Goal: Task Accomplishment & Management: Complete application form

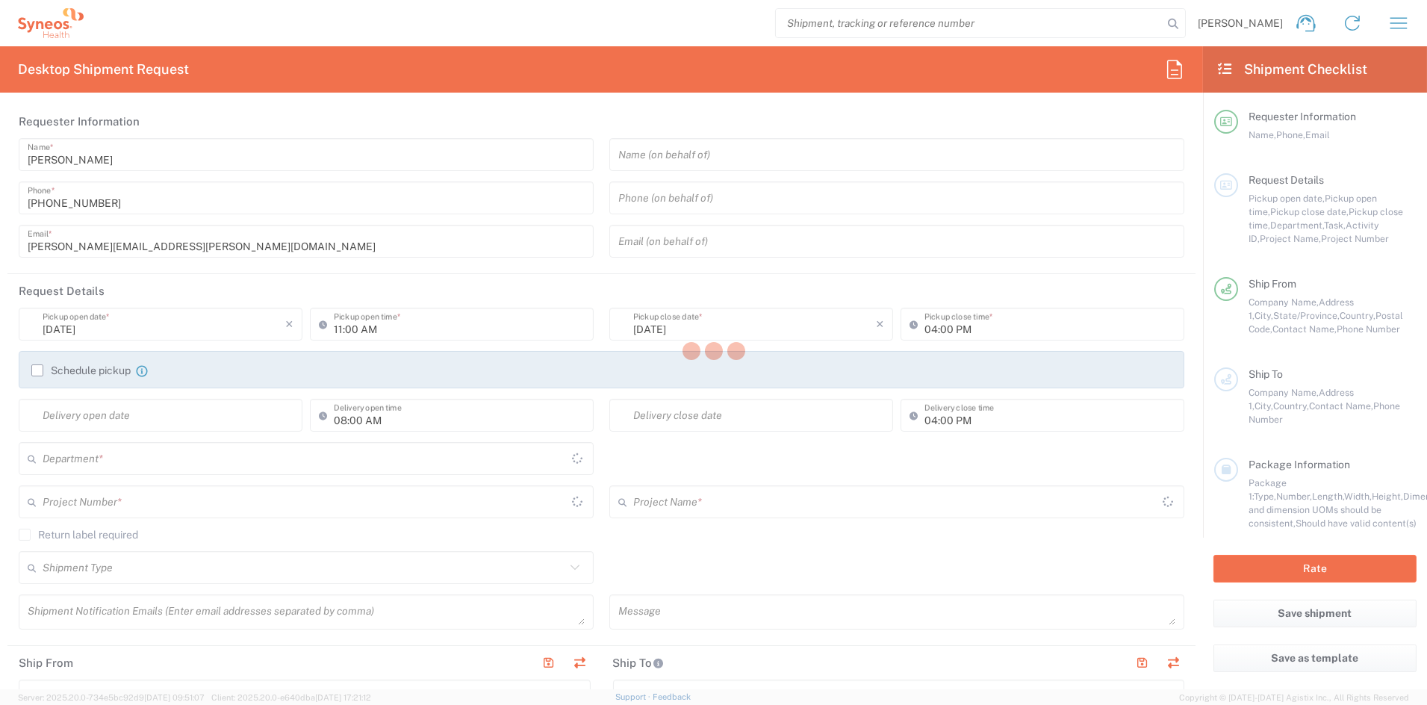
type input "[US_STATE]"
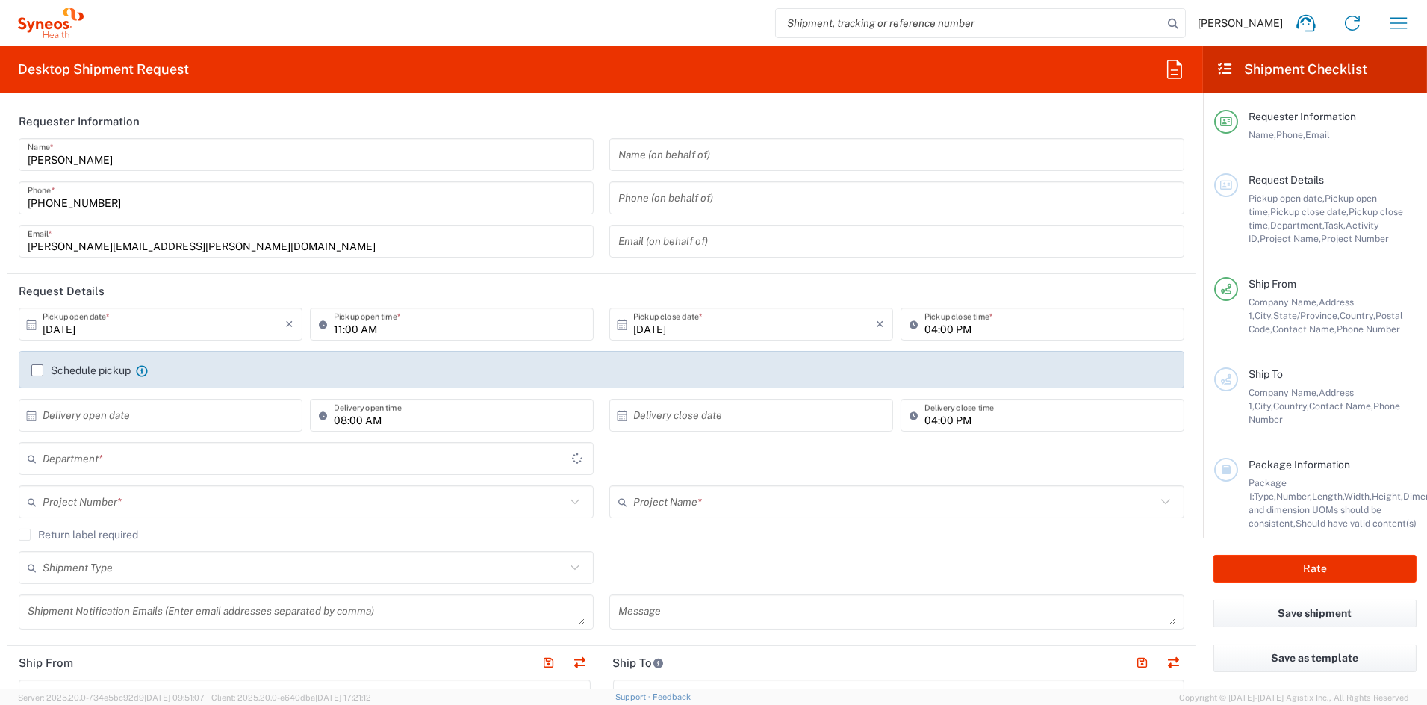
type input "[GEOGRAPHIC_DATA]"
type input "6156"
type input "Syneos Health Communications-[GEOGRAPHIC_DATA] [GEOGRAPHIC_DATA]"
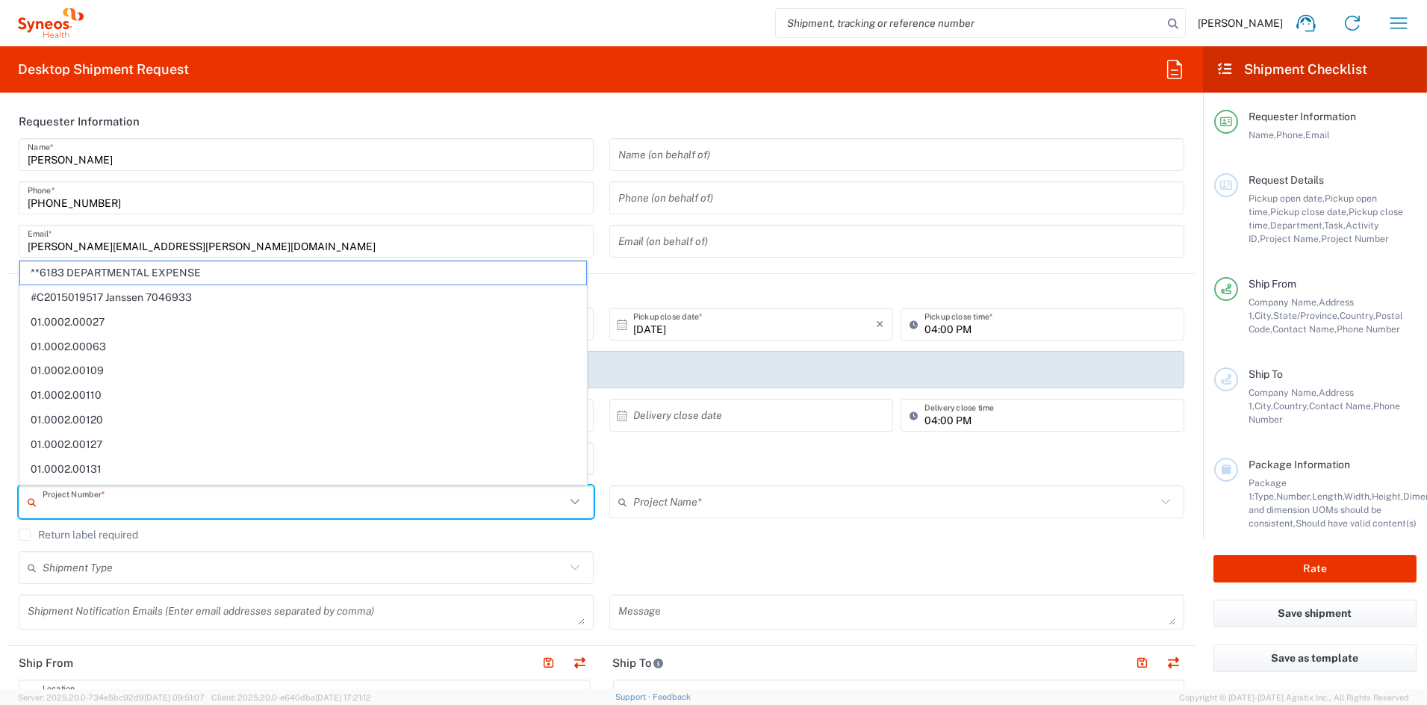
click at [138, 506] on input "text" at bounding box center [304, 502] width 523 height 26
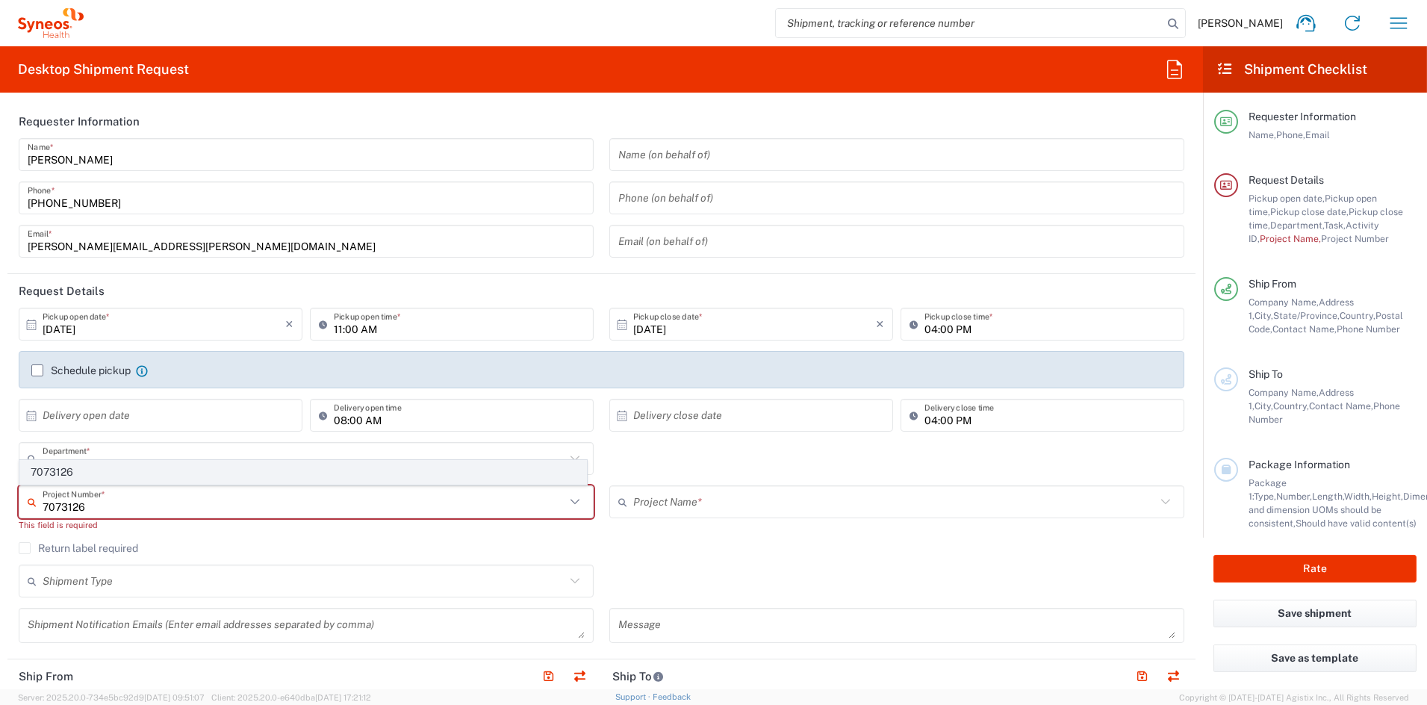
type input "7073126"
click at [61, 472] on span "7073126" at bounding box center [303, 472] width 566 height 23
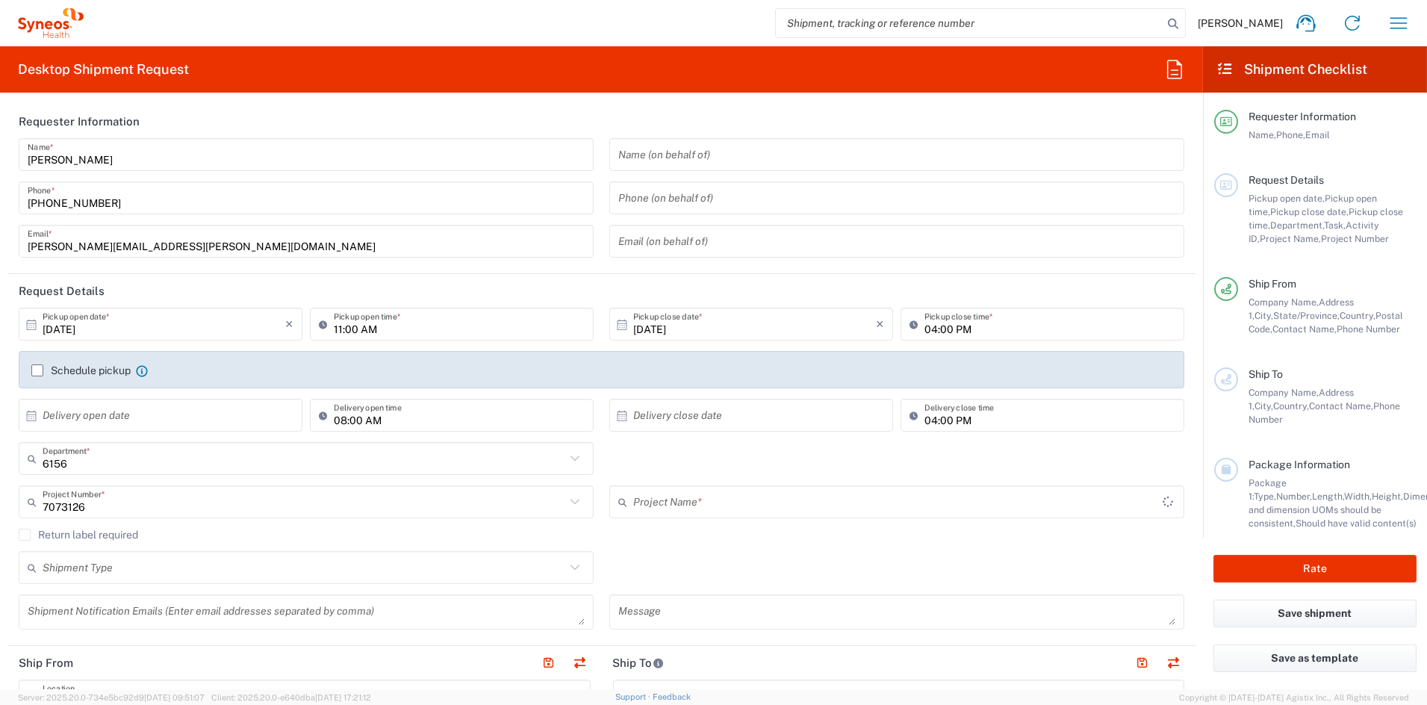
type input "GSWCO.IC.Syneos.consult.25.PrintProd"
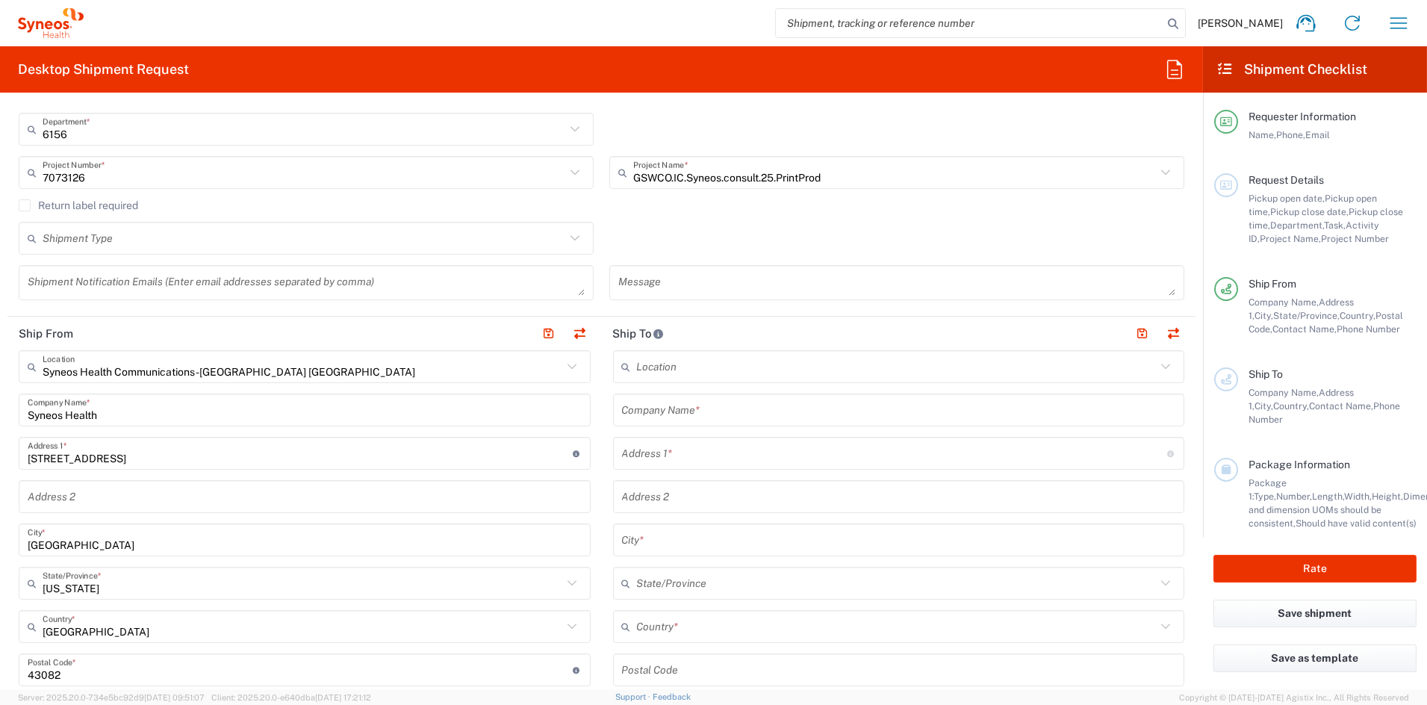
scroll to position [330, 0]
click at [705, 406] on input "text" at bounding box center [899, 410] width 554 height 26
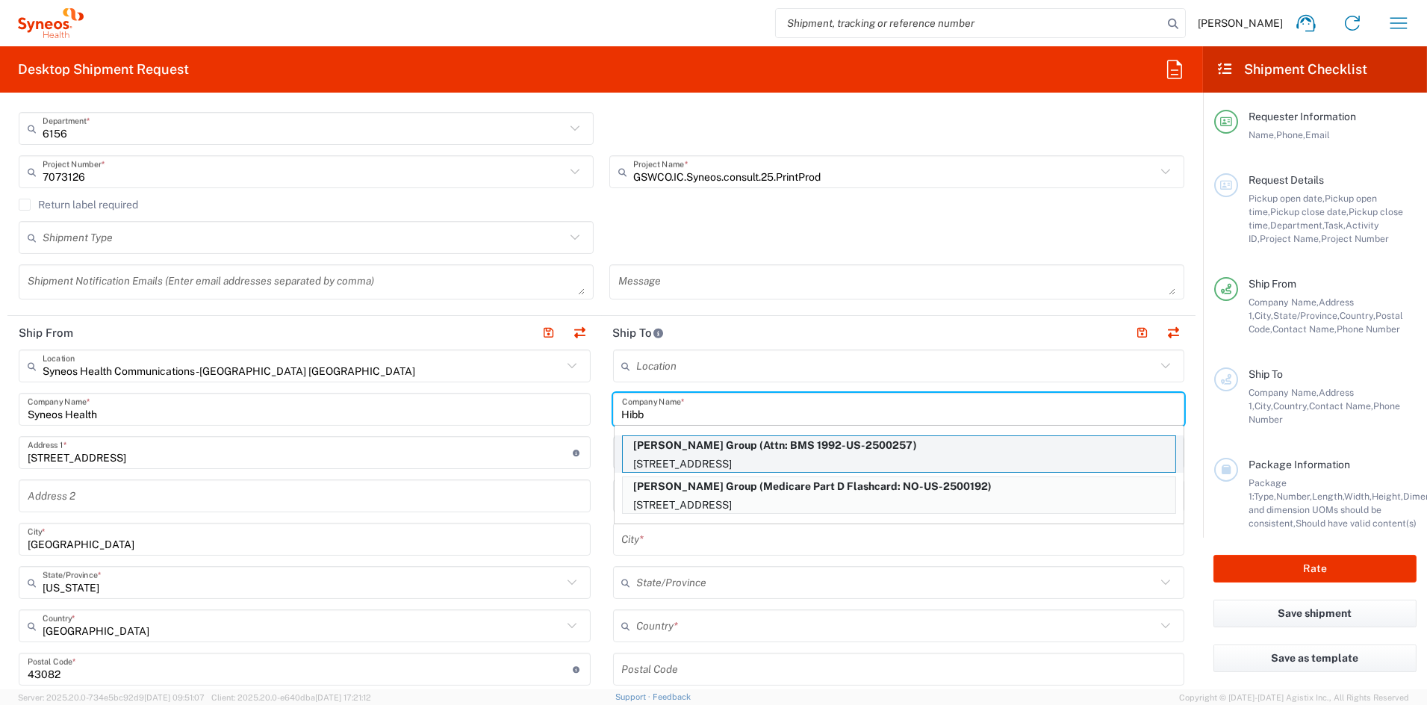
click at [728, 450] on p "Hibbert Group (Attn: BMS 1992-US-2500257)" at bounding box center [899, 445] width 553 height 19
type input "[PERSON_NAME] Group"
type input "1100 US-130 #1"
type input "Robbinsville Township"
type input "[GEOGRAPHIC_DATA]"
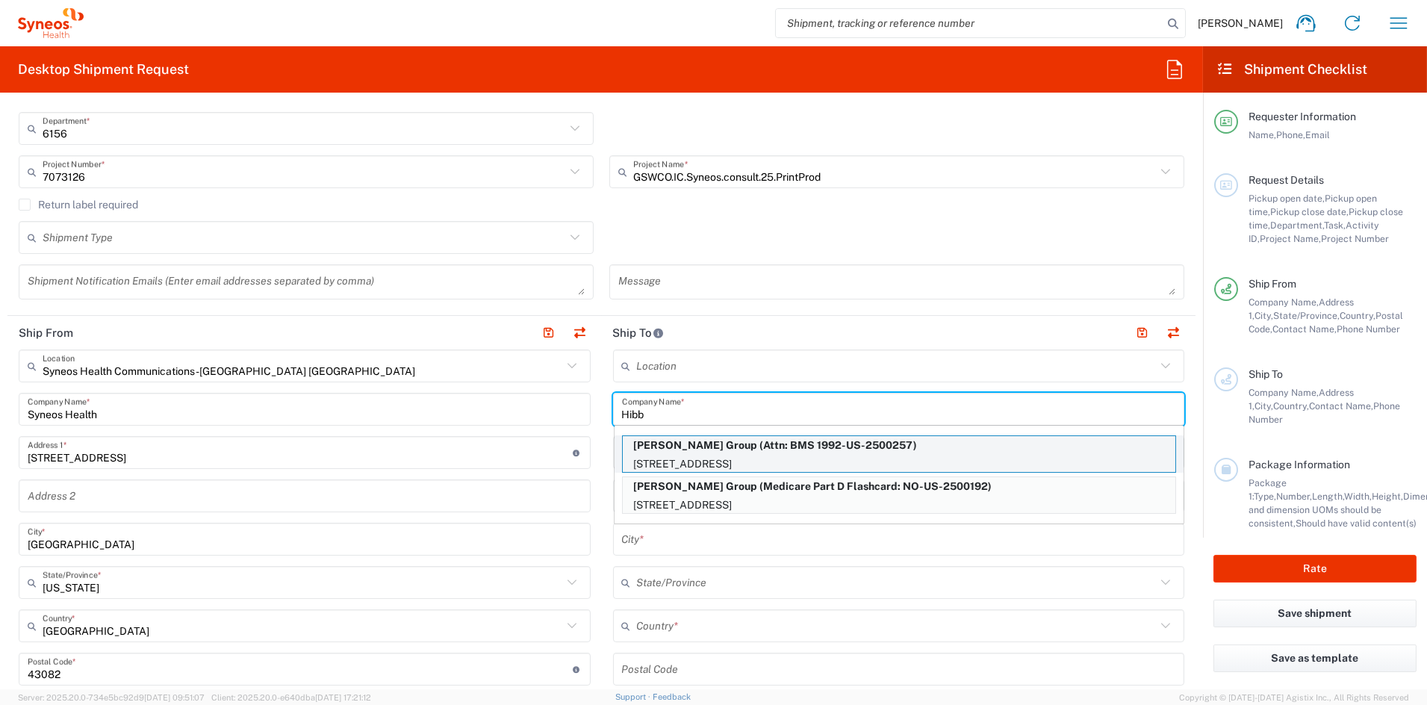
type input "08691"
type input "Attn: BMS 1992-US-2500257"
type input "[PHONE_NUMBER]"
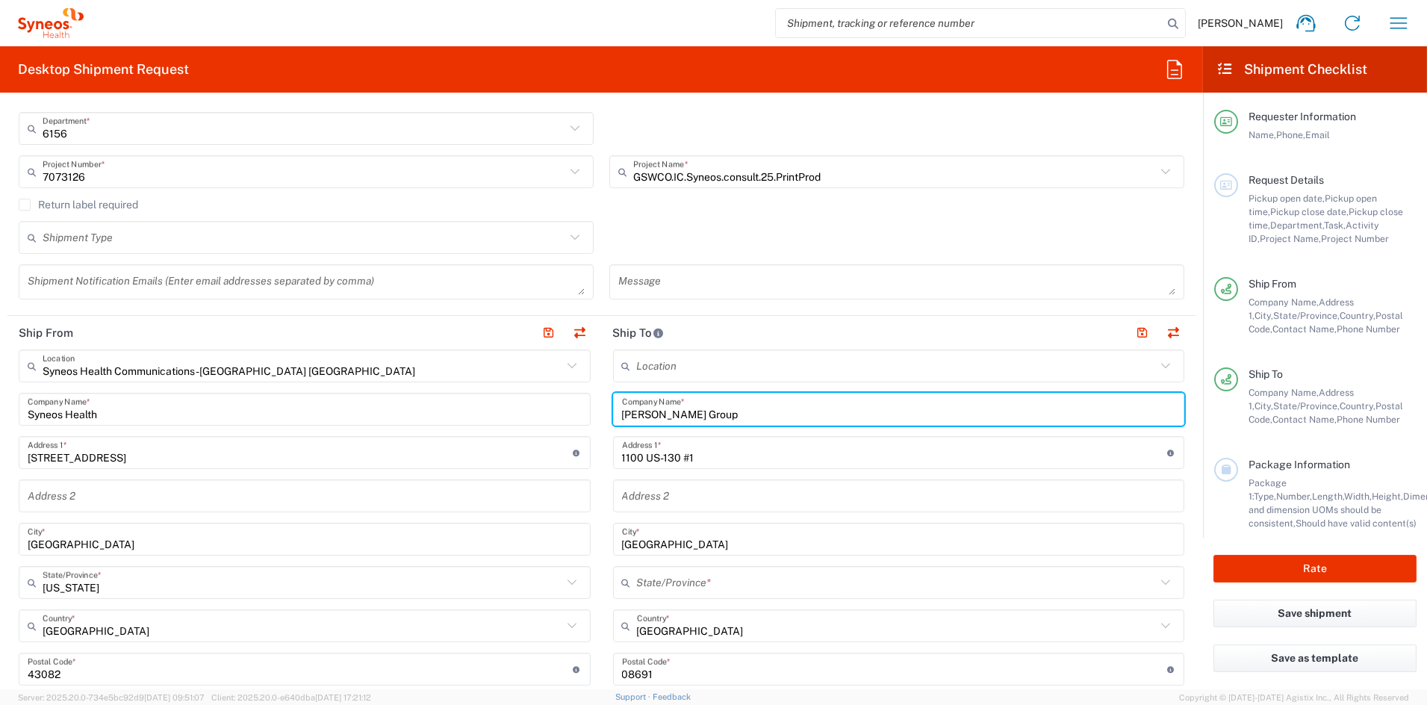
type input "[US_STATE]"
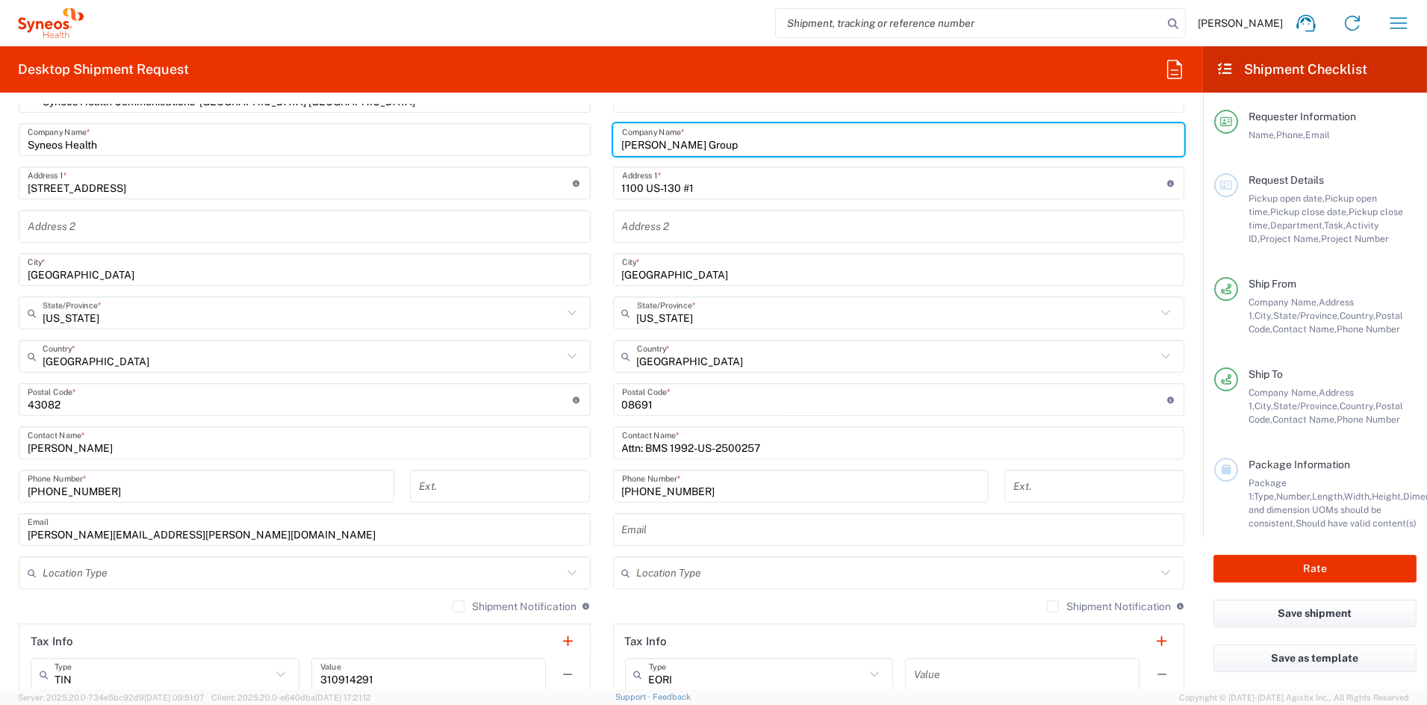
scroll to position [601, 0]
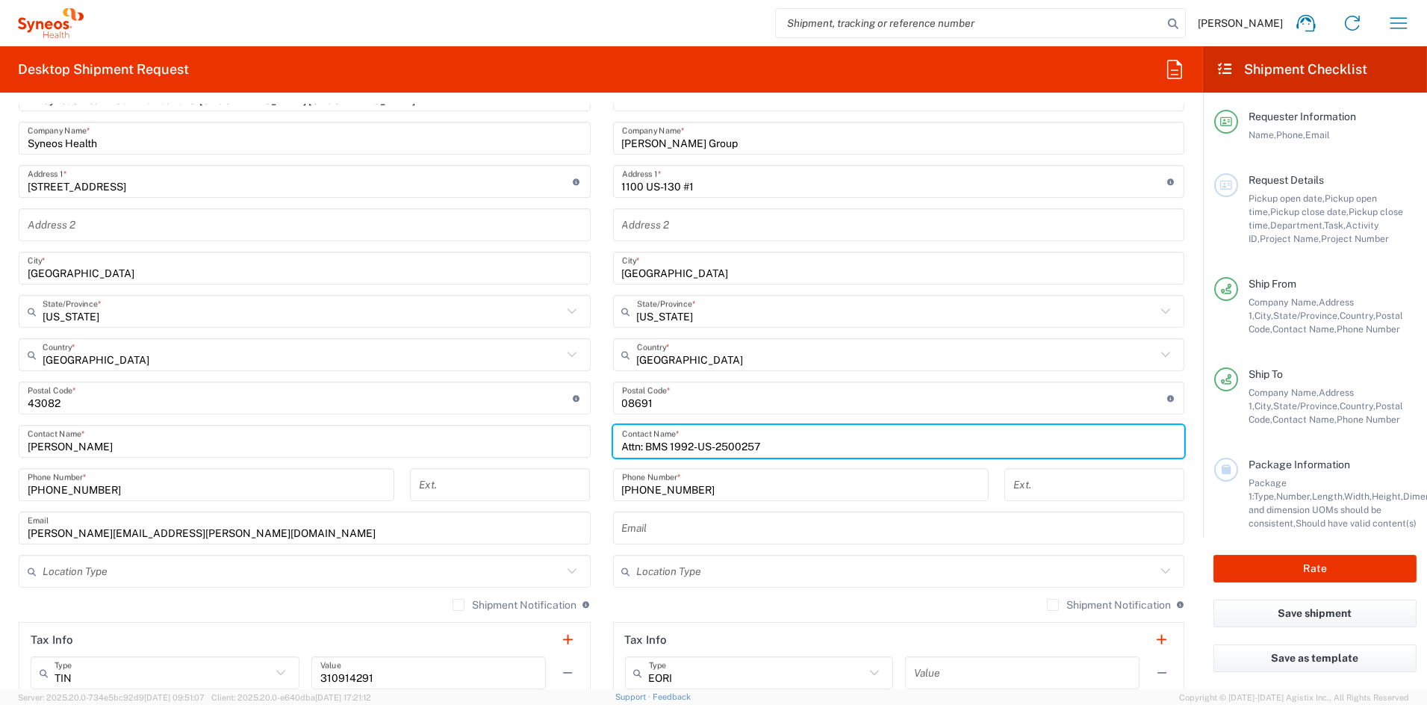
drag, startPoint x: 773, startPoint y: 449, endPoint x: 568, endPoint y: 444, distance: 204.7
click at [568, 444] on div "Ship From Syneos Health Communications-Westerville OH Location Syneos Health Co…" at bounding box center [601, 378] width 1188 height 667
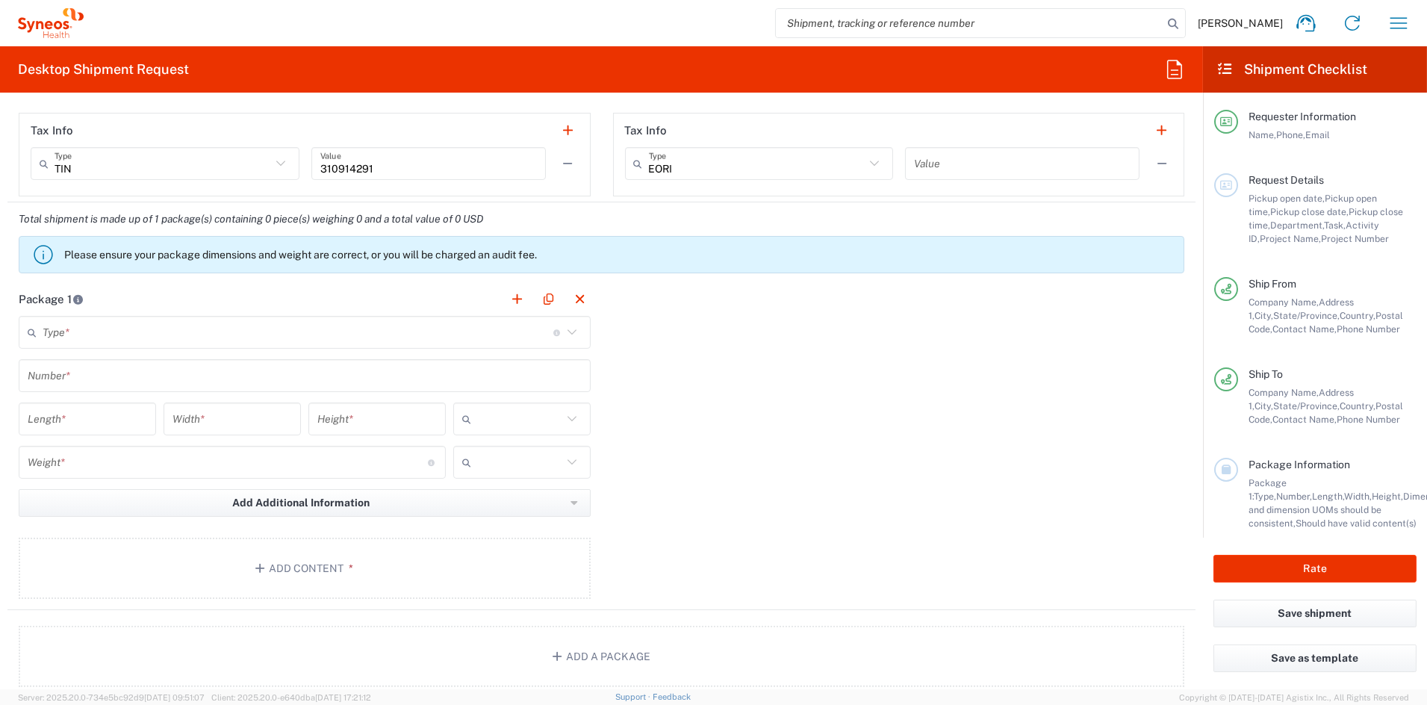
scroll to position [1108, 0]
type input "[PERSON_NAME]"
click at [137, 333] on input "text" at bounding box center [298, 335] width 511 height 26
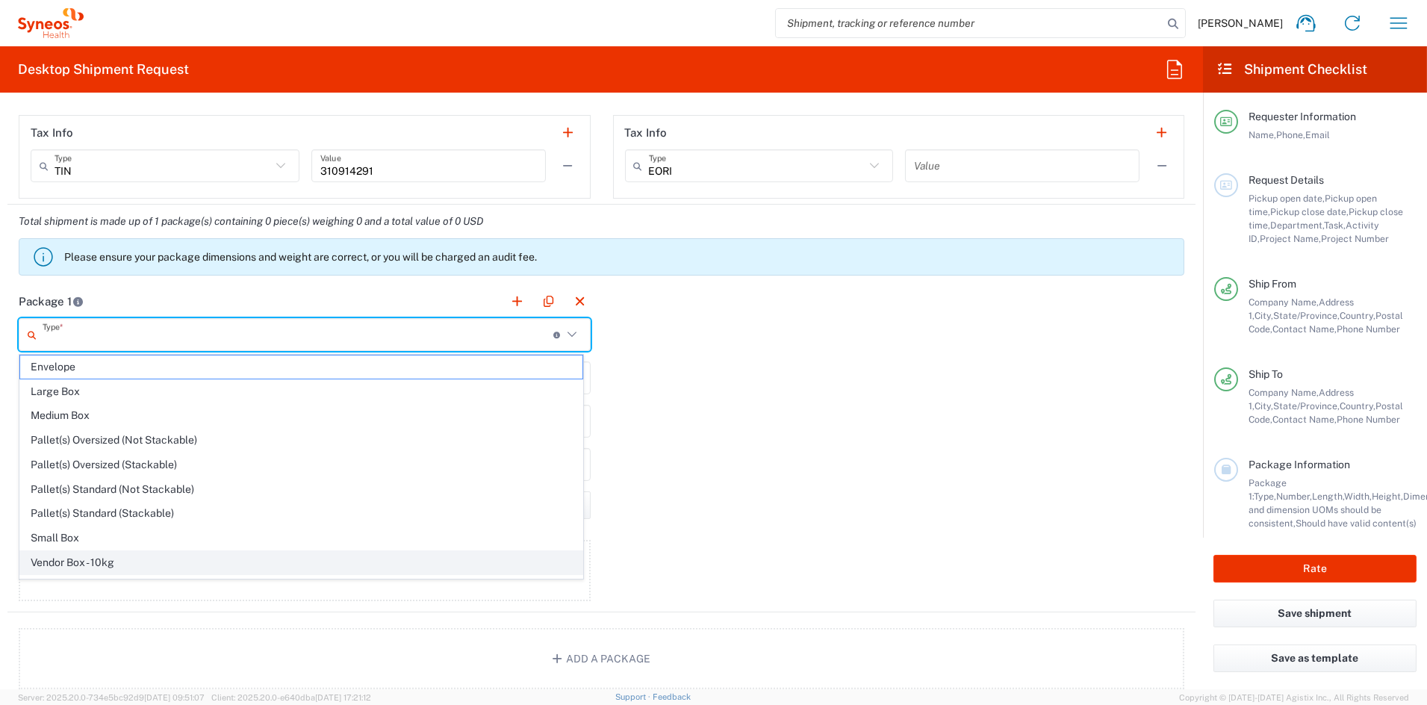
scroll to position [47, 0]
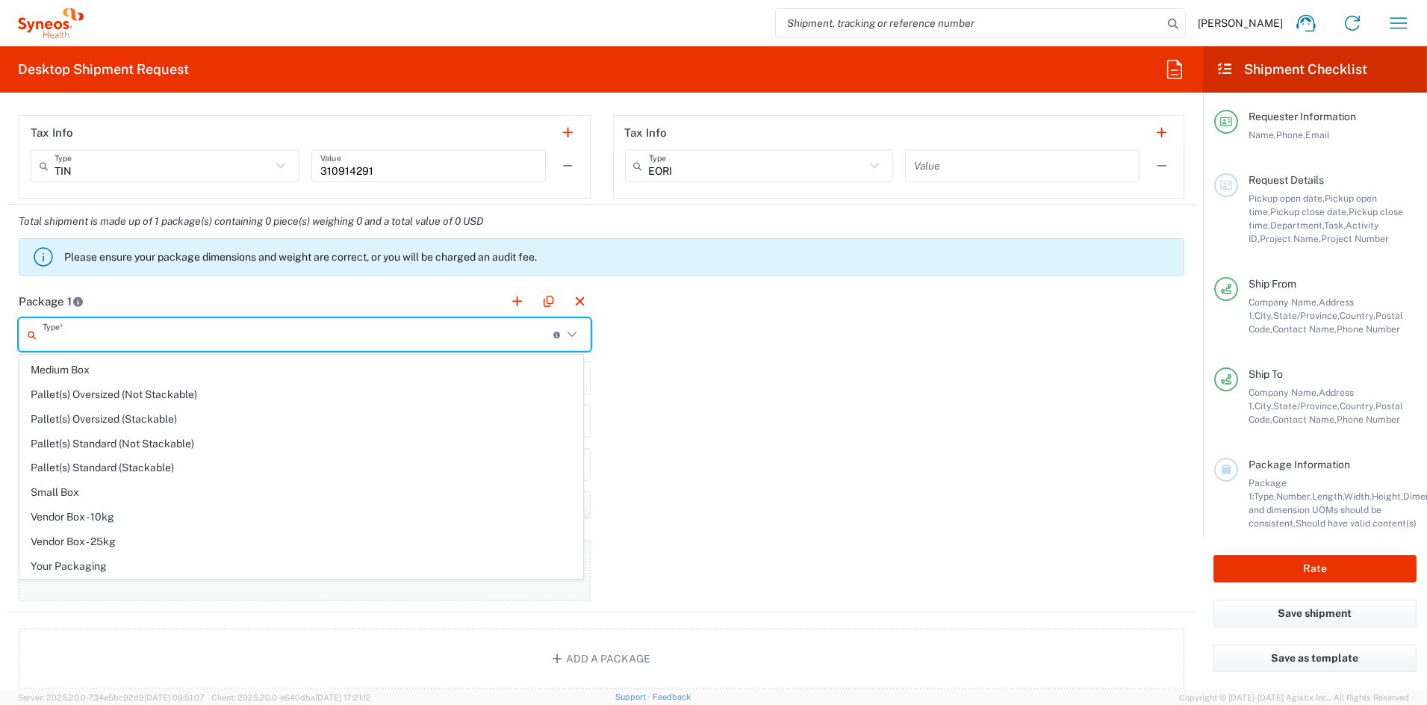
click at [82, 565] on span "Your Packaging" at bounding box center [301, 566] width 562 height 23
type input "Your Packaging"
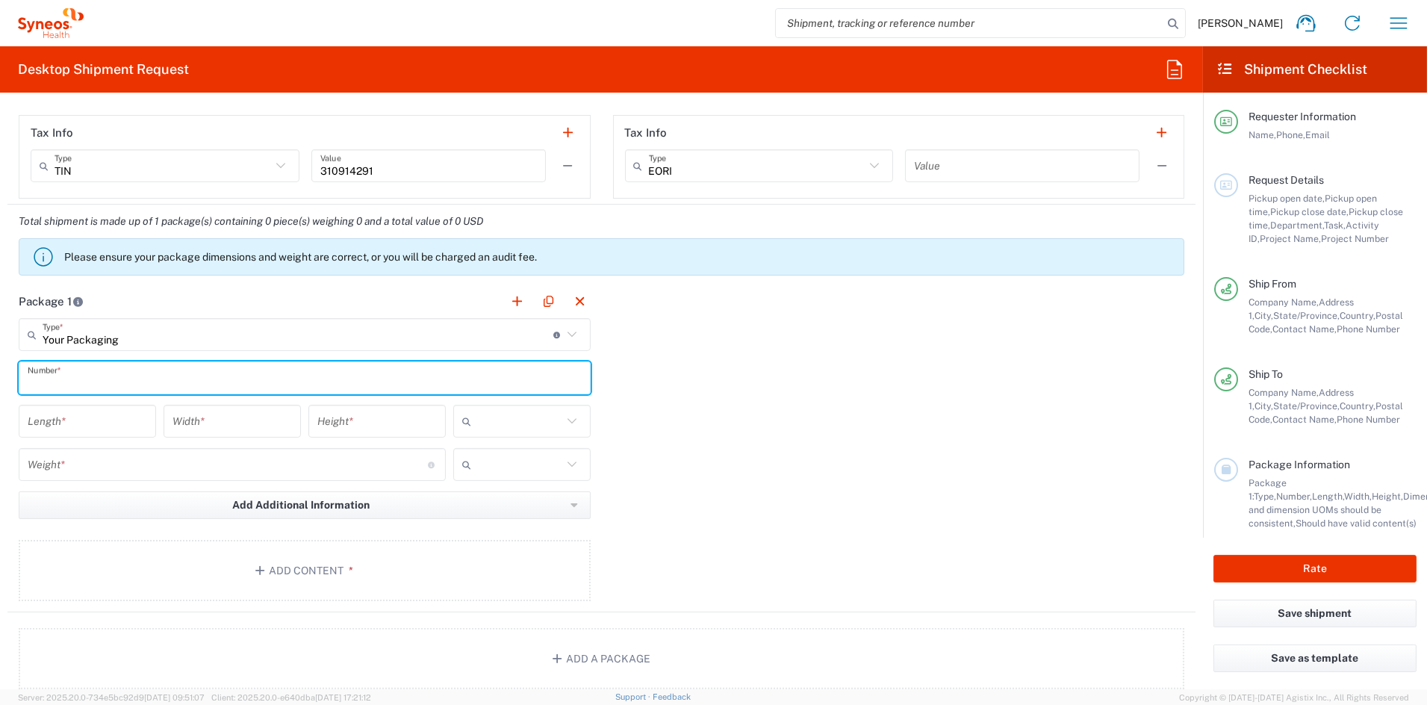
click at [83, 378] on input "text" at bounding box center [305, 378] width 554 height 26
type input "18"
click at [95, 421] on input "number" at bounding box center [88, 422] width 120 height 26
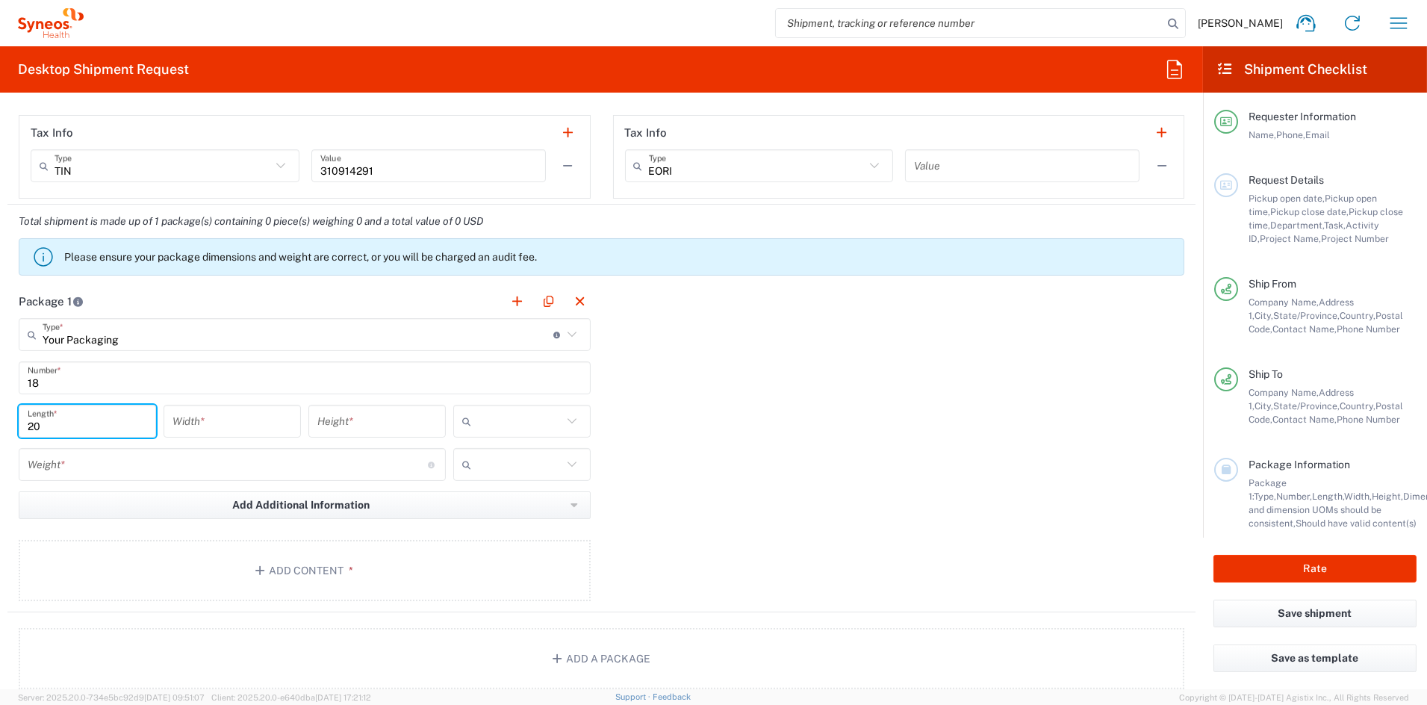
type input "20"
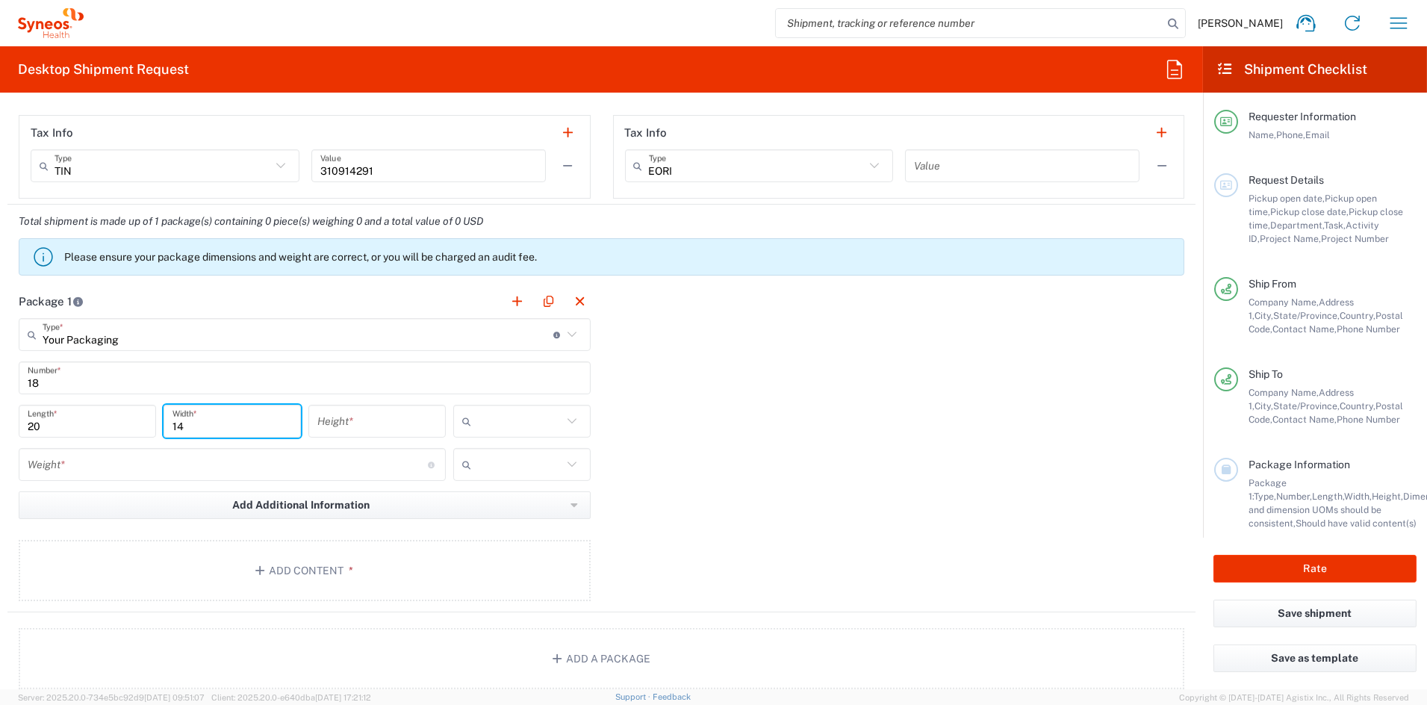
type input "14"
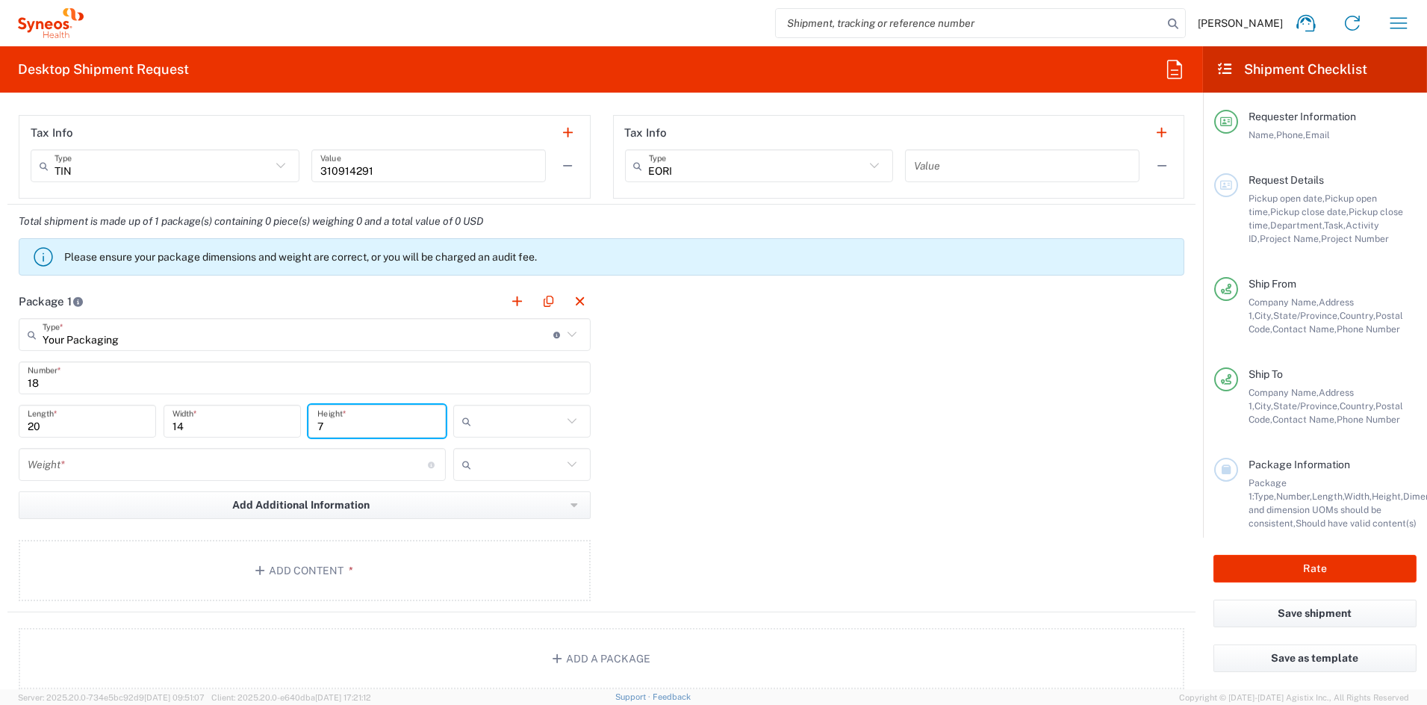
type input "7"
click at [471, 503] on span "in" at bounding box center [516, 502] width 133 height 23
type input "in"
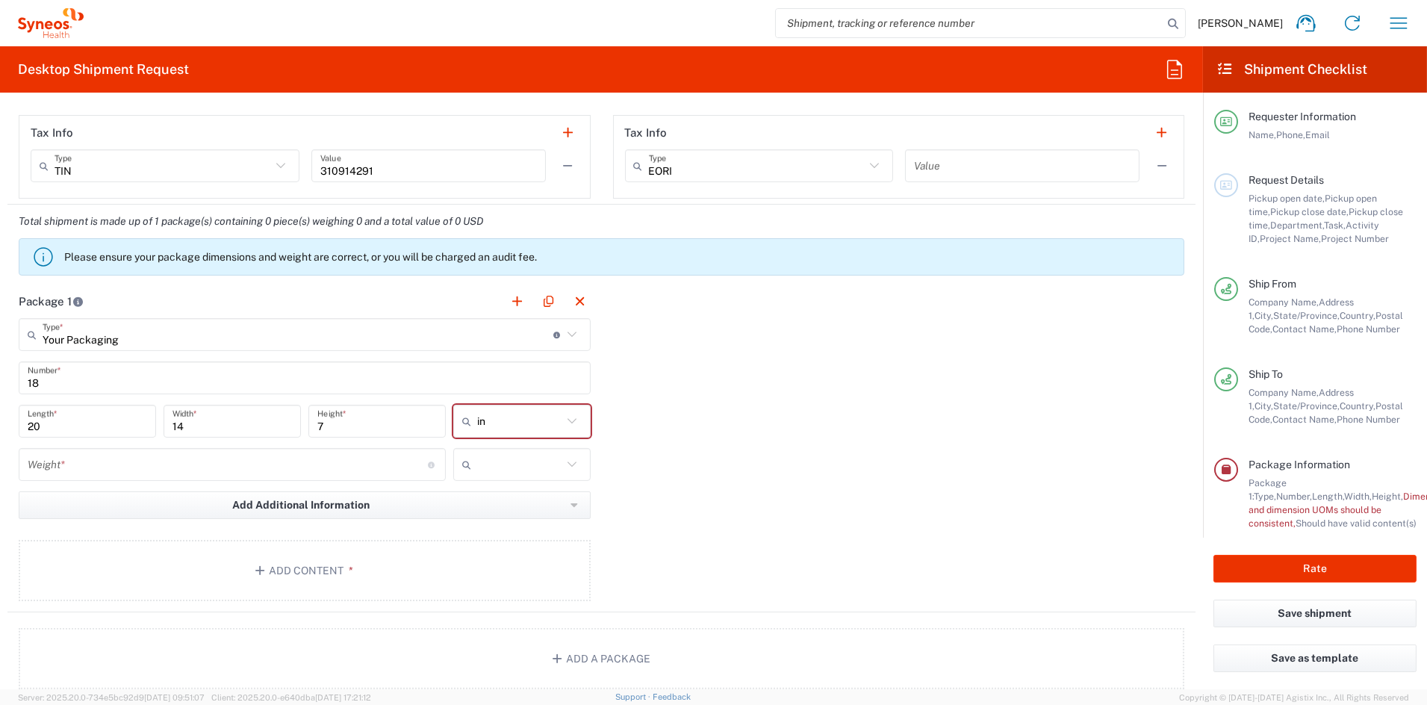
click at [81, 463] on input "number" at bounding box center [228, 465] width 400 height 26
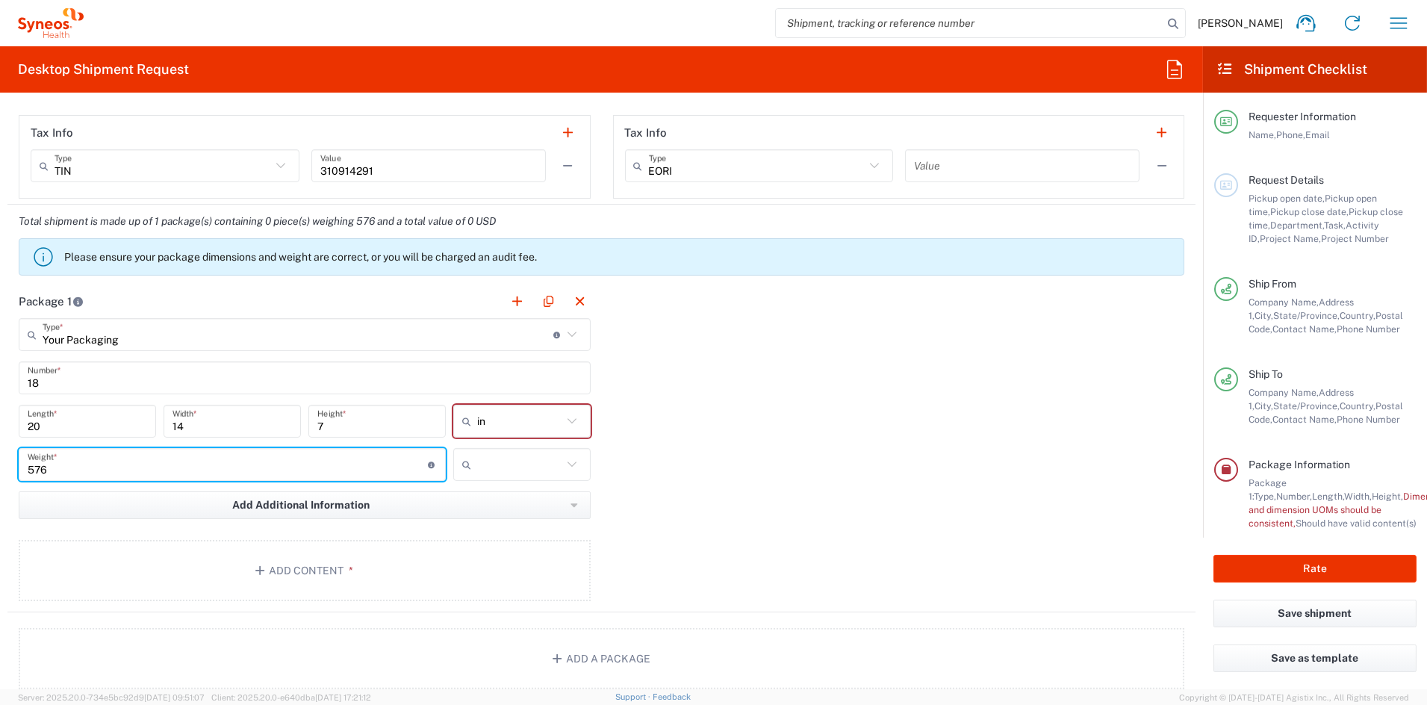
type input "576"
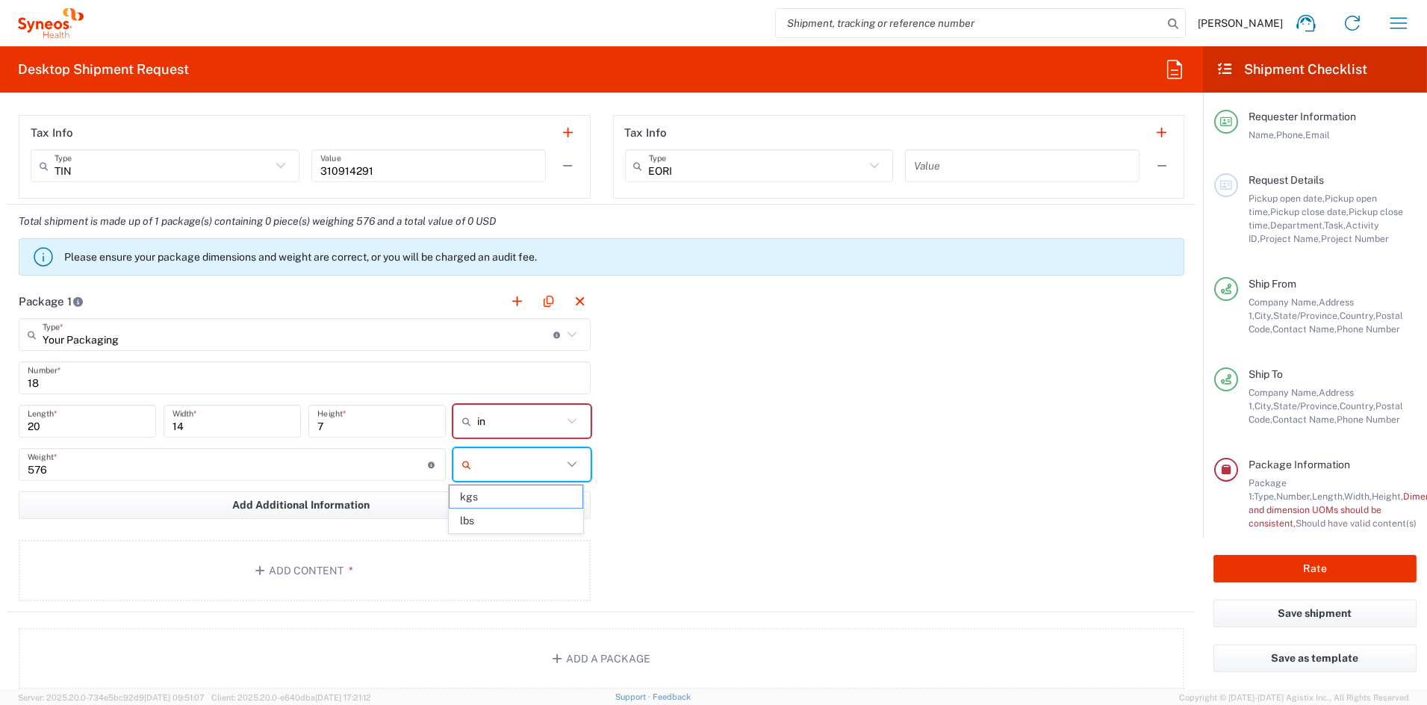
click at [489, 524] on span "lbs" at bounding box center [516, 520] width 133 height 23
type input "lbs"
click at [288, 568] on button "Add Content *" at bounding box center [305, 570] width 572 height 61
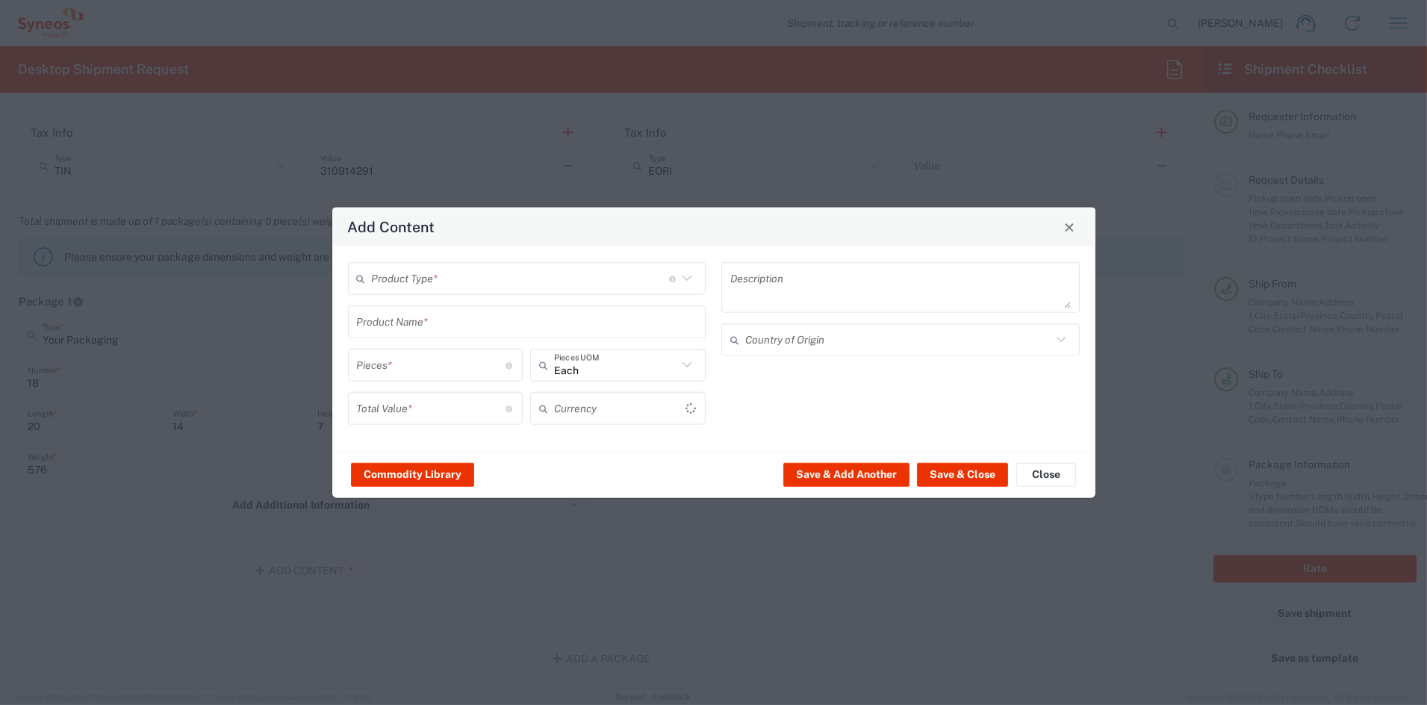
type input "US Dollar"
click at [446, 279] on input "text" at bounding box center [520, 278] width 297 height 26
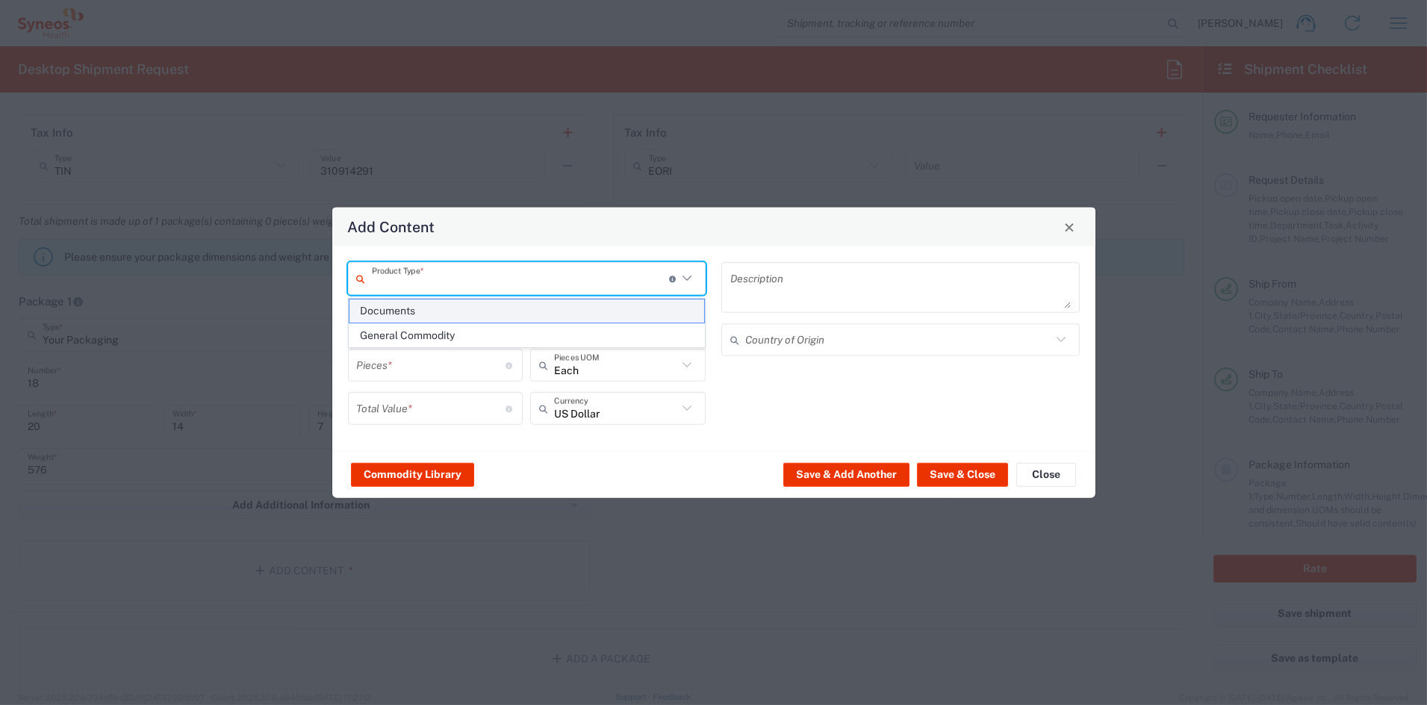
click at [420, 309] on span "Documents" at bounding box center [527, 311] width 355 height 23
type input "Documents"
type input "1"
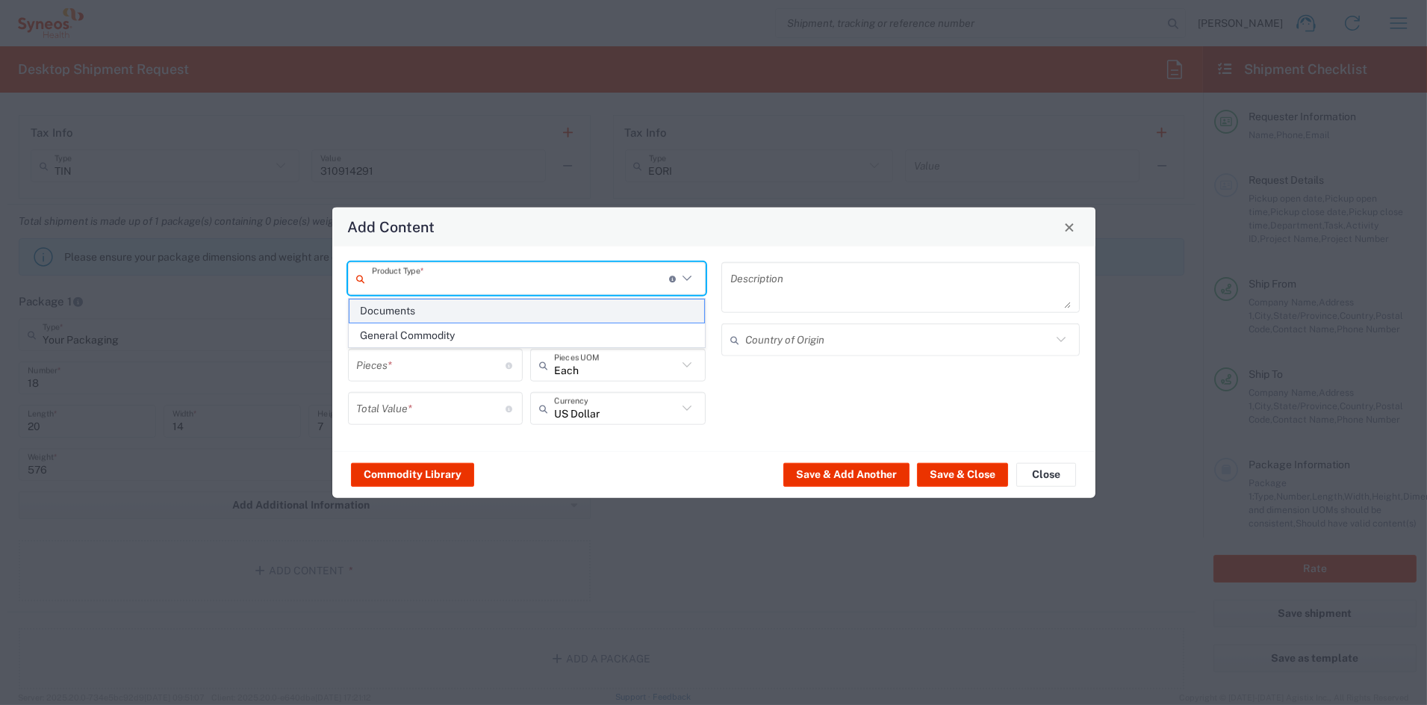
type textarea "Documents"
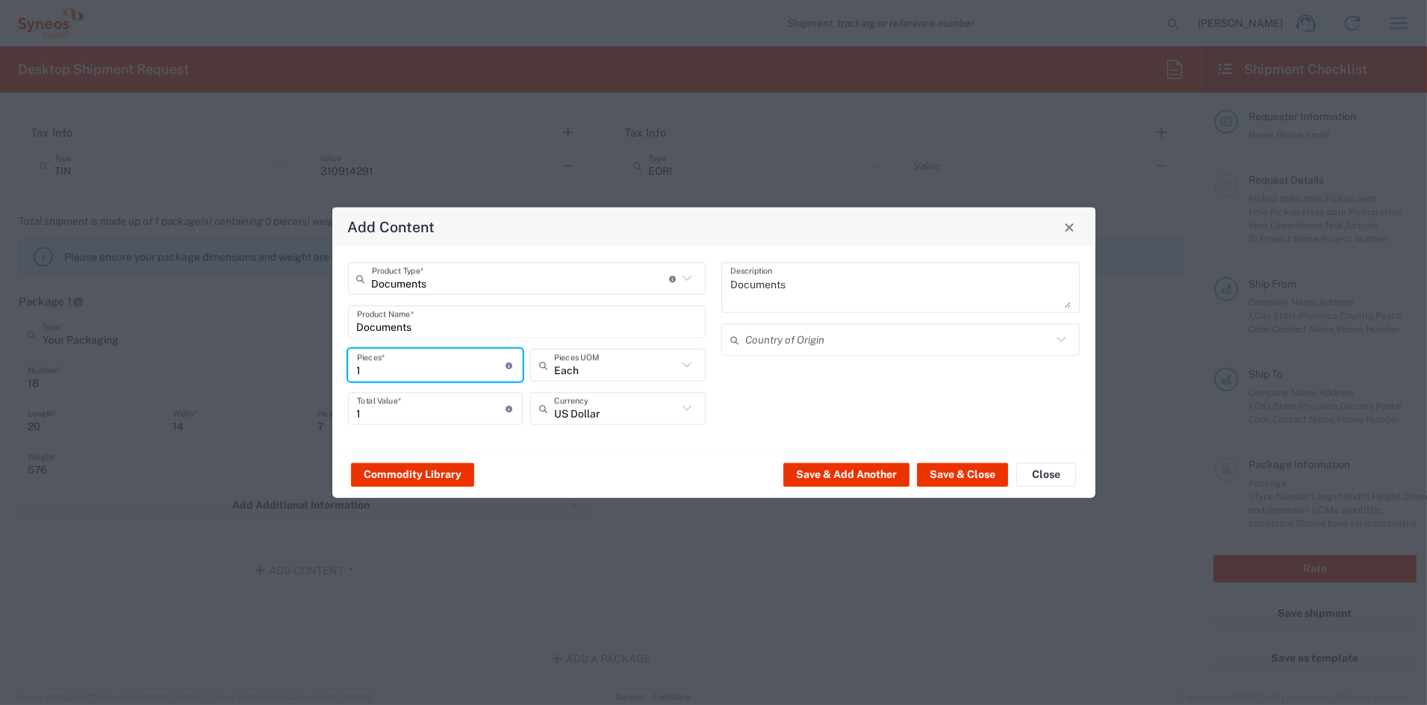
drag, startPoint x: 369, startPoint y: 368, endPoint x: 317, endPoint y: 367, distance: 52.3
click at [317, 367] on div "Add Content Documents Product Type * Document: Paper document generated interna…" at bounding box center [713, 352] width 1427 height 705
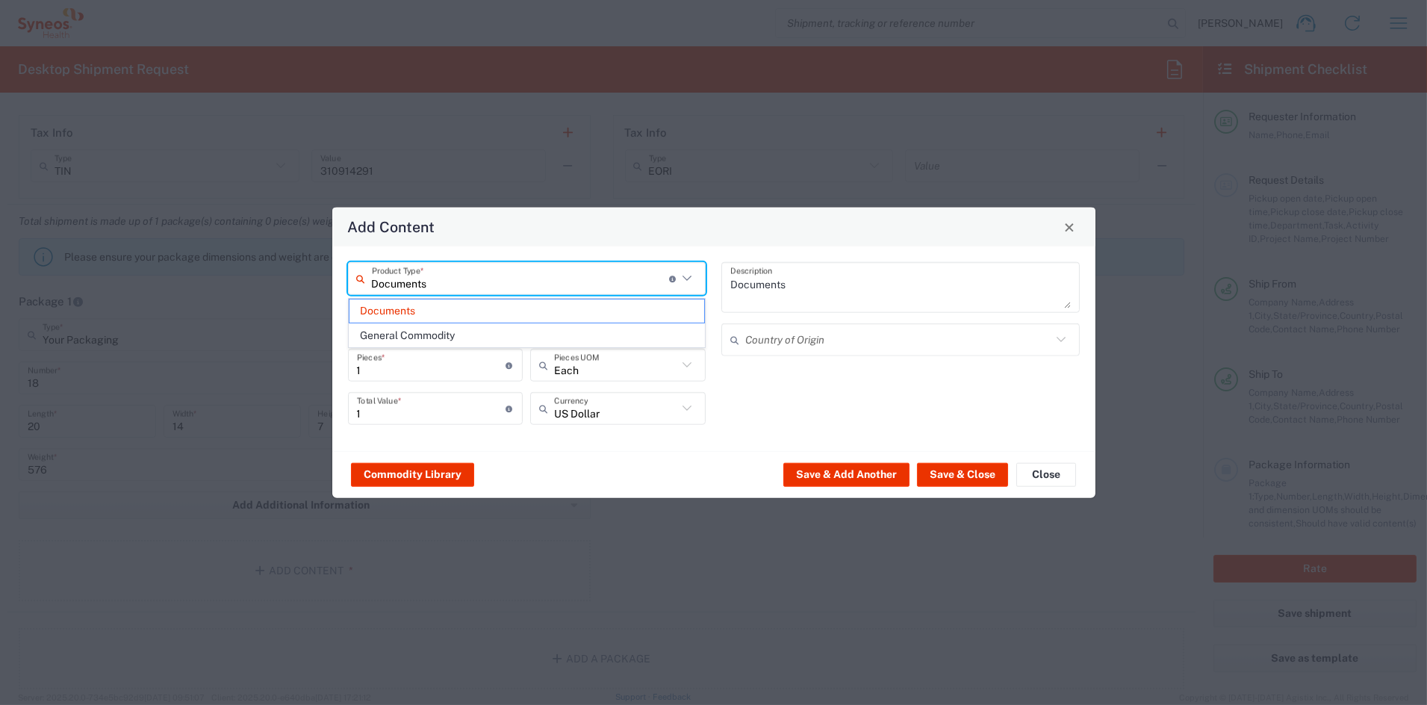
click at [441, 274] on input "Documents" at bounding box center [520, 278] width 297 height 26
click at [424, 334] on span "General Commodity" at bounding box center [527, 335] width 355 height 23
type input "General Commodity"
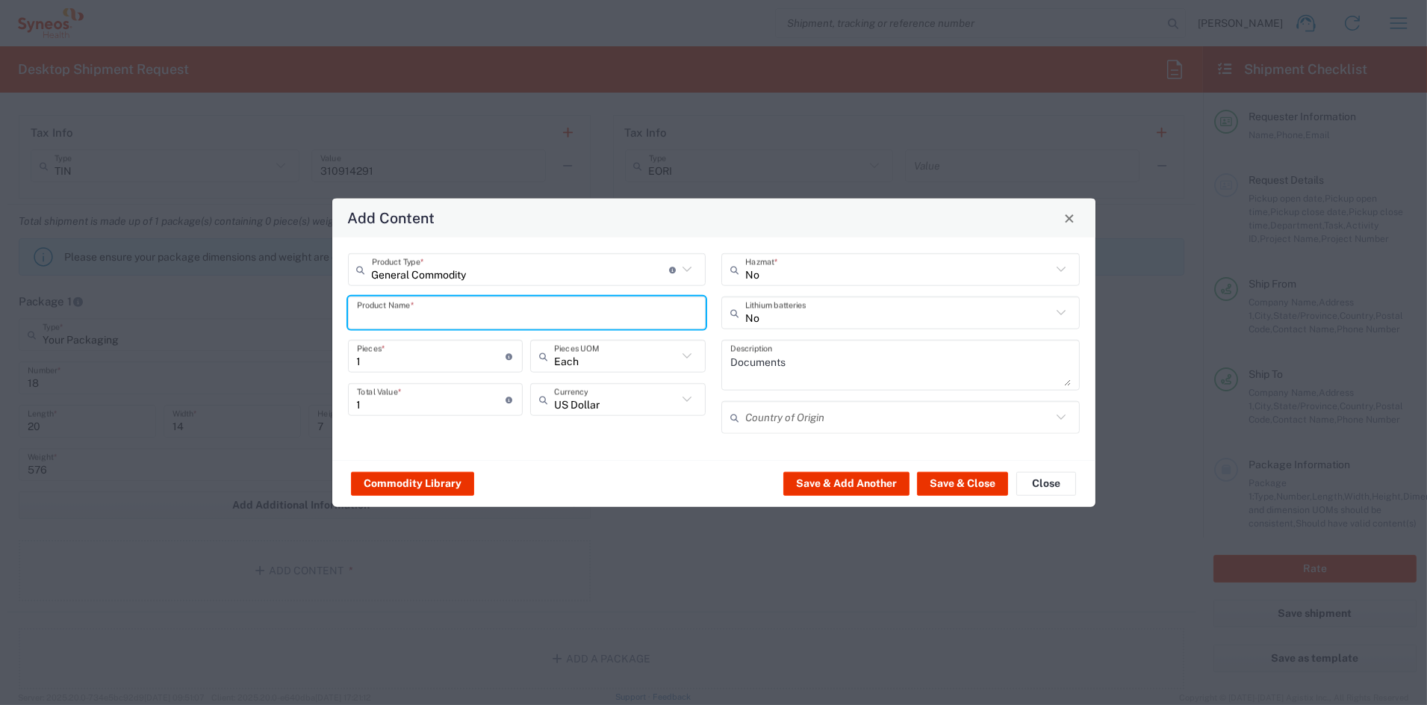
click at [441, 313] on input "text" at bounding box center [527, 313] width 341 height 26
type input "Stiched Books"
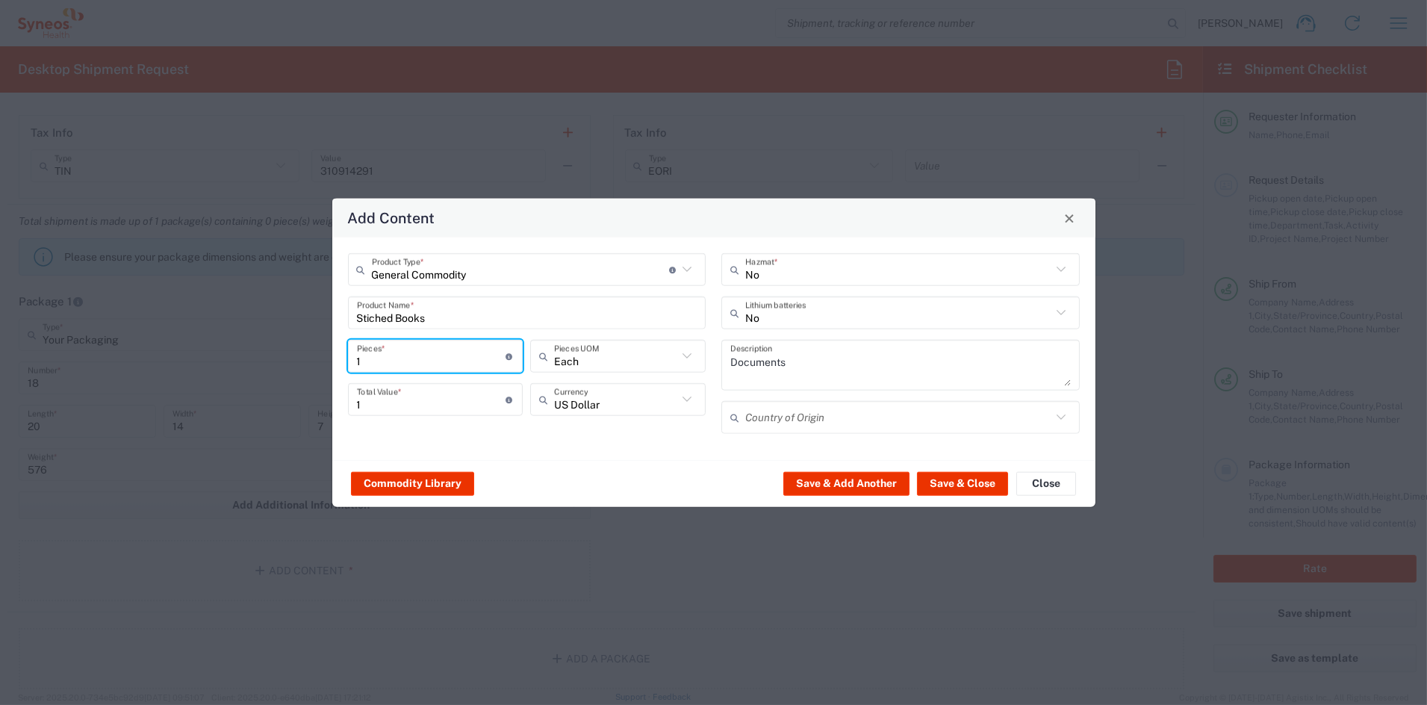
click at [404, 362] on input "1" at bounding box center [431, 356] width 149 height 26
drag, startPoint x: 404, startPoint y: 362, endPoint x: 307, endPoint y: 357, distance: 97.2
click at [310, 357] on div "Add Content General Commodity Product Type * Document: Paper document generated…" at bounding box center [713, 352] width 1427 height 705
type input "2"
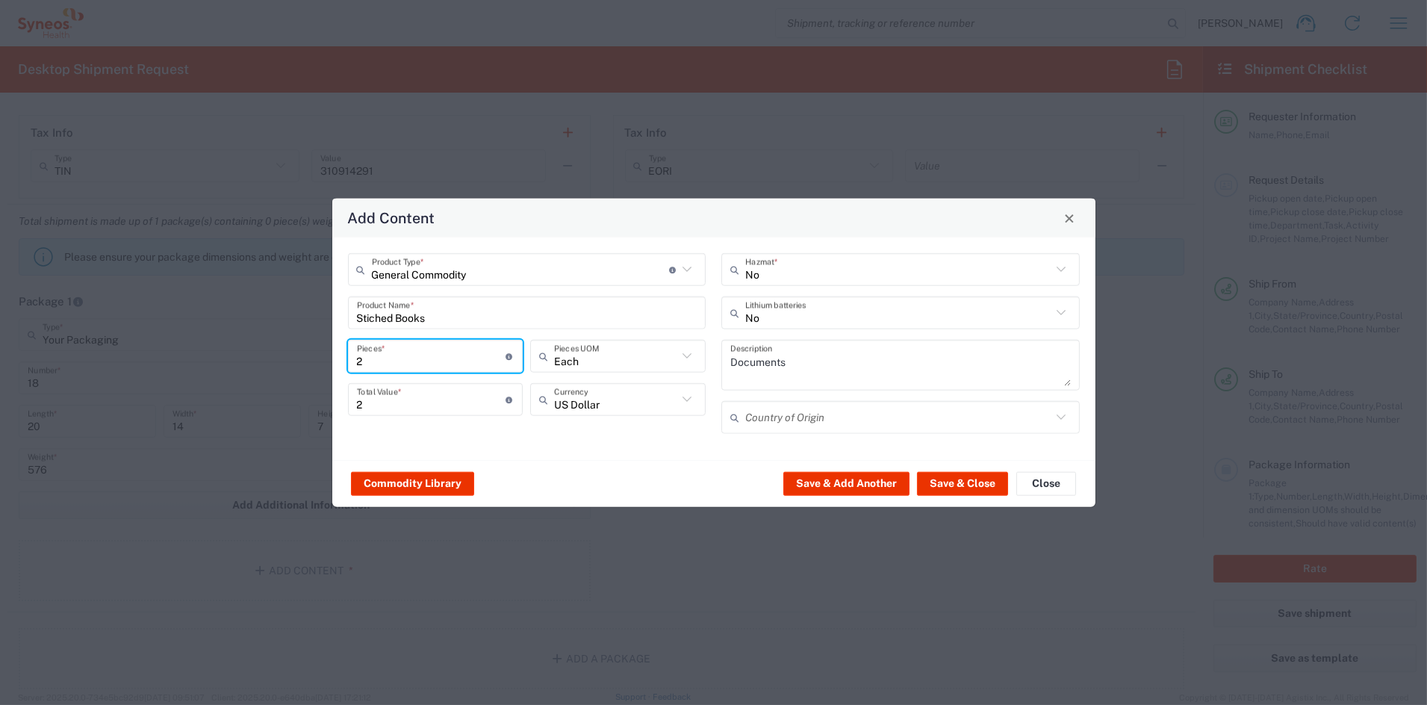
type input "21"
type input "216"
type input "2160"
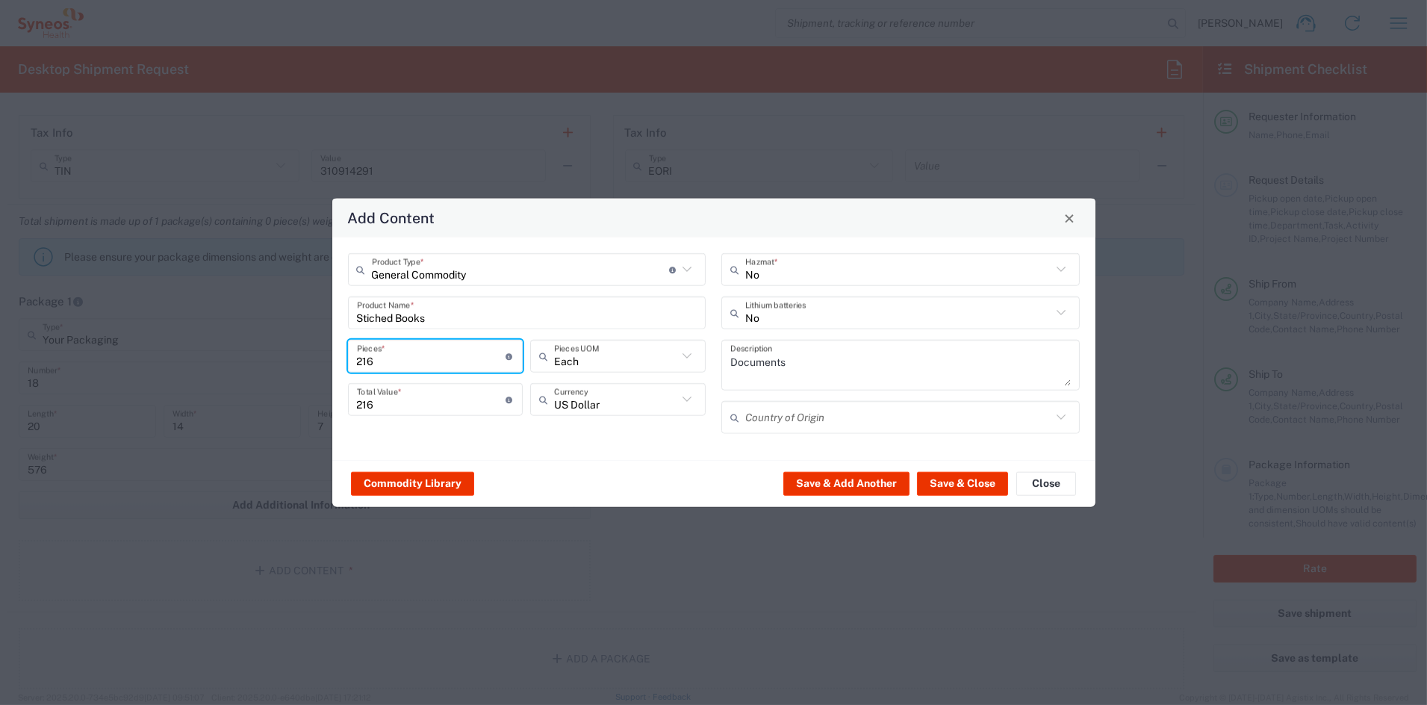
type input "2160"
click at [951, 479] on button "Save & Close" at bounding box center [962, 483] width 91 height 24
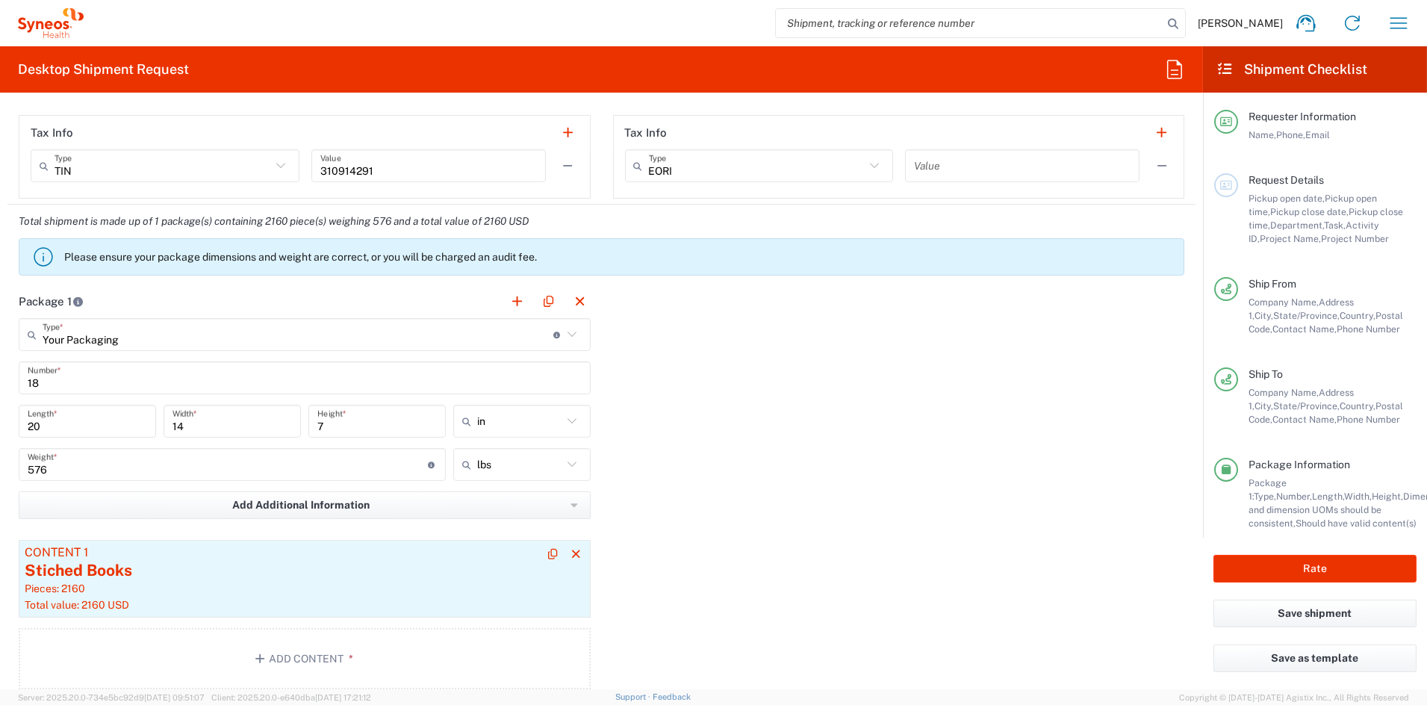
click at [294, 584] on div "Pieces: 2160" at bounding box center [305, 588] width 560 height 13
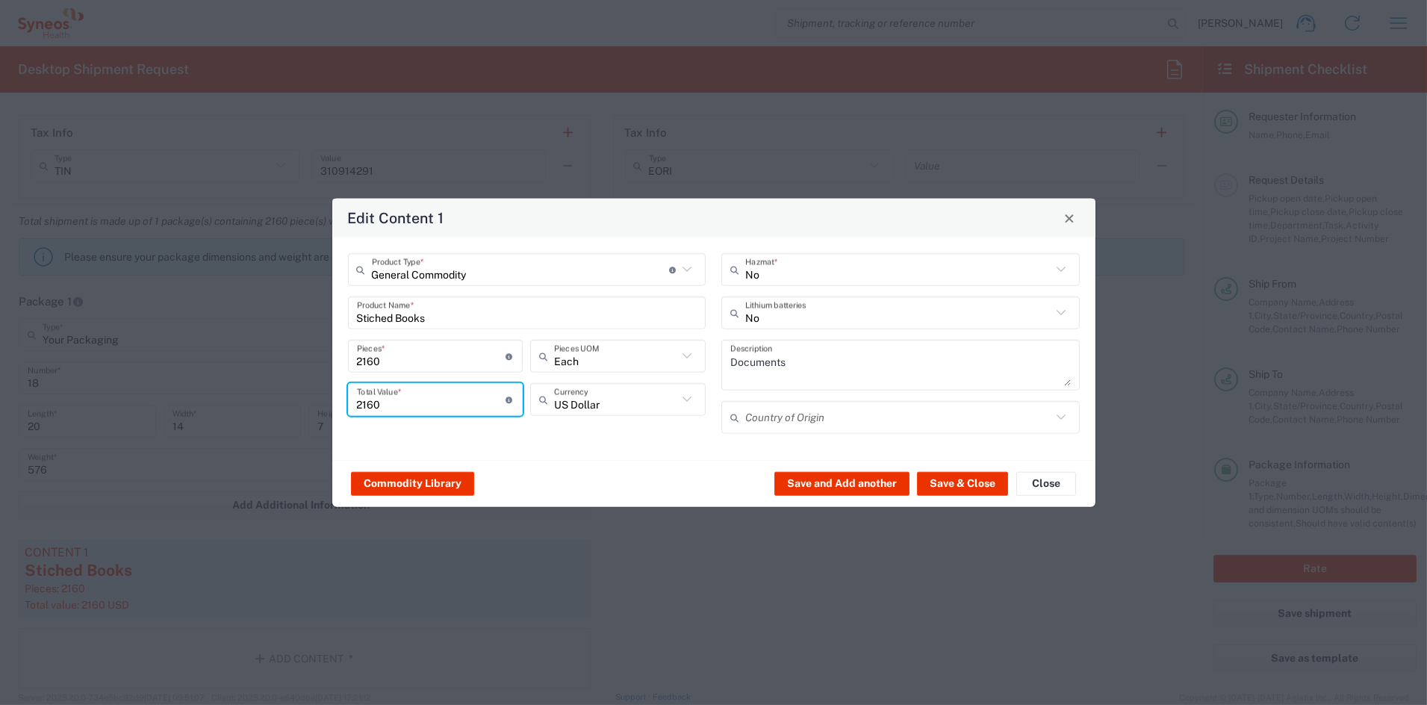
drag, startPoint x: 392, startPoint y: 404, endPoint x: 270, endPoint y: 418, distance: 122.5
click at [286, 411] on div "Edit Content 1 General Commodity Product Type * Document: Paper document genera…" at bounding box center [713, 352] width 1427 height 705
type input "1080"
click at [961, 483] on button "Save & Close" at bounding box center [962, 483] width 91 height 24
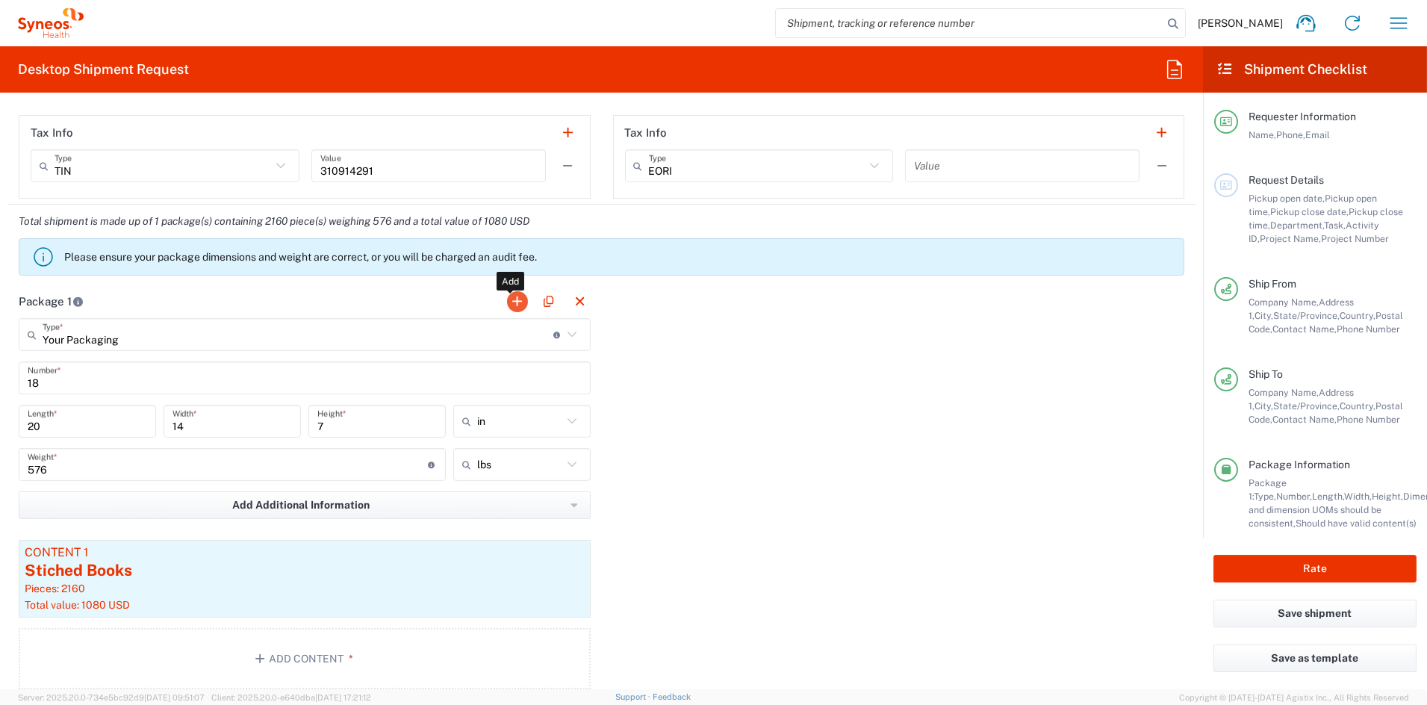
click at [513, 301] on button "button" at bounding box center [517, 301] width 21 height 21
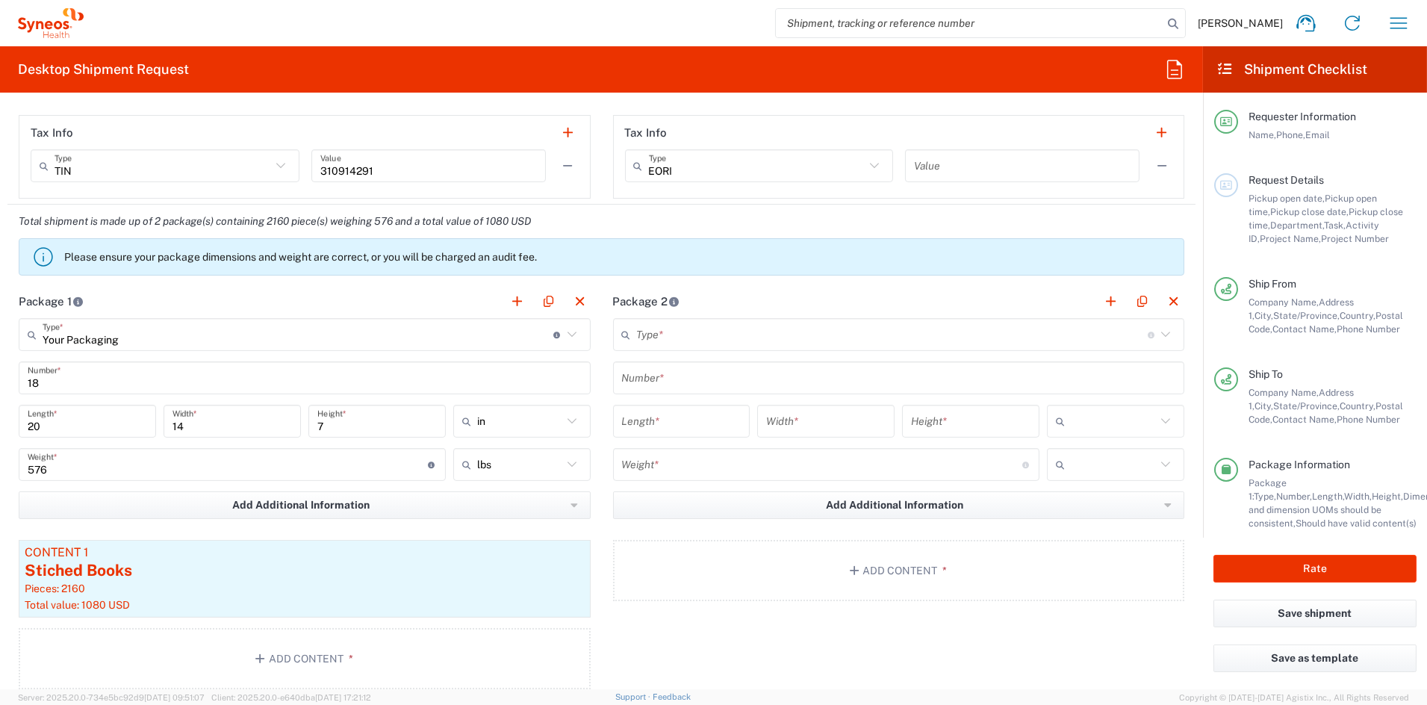
click at [702, 339] on input "text" at bounding box center [892, 335] width 511 height 26
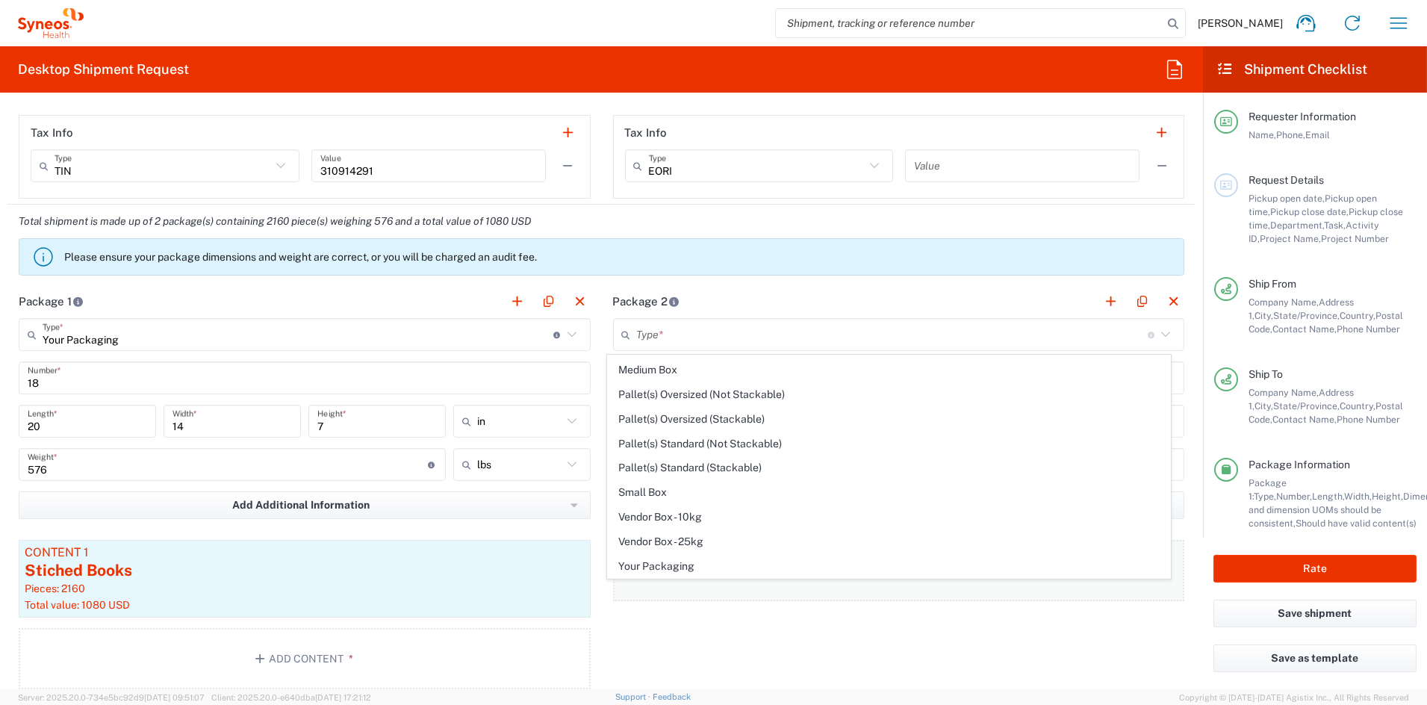
click at [671, 567] on span "Your Packaging" at bounding box center [889, 566] width 562 height 23
type input "Your Packaging"
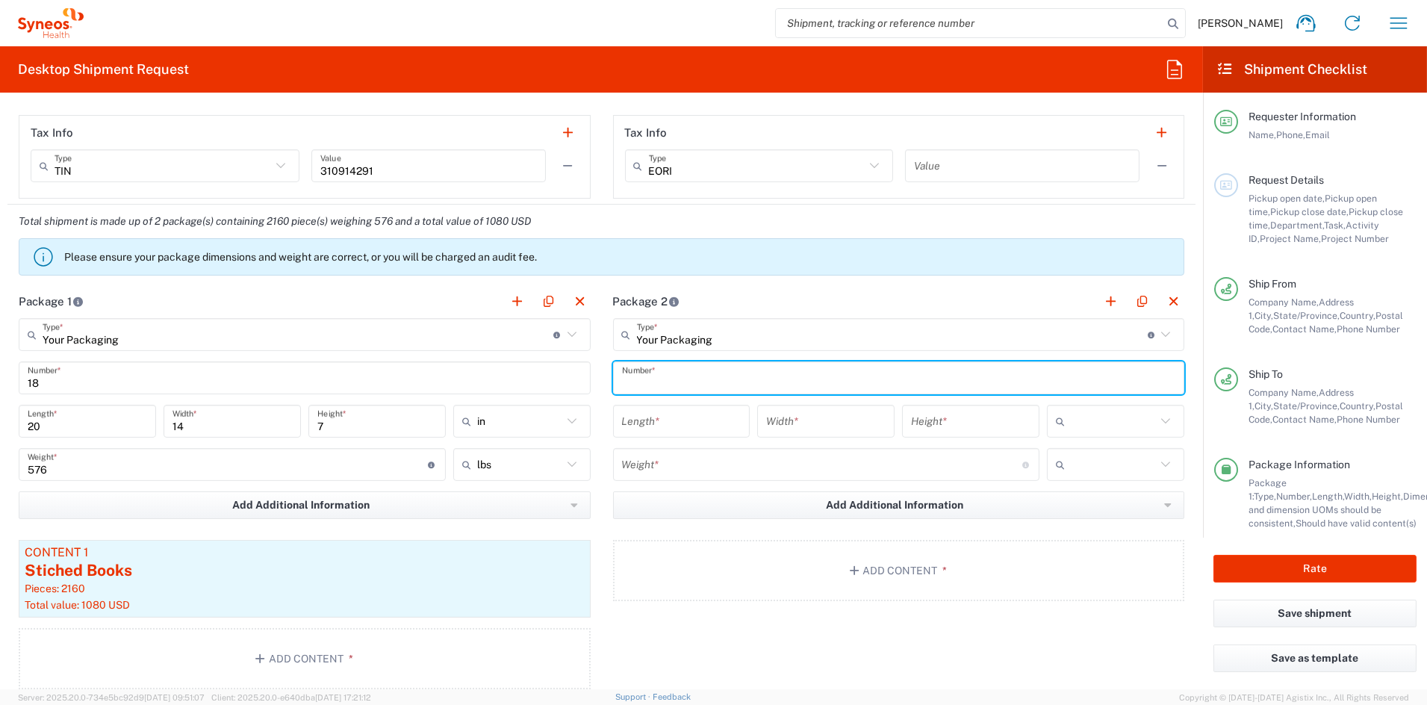
click at [680, 376] on input "text" at bounding box center [899, 378] width 554 height 26
type input "4"
click at [667, 425] on input "number" at bounding box center [682, 422] width 120 height 26
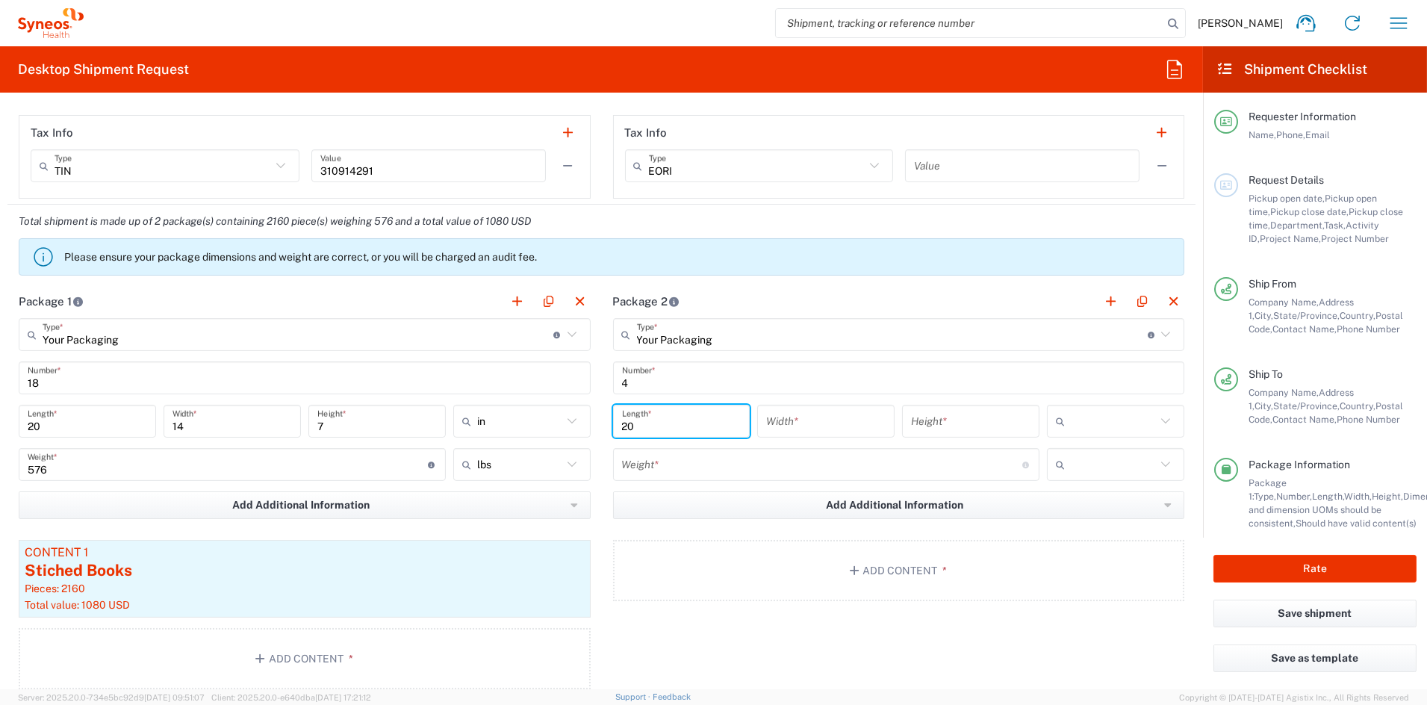
type input "20"
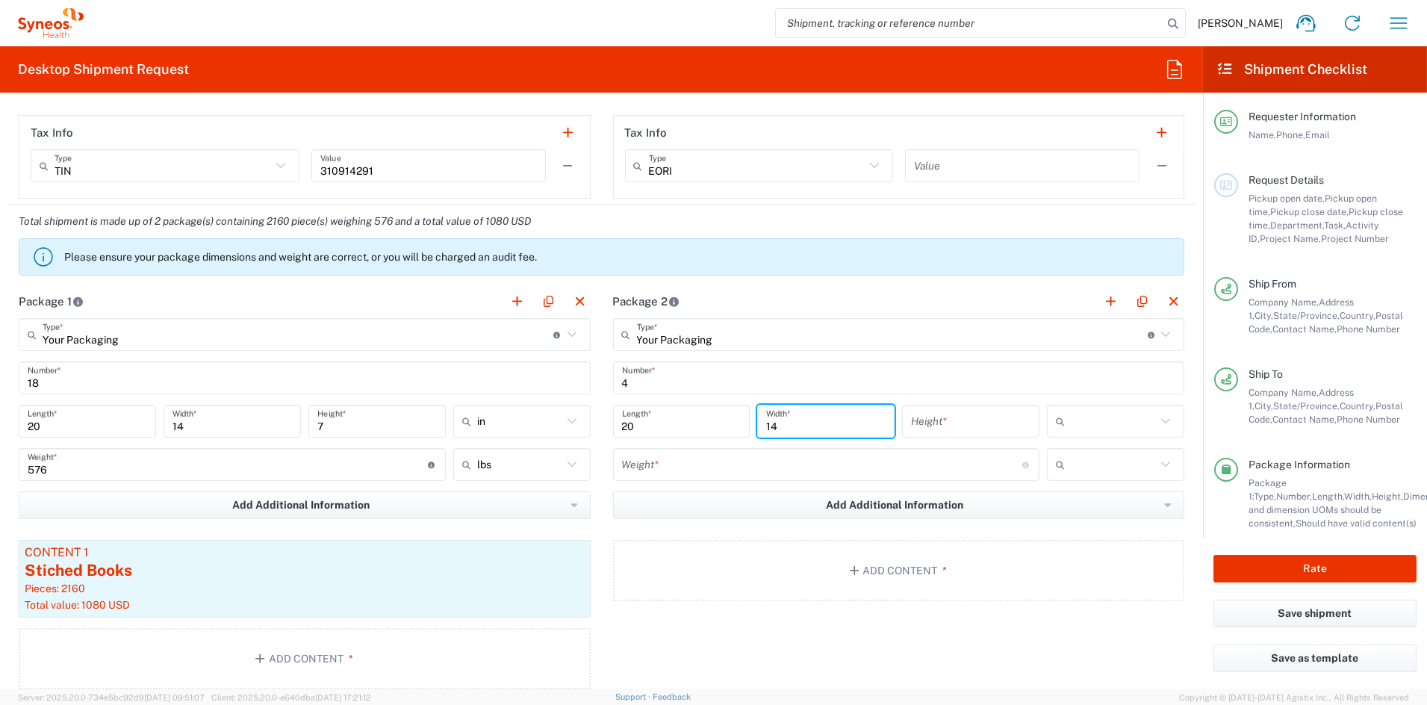
type input "14"
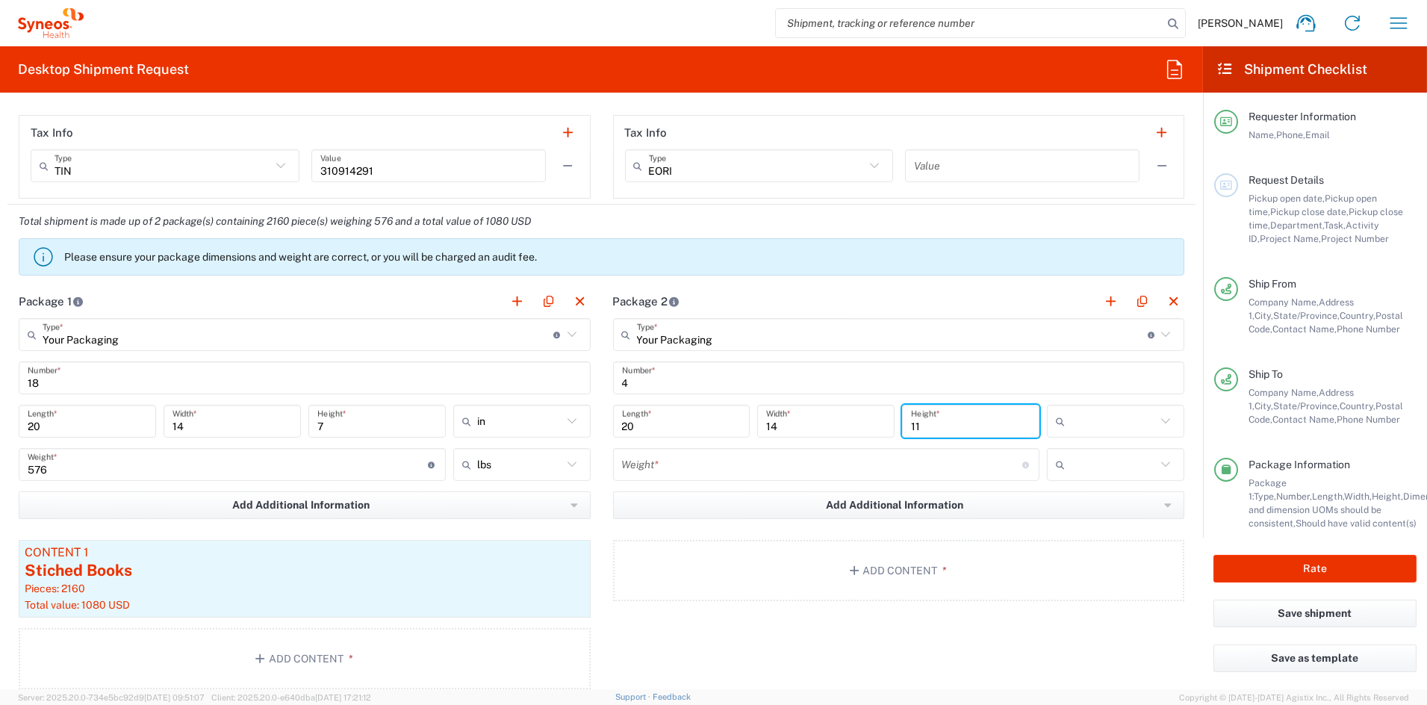
type input "11"
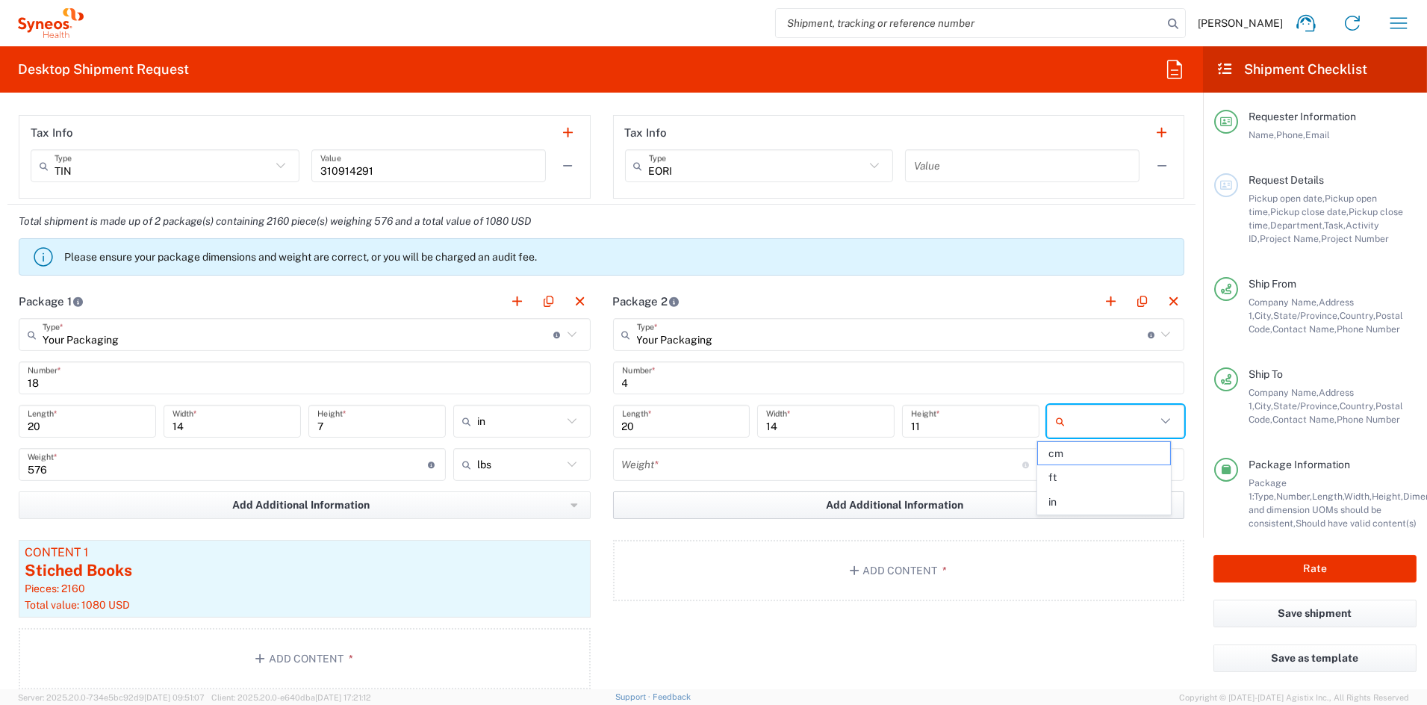
click at [1058, 504] on span "in" at bounding box center [1104, 502] width 133 height 23
type input "in"
click at [704, 470] on input "number" at bounding box center [822, 465] width 400 height 26
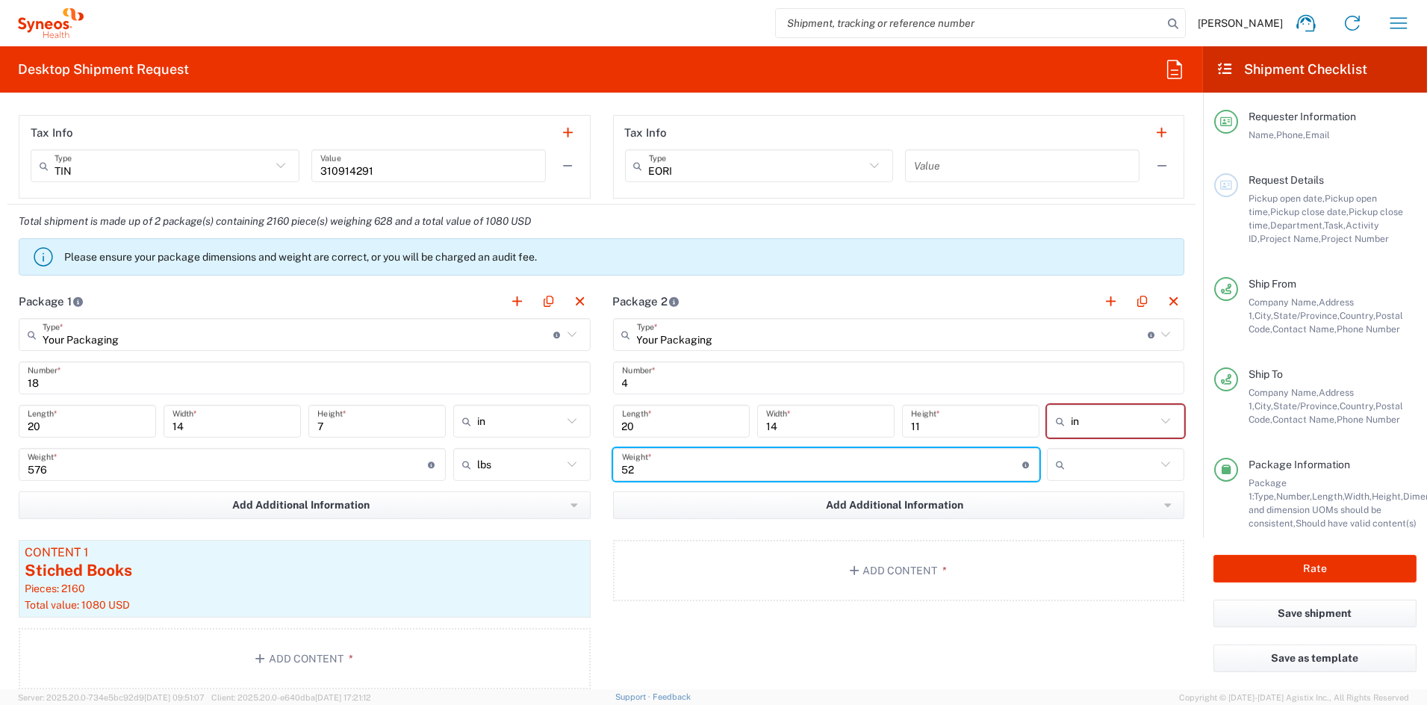
type input "52"
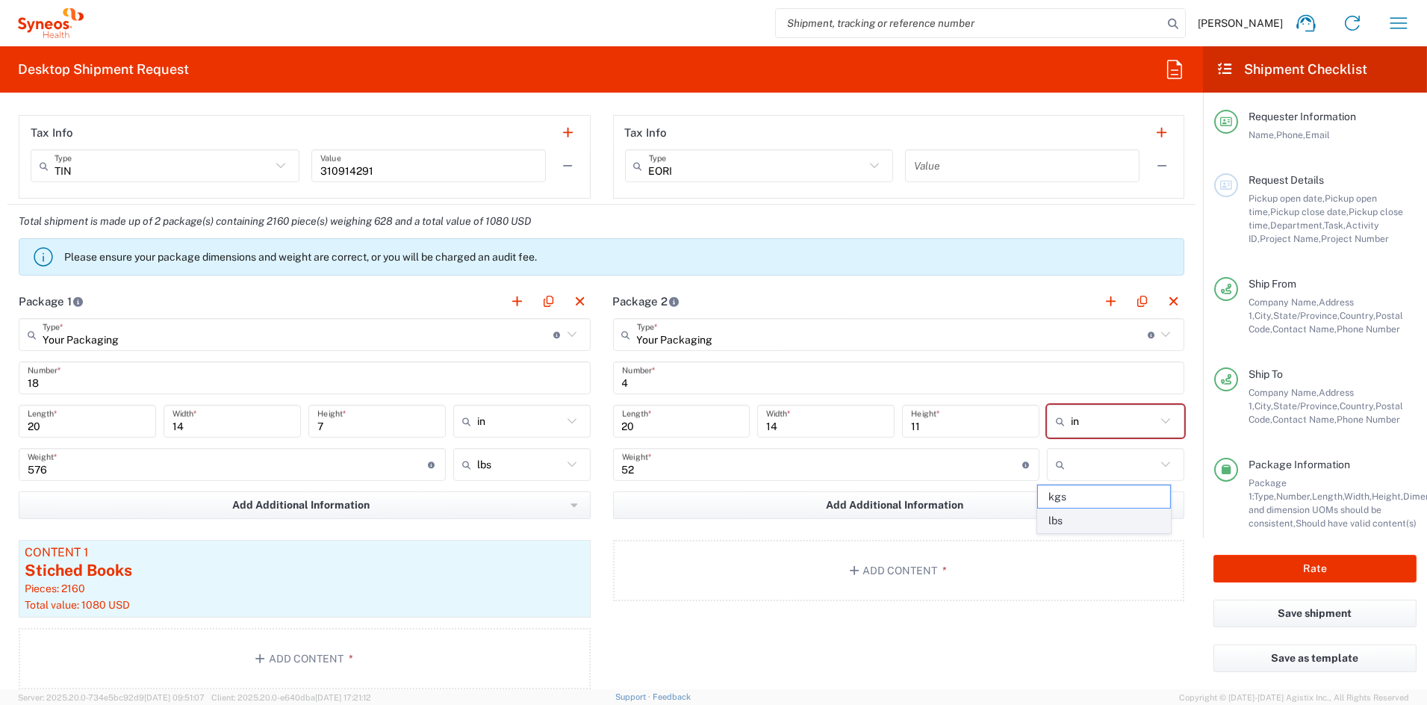
click at [1053, 523] on span "lbs" at bounding box center [1104, 520] width 133 height 23
type input "lbs"
click at [890, 559] on button "Add Content *" at bounding box center [899, 570] width 572 height 61
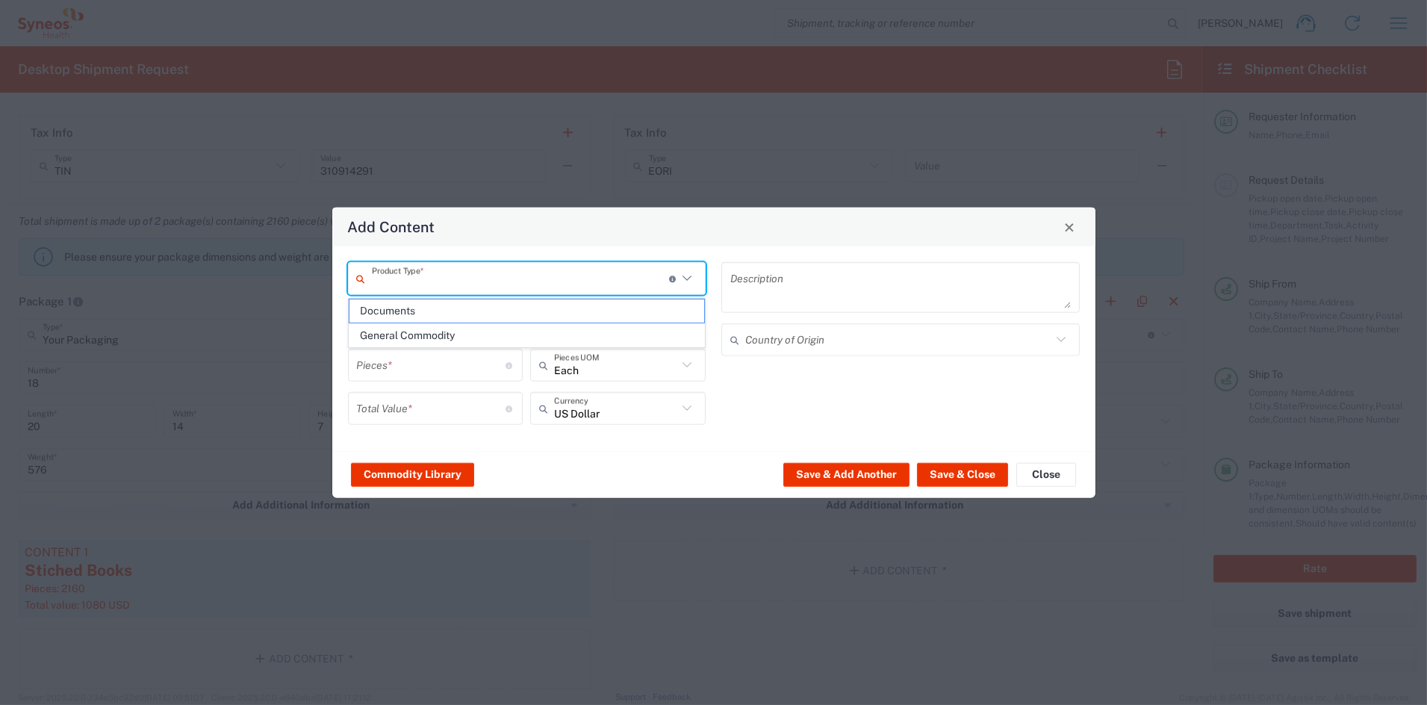
click at [442, 277] on input "text" at bounding box center [520, 278] width 297 height 26
click at [417, 334] on span "General Commodity" at bounding box center [527, 335] width 355 height 23
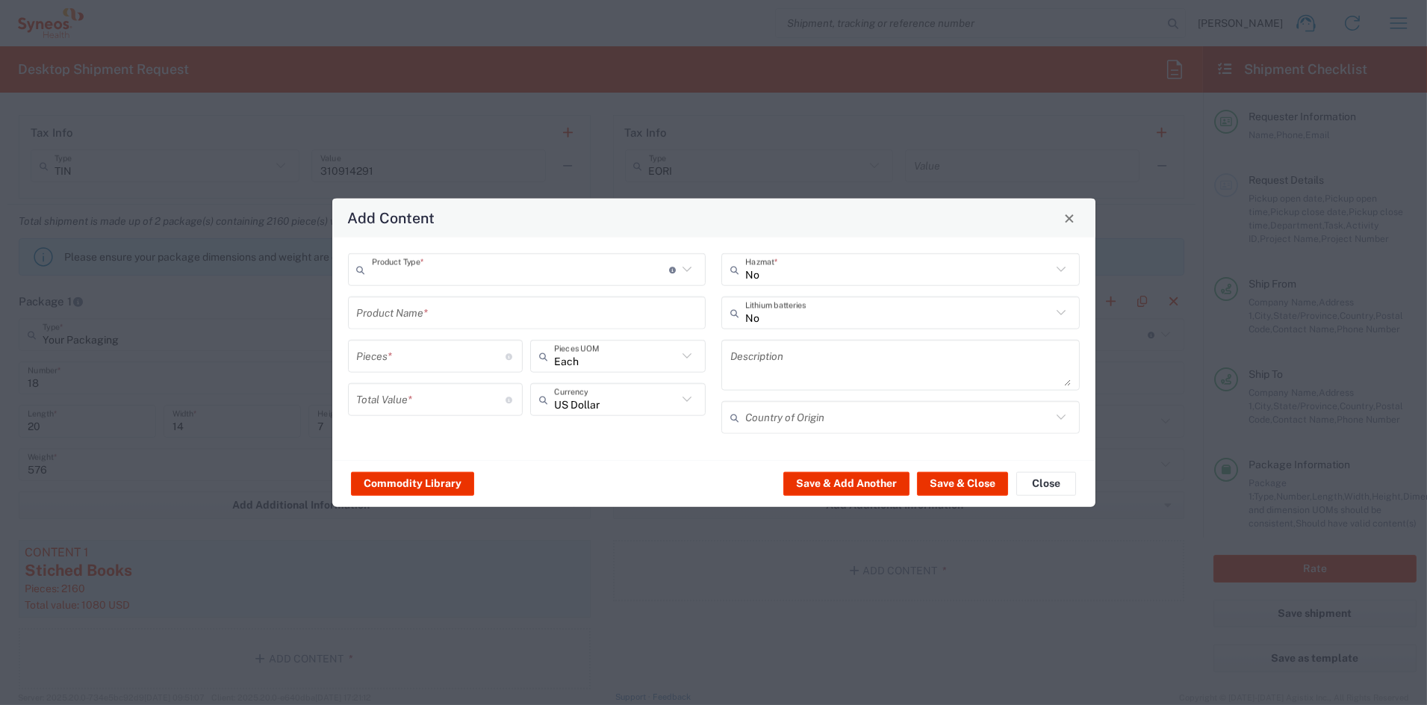
type input "General Commodity"
click at [430, 315] on input "text" at bounding box center [527, 313] width 341 height 26
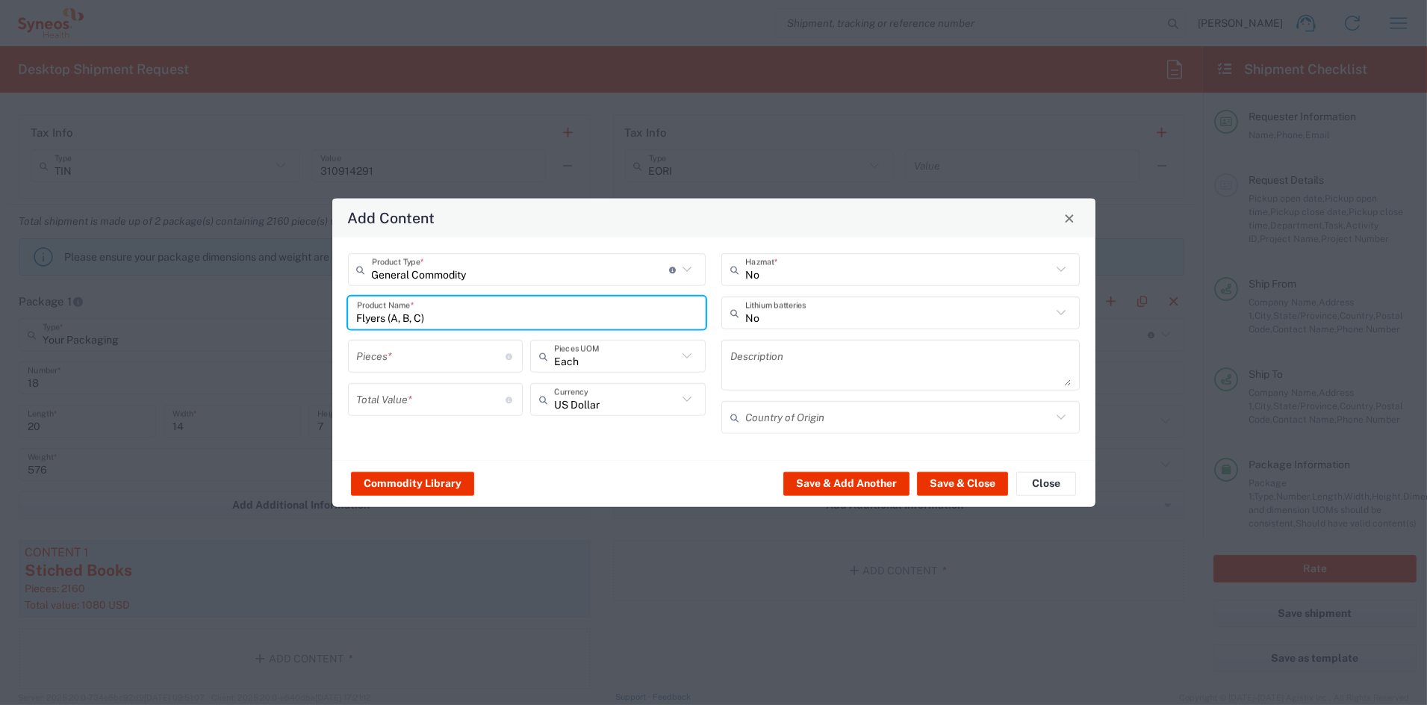
type input "Flyers (A, B, C)"
click at [452, 355] on input "number" at bounding box center [431, 356] width 149 height 26
type input "5280"
click at [448, 399] on input "number" at bounding box center [431, 399] width 149 height 26
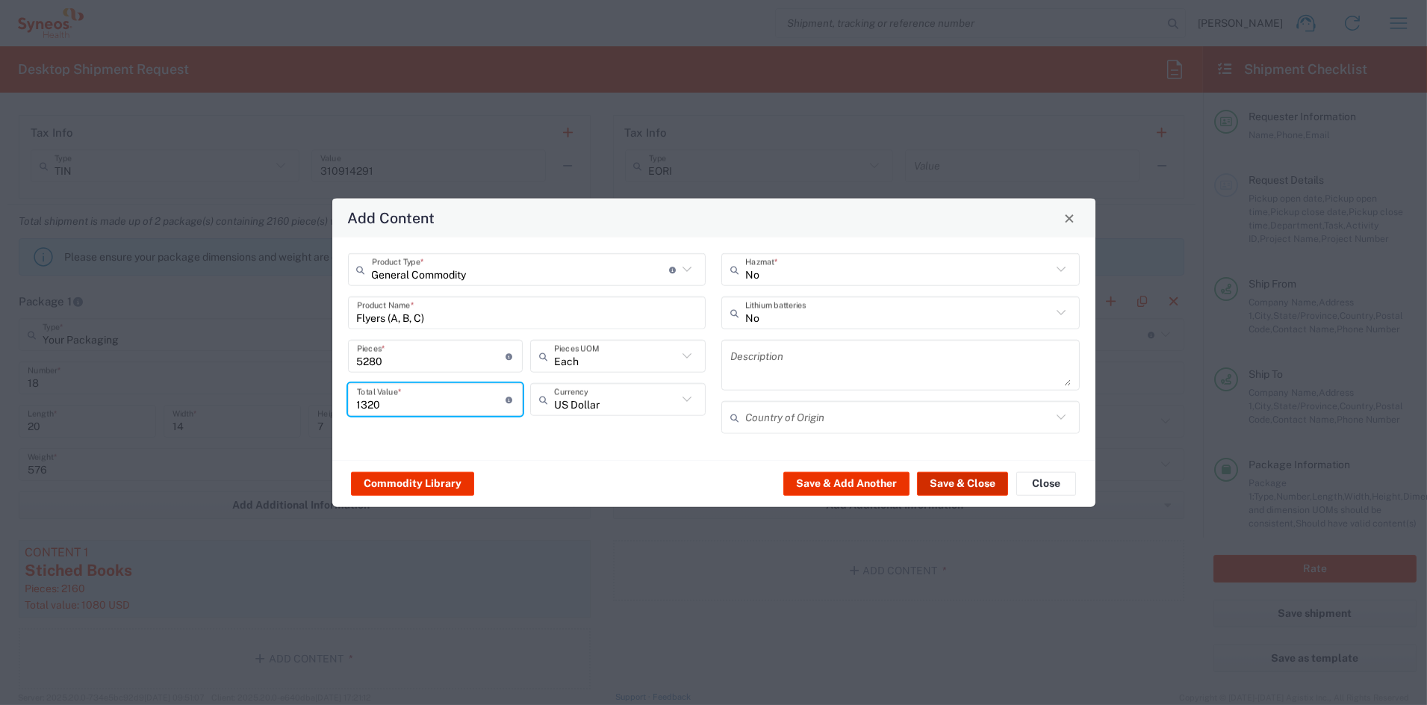
type input "1320"
click at [969, 485] on button "Save & Close" at bounding box center [962, 483] width 91 height 24
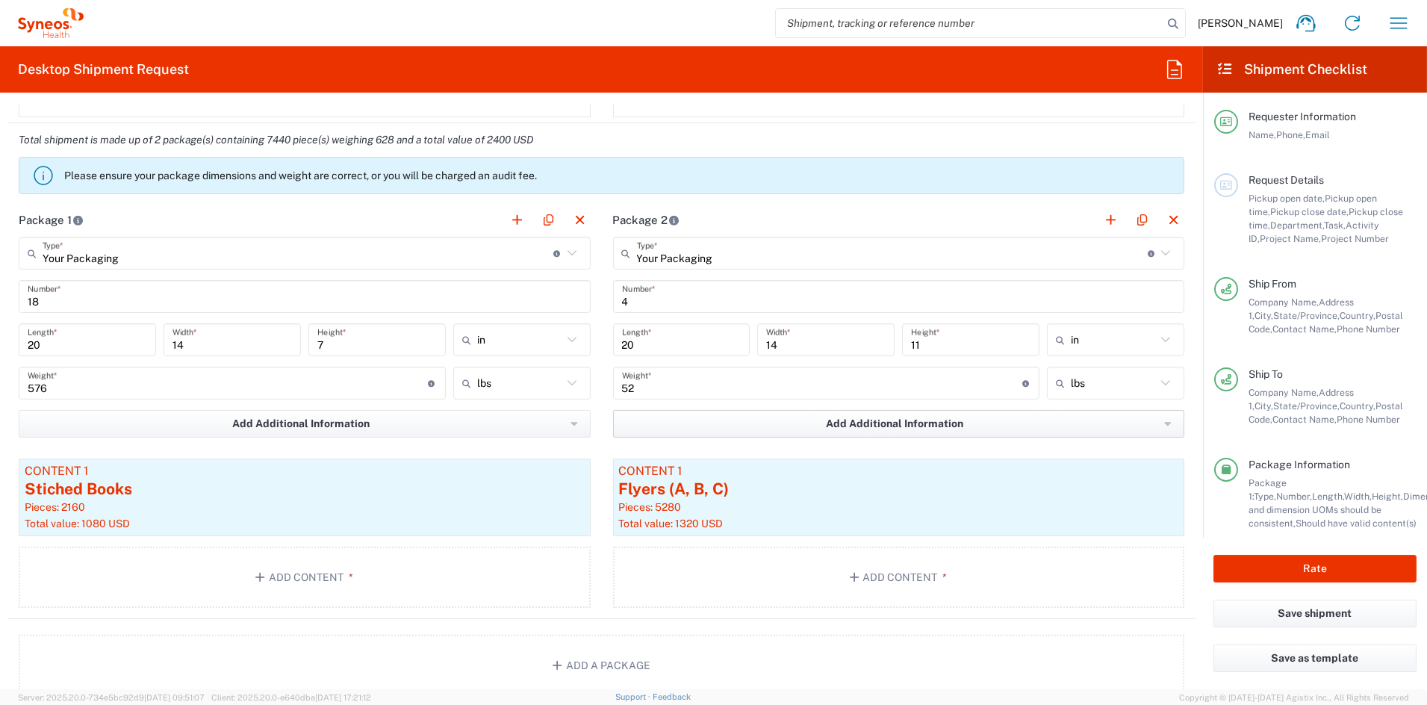
scroll to position [1191, 0]
click at [1101, 217] on button "button" at bounding box center [1111, 219] width 21 height 21
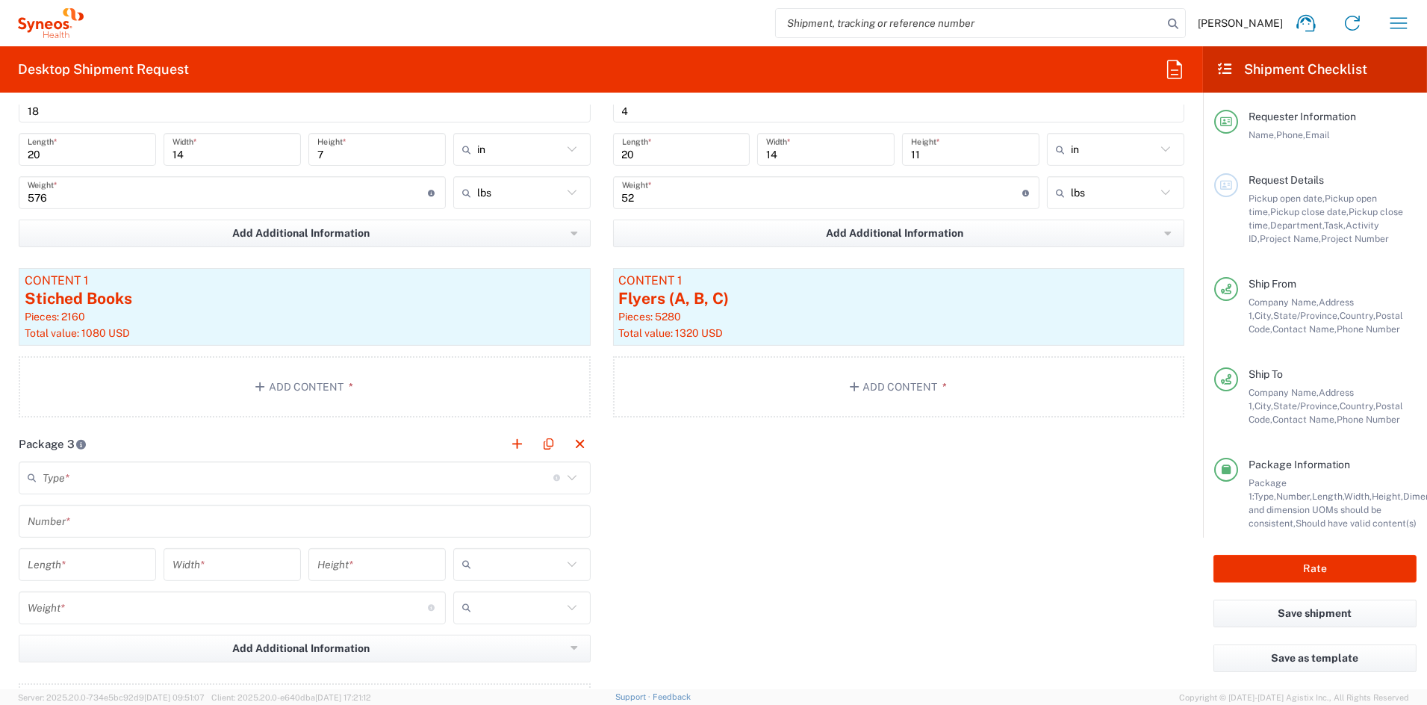
scroll to position [1405, 0]
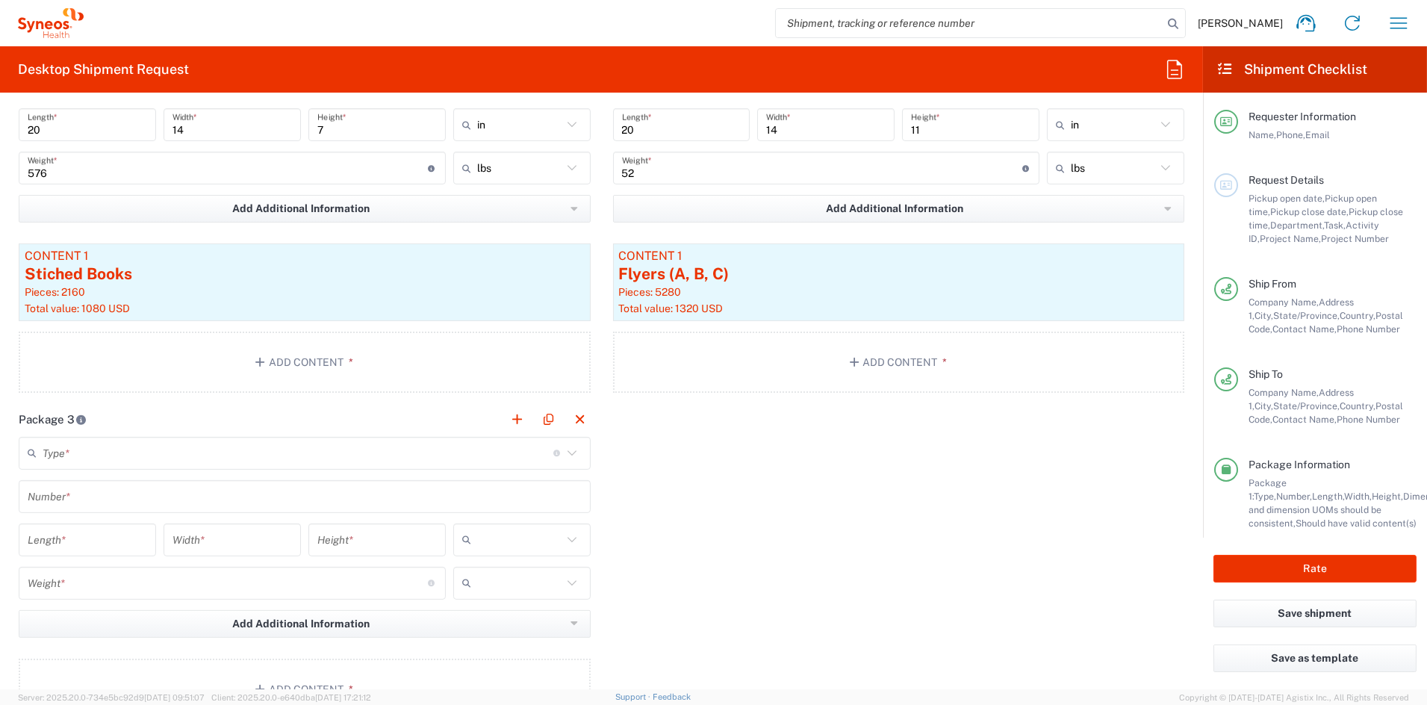
click at [70, 452] on input "text" at bounding box center [298, 453] width 511 height 26
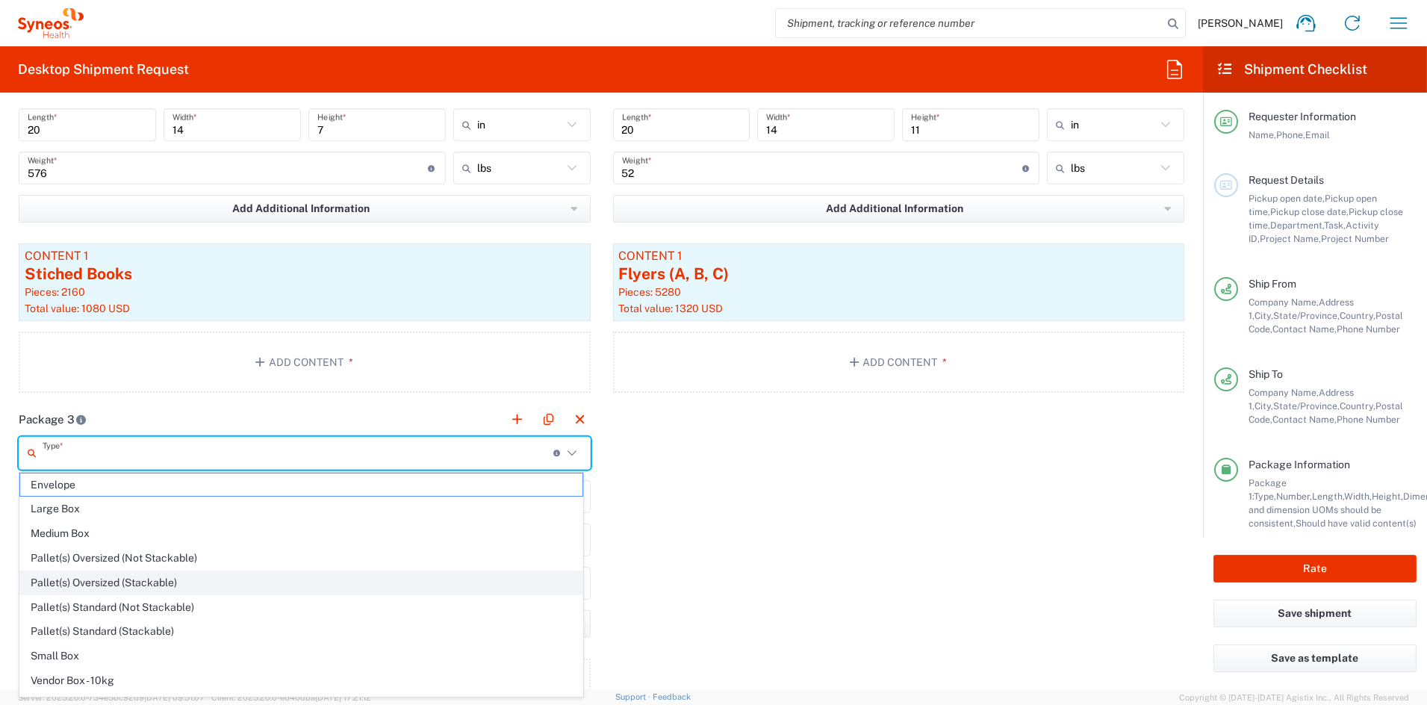
scroll to position [47, 0]
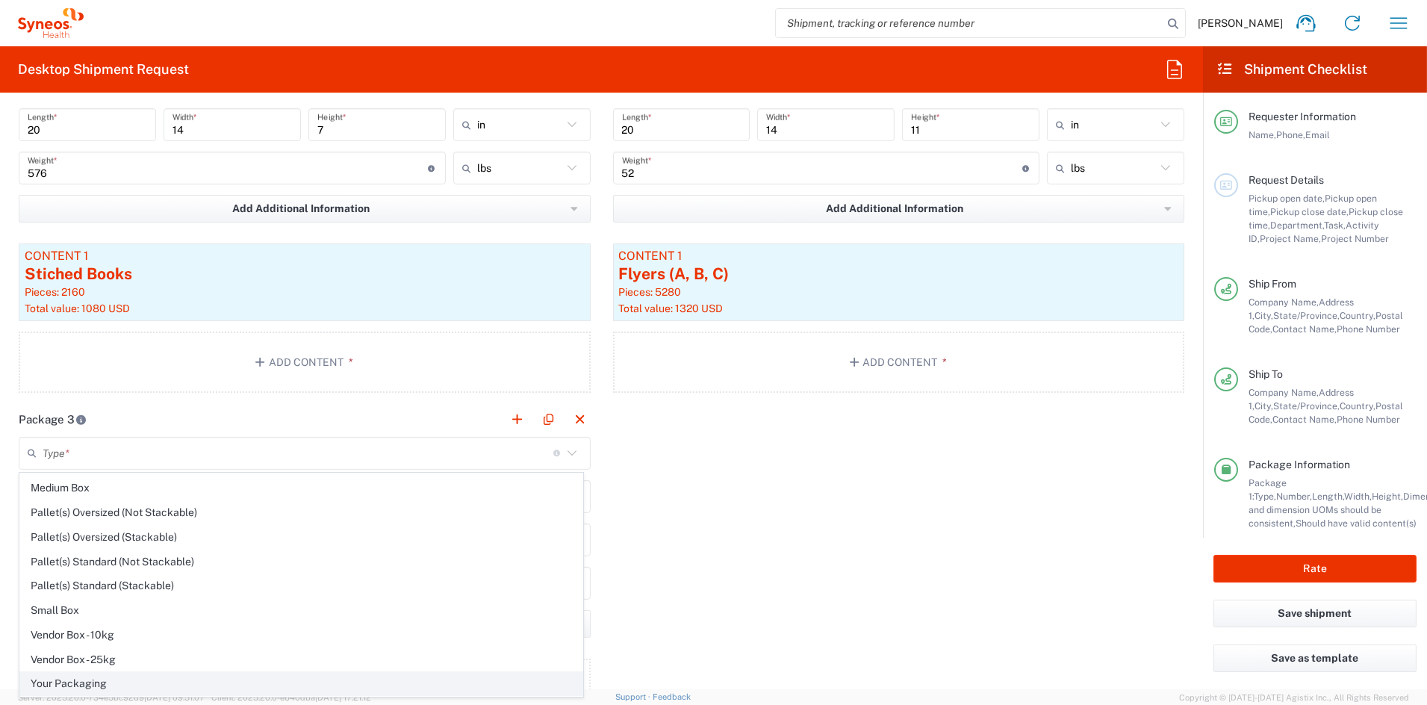
click at [83, 686] on span "Your Packaging" at bounding box center [301, 683] width 562 height 23
type input "Your Packaging"
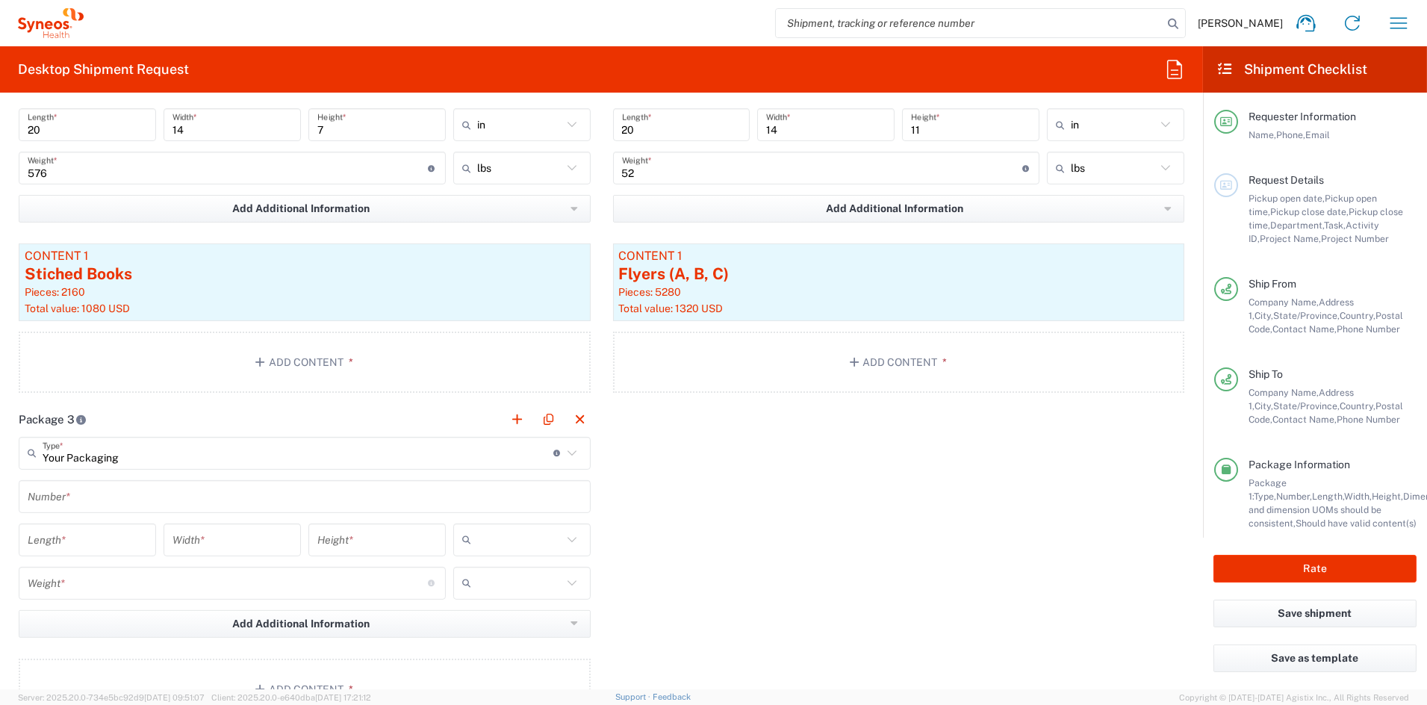
click at [76, 495] on input "text" at bounding box center [305, 496] width 554 height 26
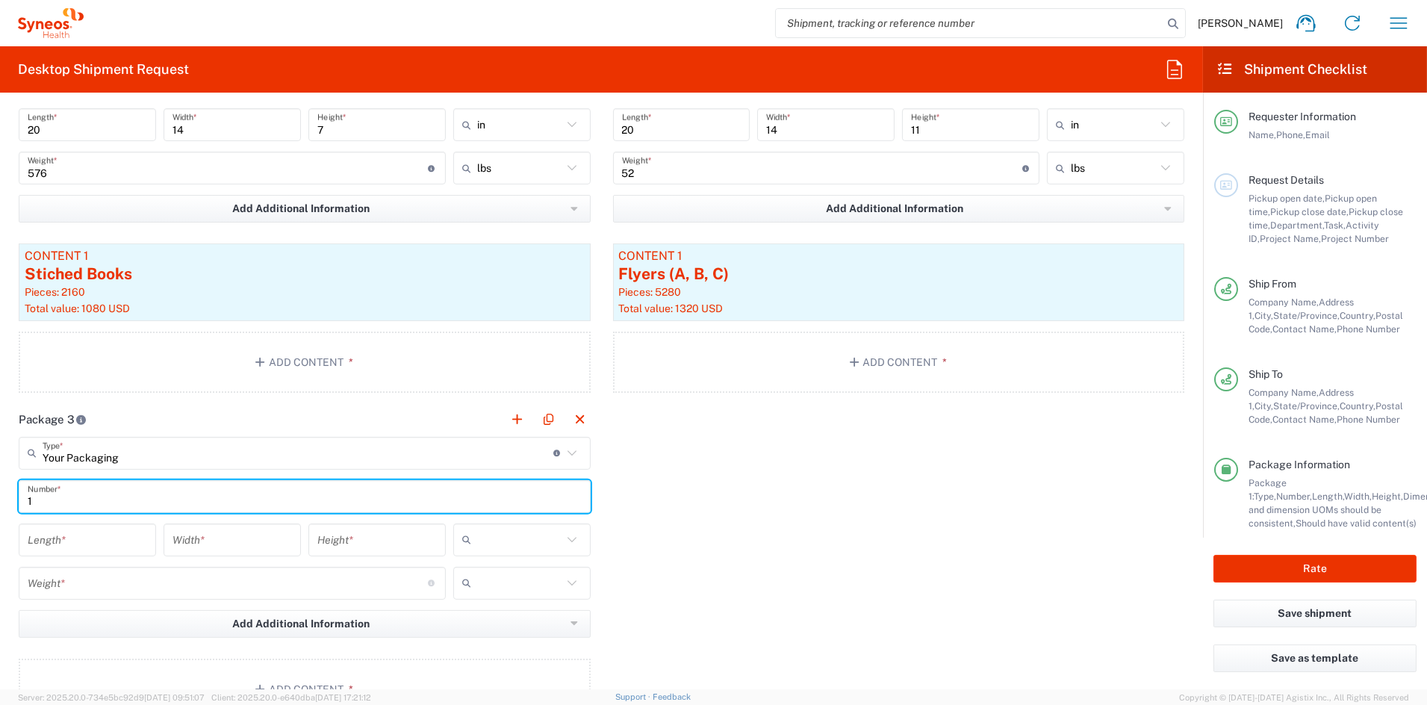
type input "1"
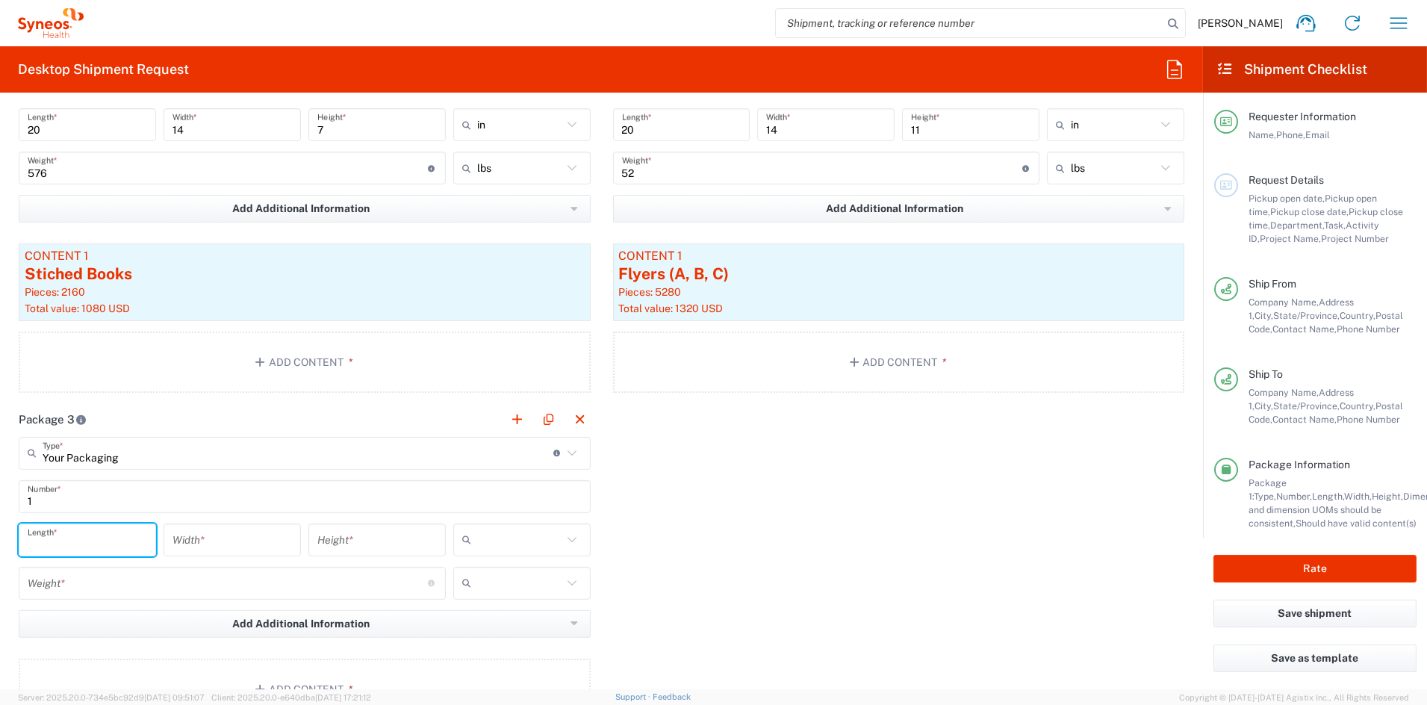
click at [74, 541] on input "number" at bounding box center [88, 540] width 120 height 26
type input "20"
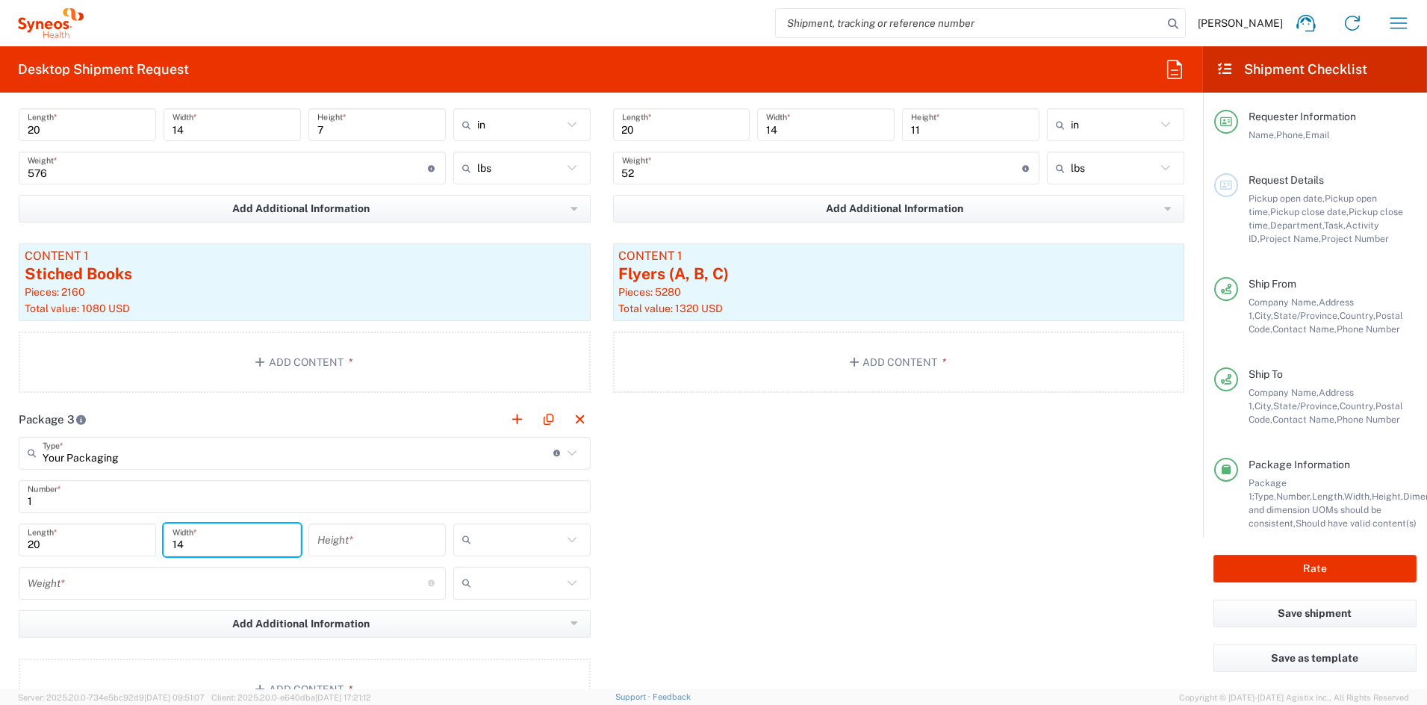
type input "14"
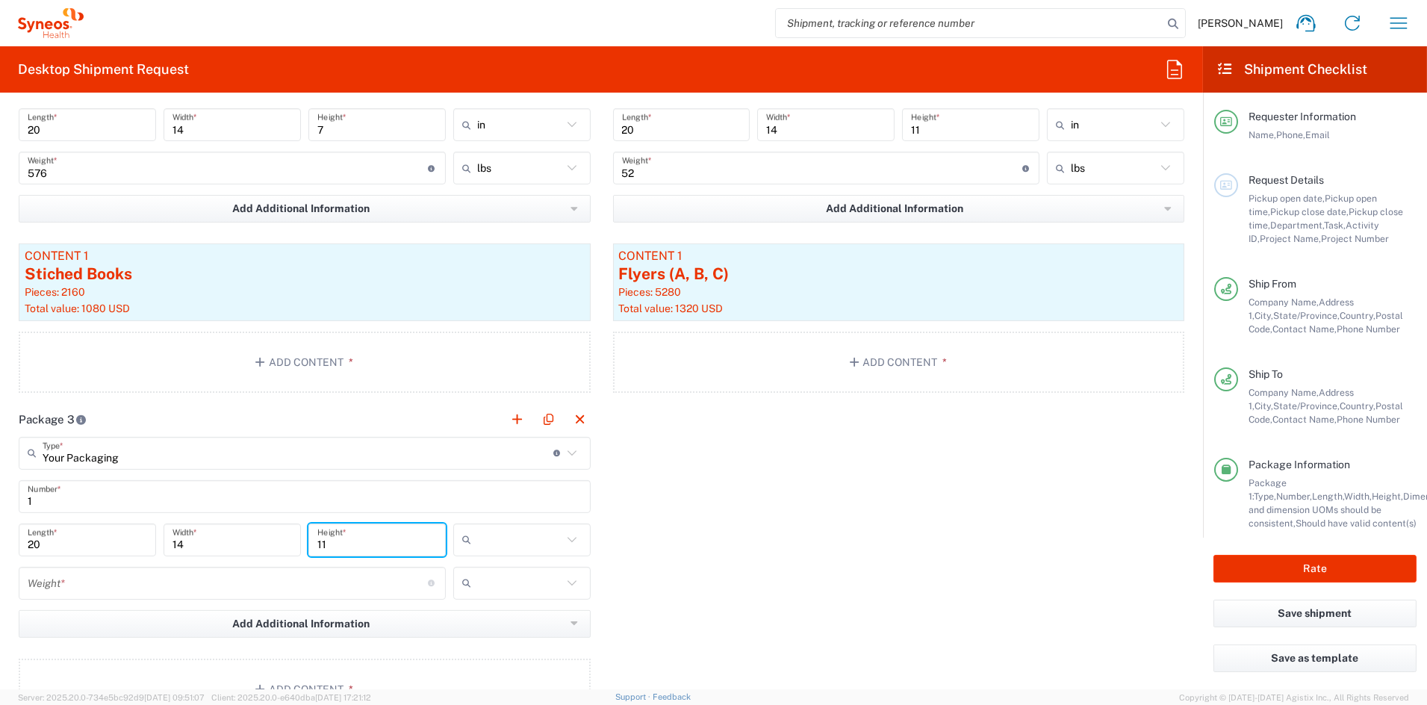
type input "11"
drag, startPoint x: 480, startPoint y: 626, endPoint x: 420, endPoint y: 621, distance: 60.0
click at [478, 625] on span "in" at bounding box center [516, 620] width 133 height 23
type input "in"
click at [143, 592] on input "number" at bounding box center [228, 583] width 400 height 26
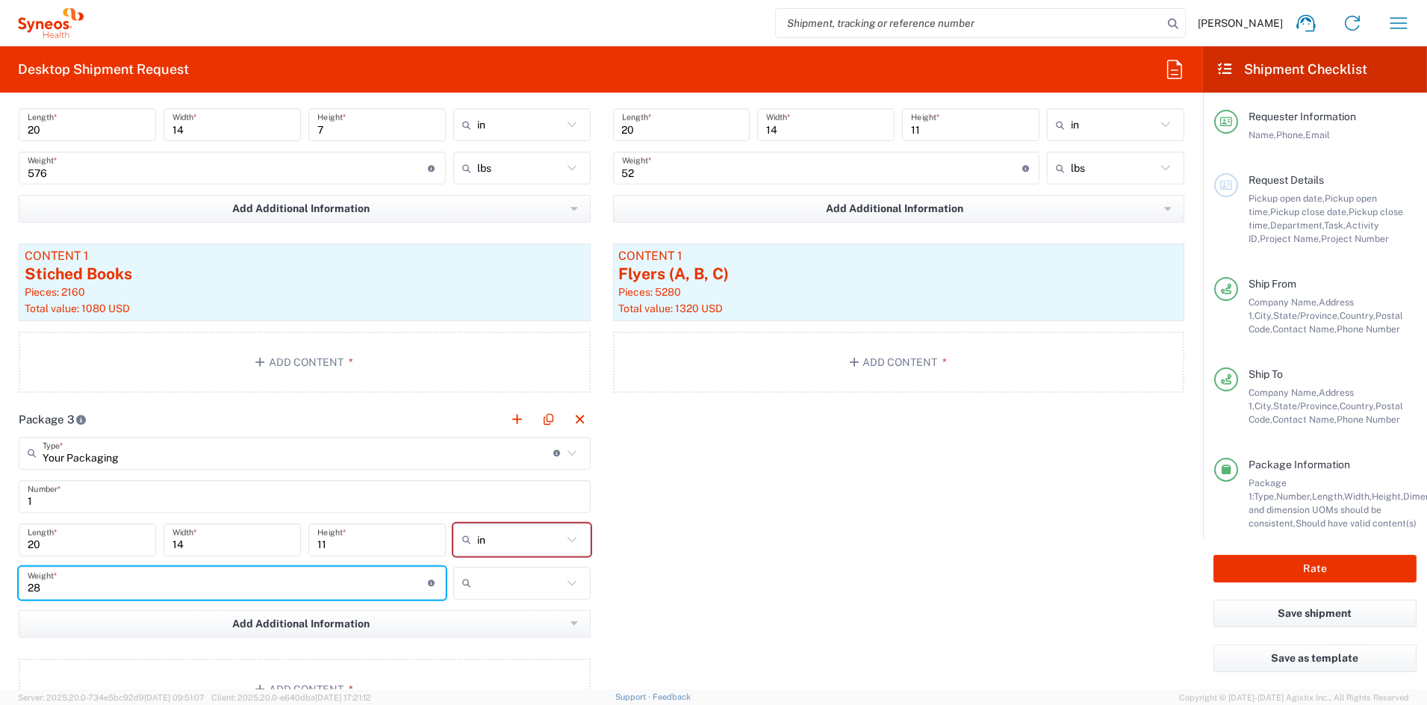
type input "28"
click at [501, 585] on input "text" at bounding box center [519, 583] width 85 height 24
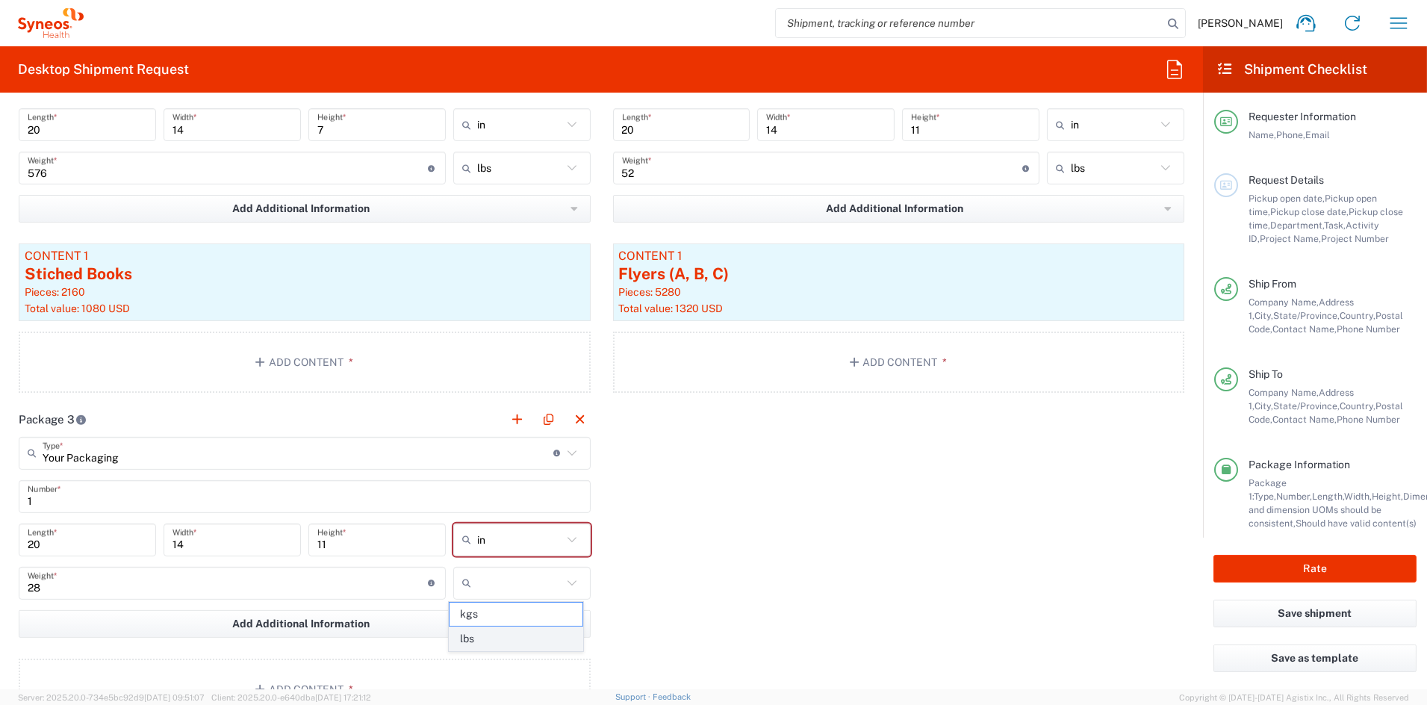
click at [475, 639] on span "lbs" at bounding box center [516, 638] width 133 height 23
type input "lbs"
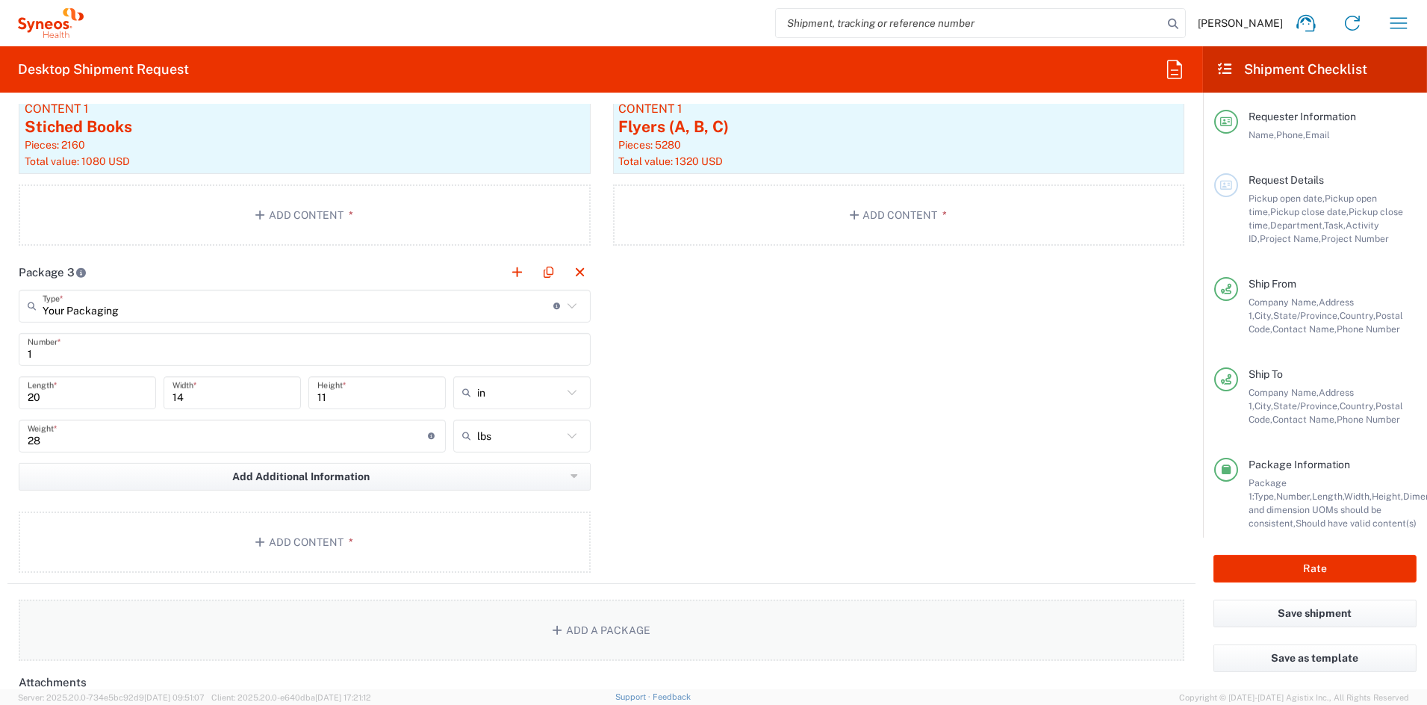
scroll to position [1552, 0]
click at [297, 527] on button "Add Content *" at bounding box center [305, 542] width 572 height 61
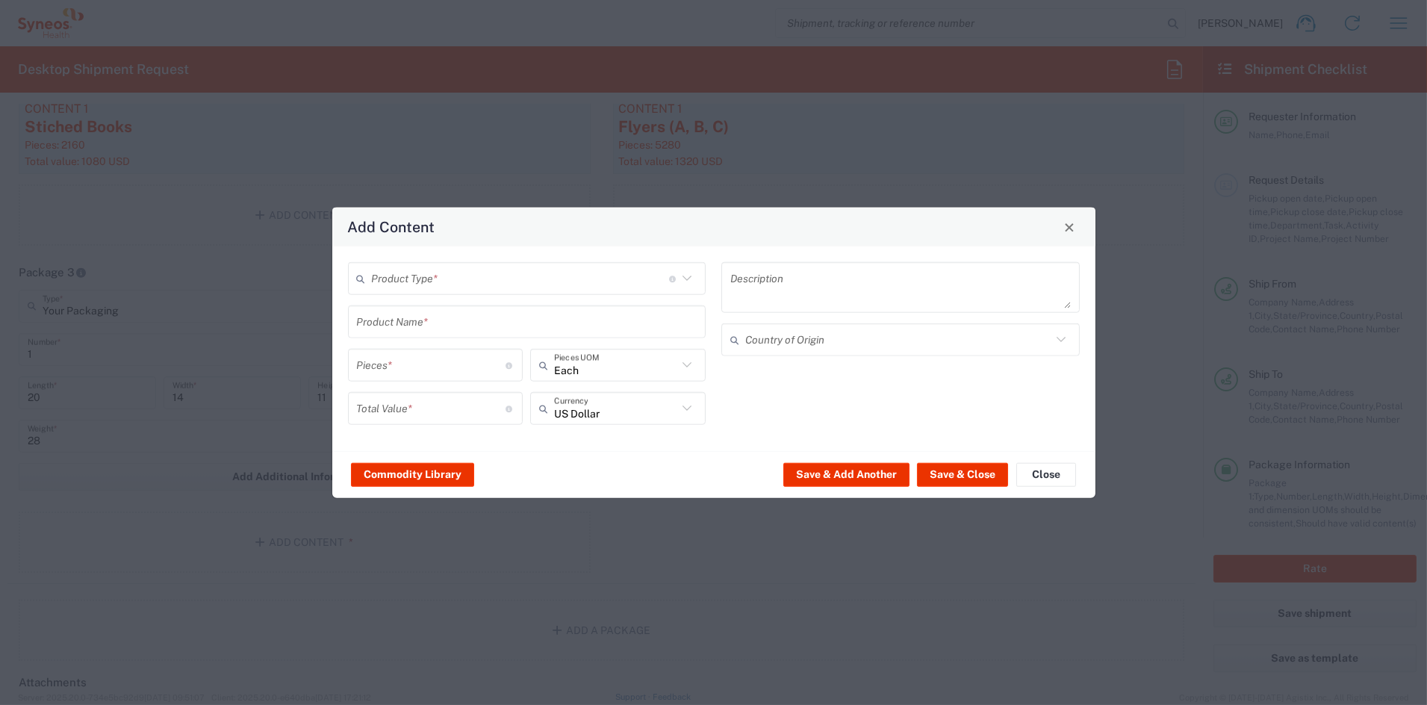
click at [444, 277] on input "text" at bounding box center [520, 278] width 297 height 26
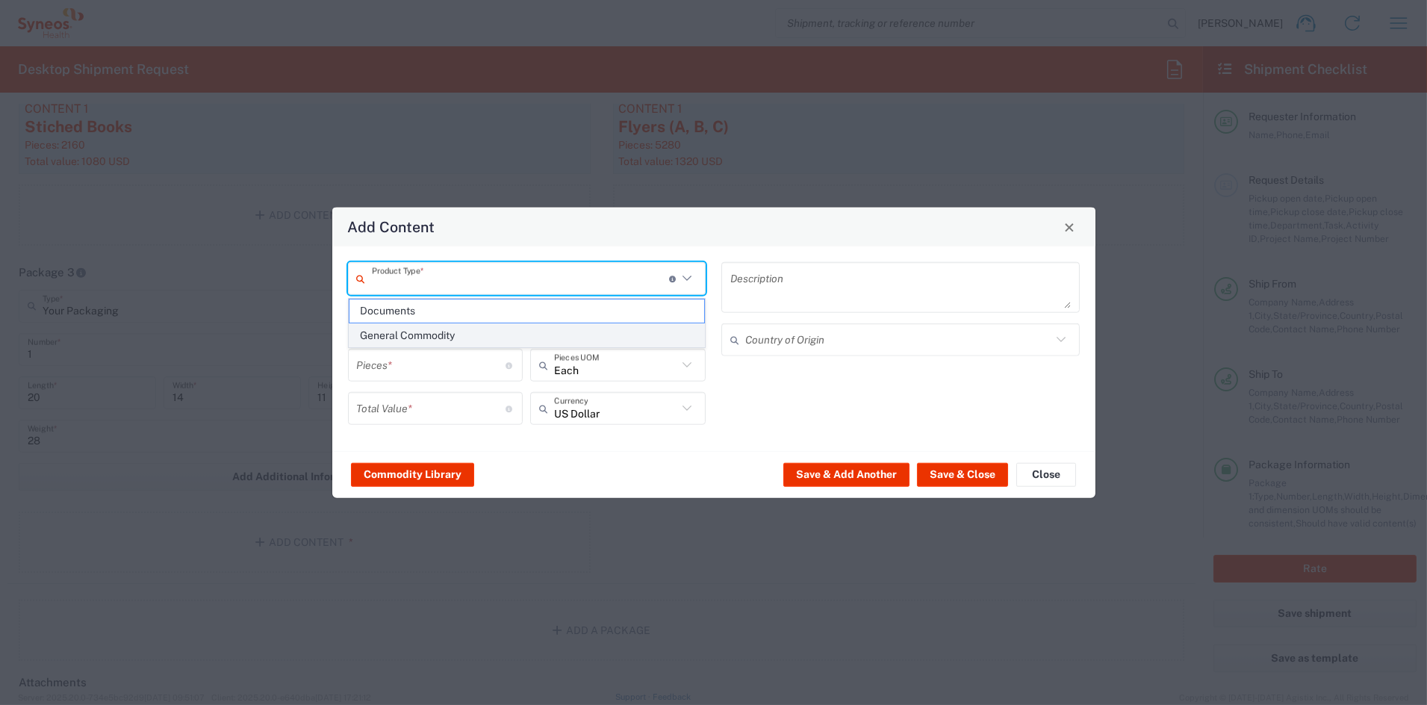
click at [422, 337] on span "General Commodity" at bounding box center [527, 335] width 355 height 23
type input "General Commodity"
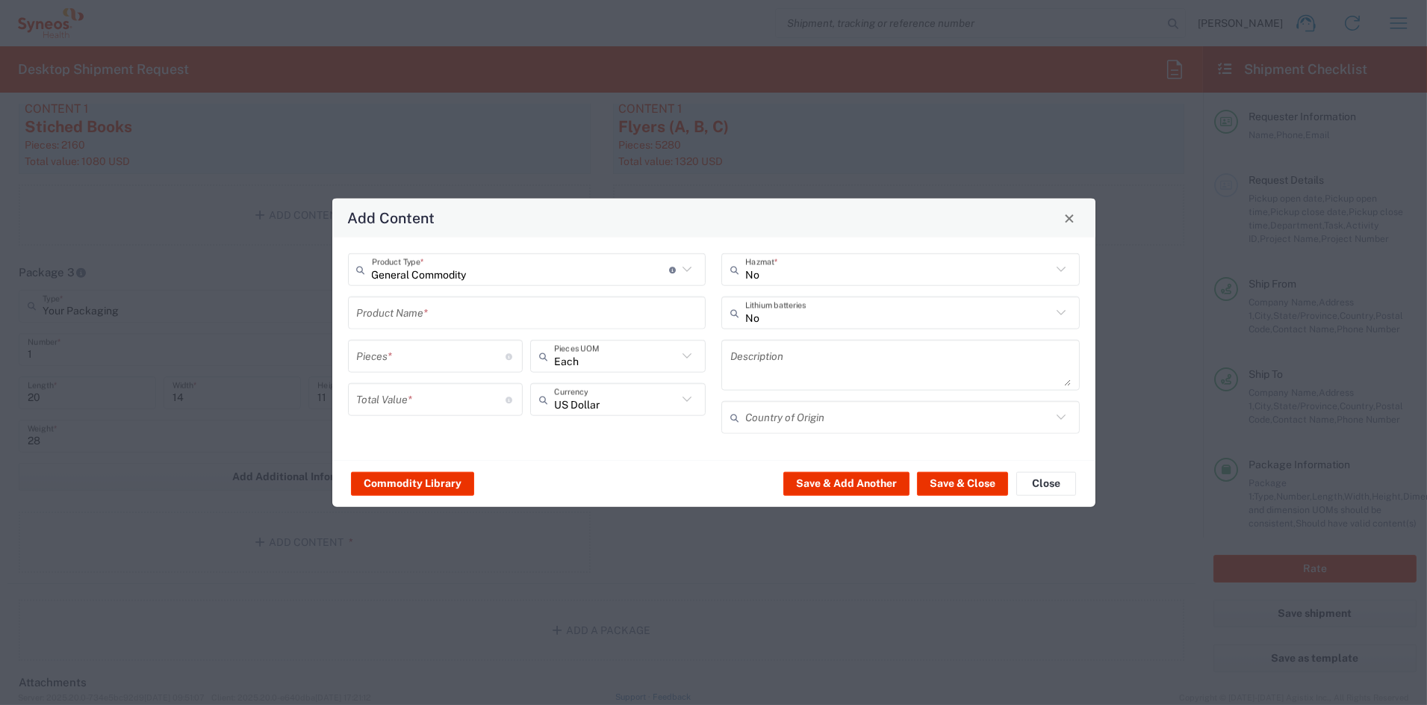
click at [404, 312] on input "text" at bounding box center [527, 313] width 341 height 26
type input "Flyer C"
click at [445, 363] on input "number" at bounding box center [431, 356] width 149 height 26
type input "660"
click at [436, 397] on input "number" at bounding box center [431, 399] width 149 height 26
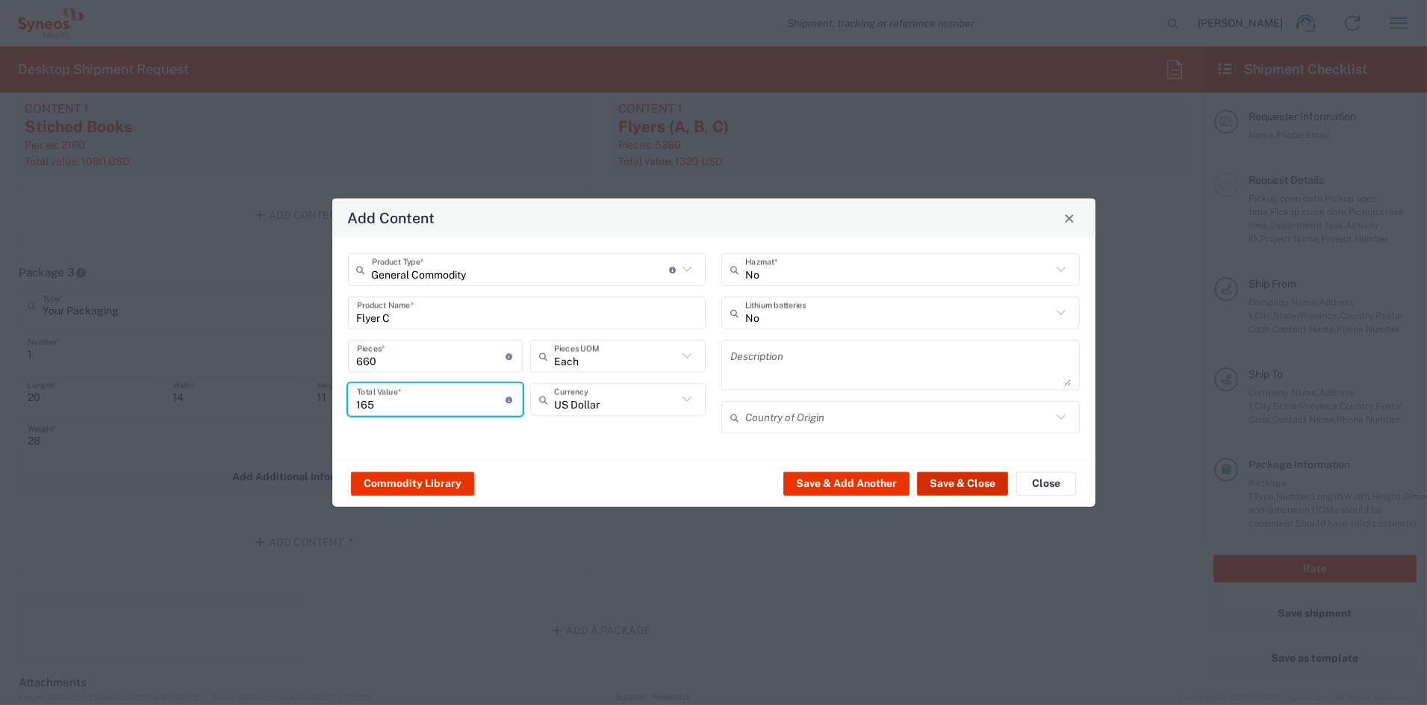
type input "165"
click at [950, 480] on button "Save & Close" at bounding box center [962, 483] width 91 height 24
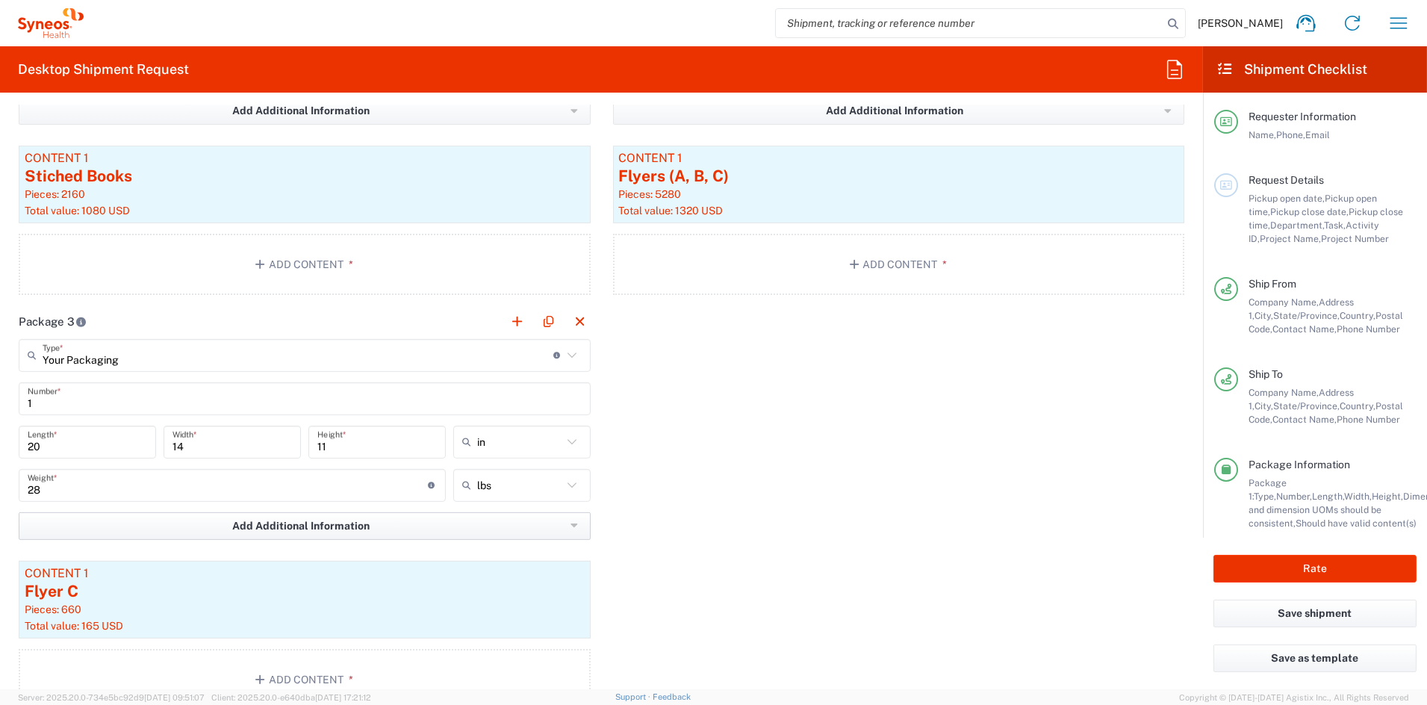
scroll to position [1504, 0]
click at [512, 321] on button "button" at bounding box center [517, 321] width 21 height 21
click at [695, 356] on input "text" at bounding box center [892, 354] width 511 height 26
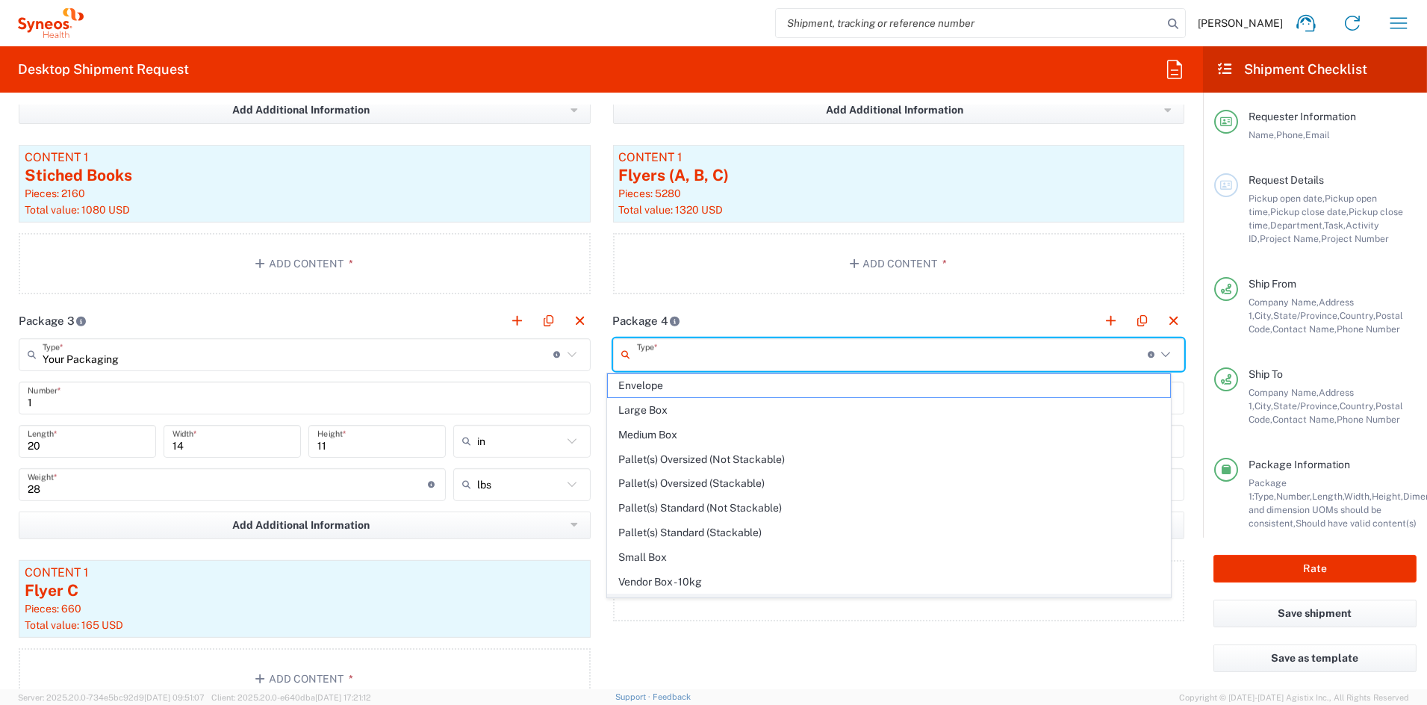
scroll to position [47, 0]
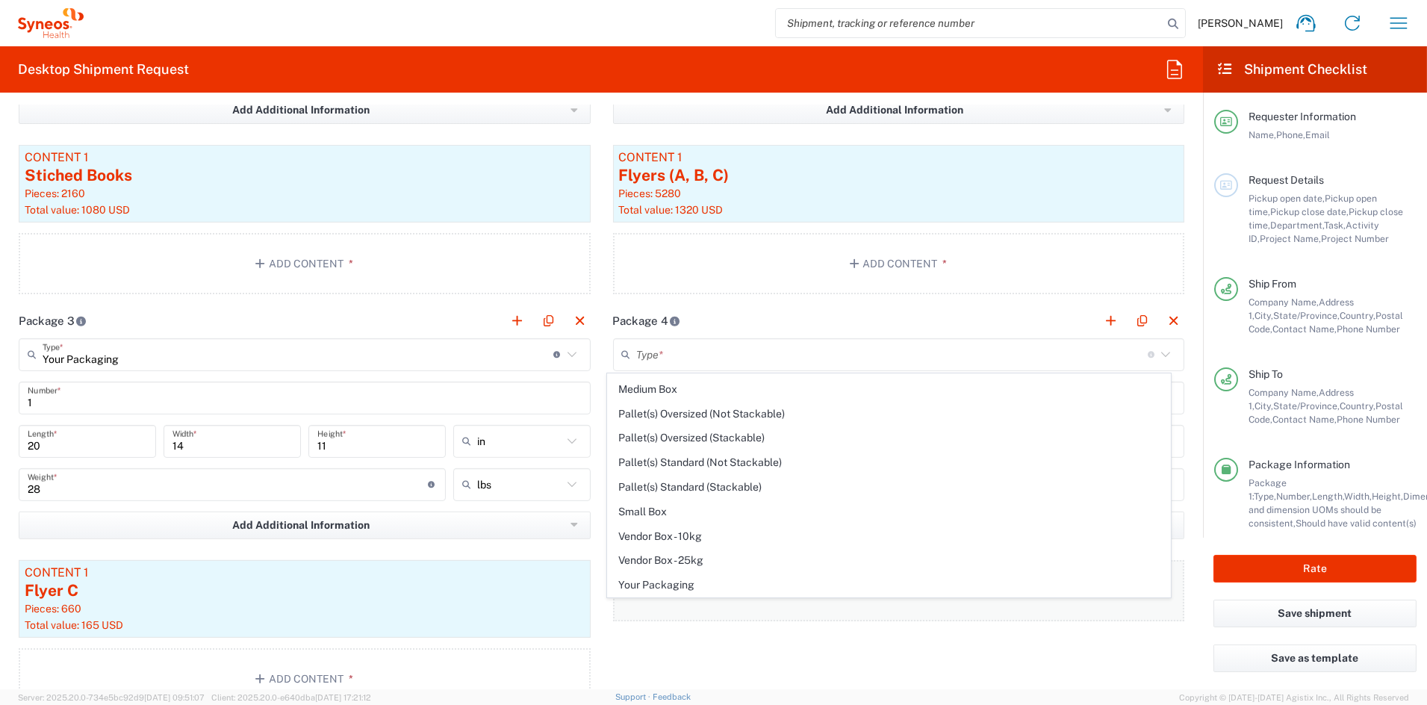
click at [654, 587] on span "Your Packaging" at bounding box center [889, 585] width 562 height 23
type input "Your Packaging"
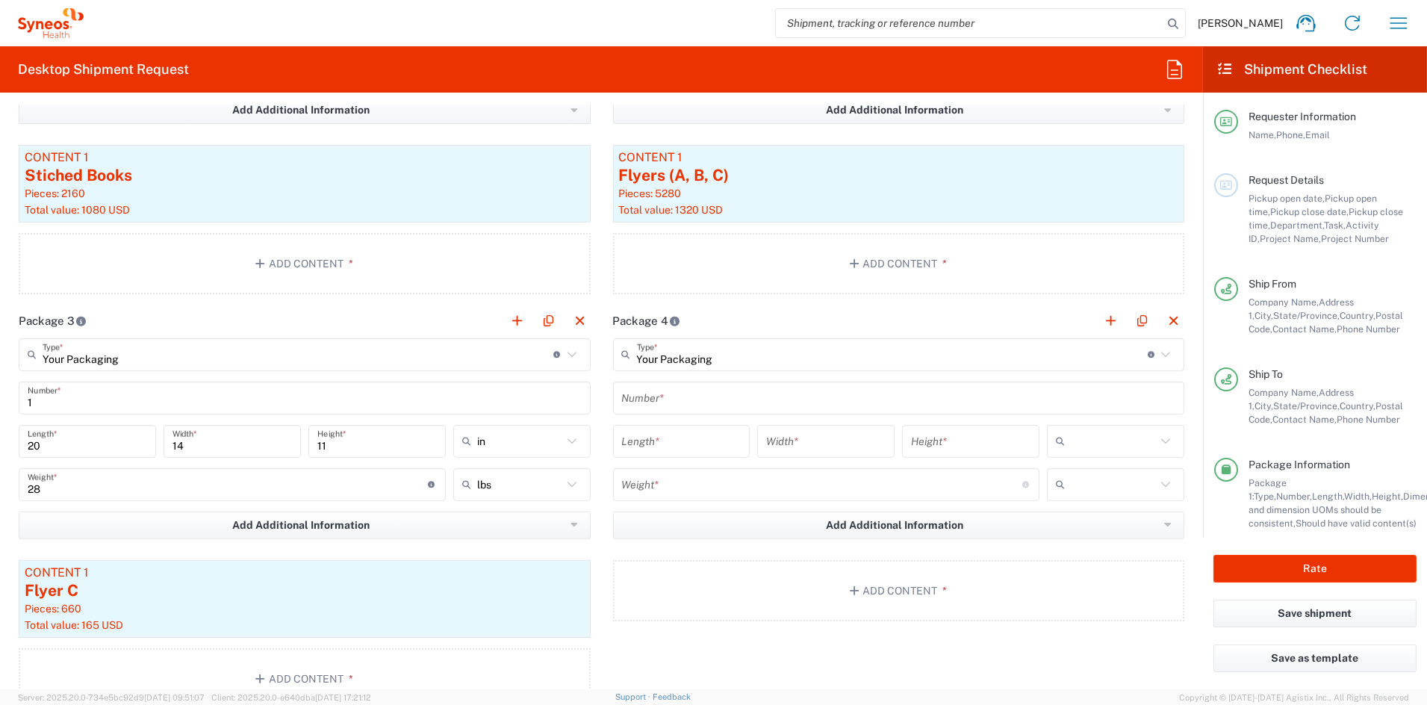
click at [701, 398] on input "text" at bounding box center [899, 398] width 554 height 26
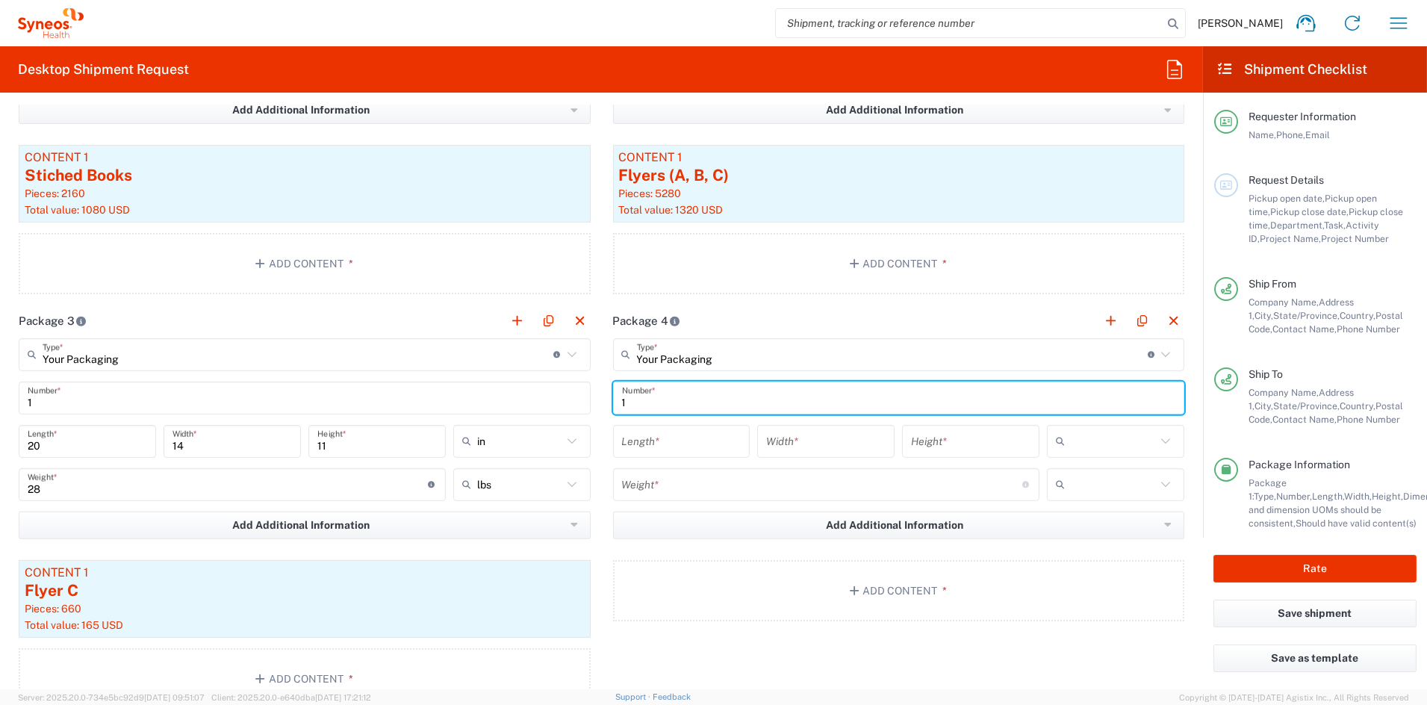
type input "1"
click at [672, 448] on input "number" at bounding box center [682, 441] width 120 height 26
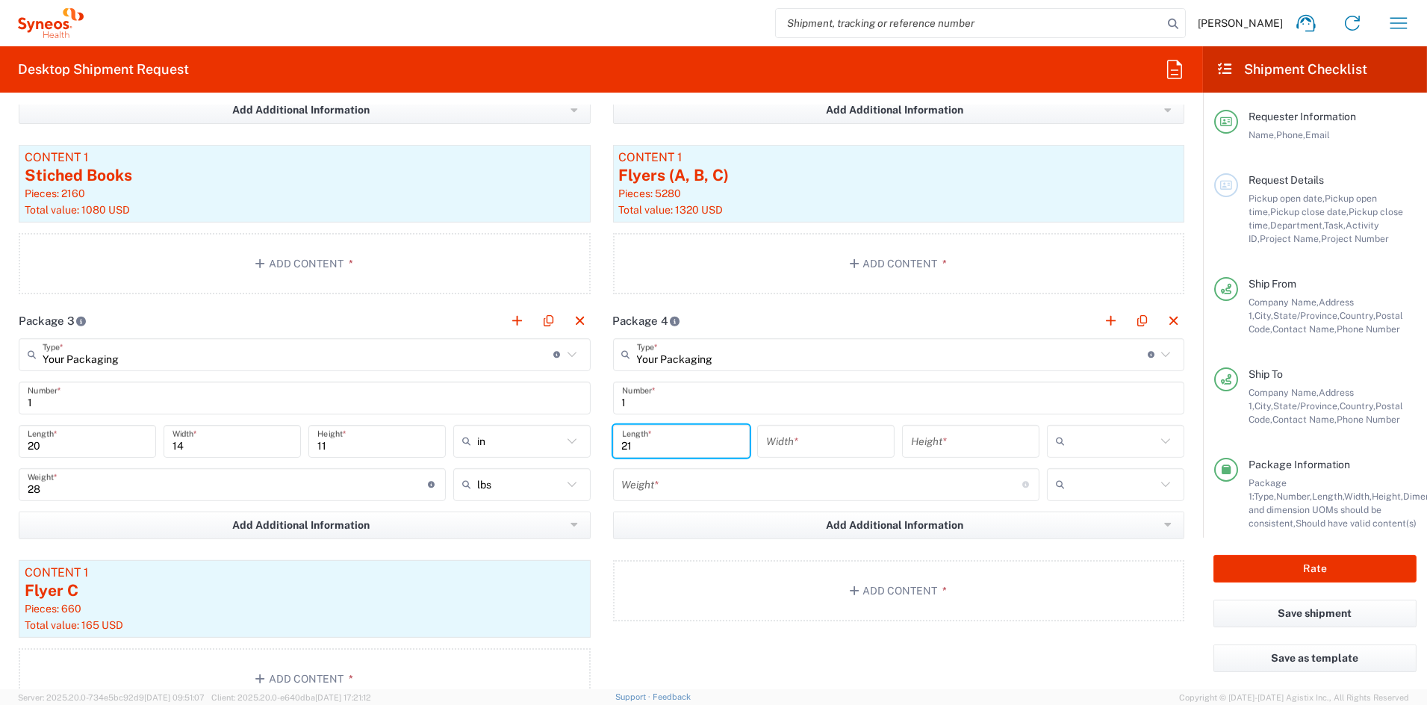
type input "21"
type input "15"
type input "7"
click at [1055, 521] on span "in" at bounding box center [1104, 521] width 133 height 23
type input "in"
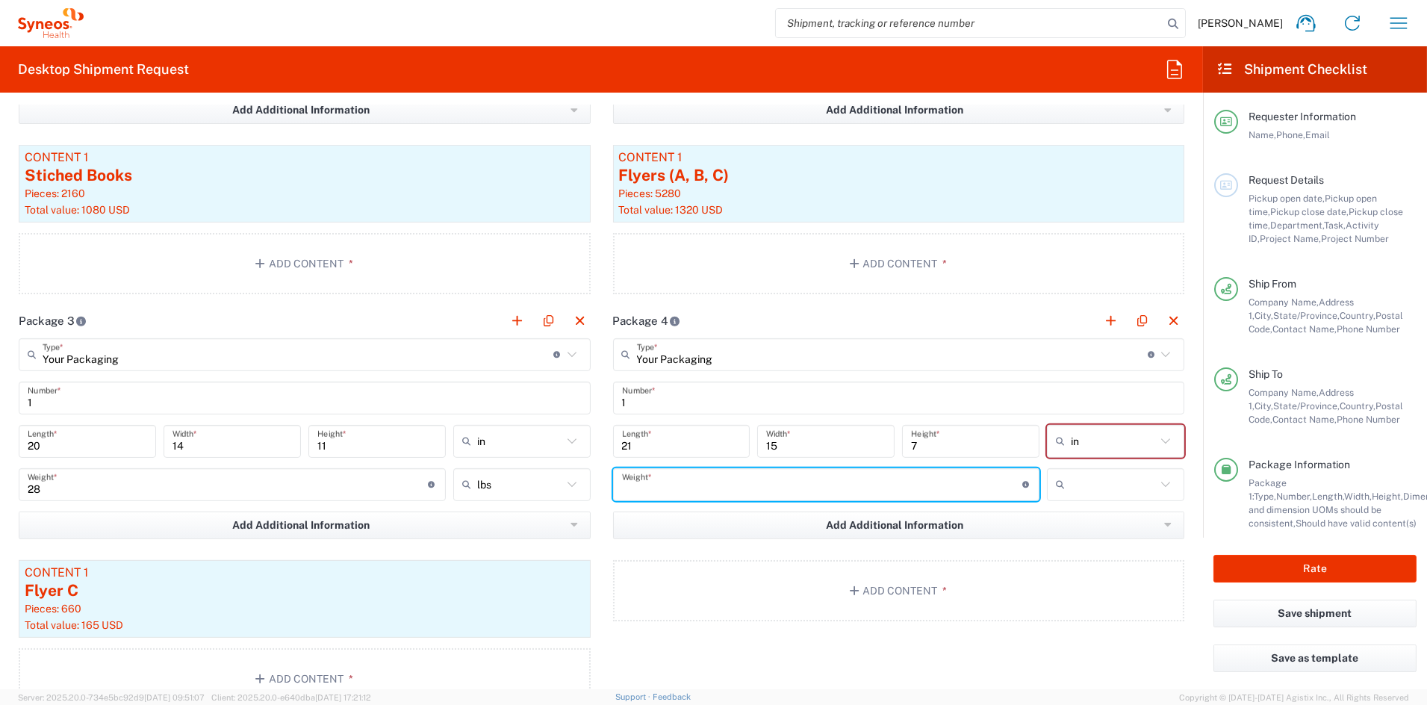
click at [729, 490] on input "number" at bounding box center [822, 484] width 400 height 26
type input "25"
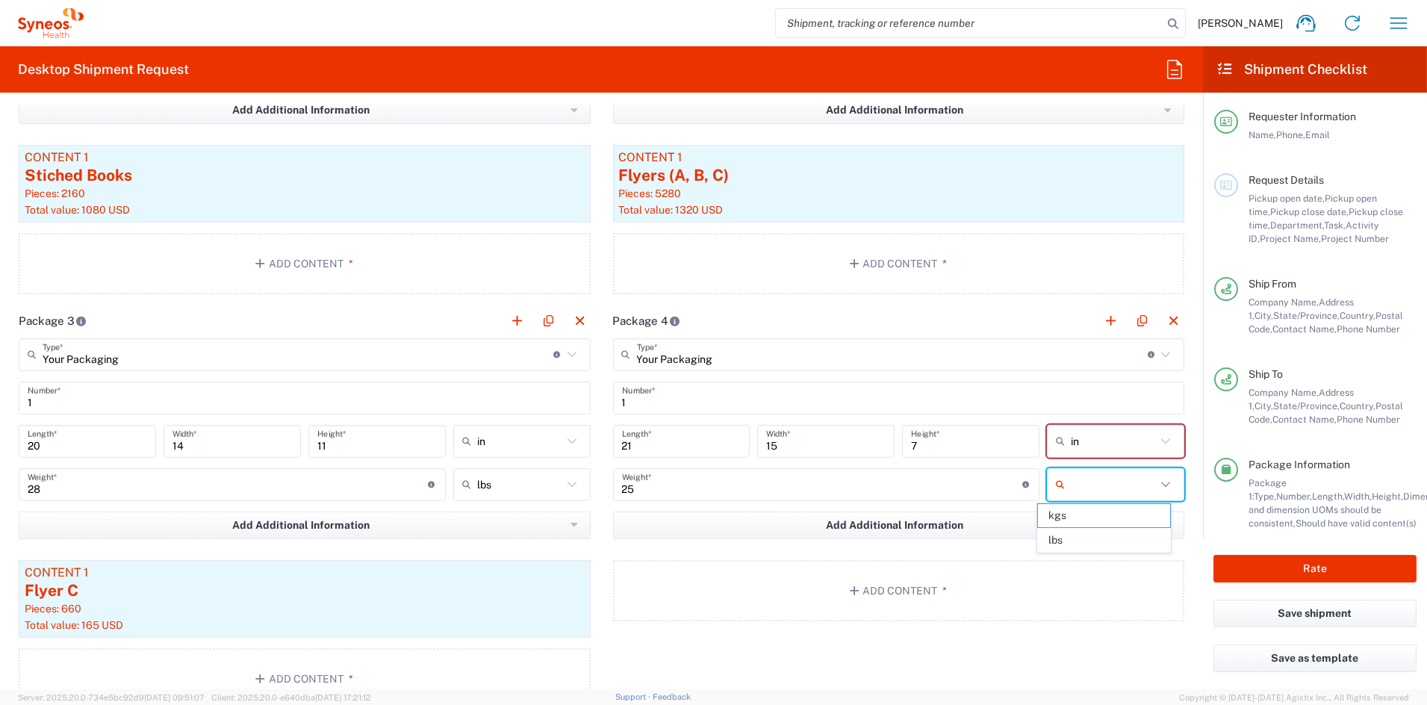
click at [1072, 484] on input "text" at bounding box center [1113, 485] width 85 height 24
click at [1056, 540] on span "lbs" at bounding box center [1104, 540] width 133 height 23
type input "lbs"
click at [829, 581] on button "Add Content *" at bounding box center [899, 590] width 572 height 61
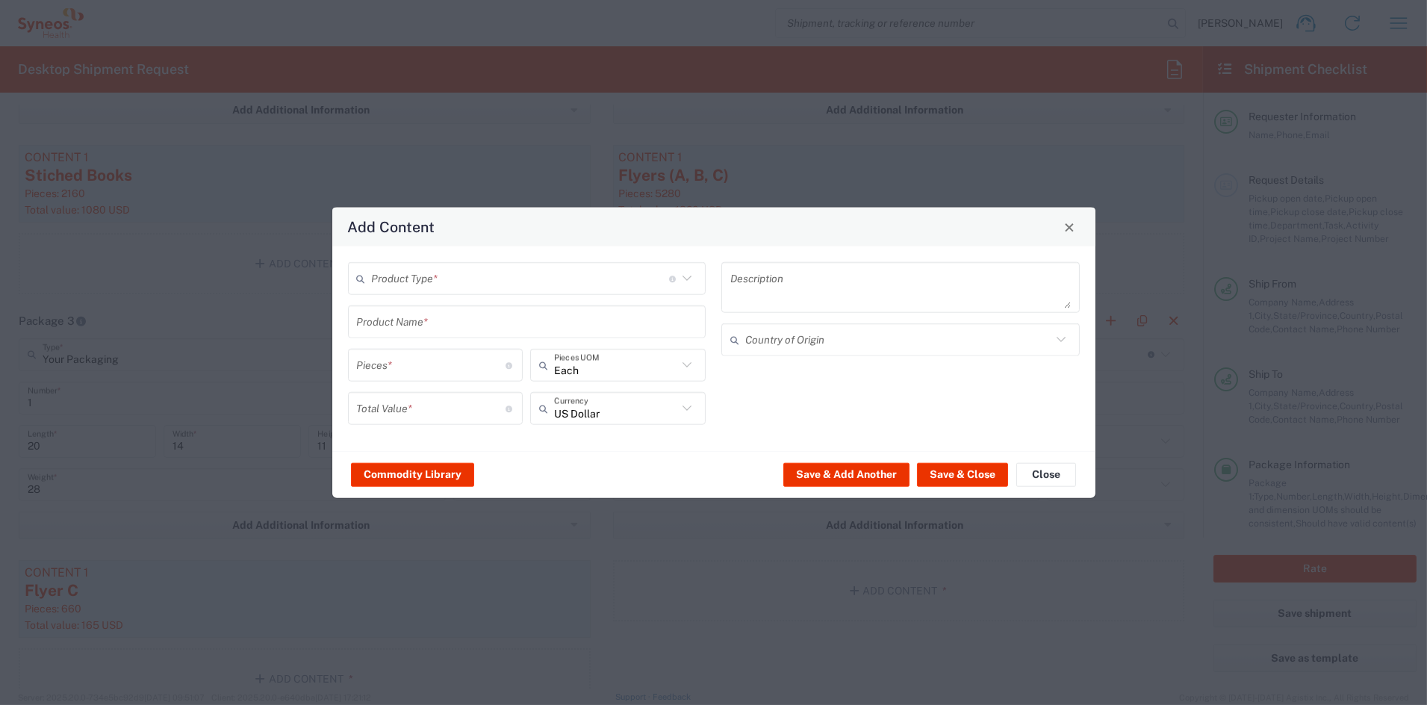
click at [429, 278] on input "text" at bounding box center [520, 278] width 297 height 26
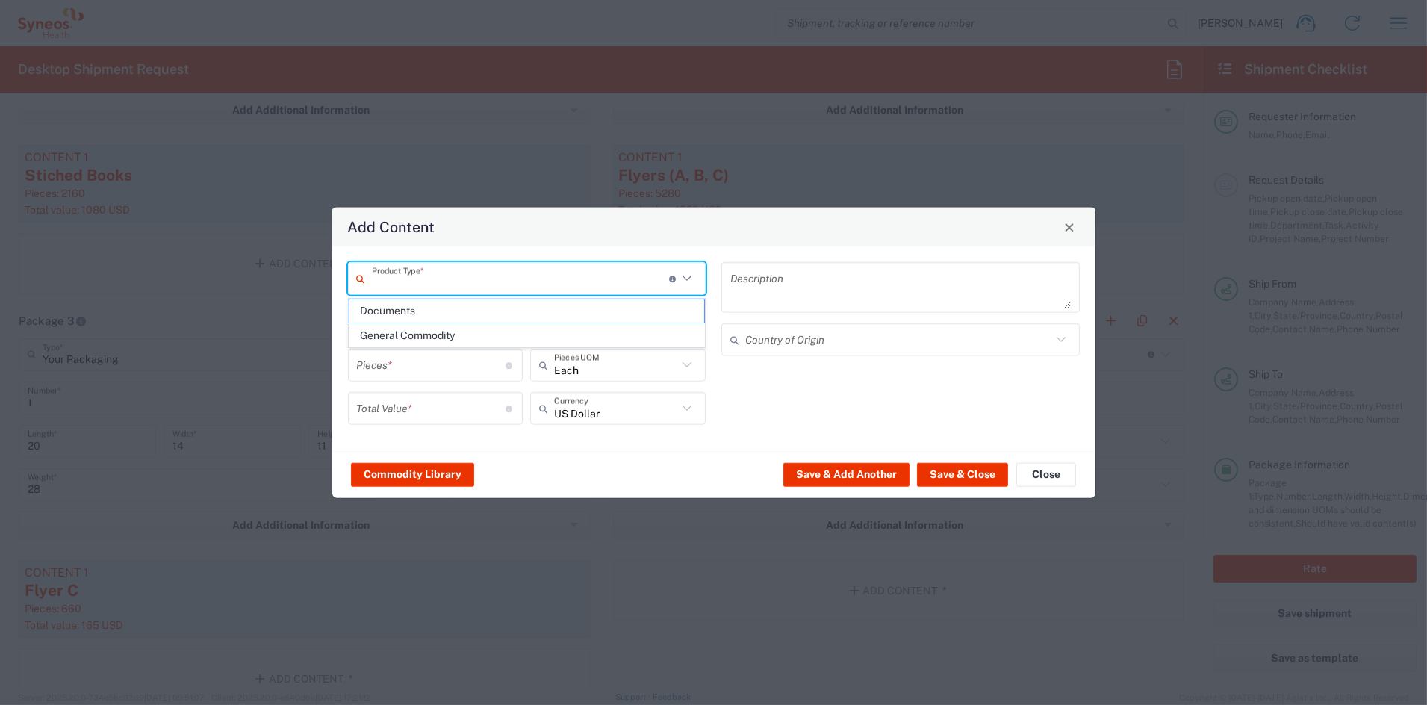
click at [410, 336] on span "General Commodity" at bounding box center [527, 335] width 355 height 23
type input "General Commodity"
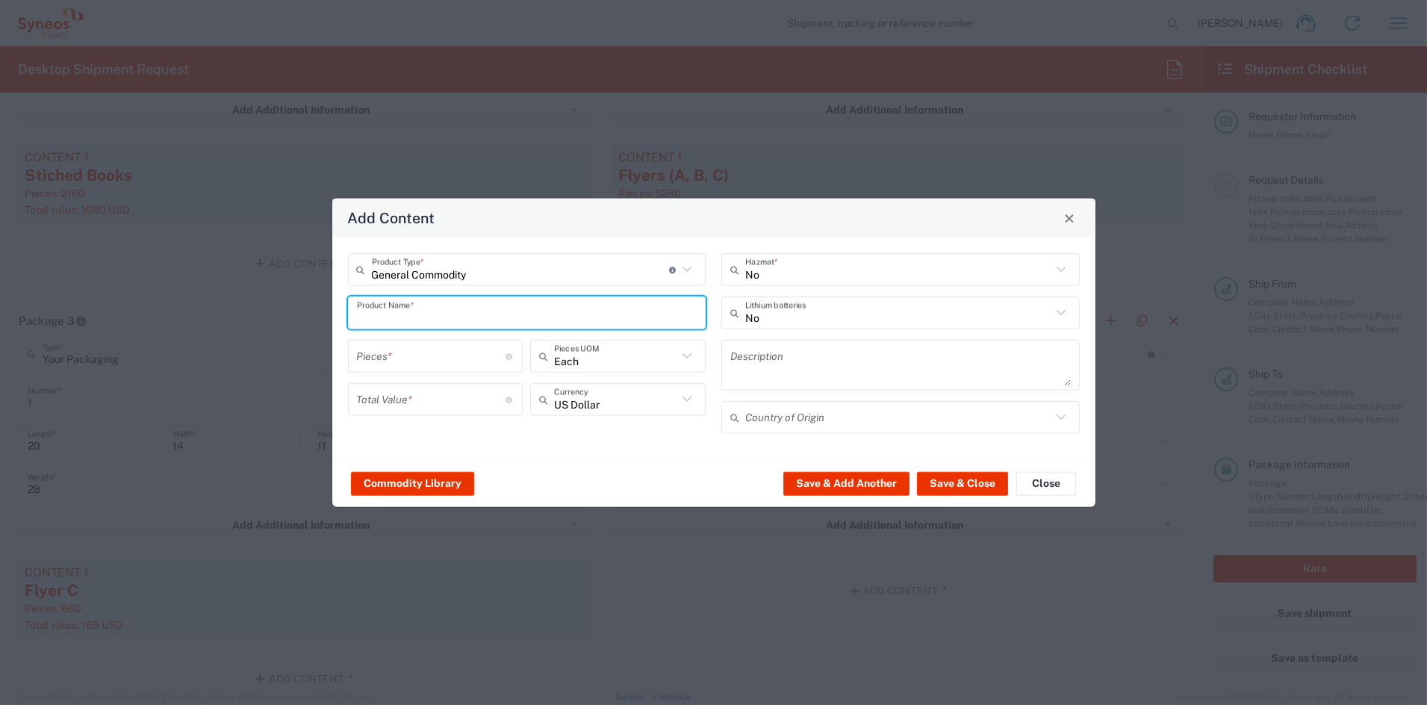
click at [412, 317] on input "text" at bounding box center [527, 313] width 341 height 26
type input "Flyer A, B, C"
click at [407, 356] on input "number" at bounding box center [431, 356] width 149 height 26
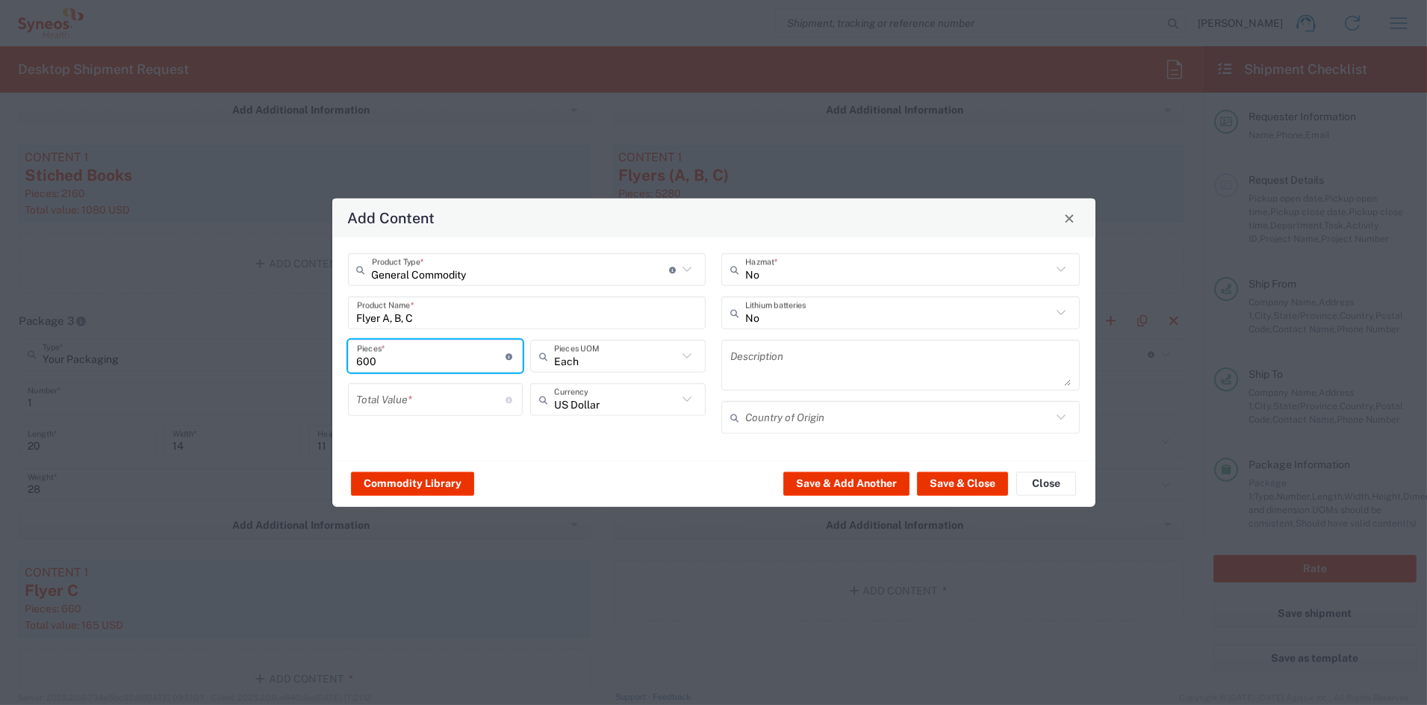
type input "600"
click at [433, 400] on input "number" at bounding box center [431, 399] width 149 height 26
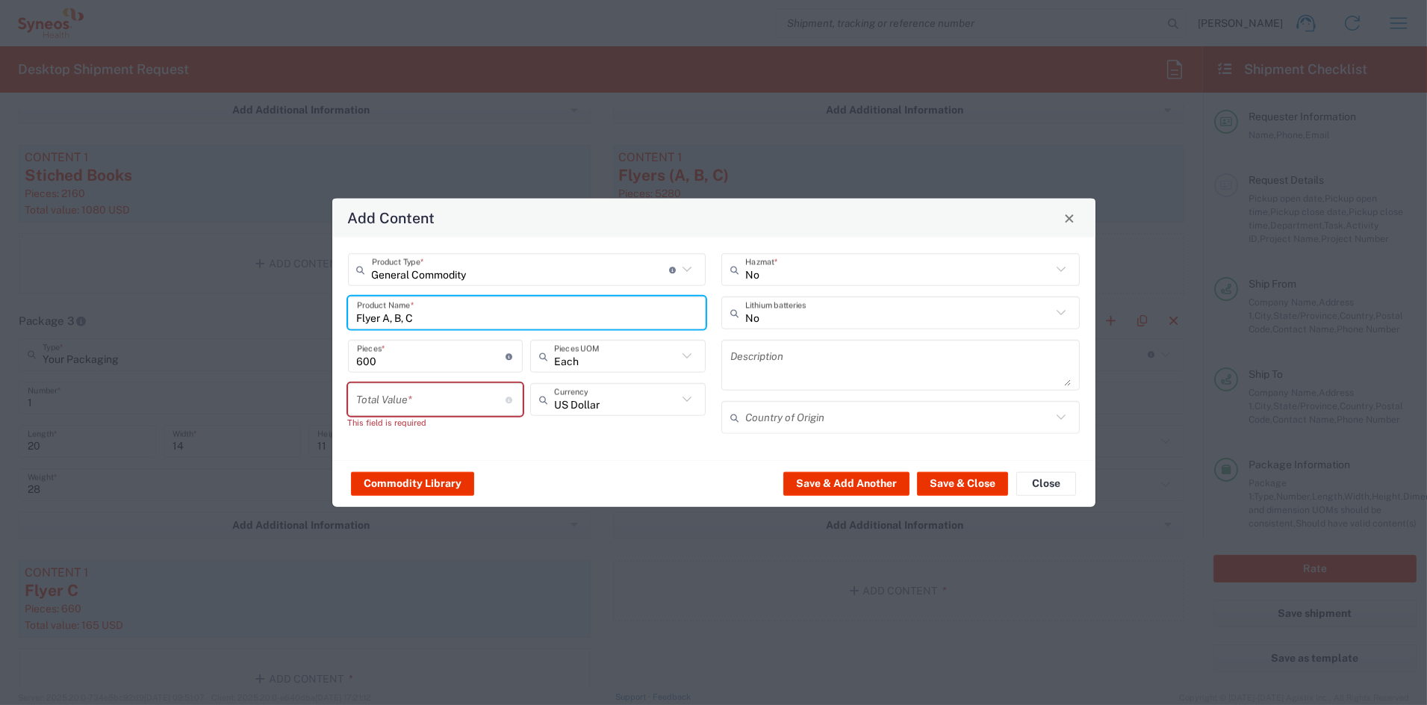
drag, startPoint x: 358, startPoint y: 315, endPoint x: 373, endPoint y: 316, distance: 15.7
click at [358, 315] on input "Flyer A, B, C" at bounding box center [527, 313] width 341 height 26
type input "15 Books, 200 each Flyer A, B, C"
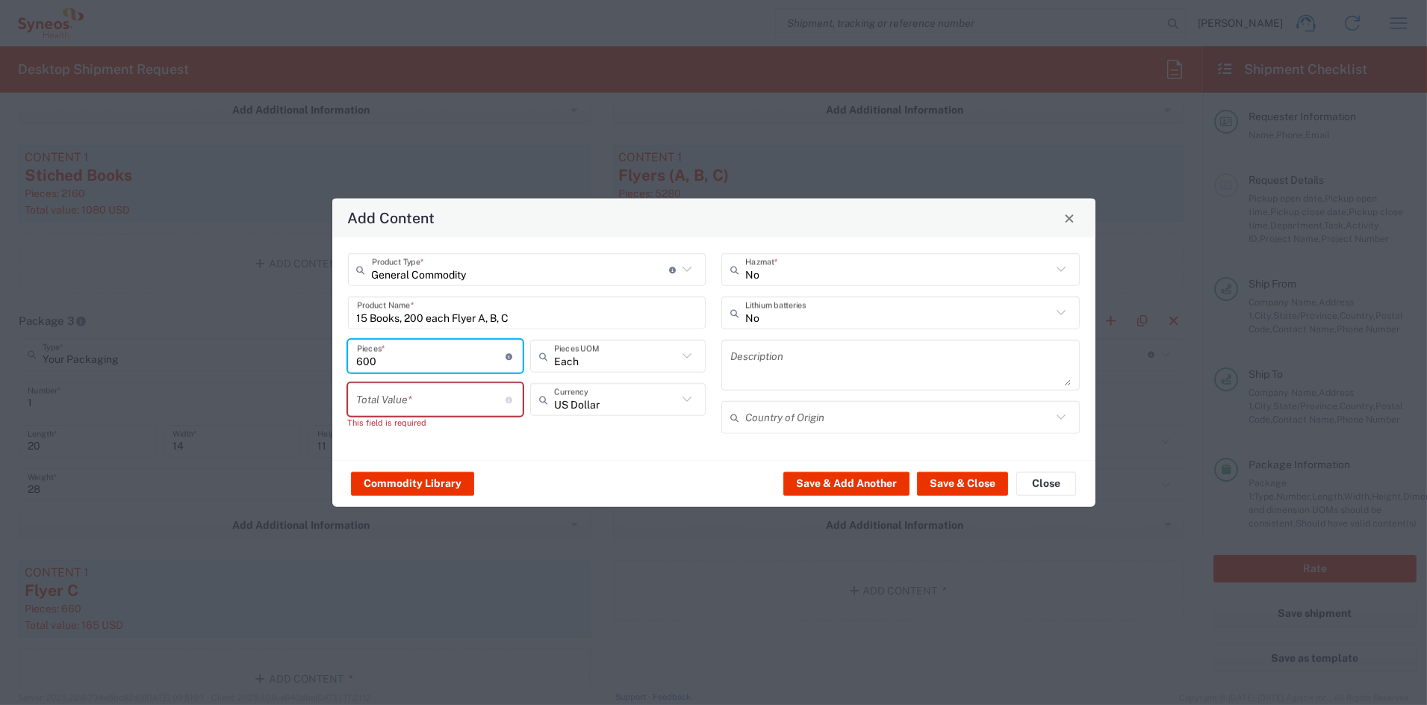
drag, startPoint x: 381, startPoint y: 361, endPoint x: 365, endPoint y: 361, distance: 15.7
click at [365, 361] on input "600" at bounding box center [431, 356] width 149 height 26
type input "615"
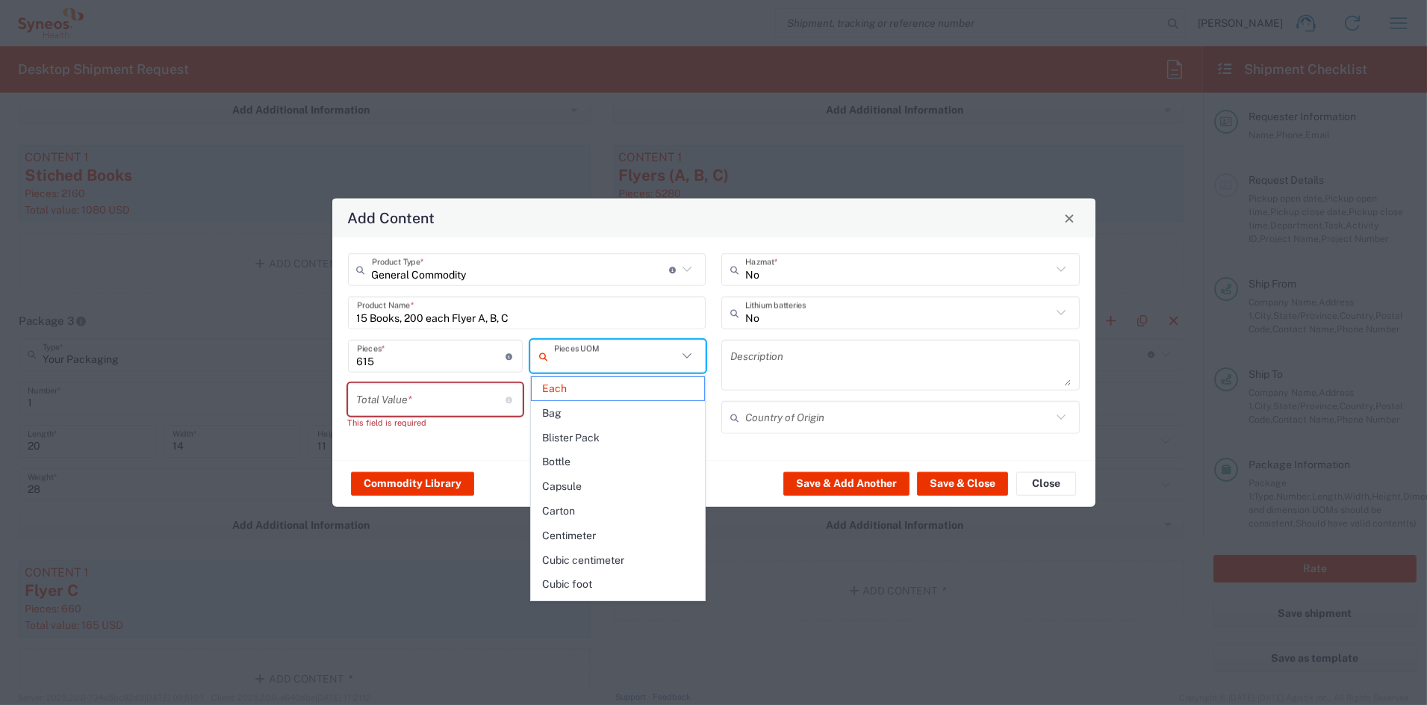
type input "Each"
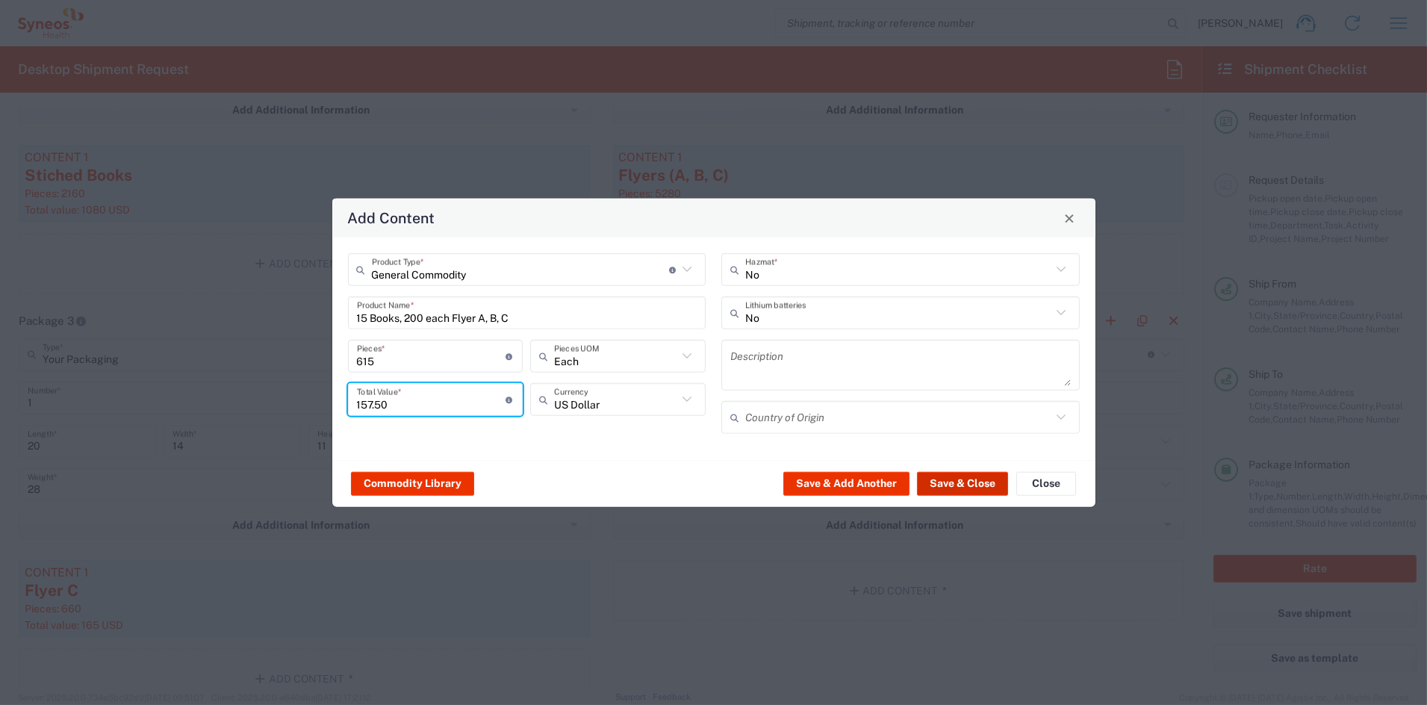
type input "157.50"
click at [961, 478] on button "Save & Close" at bounding box center [962, 483] width 91 height 24
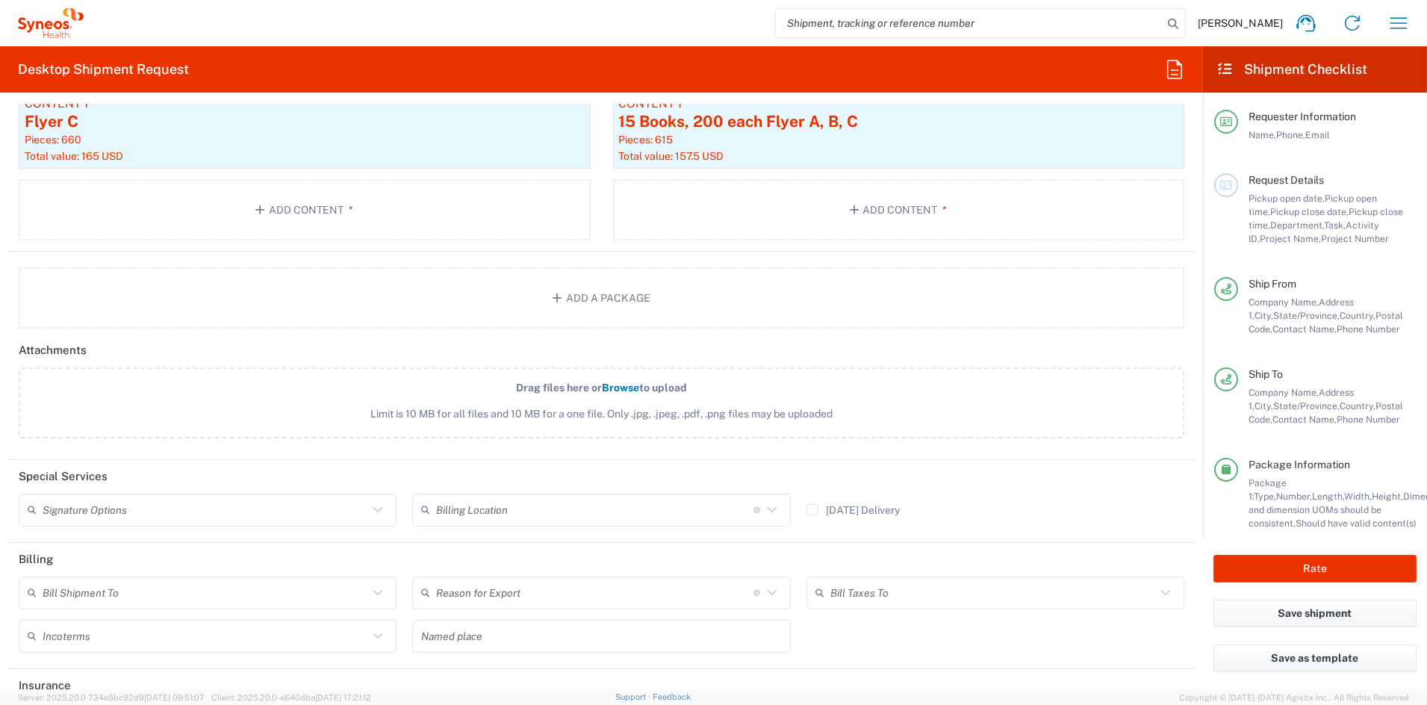
scroll to position [1980, 0]
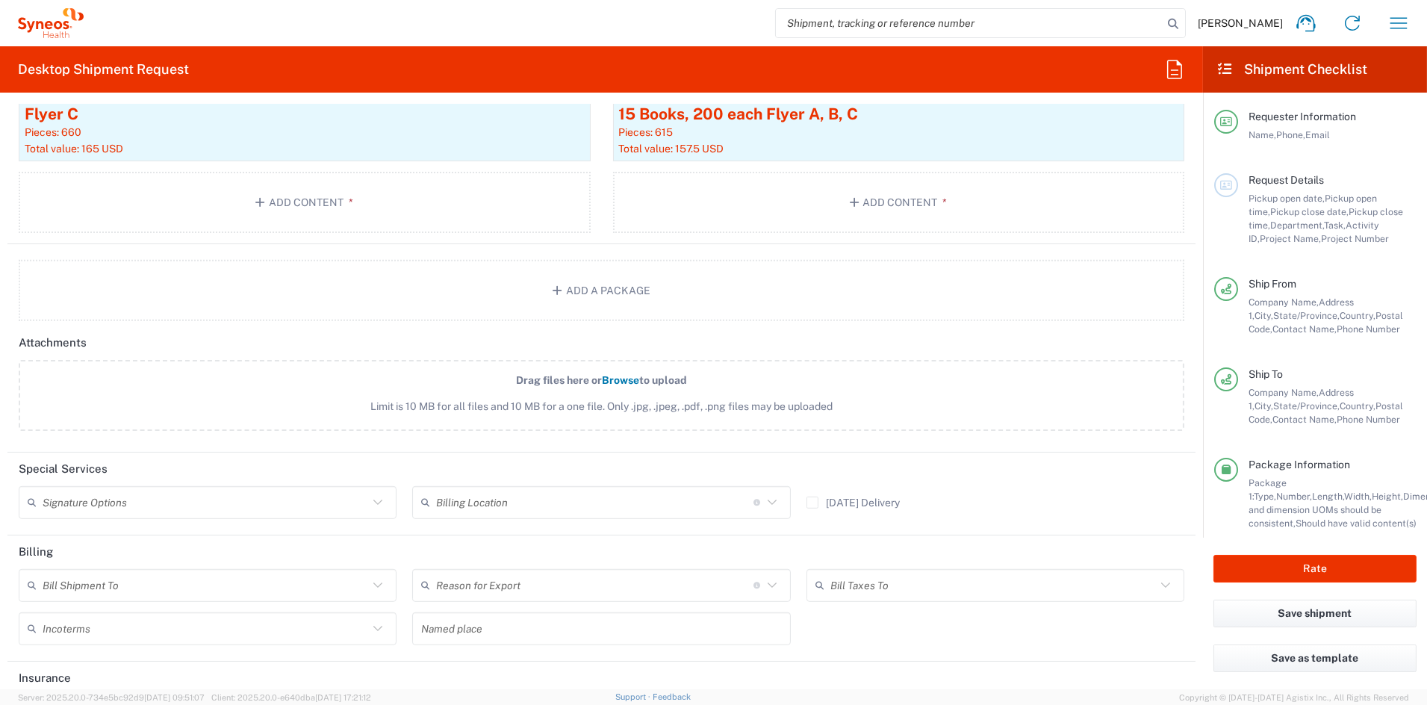
click at [199, 495] on input "text" at bounding box center [206, 502] width 326 height 26
click at [173, 406] on span "Limit is 10 MB for all files and 10 MB for a one file. Only .jpg, .jpeg, .pdf, …" at bounding box center [602, 407] width 1100 height 16
click at [0, 0] on input "Drag files here or Browse to upload Limit is 10 MB for all files and 10 MB for …" at bounding box center [0, 0] width 0 height 0
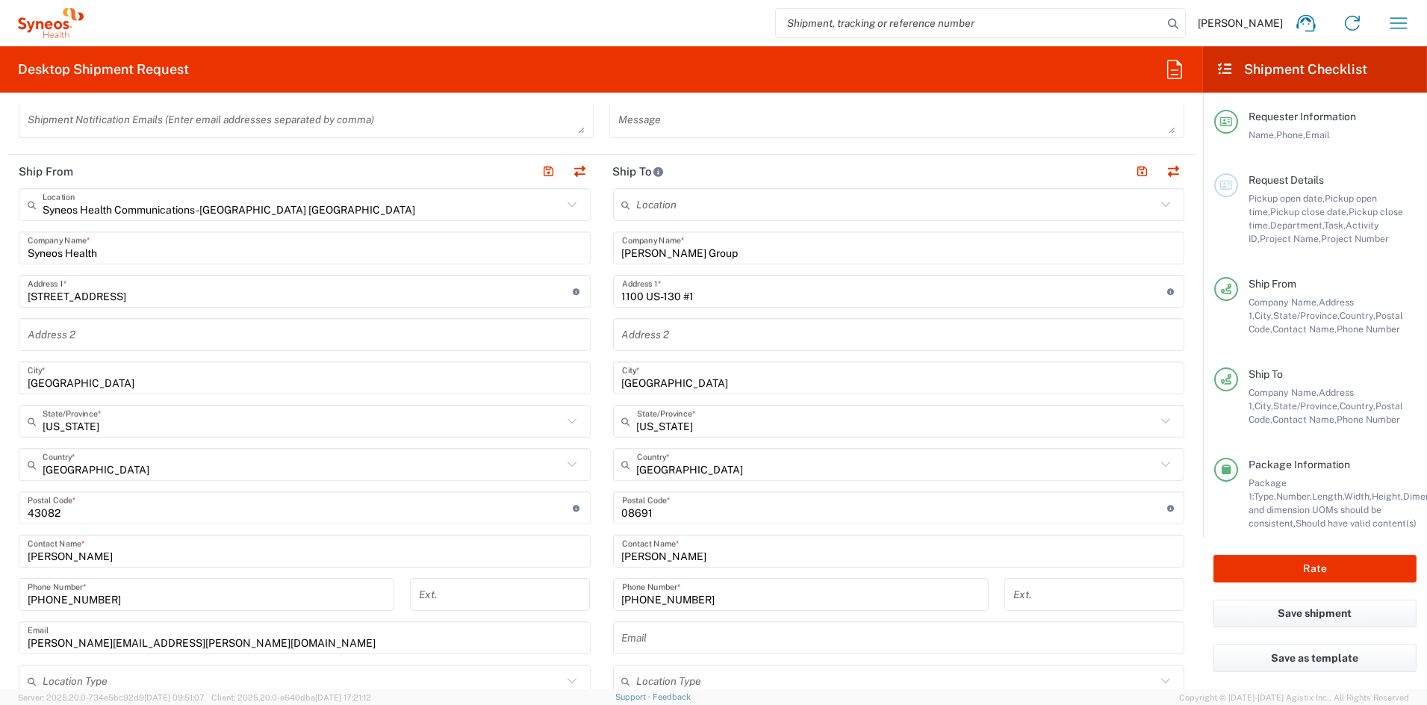
scroll to position [486, 0]
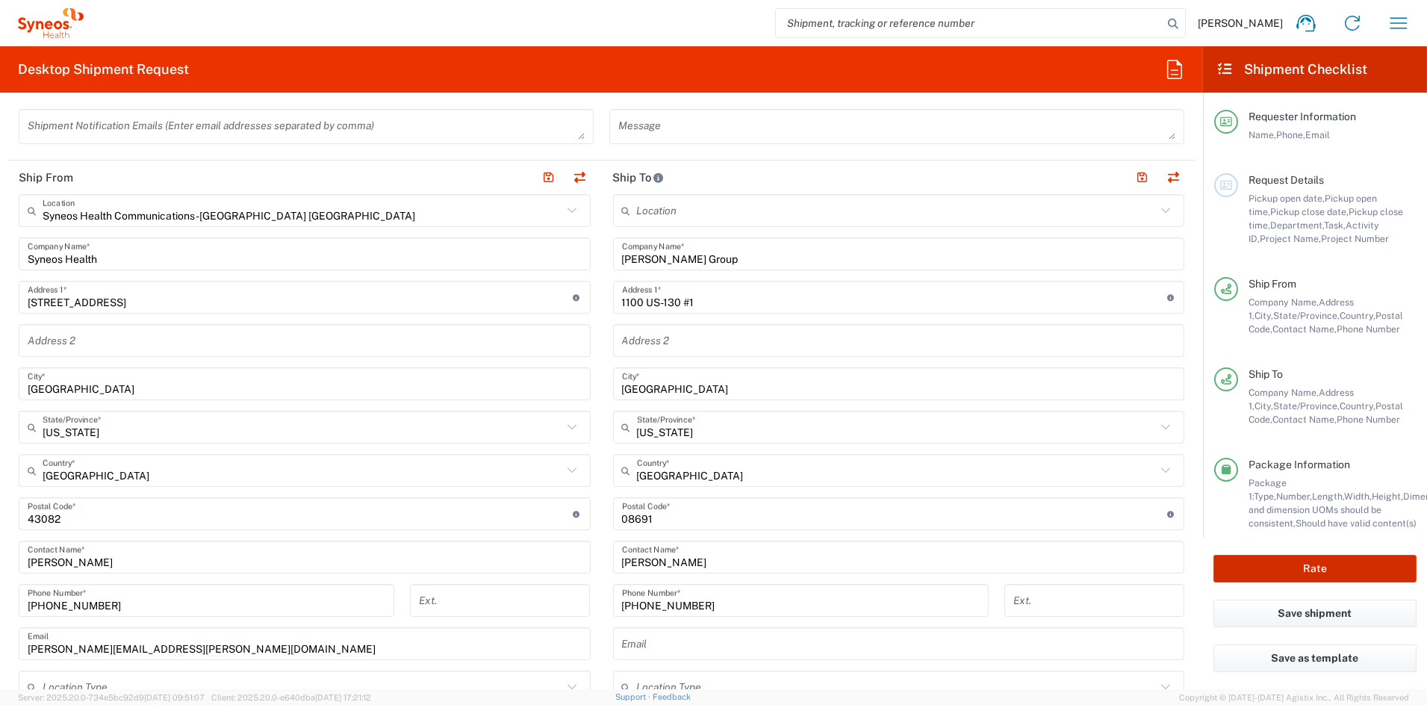
click at [1302, 565] on button "Rate" at bounding box center [1315, 569] width 203 height 28
type input "7073126"
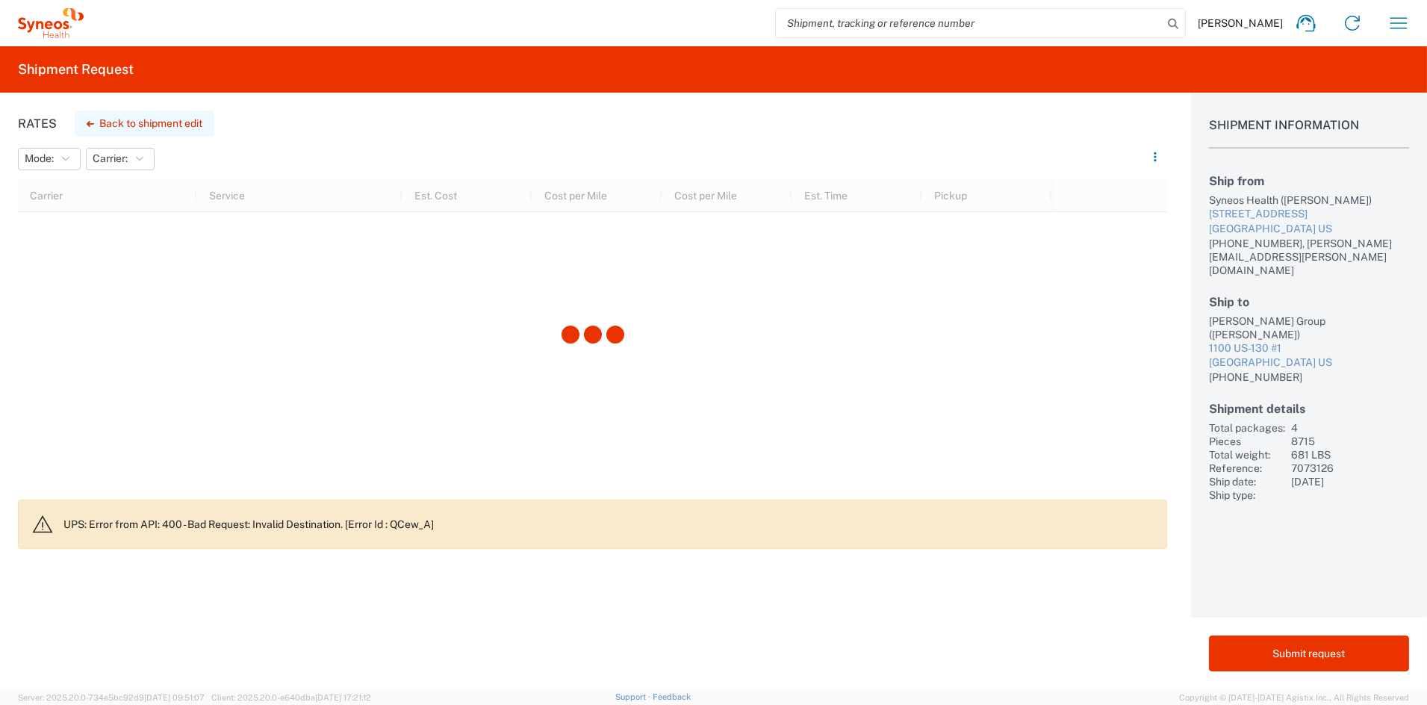
click at [150, 119] on button "Back to shipment edit" at bounding box center [145, 124] width 140 height 26
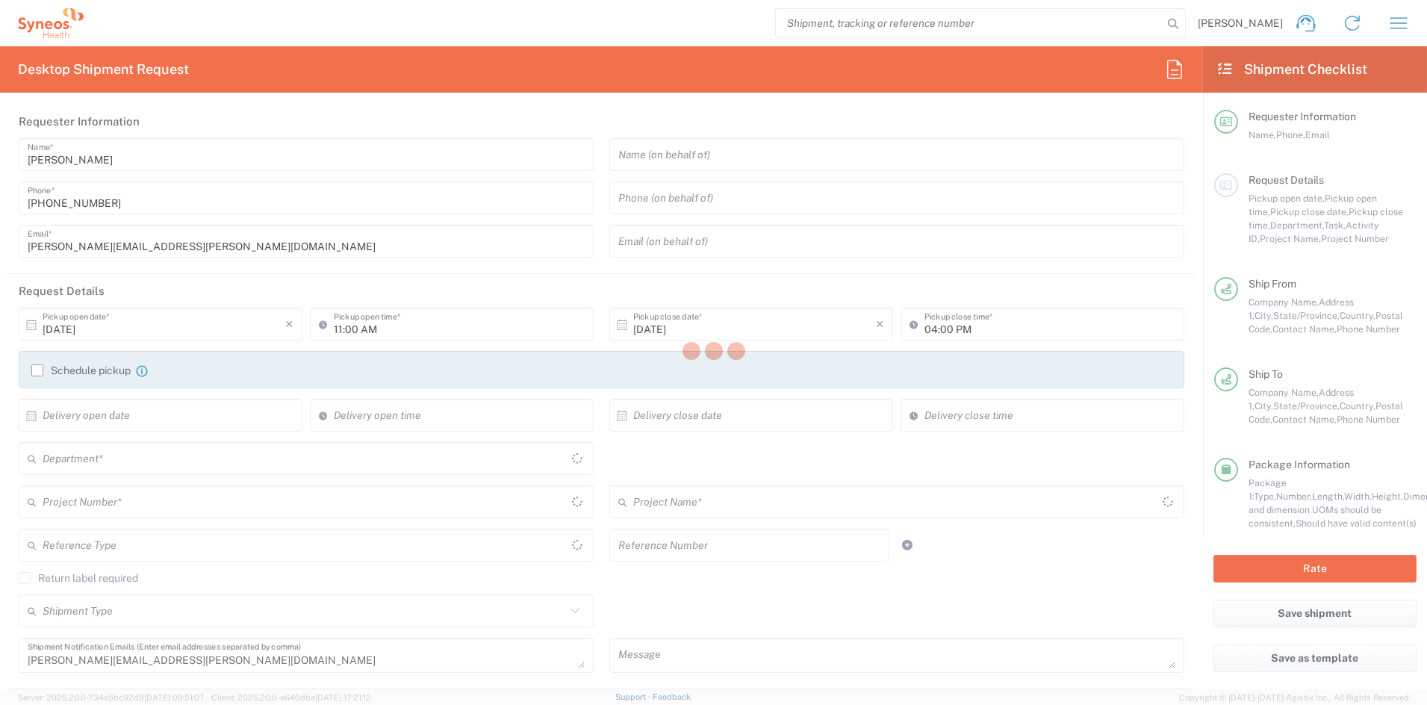
type input "[US_STATE]"
type input "7073126"
type input "6156"
type input "[US_STATE]"
type input "GSWCO.IC.Syneos.consult.25.PrintProd"
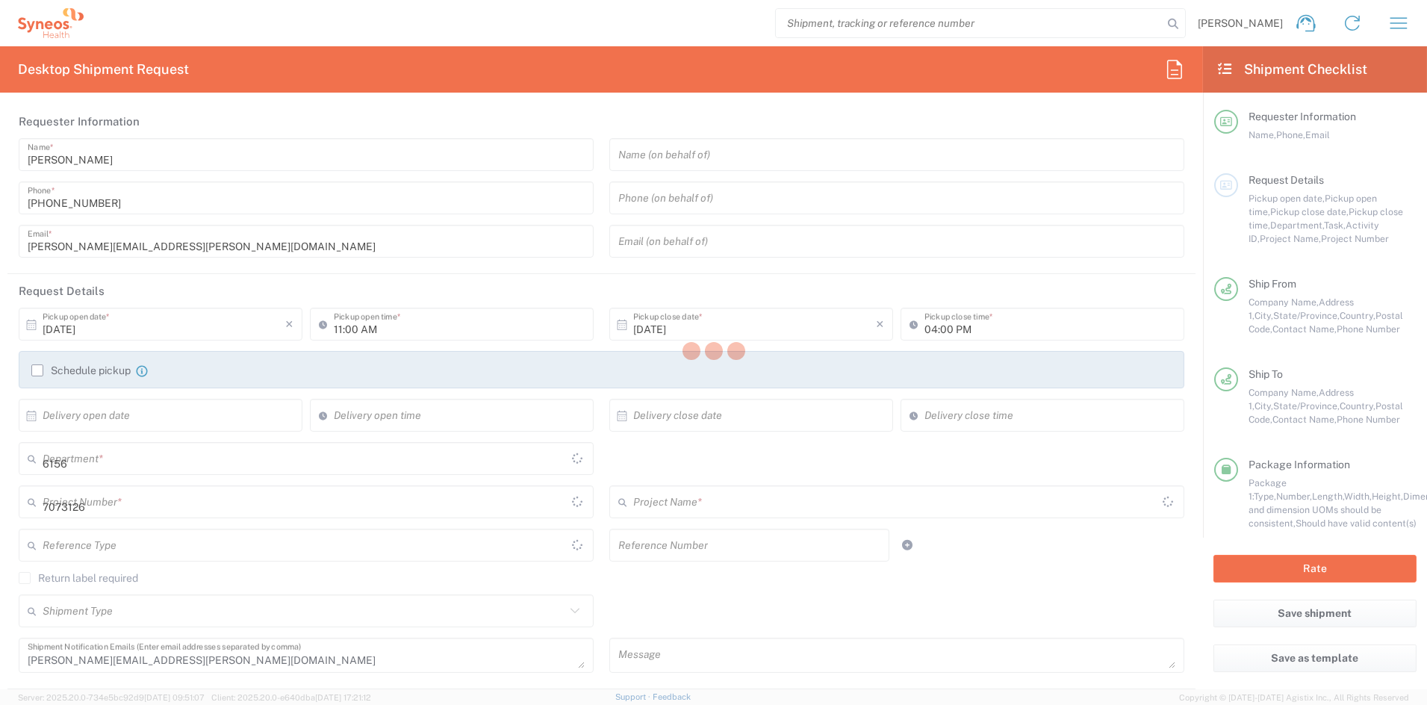
type input "Your Packaging"
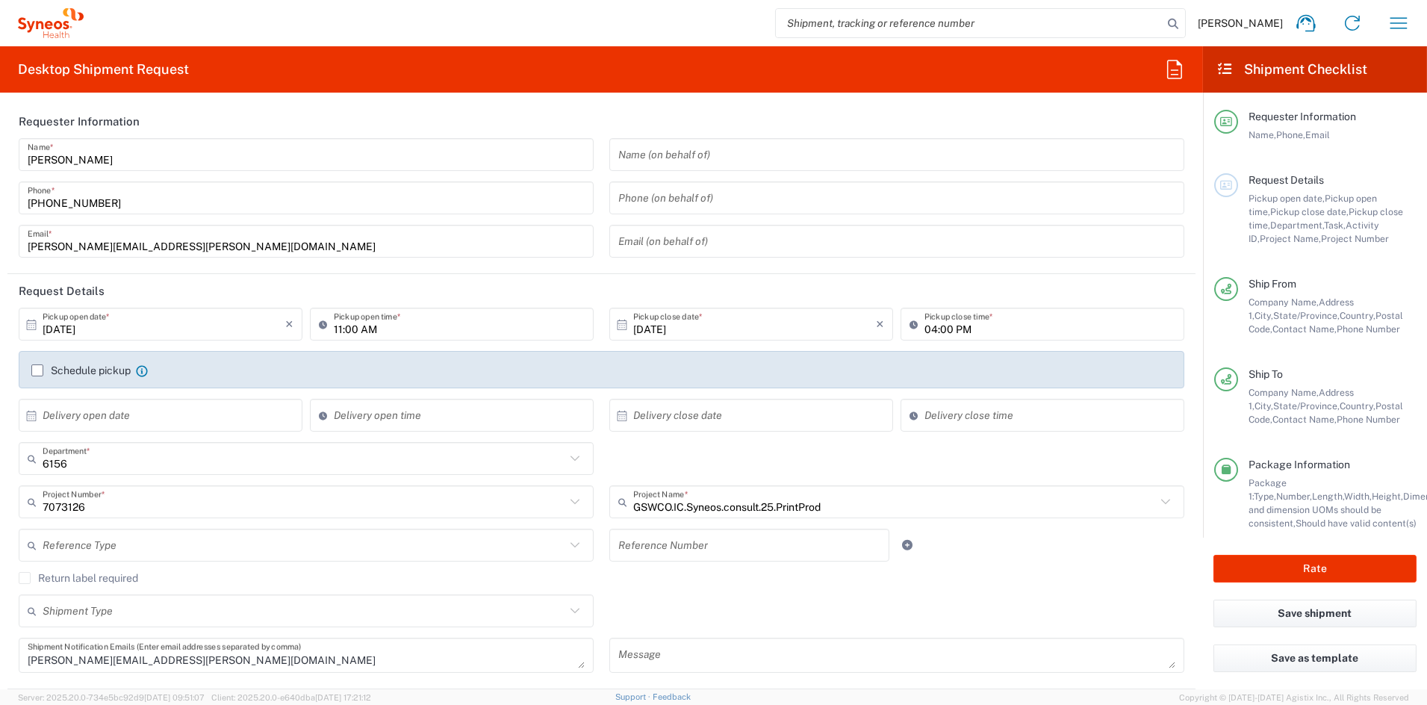
type input "Your Packaging"
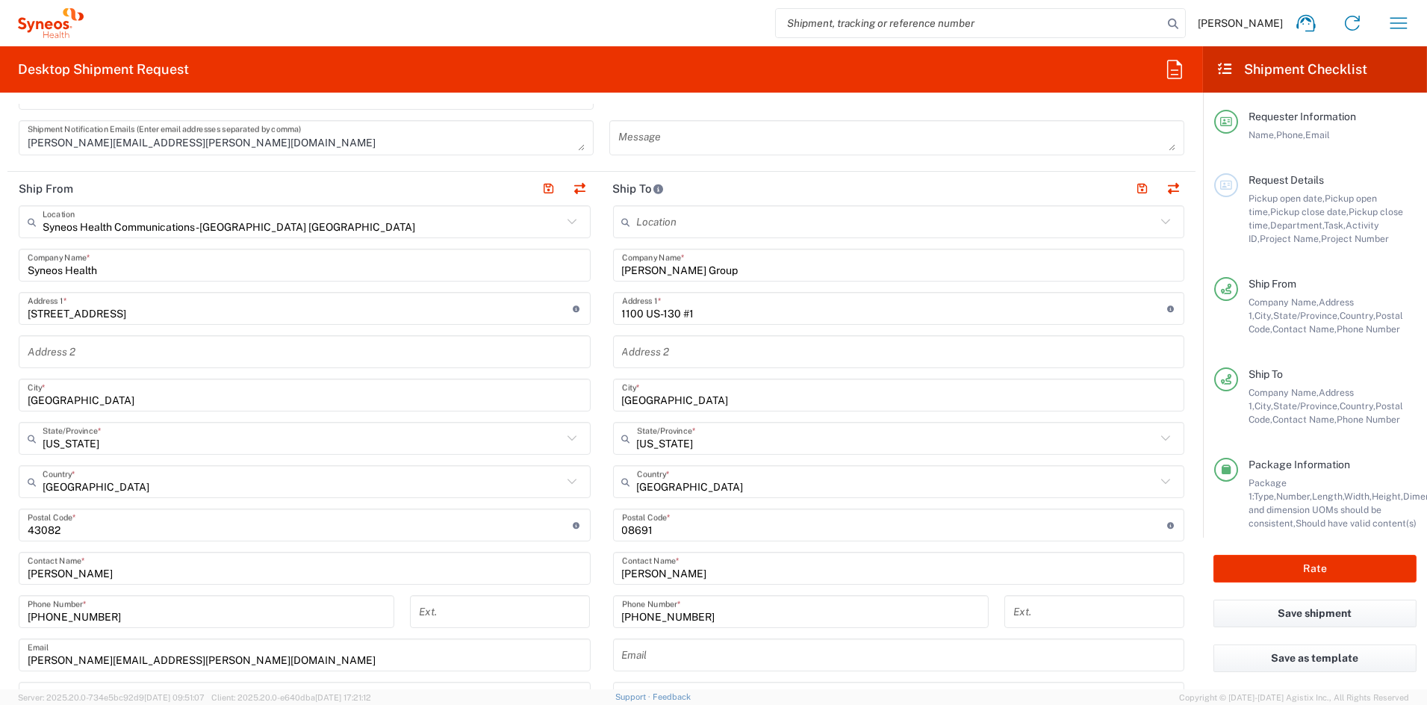
scroll to position [518, 0]
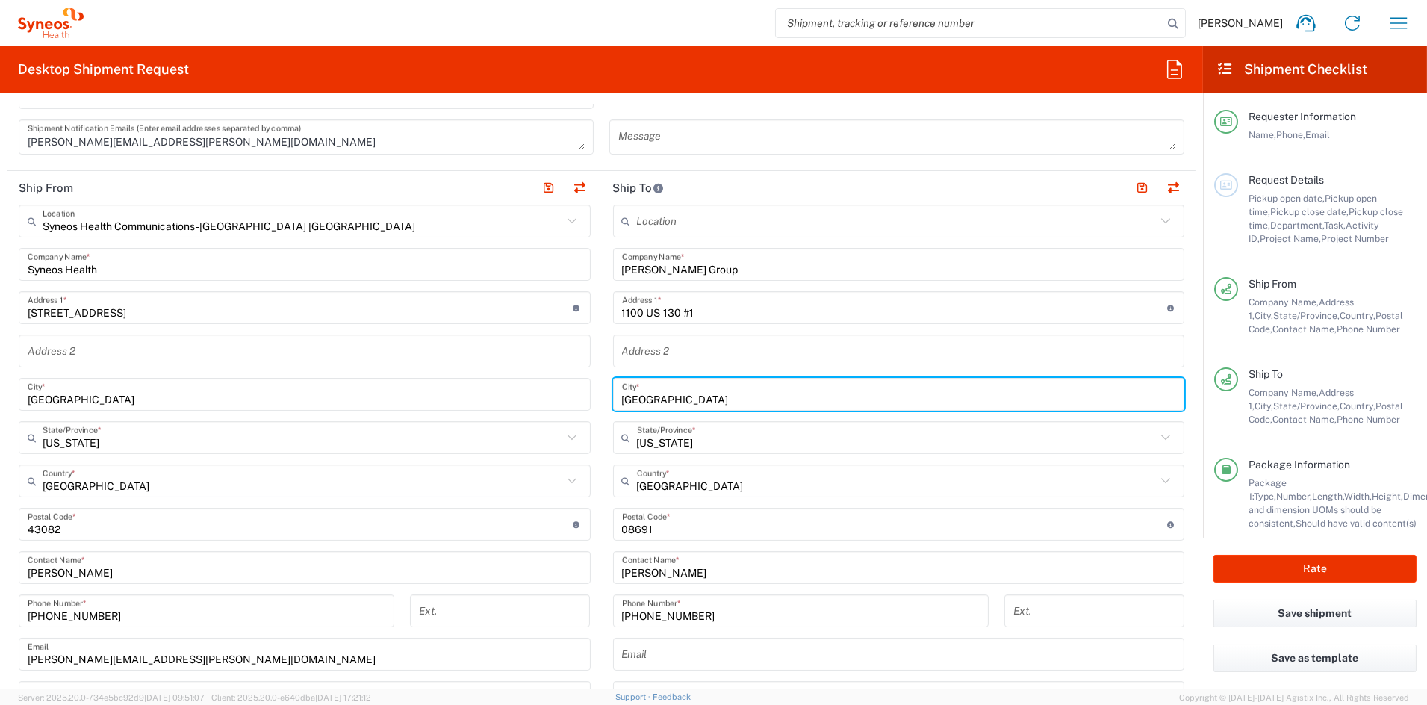
drag, startPoint x: 749, startPoint y: 397, endPoint x: 679, endPoint y: 395, distance: 70.2
click at [679, 395] on input "Robbinsville Township" at bounding box center [899, 395] width 554 height 26
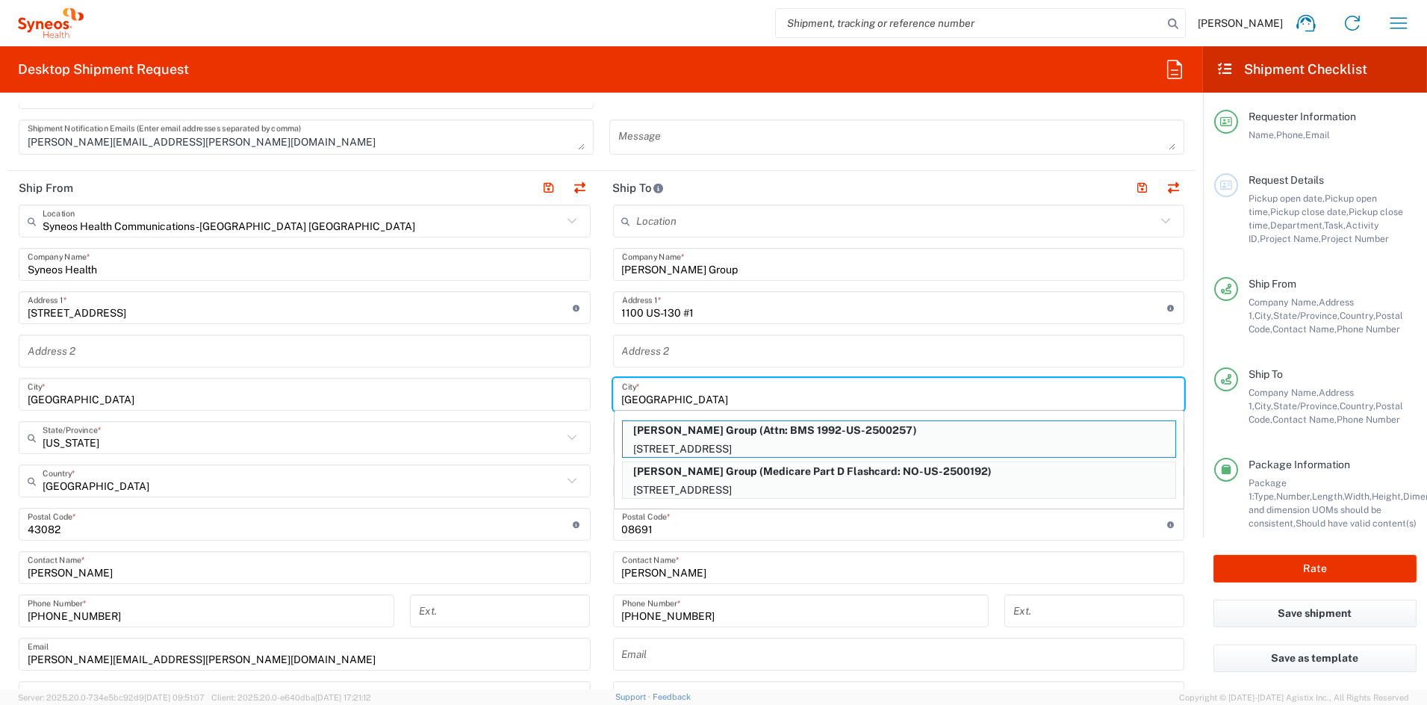
type input "[GEOGRAPHIC_DATA]"
click at [823, 353] on input "text" at bounding box center [899, 351] width 554 height 26
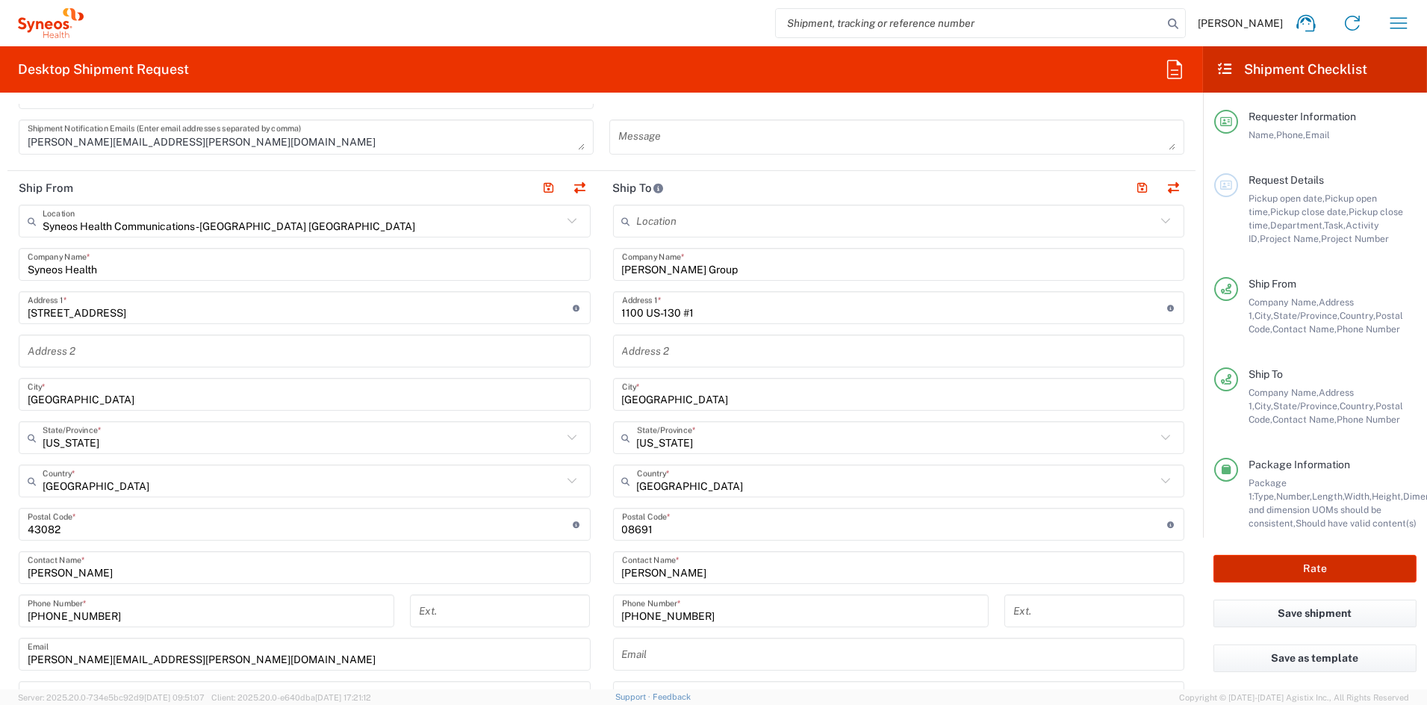
click at [1331, 570] on button "Rate" at bounding box center [1315, 569] width 203 height 28
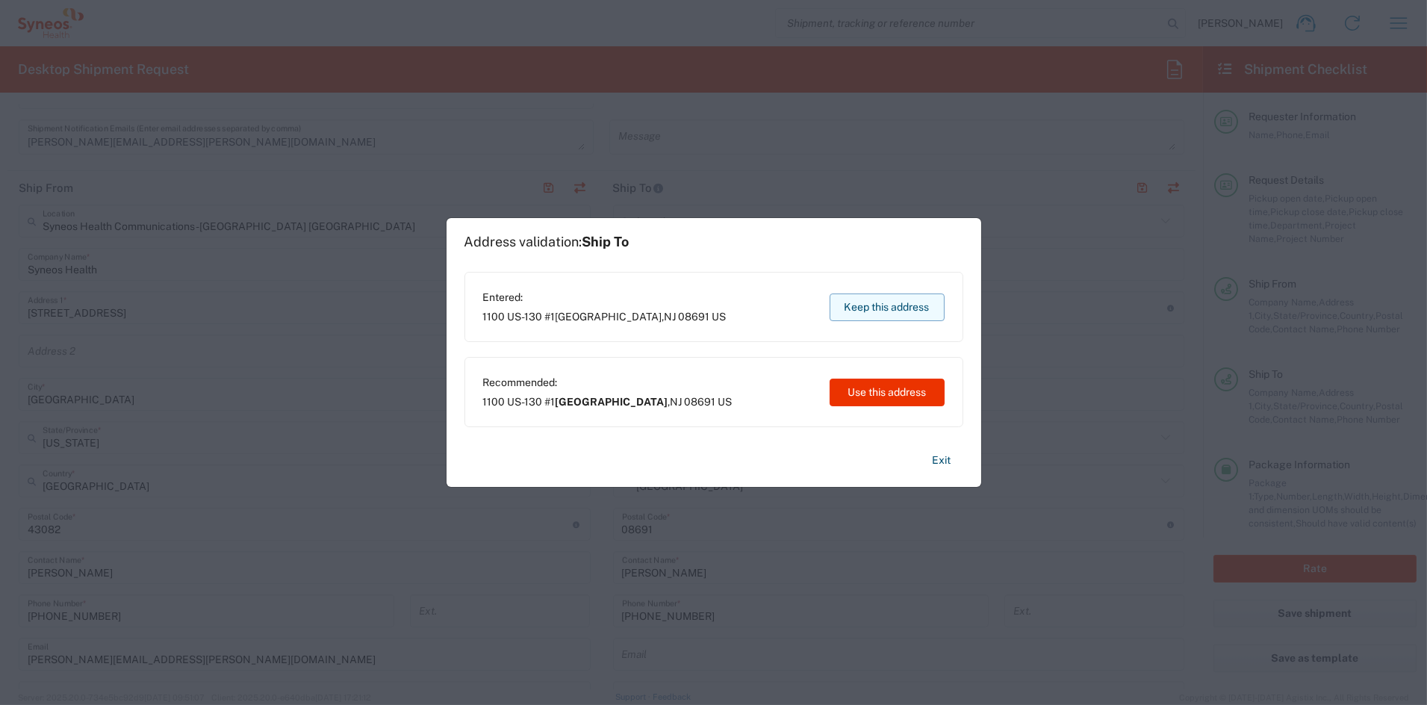
click at [895, 300] on button "Keep this address" at bounding box center [887, 308] width 115 height 28
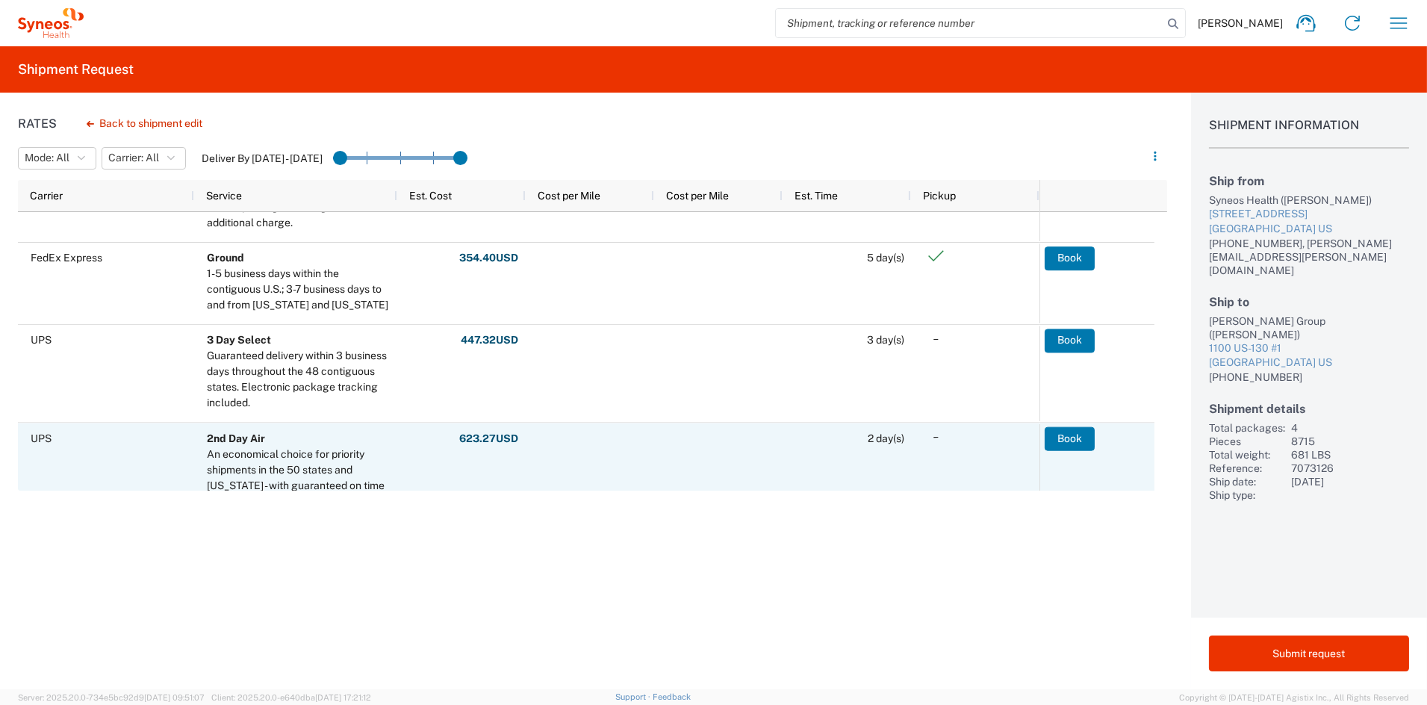
scroll to position [72, 0]
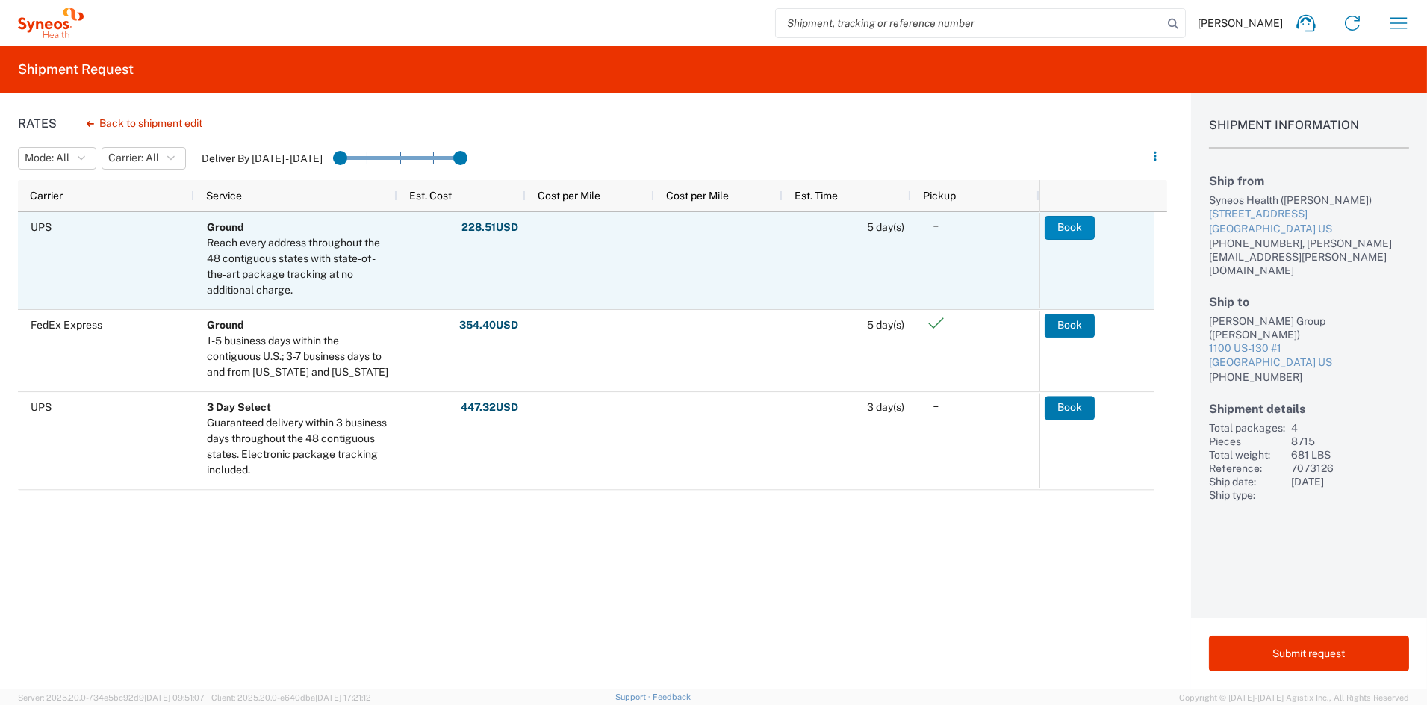
click at [1073, 226] on button "Book" at bounding box center [1070, 228] width 50 height 24
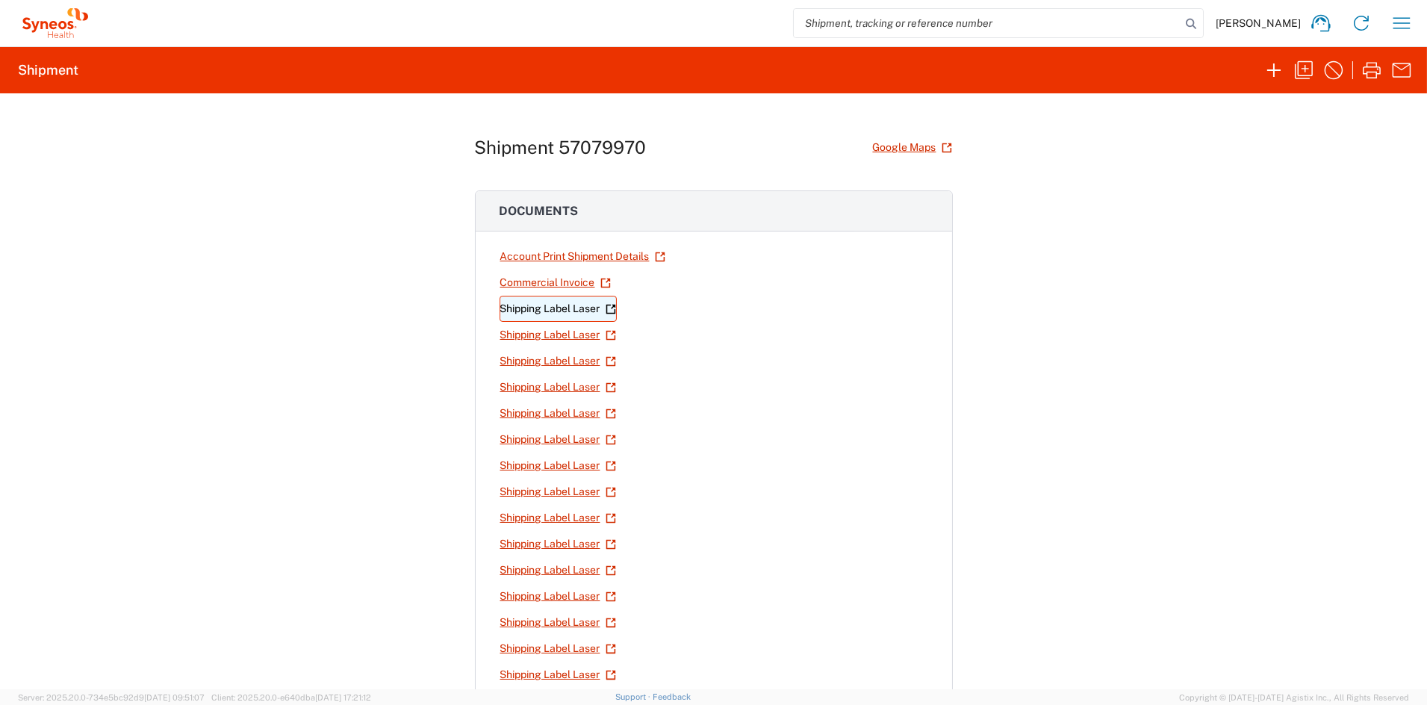
click at [559, 308] on link "Shipping Label Laser" at bounding box center [558, 309] width 117 height 26
click at [548, 335] on link "Shipping Label Laser" at bounding box center [558, 335] width 117 height 26
click at [519, 356] on link "Shipping Label Laser" at bounding box center [558, 361] width 117 height 26
click at [524, 387] on link "Shipping Label Laser" at bounding box center [558, 387] width 117 height 26
click at [521, 410] on link "Shipping Label Laser" at bounding box center [558, 413] width 117 height 26
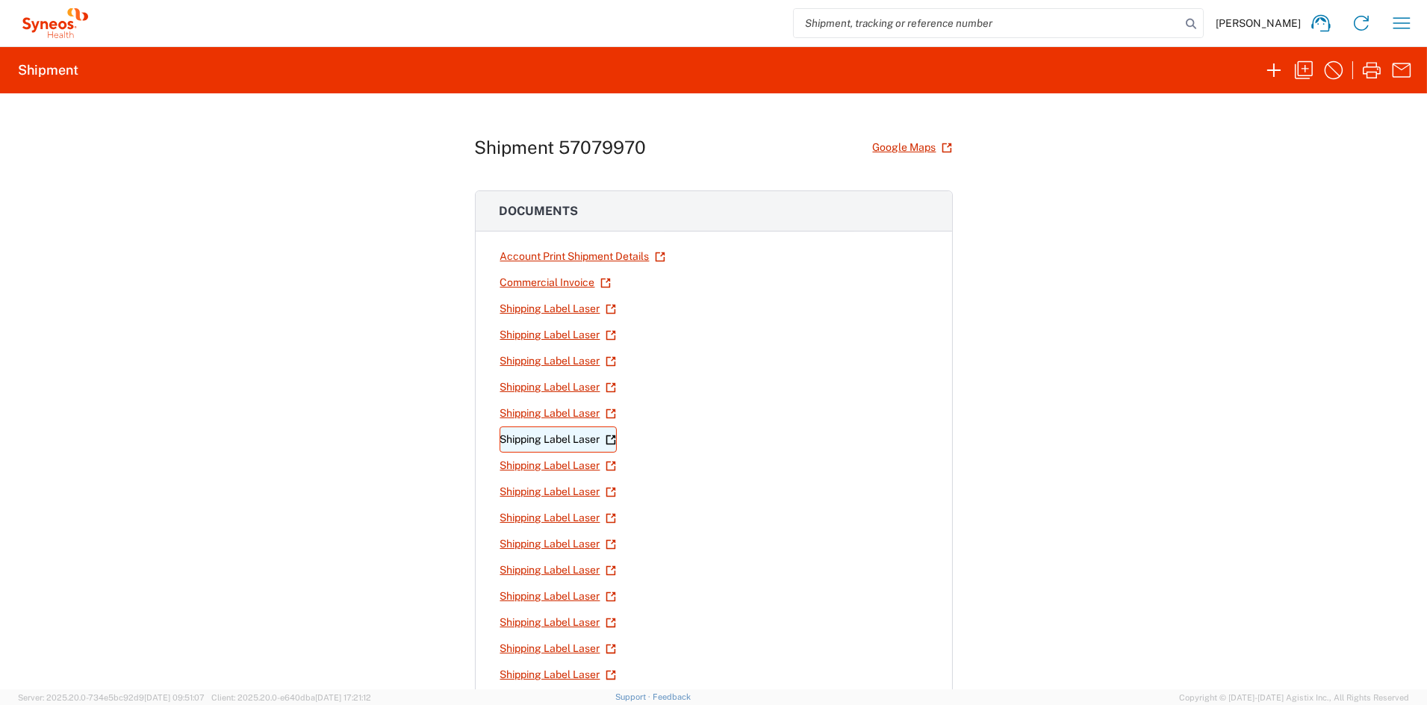
click at [582, 442] on link "Shipping Label Laser" at bounding box center [558, 440] width 117 height 26
click at [560, 468] on link "Shipping Label Laser" at bounding box center [558, 466] width 117 height 26
click at [539, 494] on link "Shipping Label Laser" at bounding box center [558, 492] width 117 height 26
click at [568, 518] on link "Shipping Label Laser" at bounding box center [558, 518] width 117 height 26
click at [565, 548] on link "Shipping Label Laser" at bounding box center [558, 544] width 117 height 26
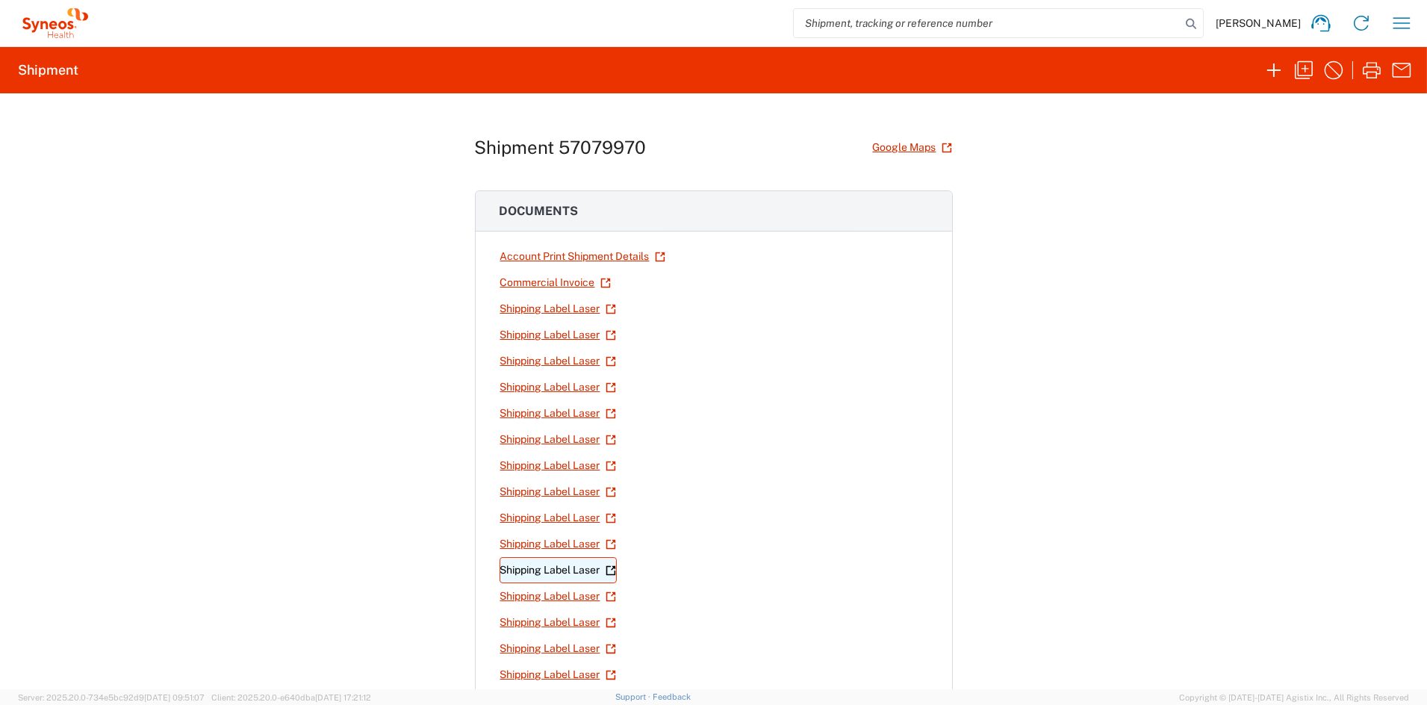
click at [552, 572] on link "Shipping Label Laser" at bounding box center [558, 570] width 117 height 26
click at [580, 600] on link "Shipping Label Laser" at bounding box center [558, 596] width 117 height 26
click at [560, 627] on link "Shipping Label Laser" at bounding box center [558, 623] width 117 height 26
click at [537, 649] on link "Shipping Label Laser" at bounding box center [558, 649] width 117 height 26
click at [543, 676] on link "Shipping Label Laser" at bounding box center [558, 675] width 117 height 26
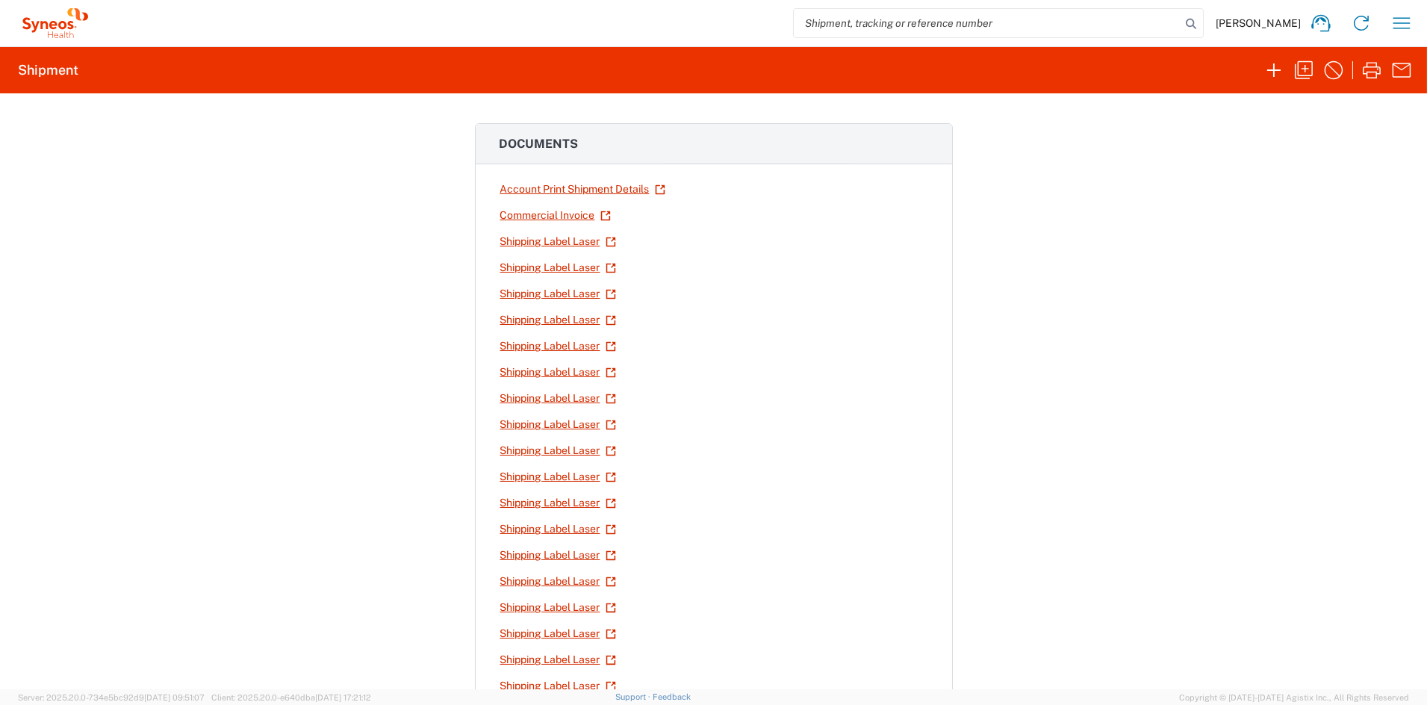
scroll to position [78, 0]
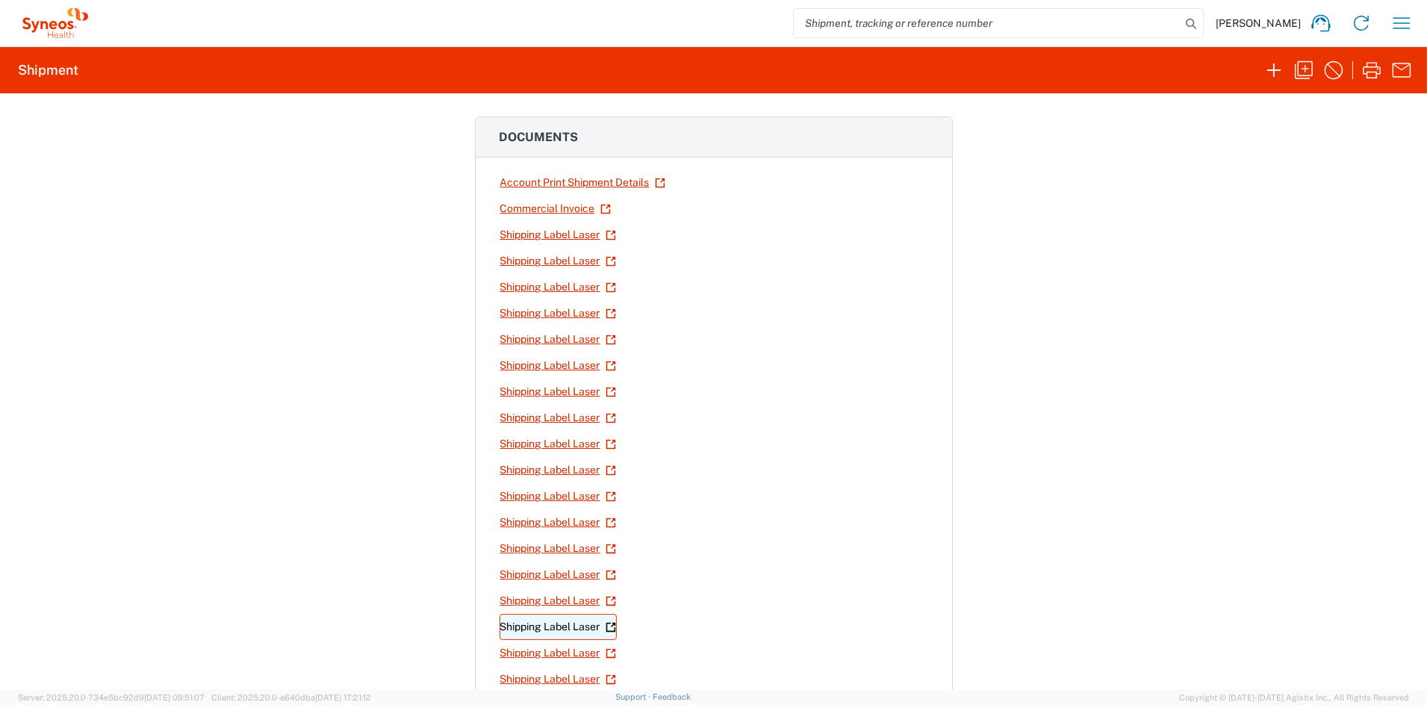
click at [577, 627] on link "Shipping Label Laser" at bounding box center [558, 627] width 117 height 26
click at [530, 657] on link "Shipping Label Laser" at bounding box center [558, 653] width 117 height 26
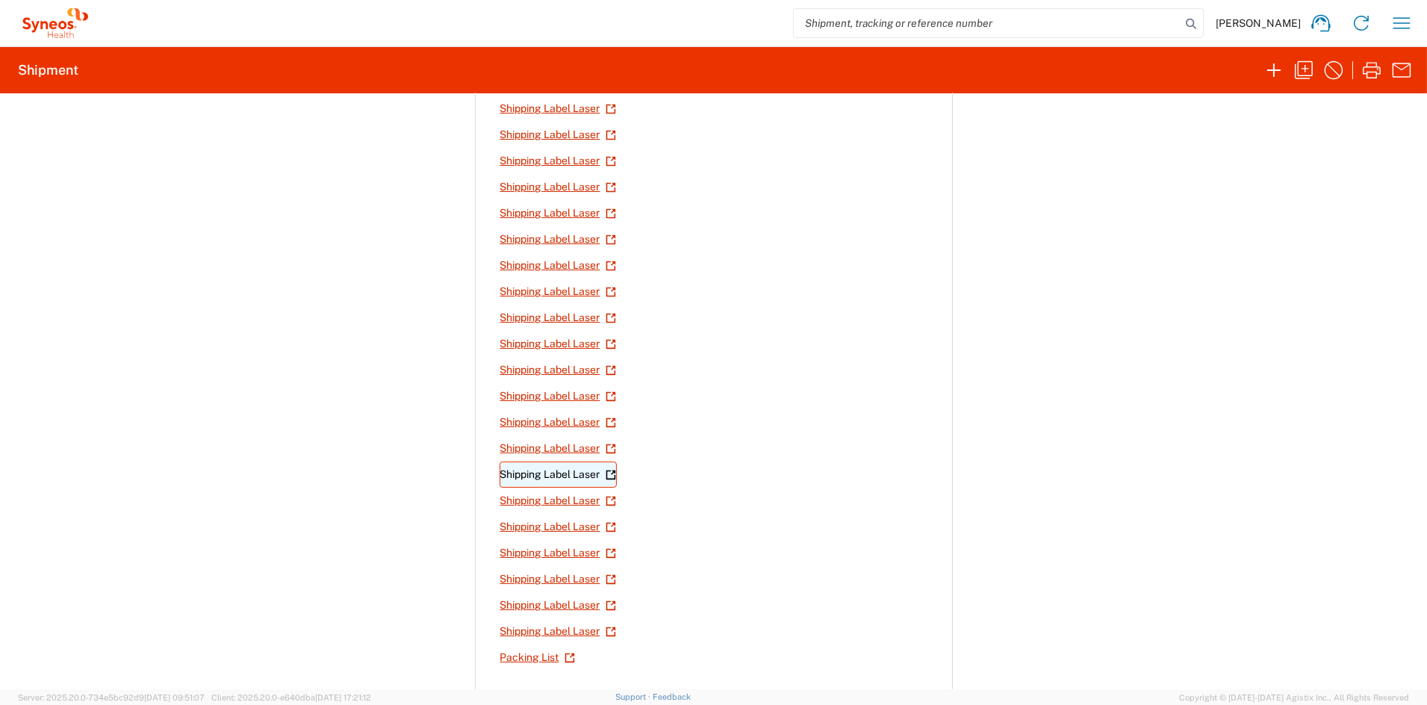
scroll to position [289, 0]
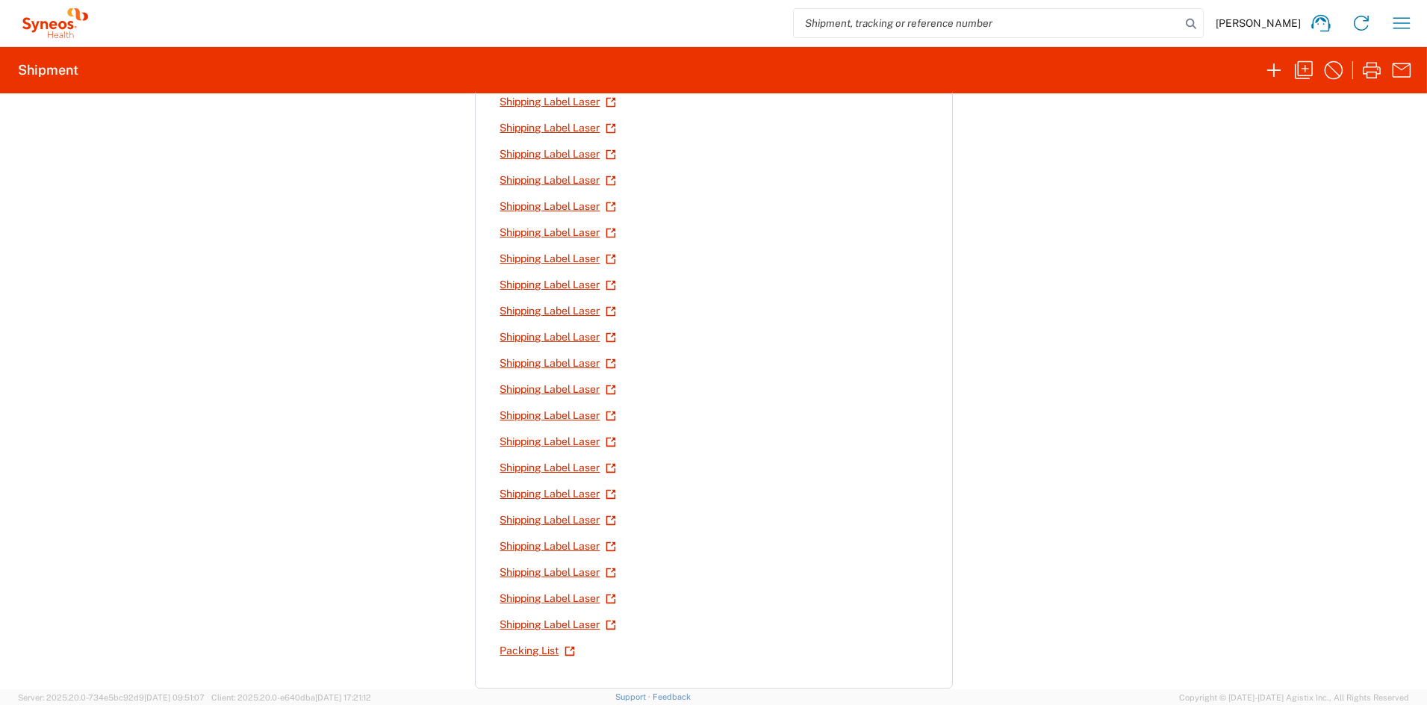
click at [564, 466] on link "Shipping Label Laser" at bounding box center [558, 468] width 117 height 26
click at [575, 498] on link "Shipping Label Laser" at bounding box center [558, 494] width 117 height 26
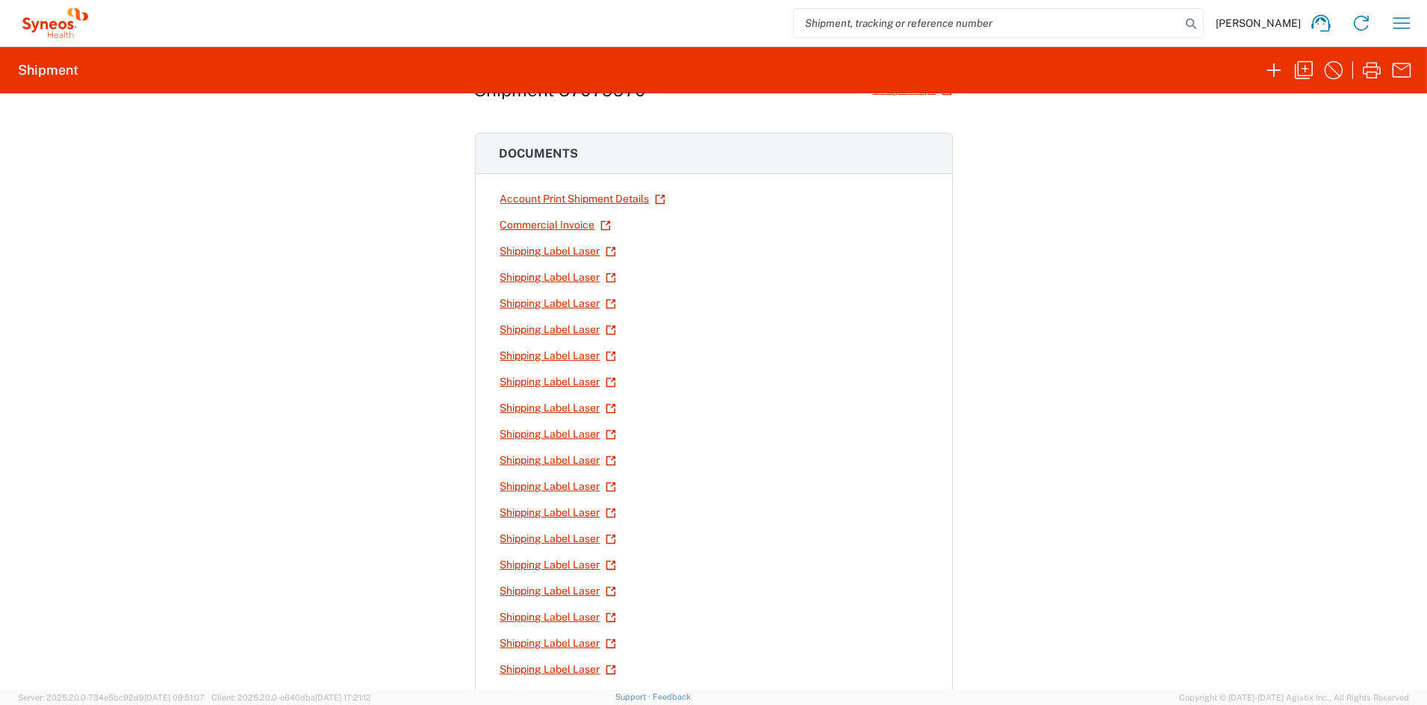
scroll to position [0, 0]
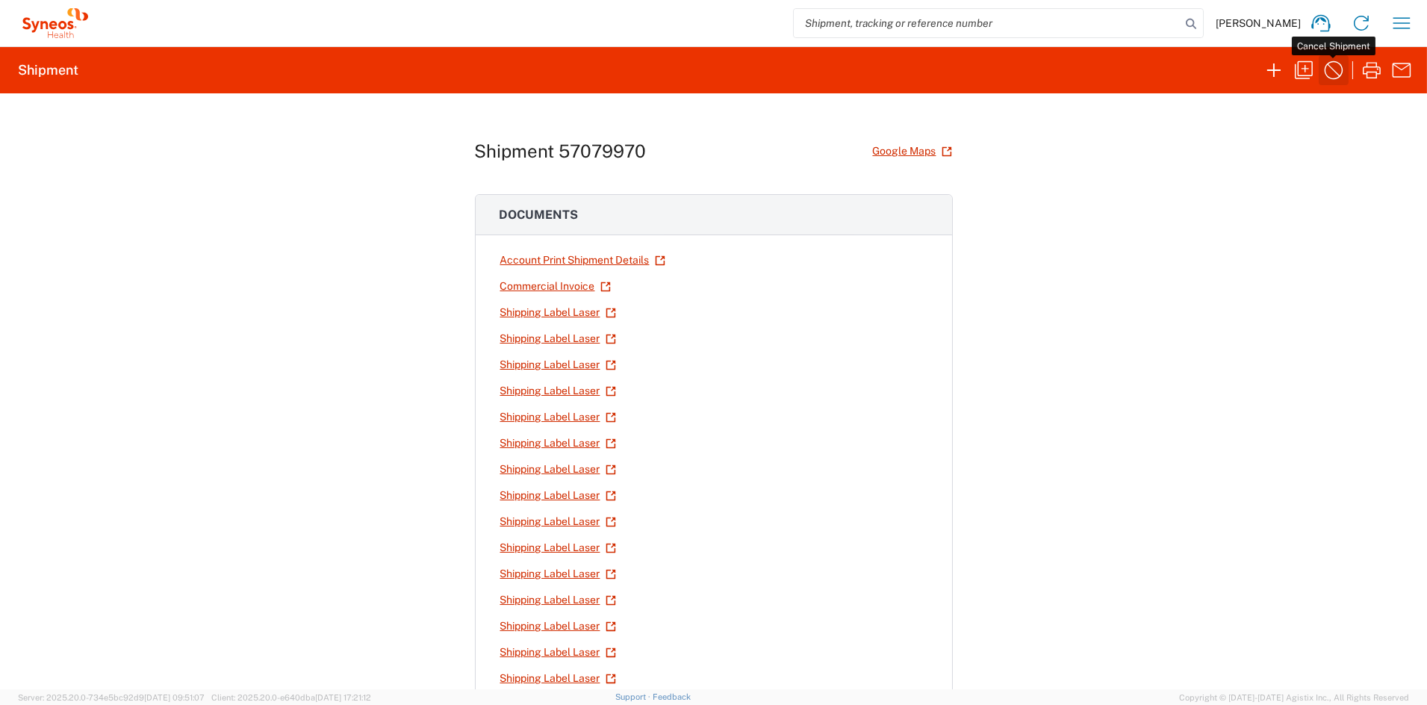
click at [1333, 69] on icon "button" at bounding box center [1334, 70] width 19 height 19
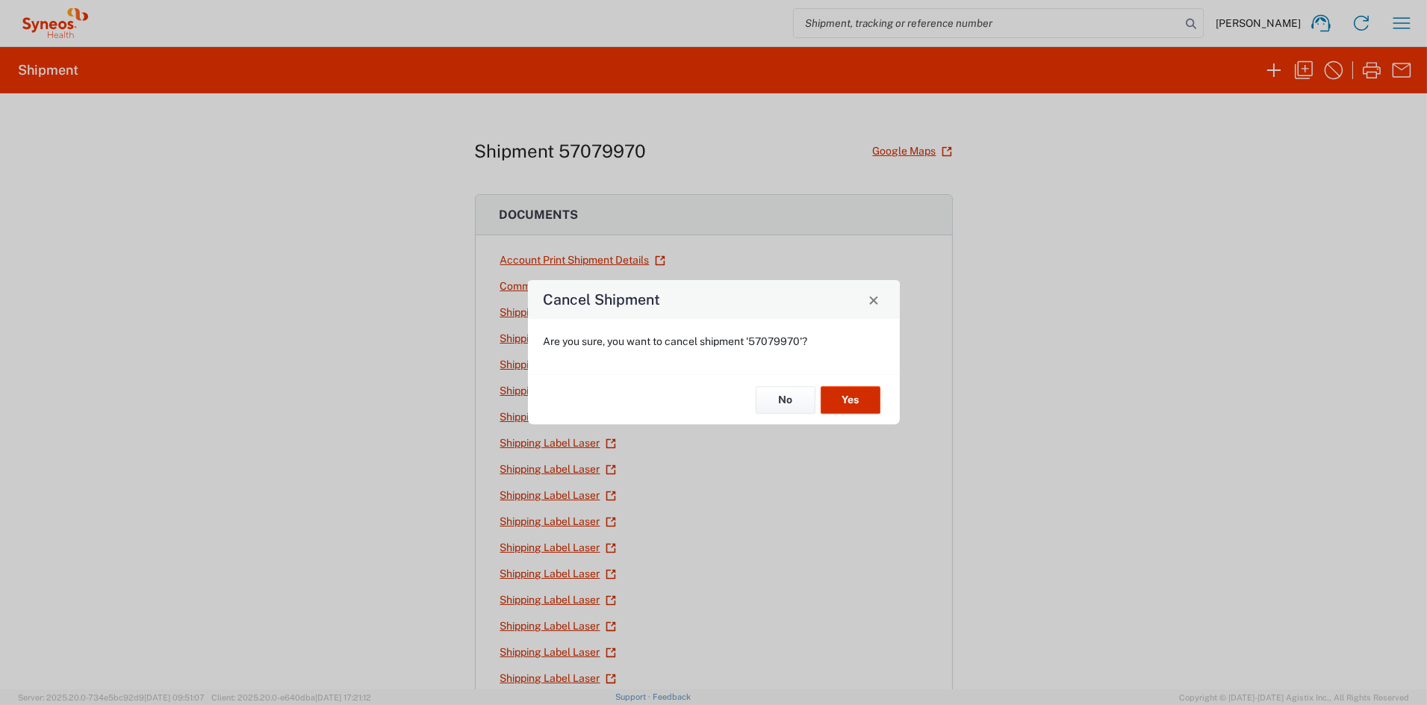
click at [858, 398] on button "Yes" at bounding box center [851, 400] width 60 height 28
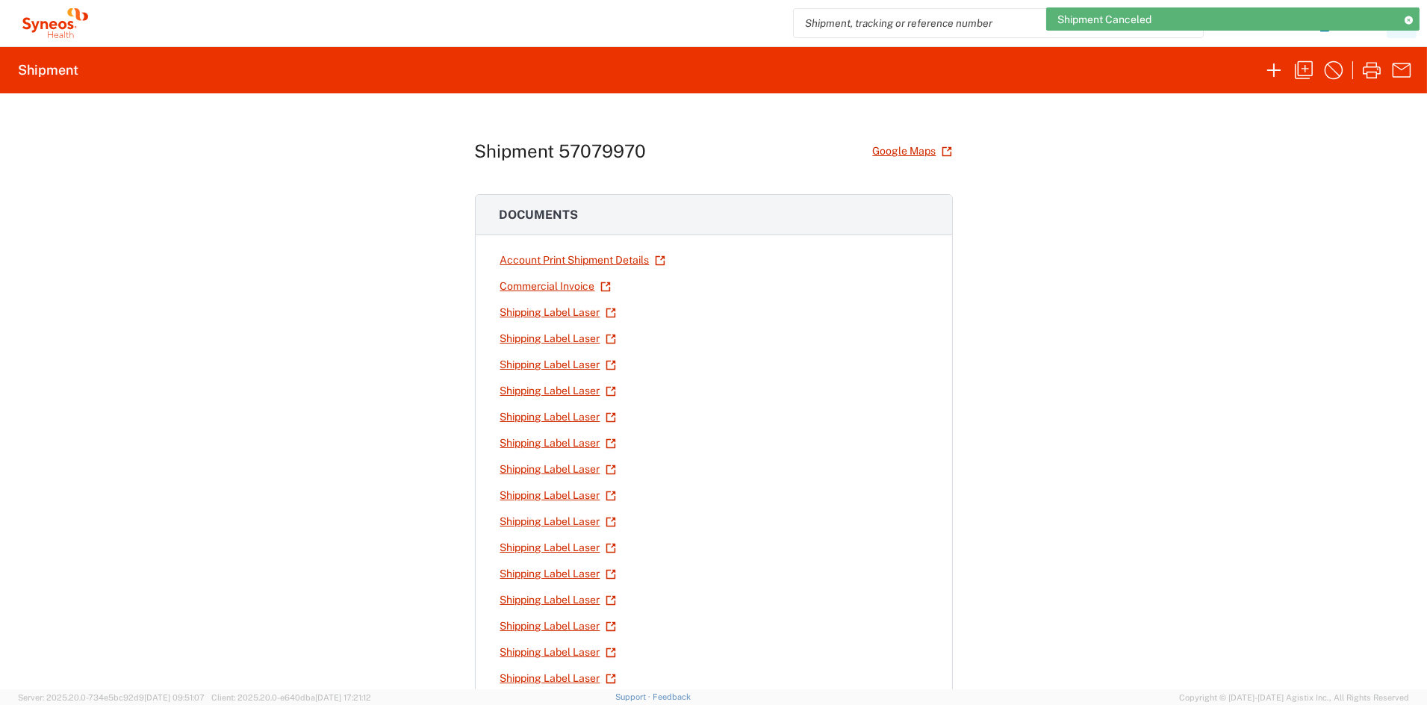
click at [1408, 19] on icon at bounding box center [1409, 20] width 10 height 8
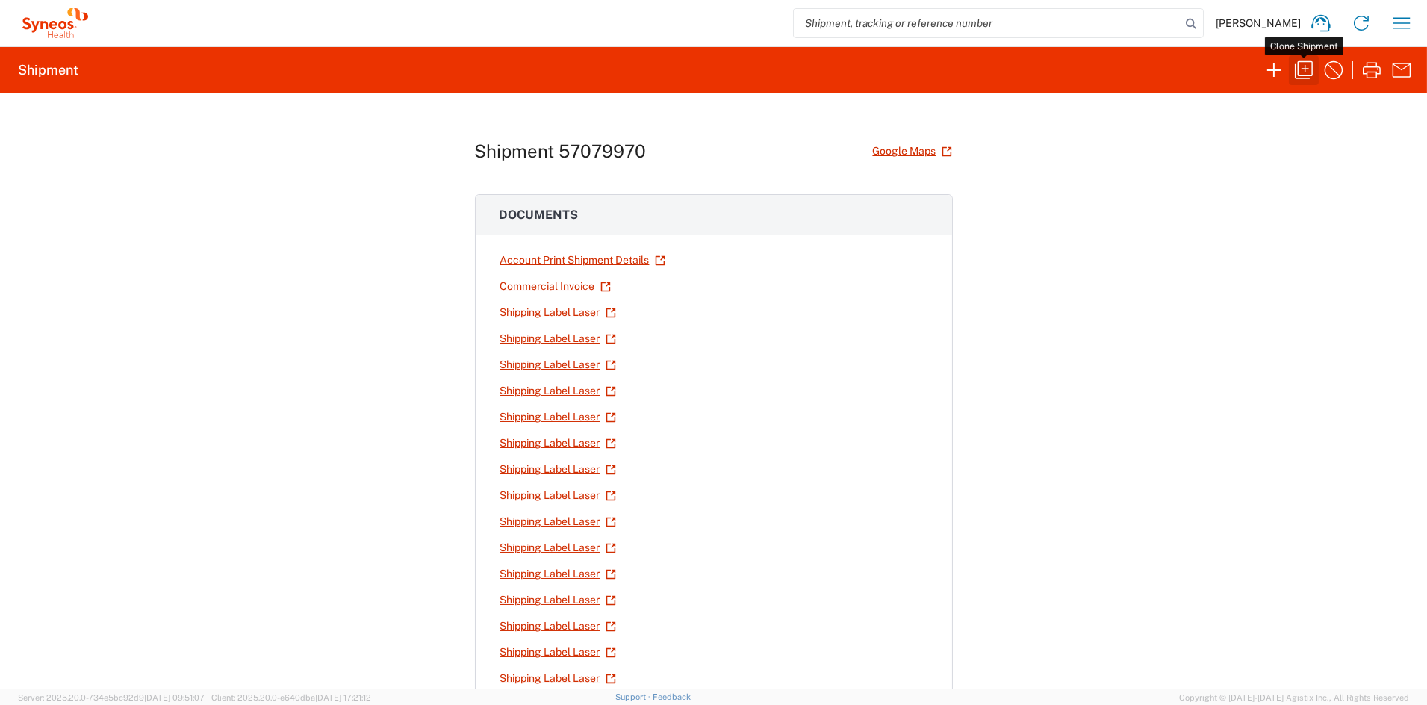
click at [1305, 69] on icon "button" at bounding box center [1304, 70] width 18 height 18
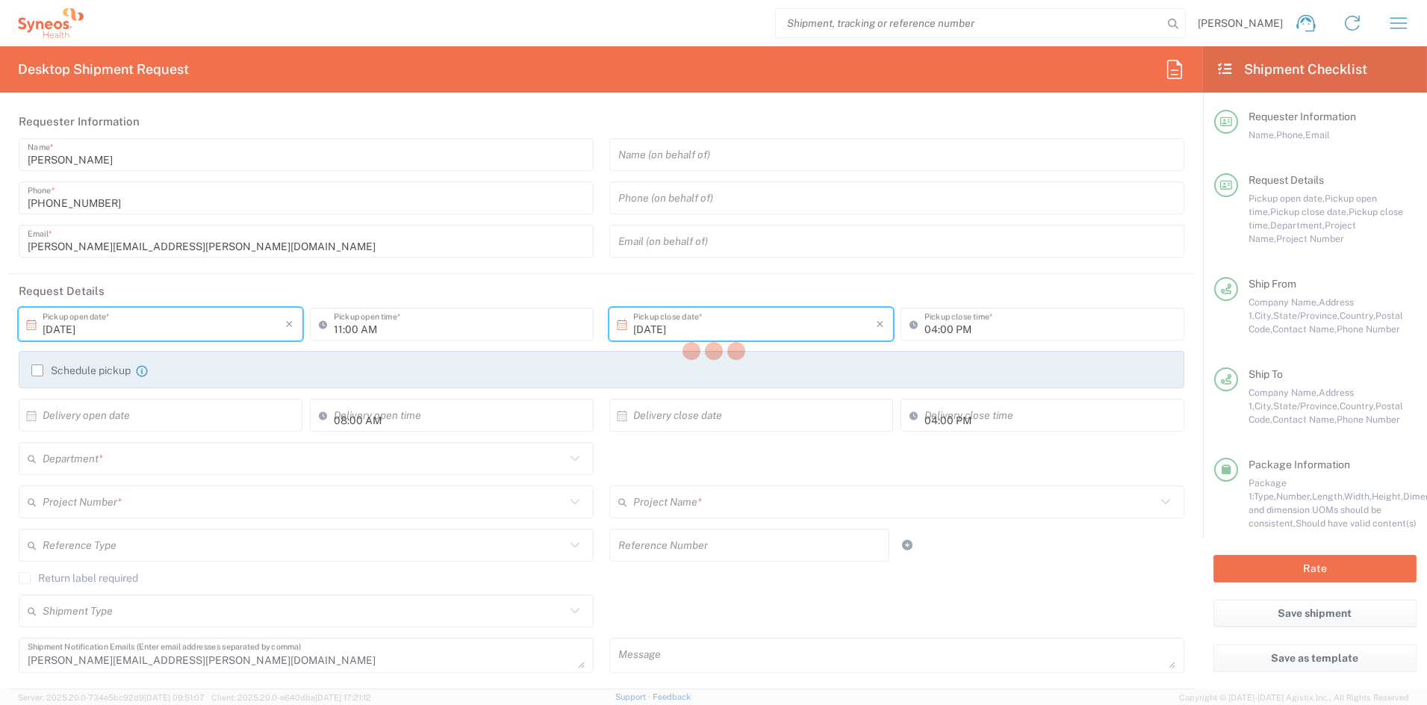
type input "6156"
type input "7073126"
type input "GSWCO.IC.Syneos.consult.25.PrintProd"
type input "[US_STATE]"
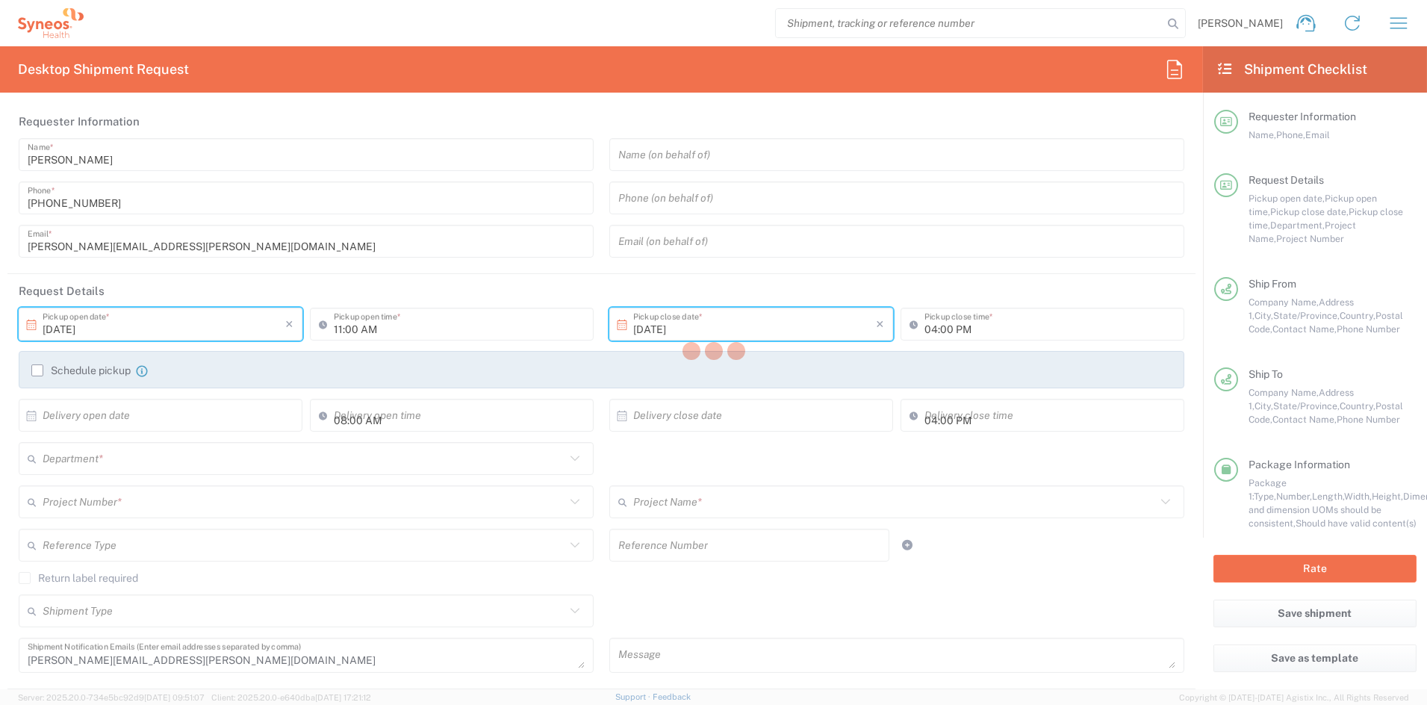
type input "Your Packaging"
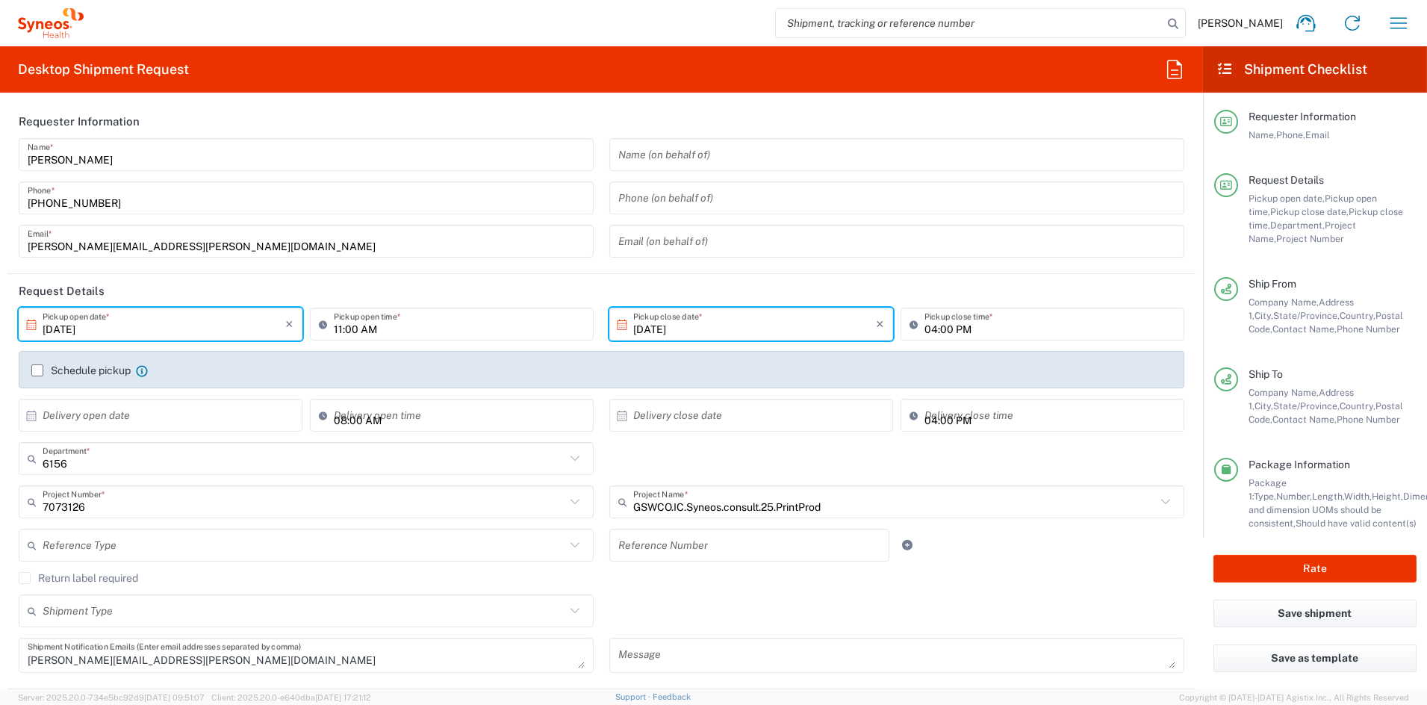
type input "Your Packaging"
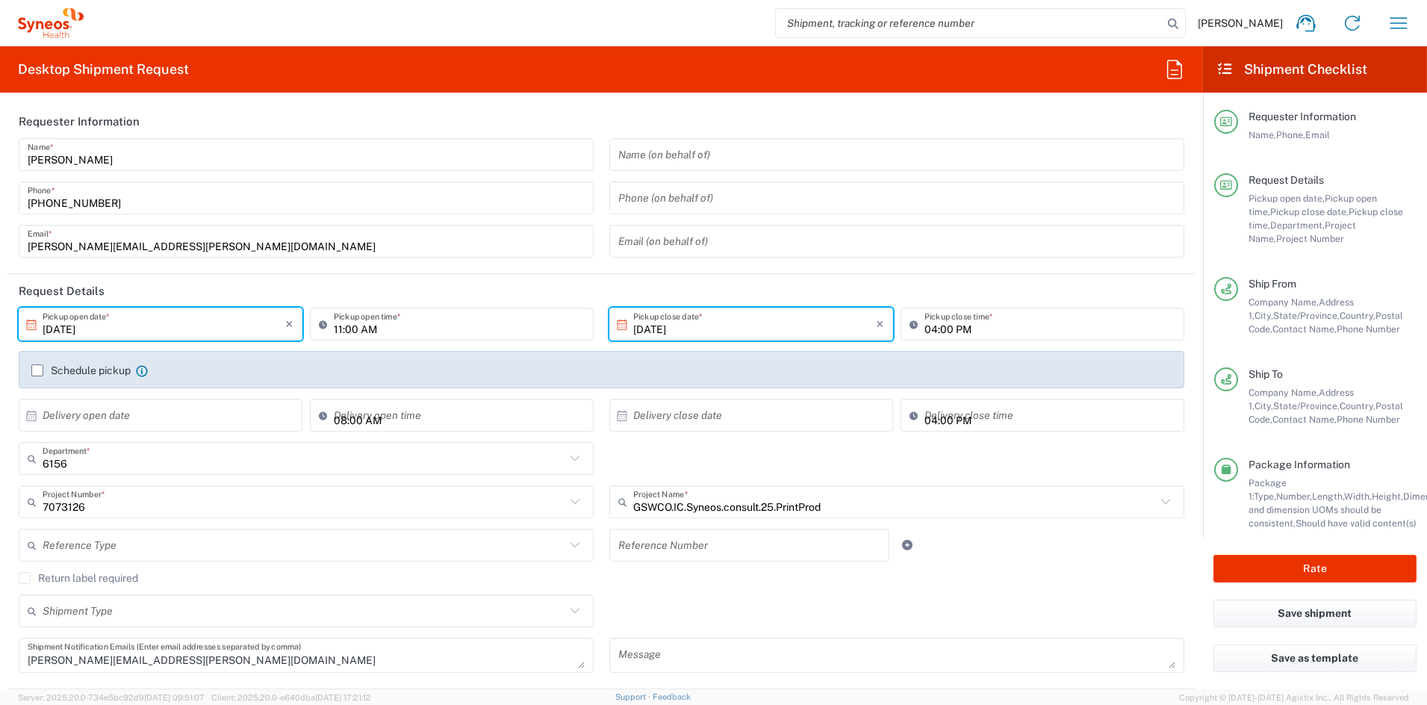
type input "Your Packaging"
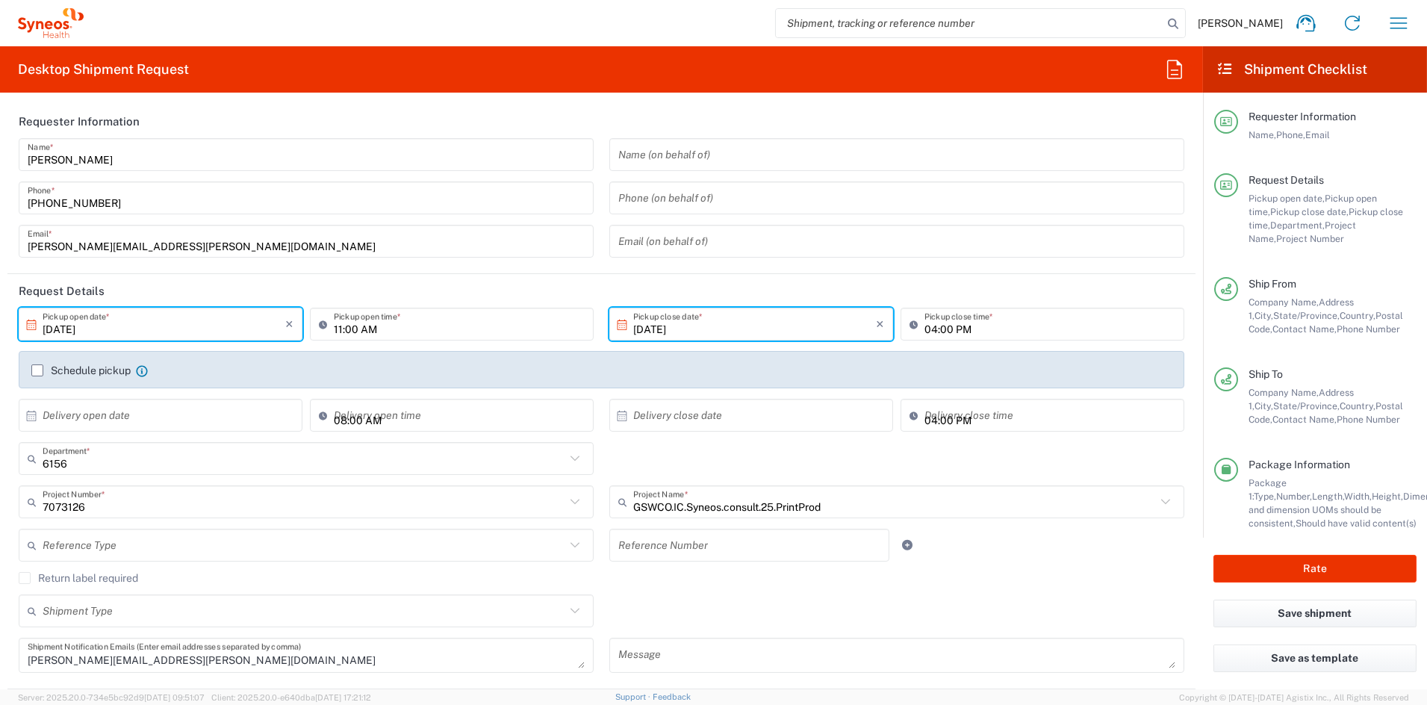
type input "Your Packaging"
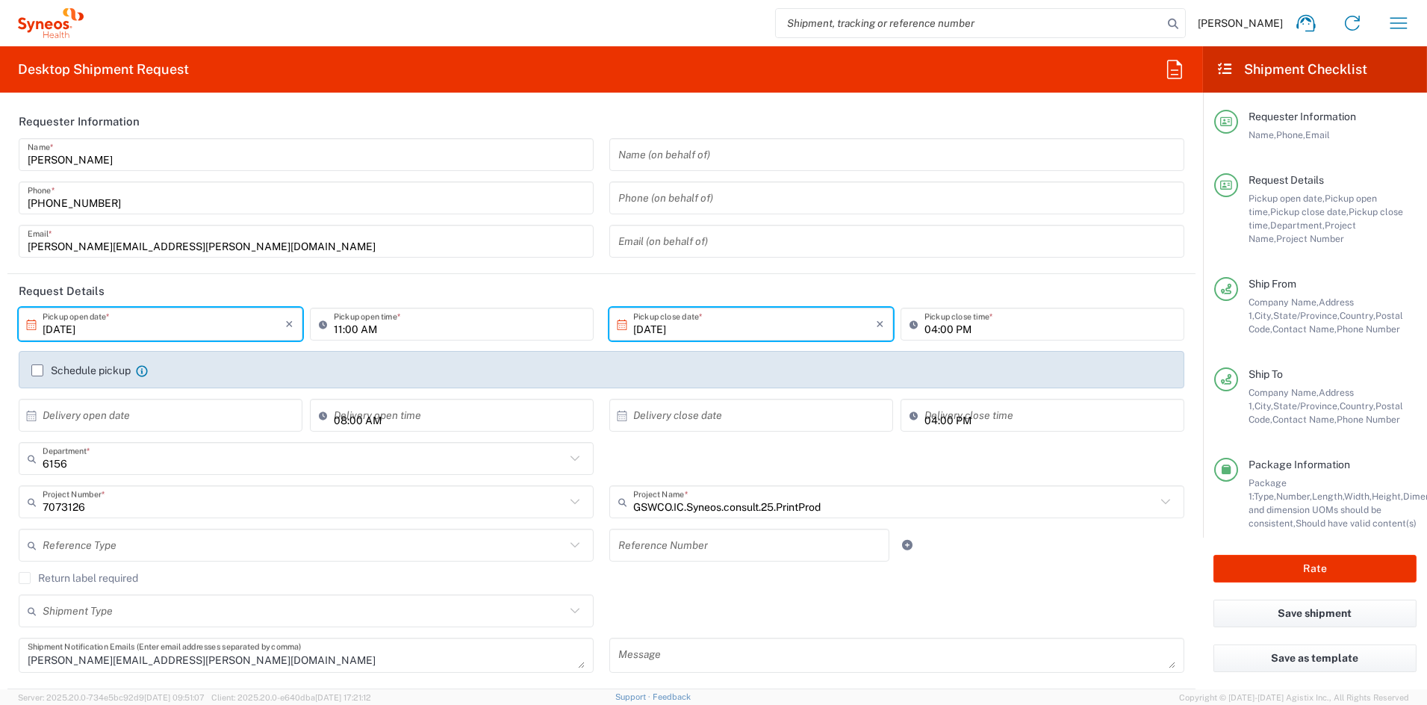
type input "Your Packaging"
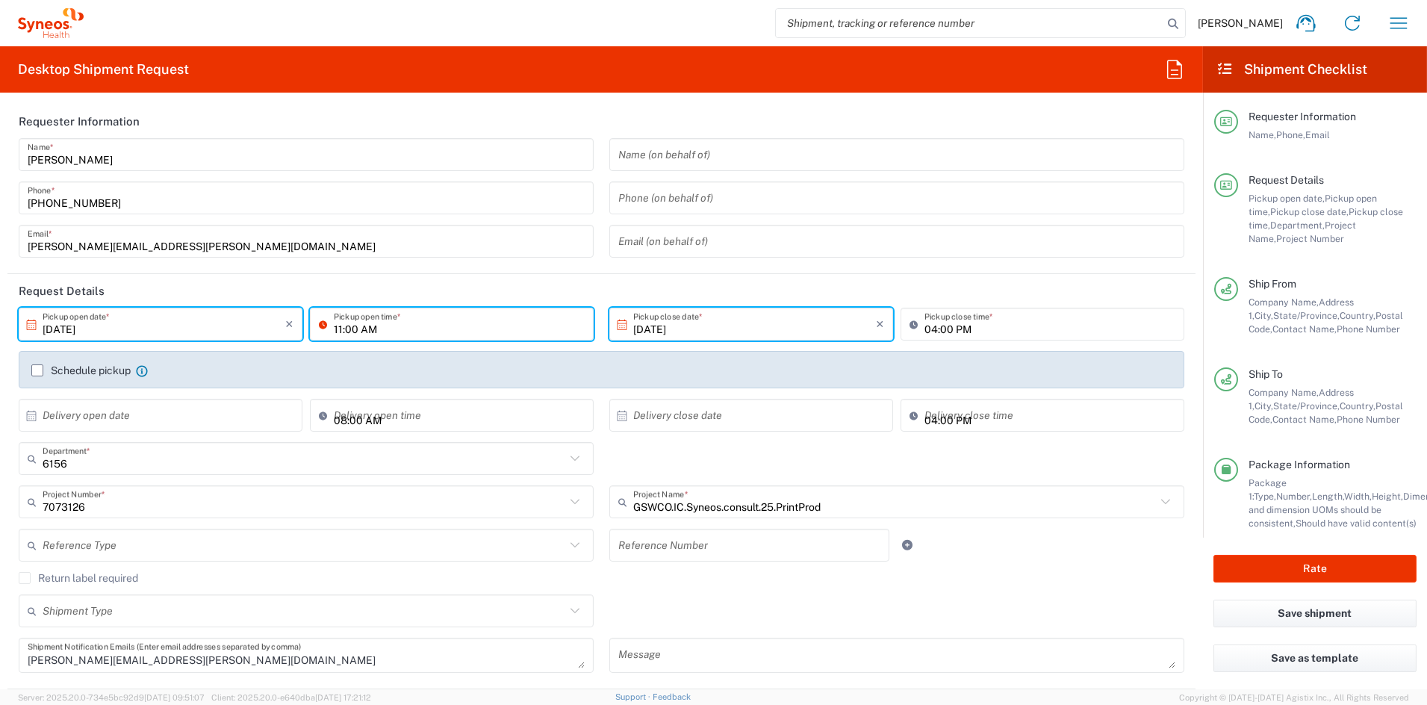
drag, startPoint x: 338, startPoint y: 326, endPoint x: 326, endPoint y: 327, distance: 11.2
click at [326, 327] on div "11:00 AM Pickup open time *" at bounding box center [452, 324] width 284 height 33
click at [338, 326] on input "11:00 AM" at bounding box center [459, 324] width 251 height 26
drag, startPoint x: 338, startPoint y: 326, endPoint x: 374, endPoint y: 336, distance: 37.3
click at [334, 326] on input "11:00 AM" at bounding box center [459, 324] width 251 height 26
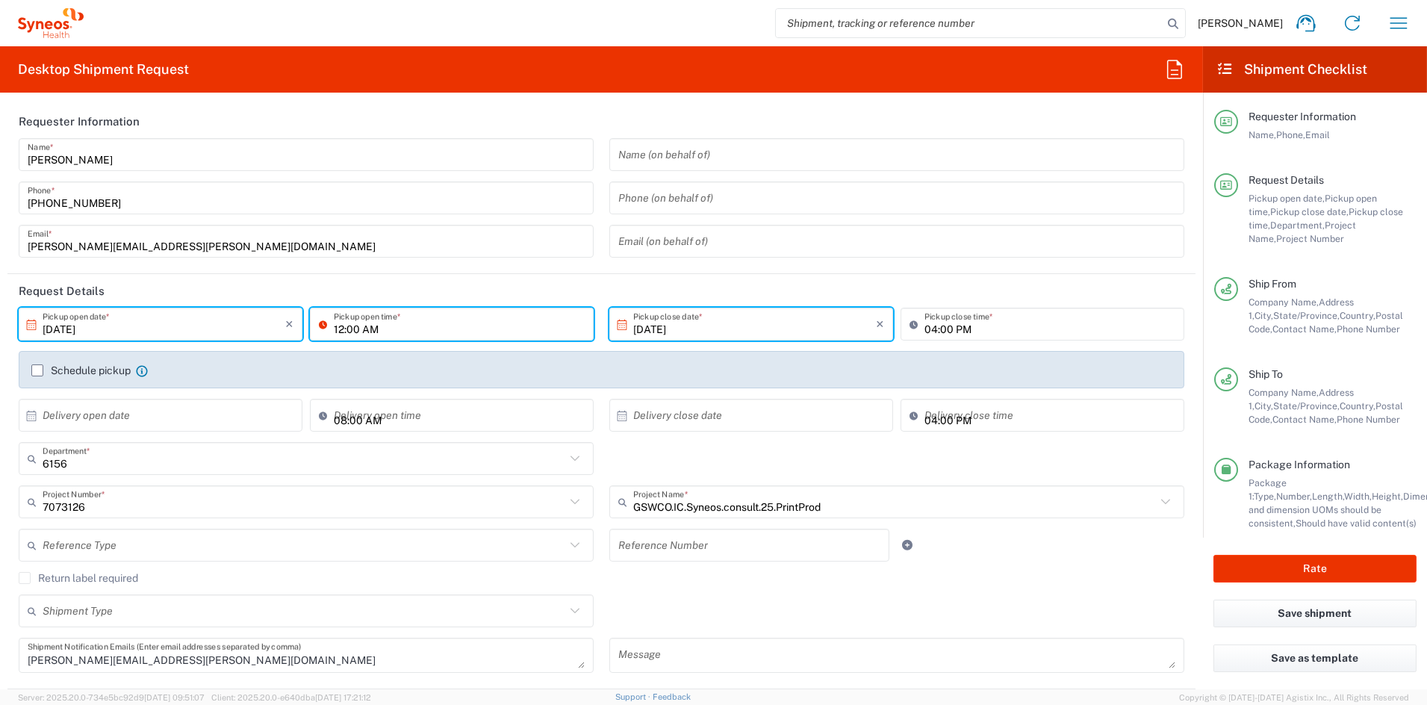
drag, startPoint x: 367, startPoint y: 323, endPoint x: 379, endPoint y: 326, distance: 12.2
click at [368, 323] on input "12:00 AM" at bounding box center [459, 324] width 251 height 26
click at [360, 326] on input "12:00 AM" at bounding box center [459, 324] width 251 height 26
type input "12:00 PM"
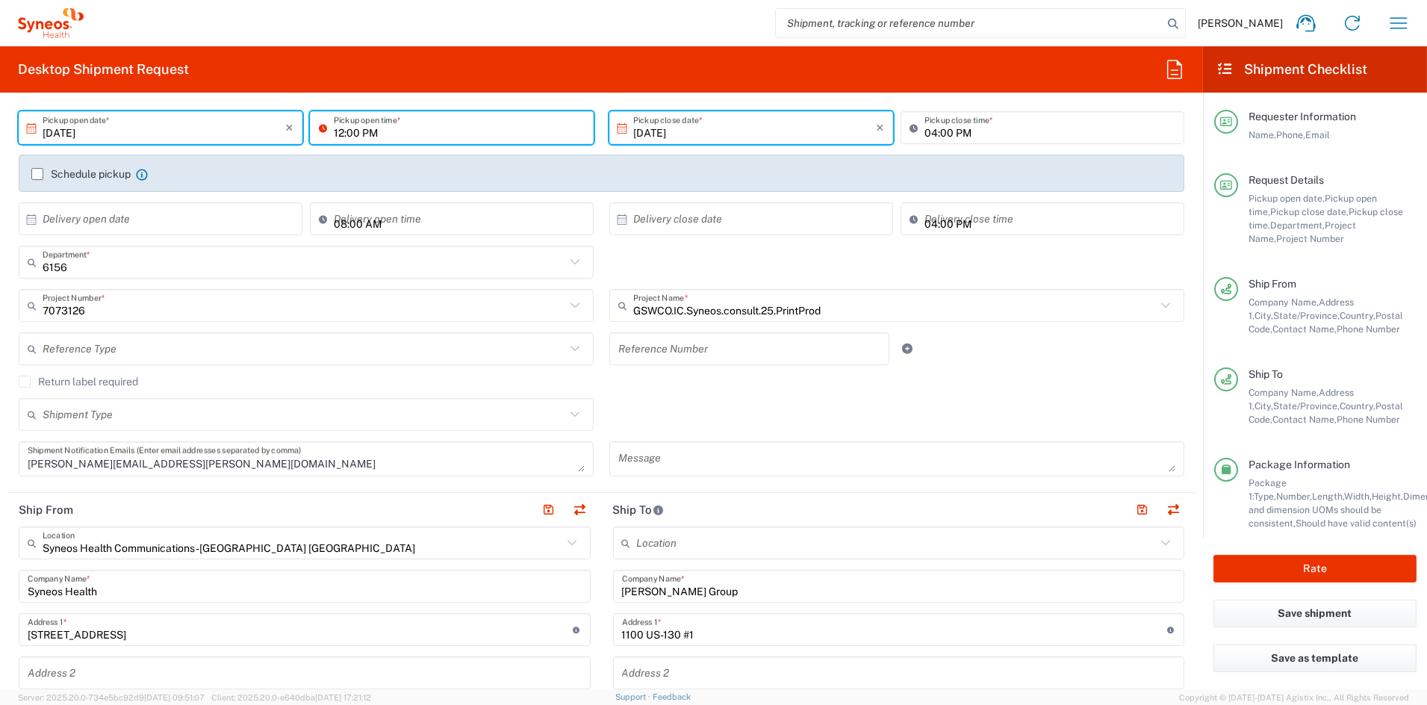
scroll to position [196, 0]
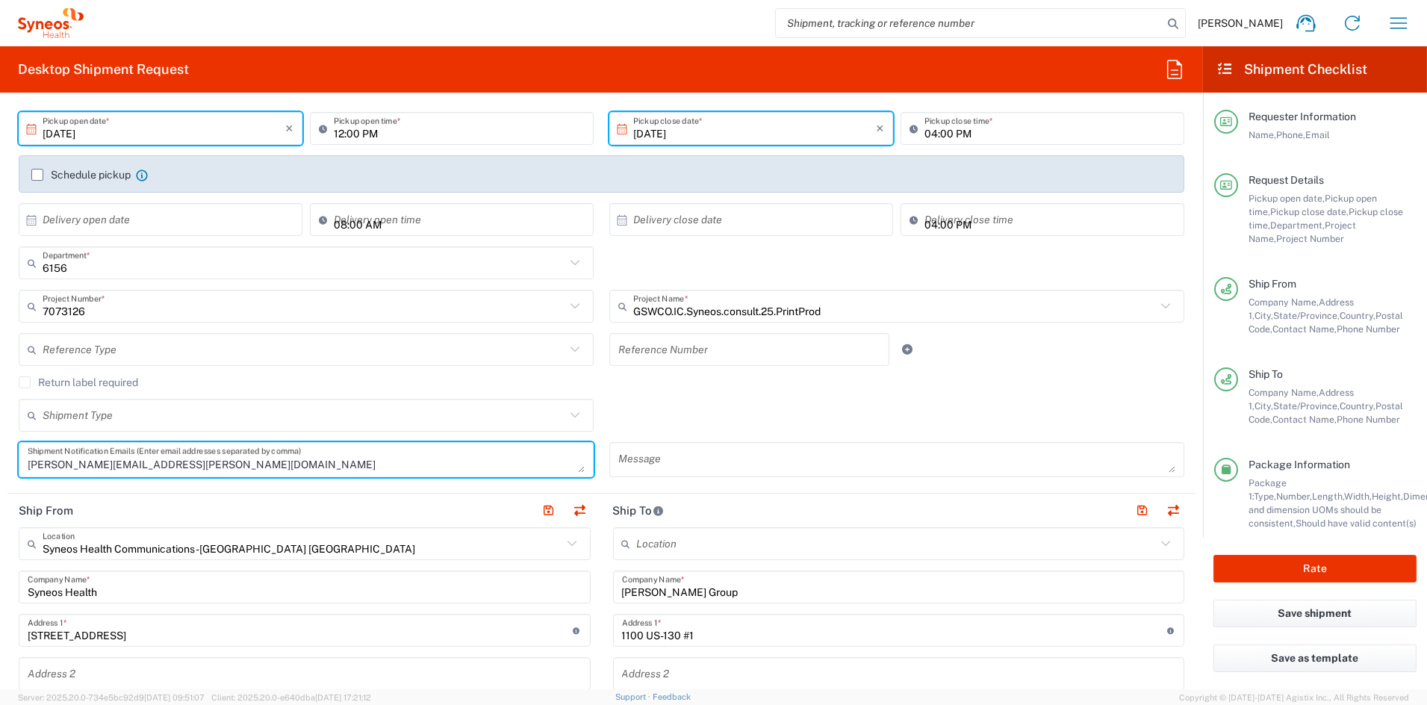
drag, startPoint x: 164, startPoint y: 468, endPoint x: -75, endPoint y: 471, distance: 239.8
click at [0, 471] on html "John Popp Home Shipment estimator Shipment tracking Desktop shipment request My…" at bounding box center [713, 352] width 1427 height 705
drag, startPoint x: 201, startPoint y: 460, endPoint x: -52, endPoint y: 466, distance: 253.3
click at [0, 466] on html "John Popp Home Shipment estimator Shipment tracking Desktop shipment request My…" at bounding box center [713, 352] width 1427 height 705
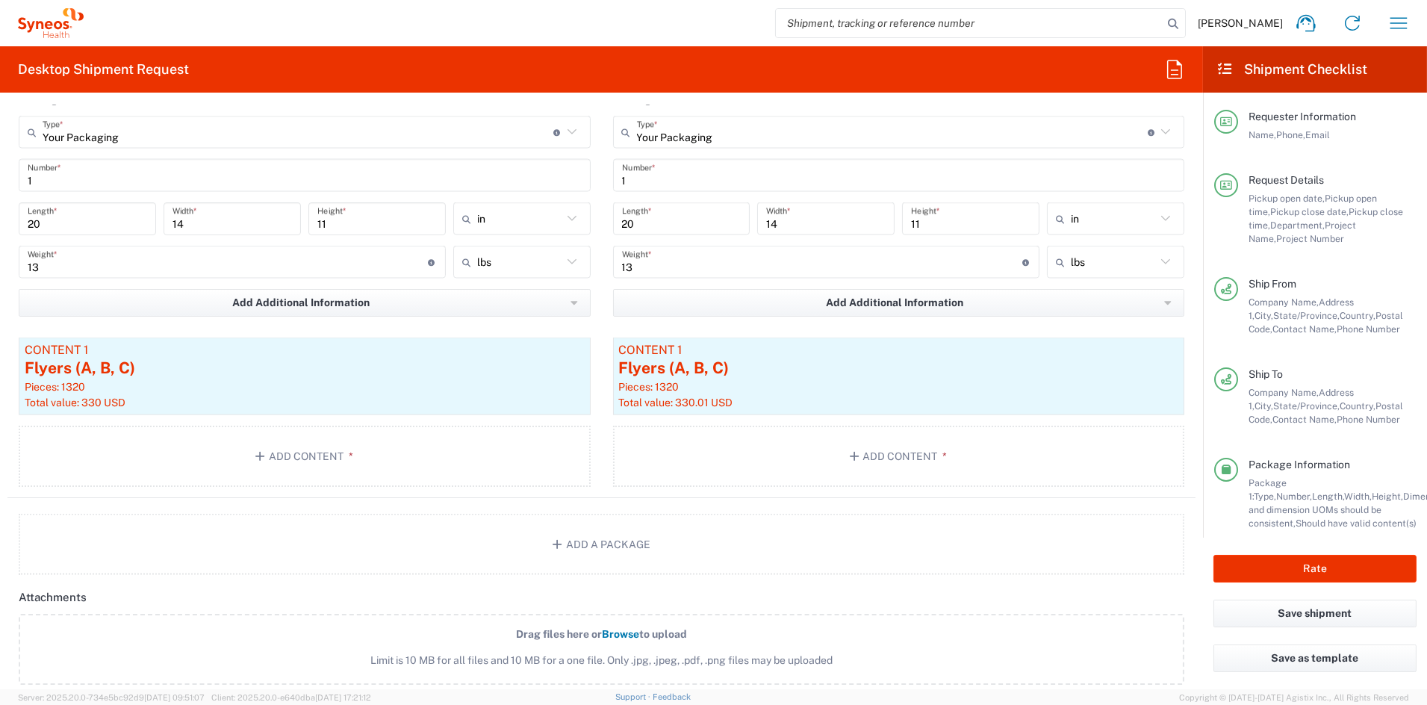
scroll to position [5918, 0]
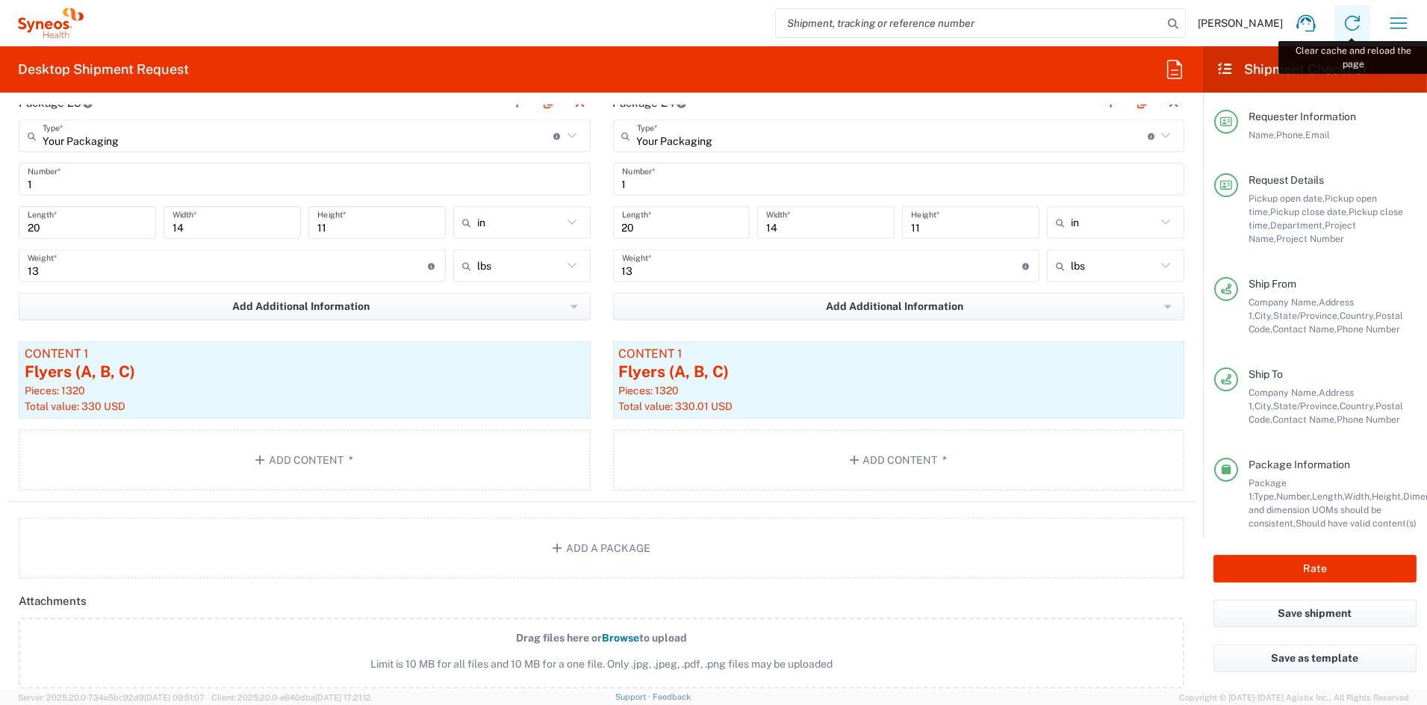
click at [1352, 20] on icon at bounding box center [1353, 23] width 24 height 24
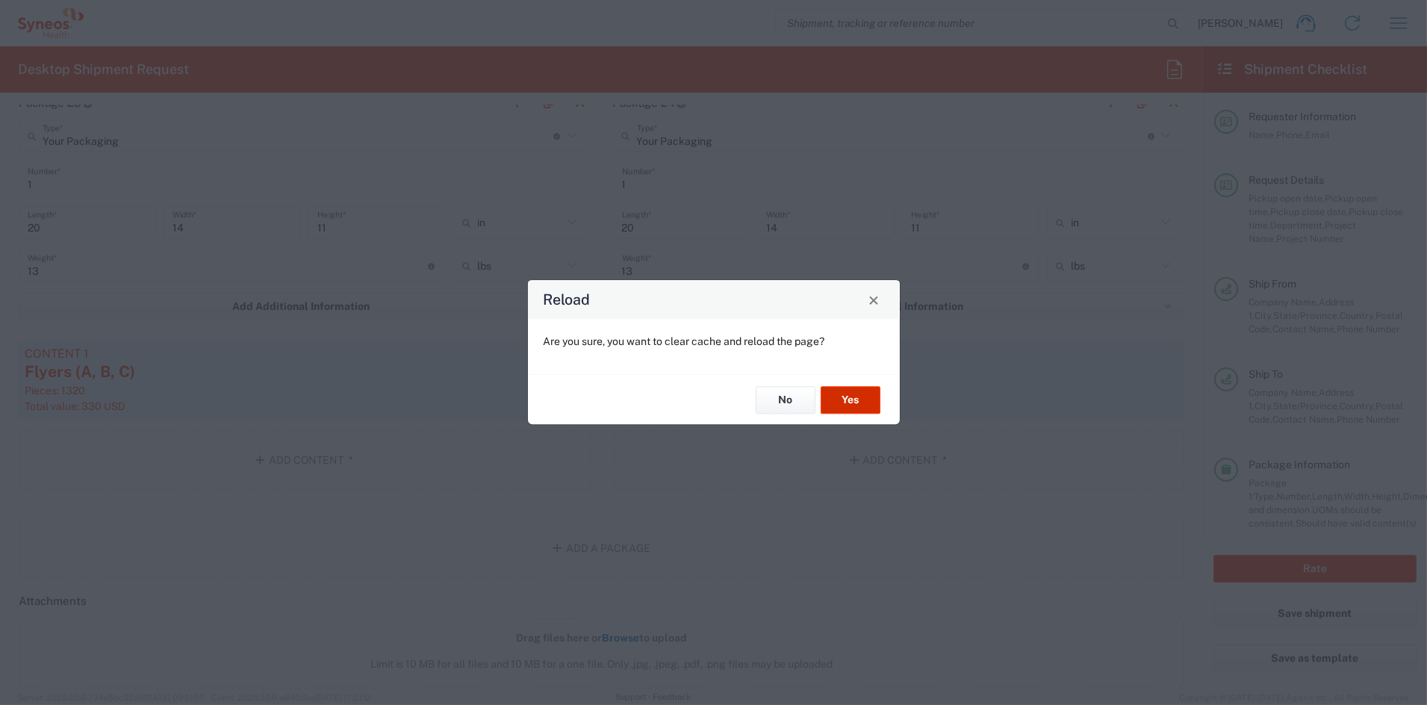
click at [849, 399] on button "Yes" at bounding box center [851, 400] width 60 height 28
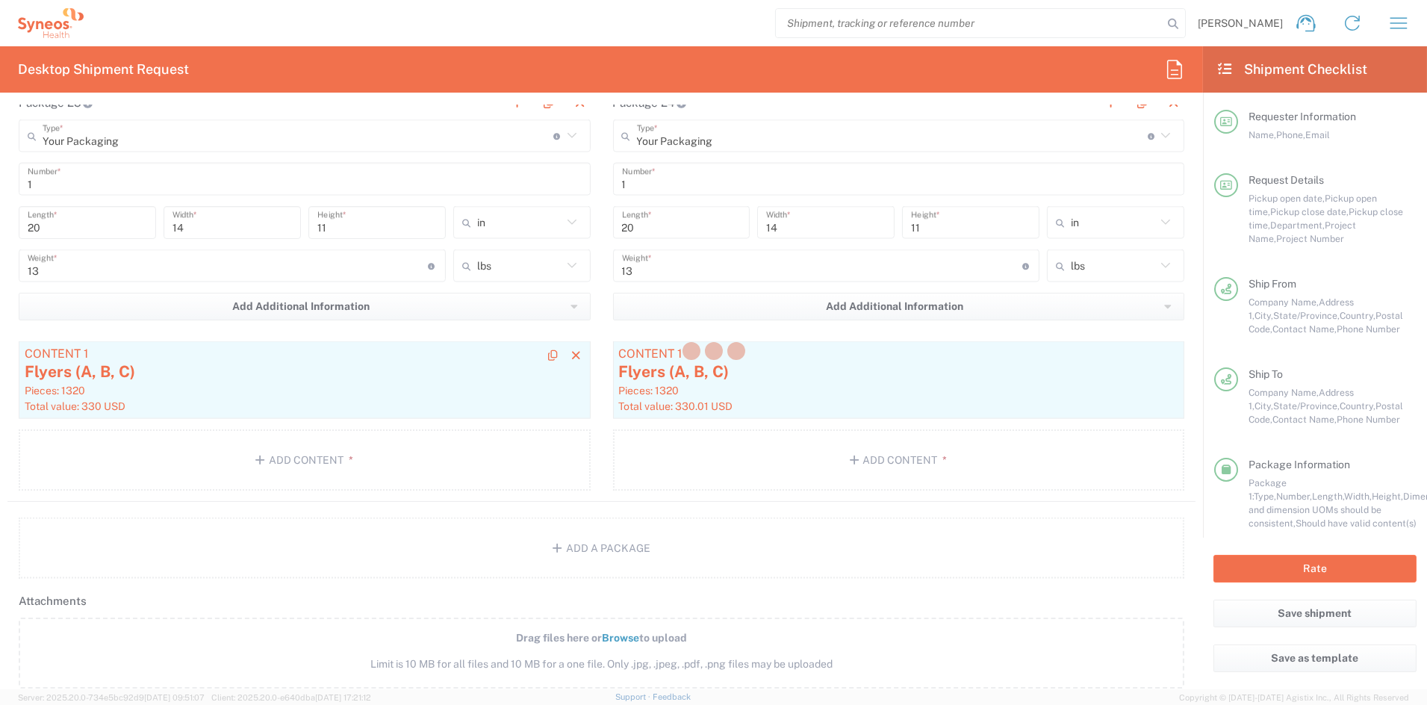
type input "Department"
type input "6156"
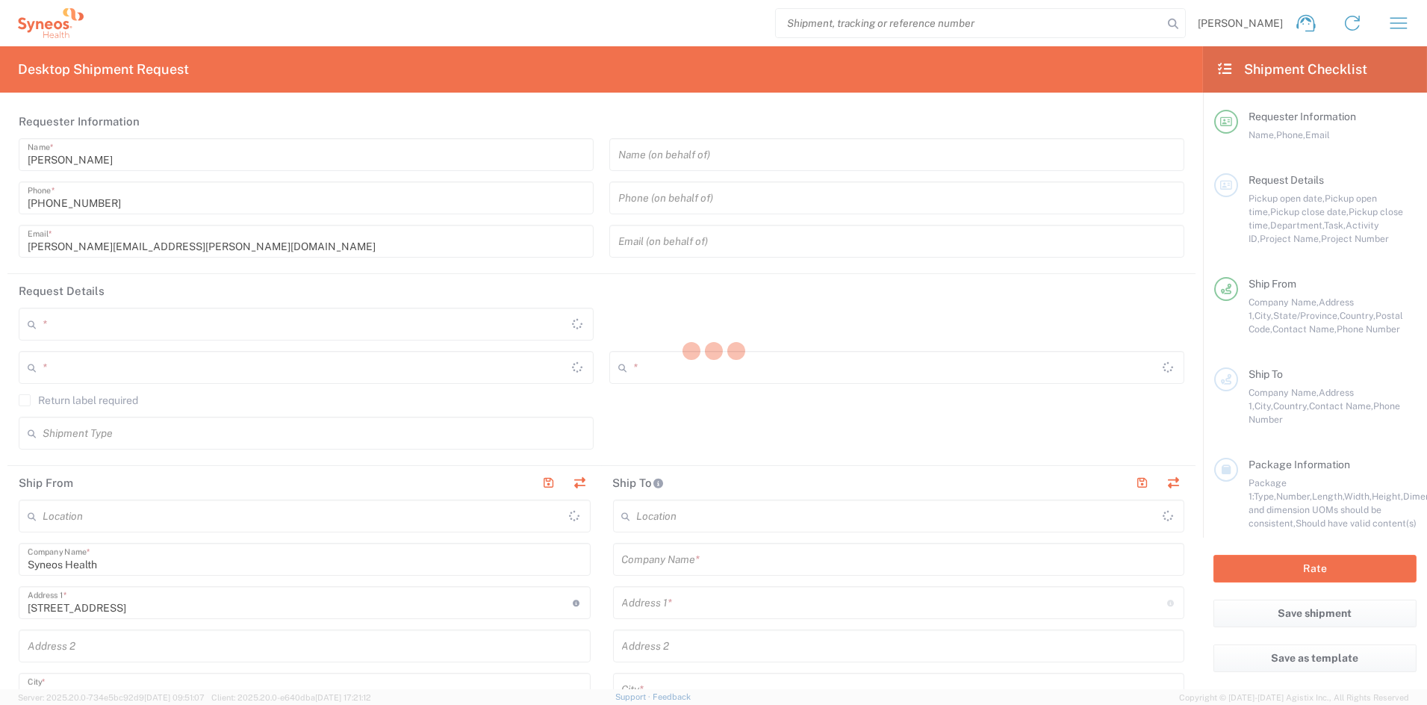
type input "Ohio"
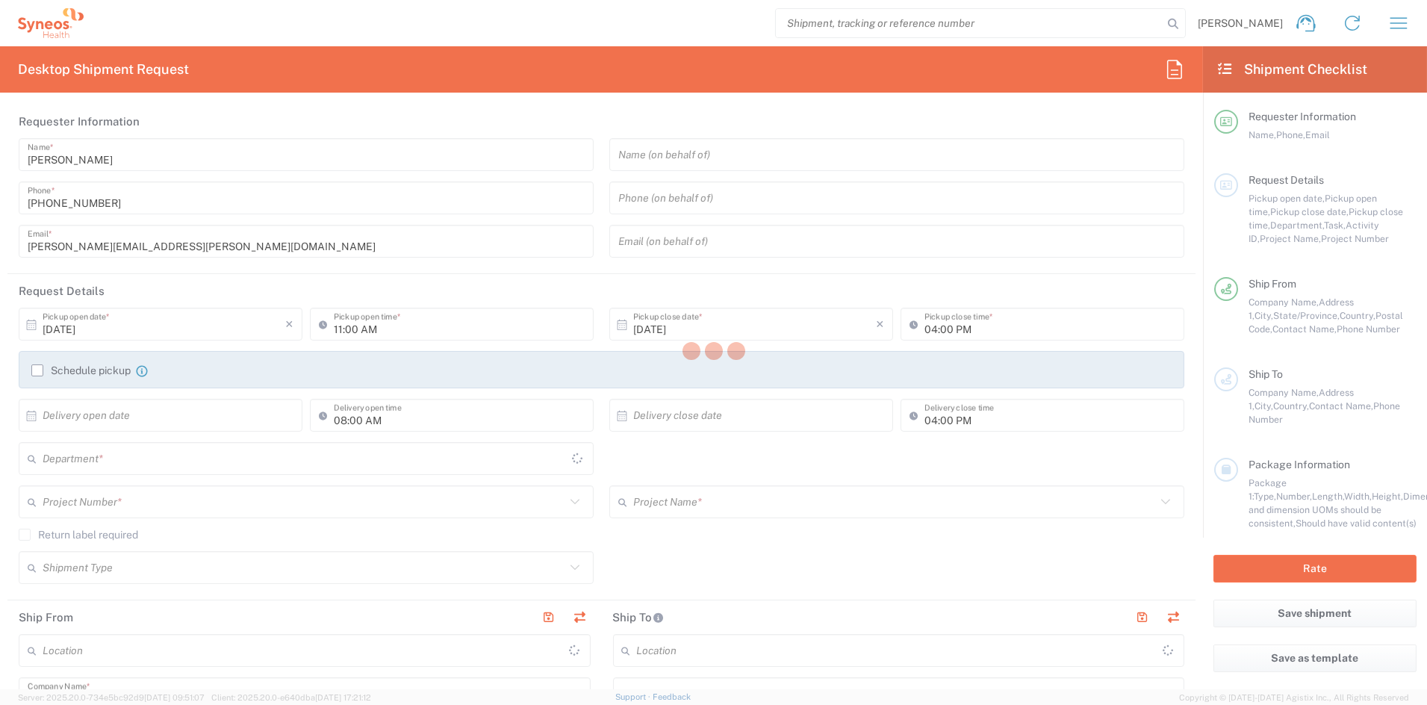
type input "6156"
type input "[GEOGRAPHIC_DATA]"
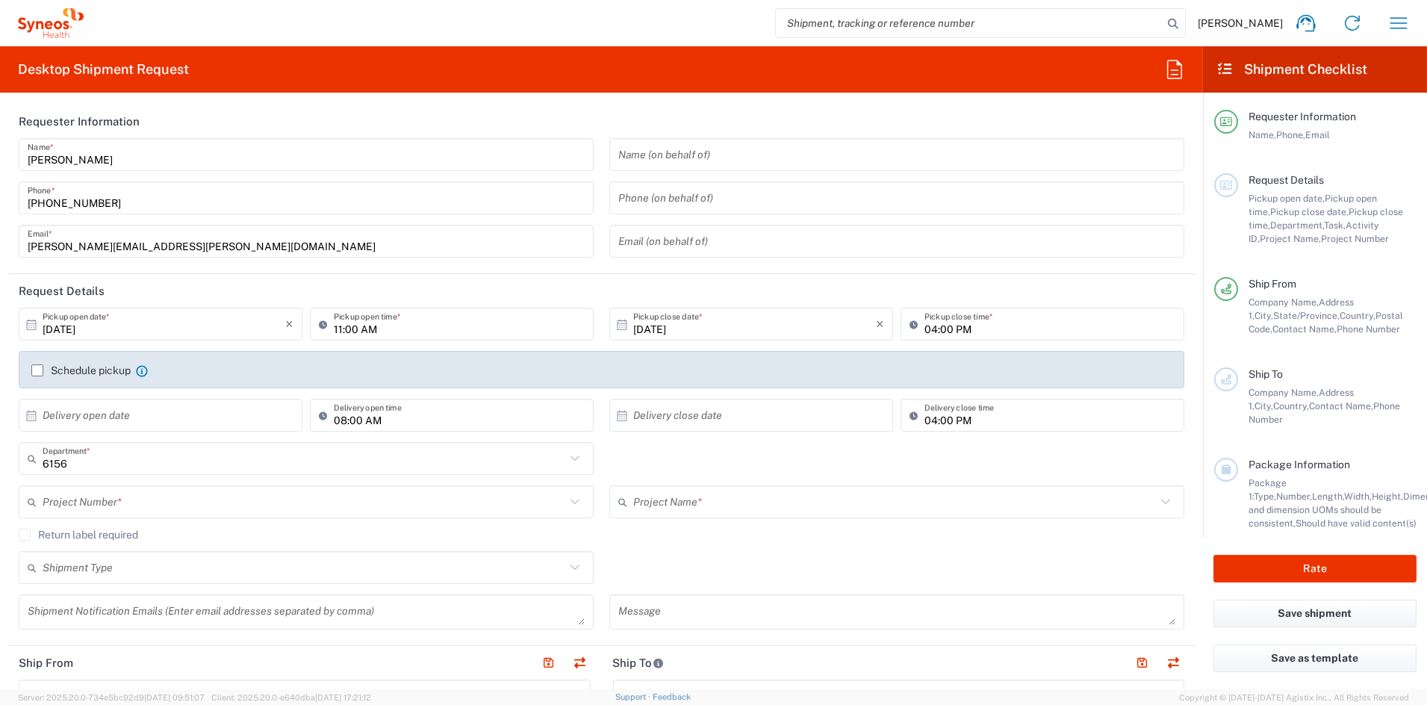
click at [149, 502] on input "text" at bounding box center [304, 502] width 523 height 26
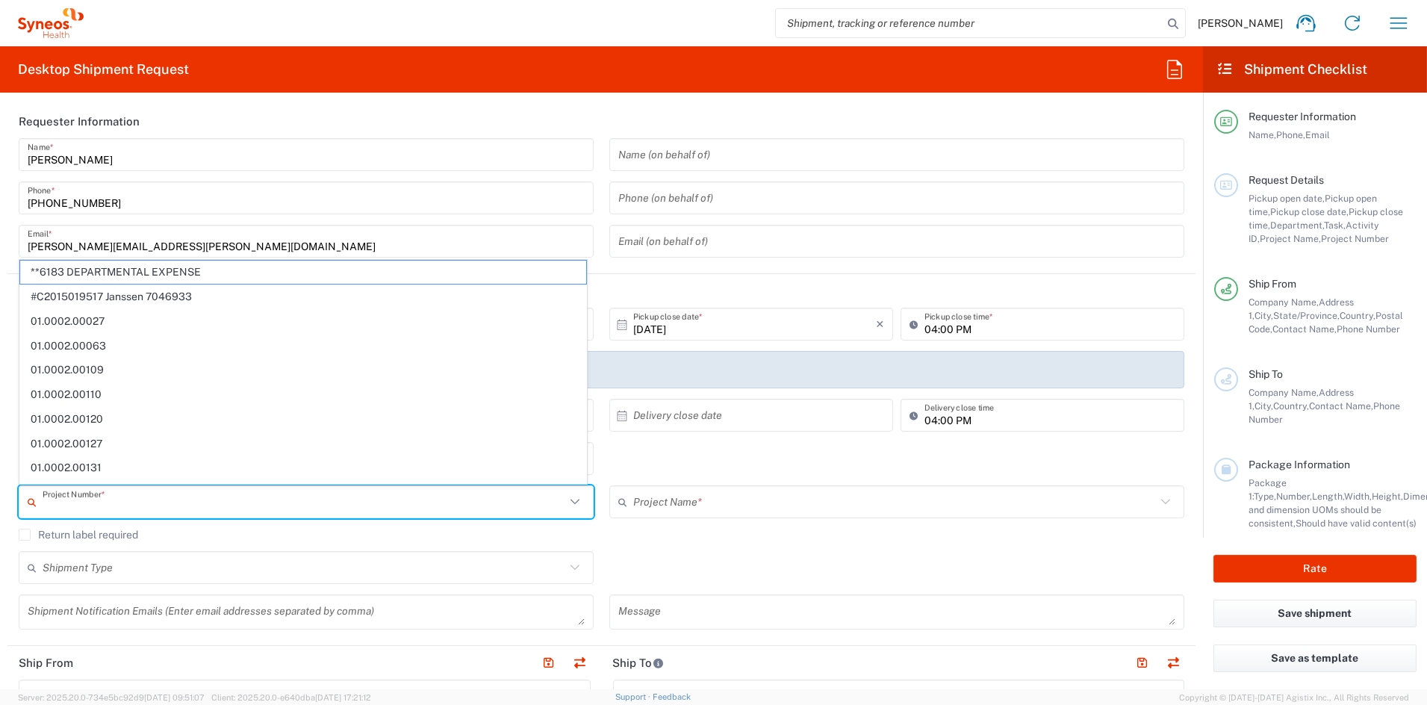
scroll to position [1, 0]
type input "7"
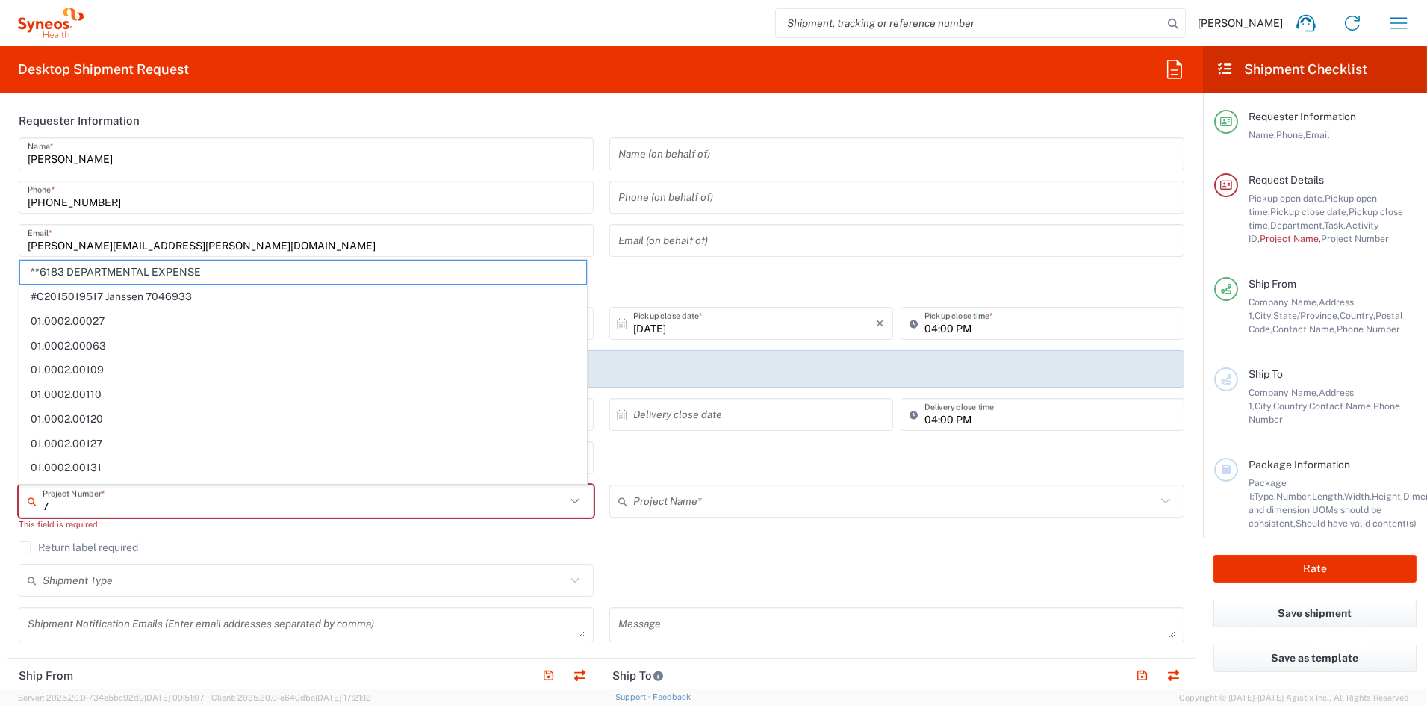
type input "Syneos Health Communications-[GEOGRAPHIC_DATA] [GEOGRAPHIC_DATA]"
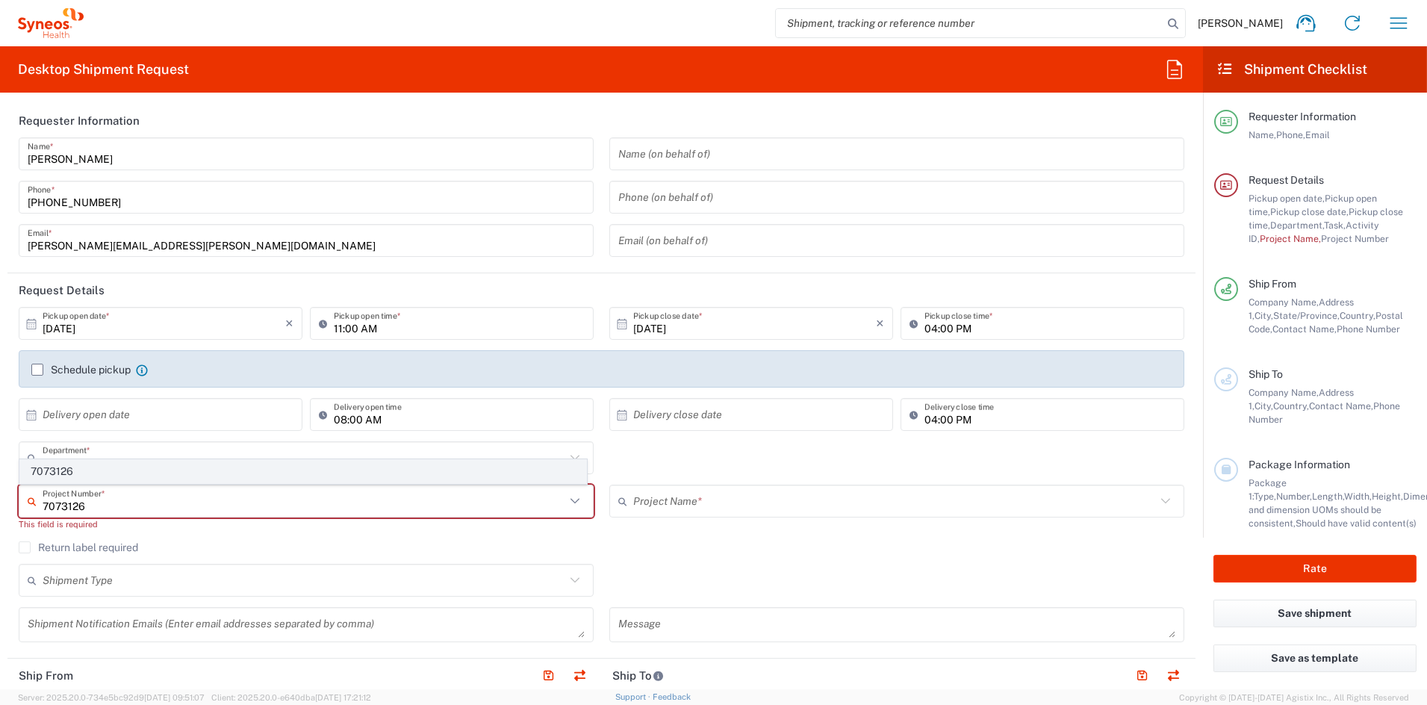
type input "7073126"
click at [69, 473] on span "7073126" at bounding box center [303, 471] width 566 height 23
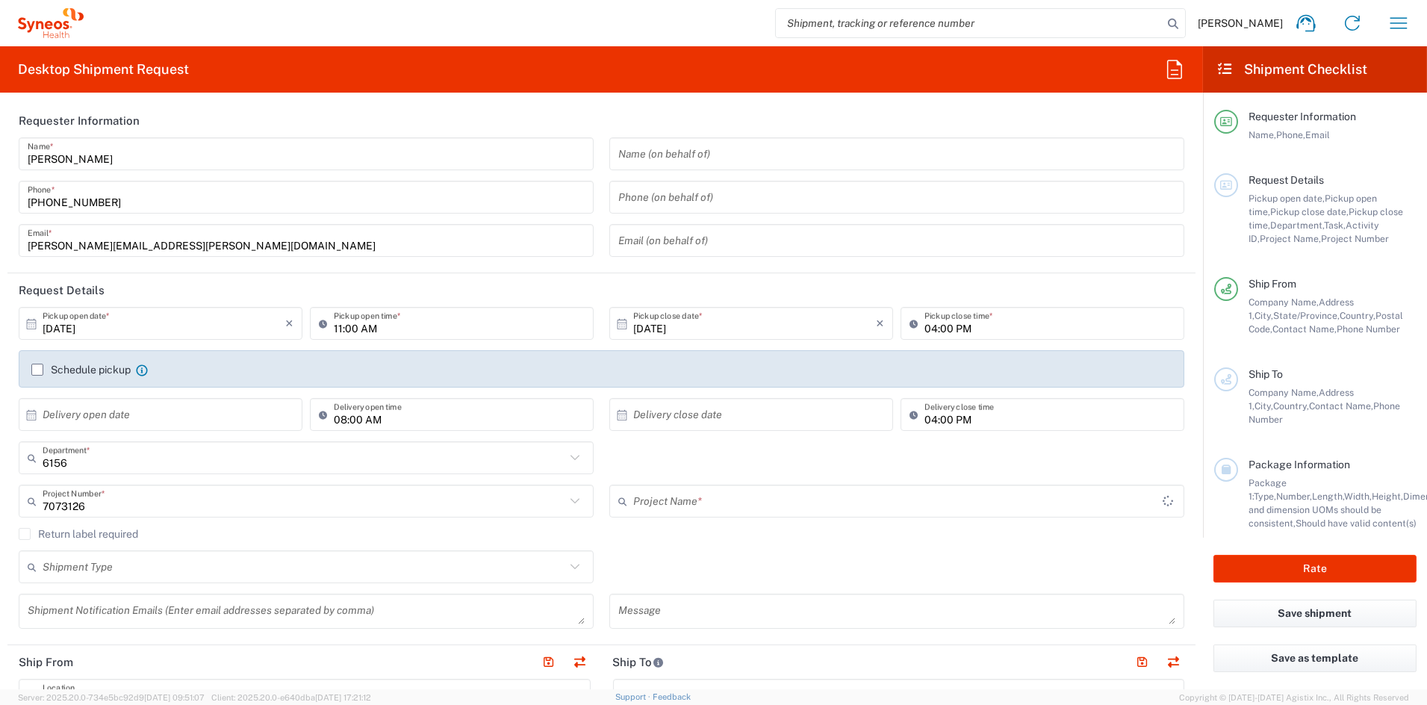
type input "GSWCO.IC.Syneos.consult.25.PrintProd"
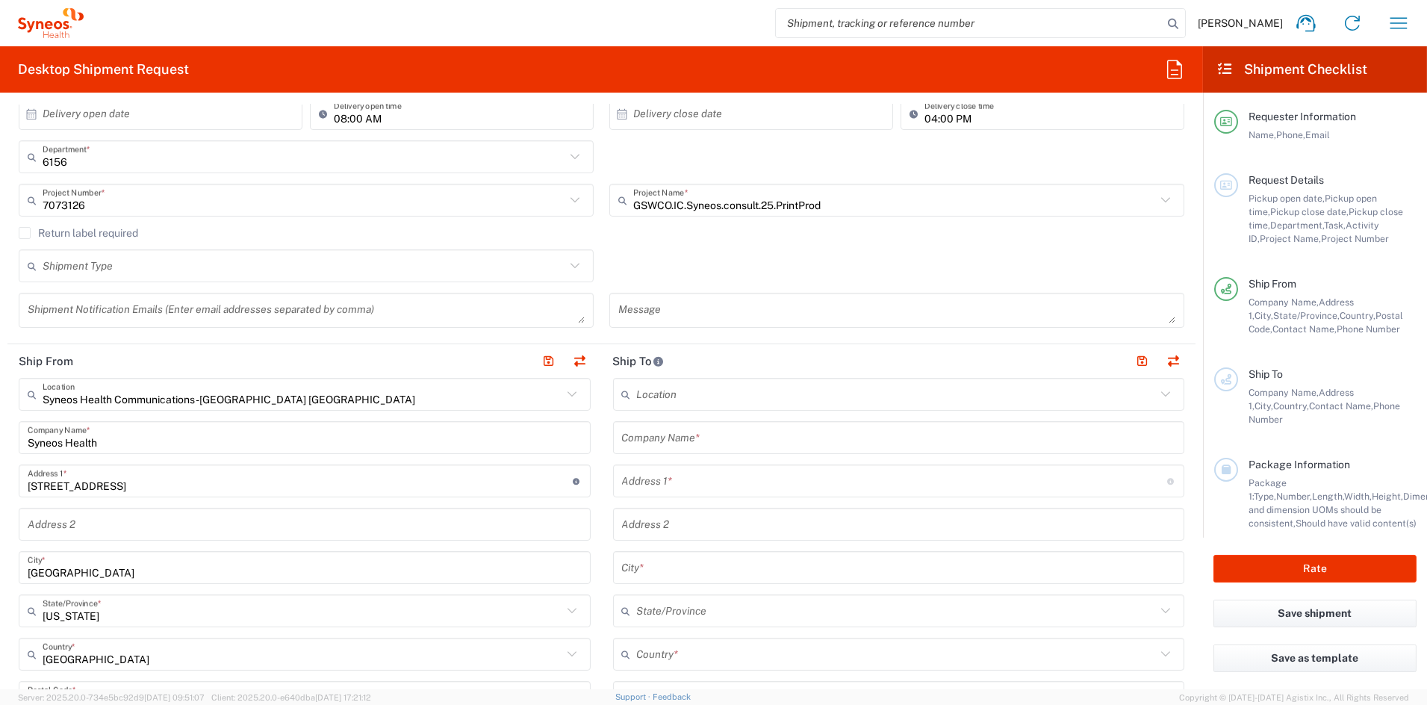
scroll to position [300, 0]
click at [763, 444] on input "text" at bounding box center [899, 440] width 554 height 26
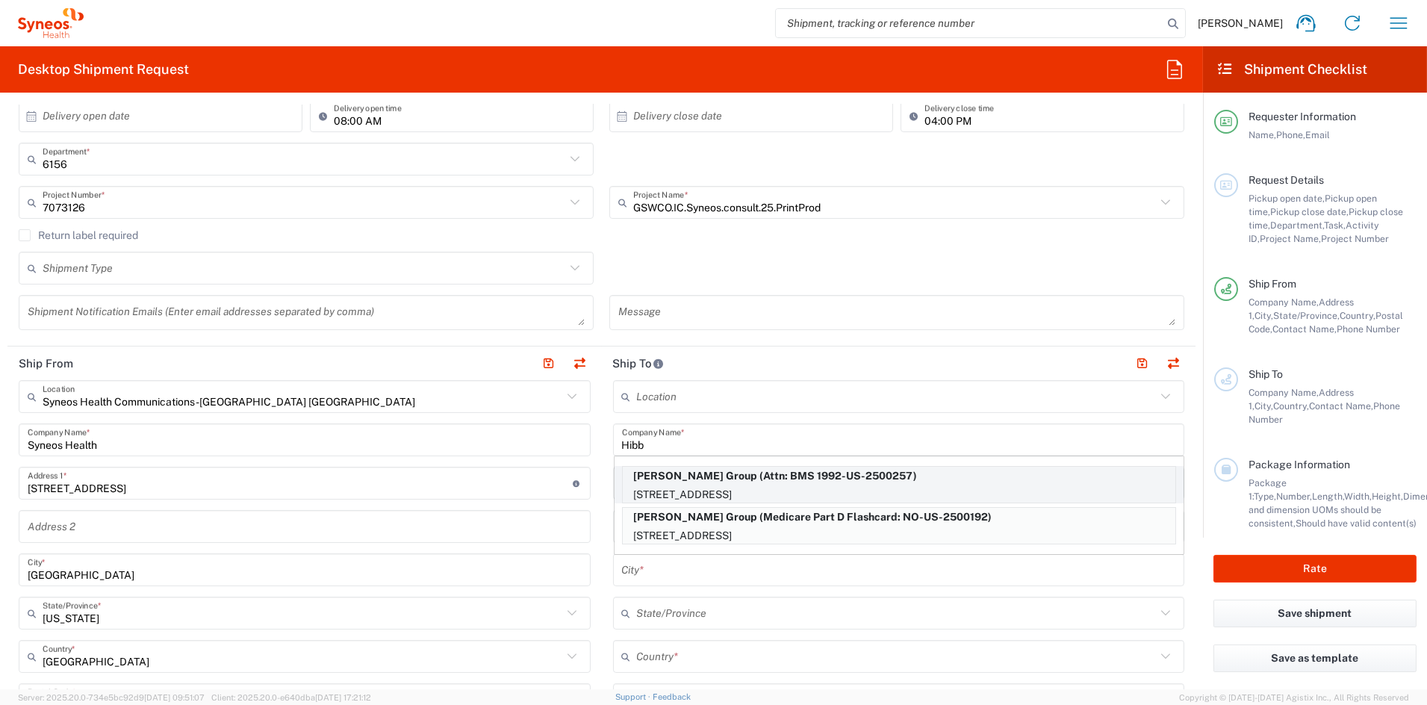
click at [778, 484] on p "Hibbert Group (Attn: BMS 1992-US-2500257)" at bounding box center [899, 476] width 553 height 19
type input "[PERSON_NAME] Group"
type input "1100 US-130 #1"
type input "Robbinsville Township"
type input "[GEOGRAPHIC_DATA]"
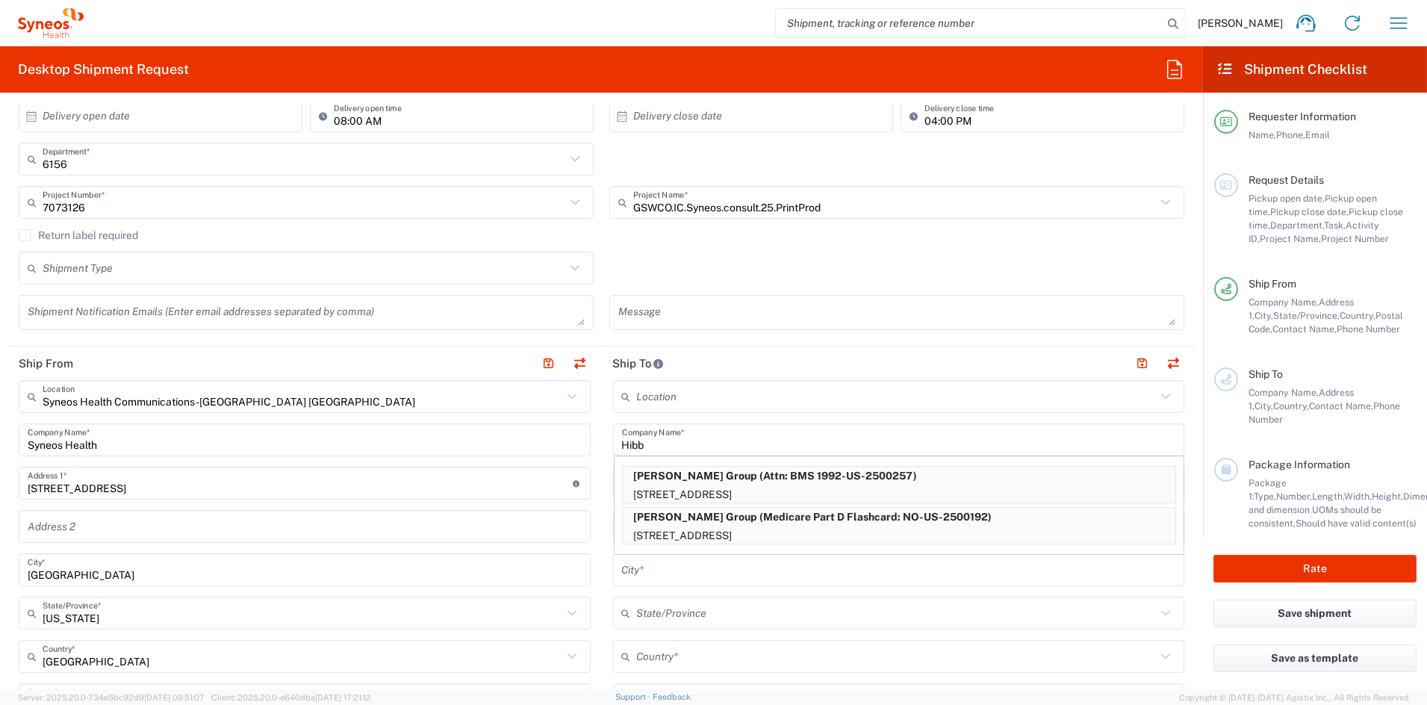
type input "08691"
type input "Attn: BMS 1992-US-2500257"
type input "[PHONE_NUMBER]"
type input "[US_STATE]"
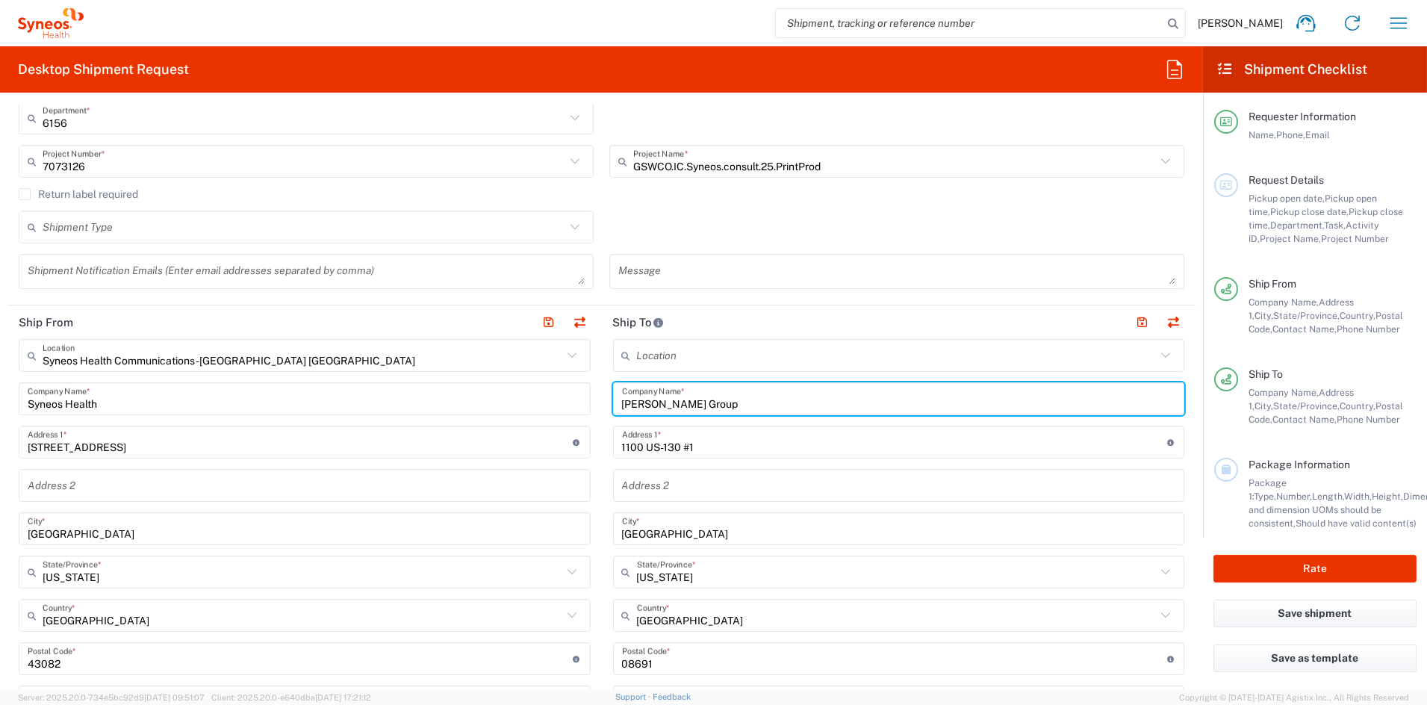
scroll to position [352, 0]
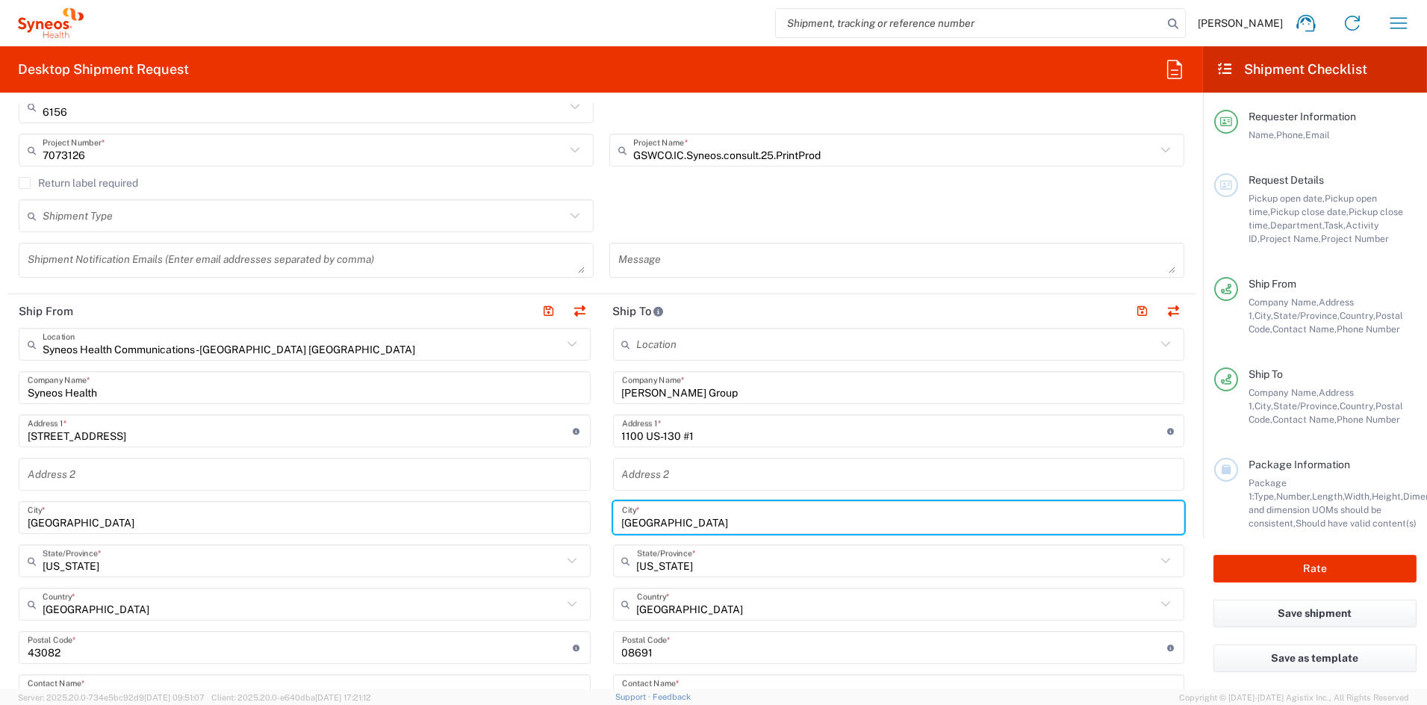
drag, startPoint x: 746, startPoint y: 526, endPoint x: 677, endPoint y: 526, distance: 69.5
click at [677, 526] on input "Robbinsville Township" at bounding box center [899, 518] width 554 height 26
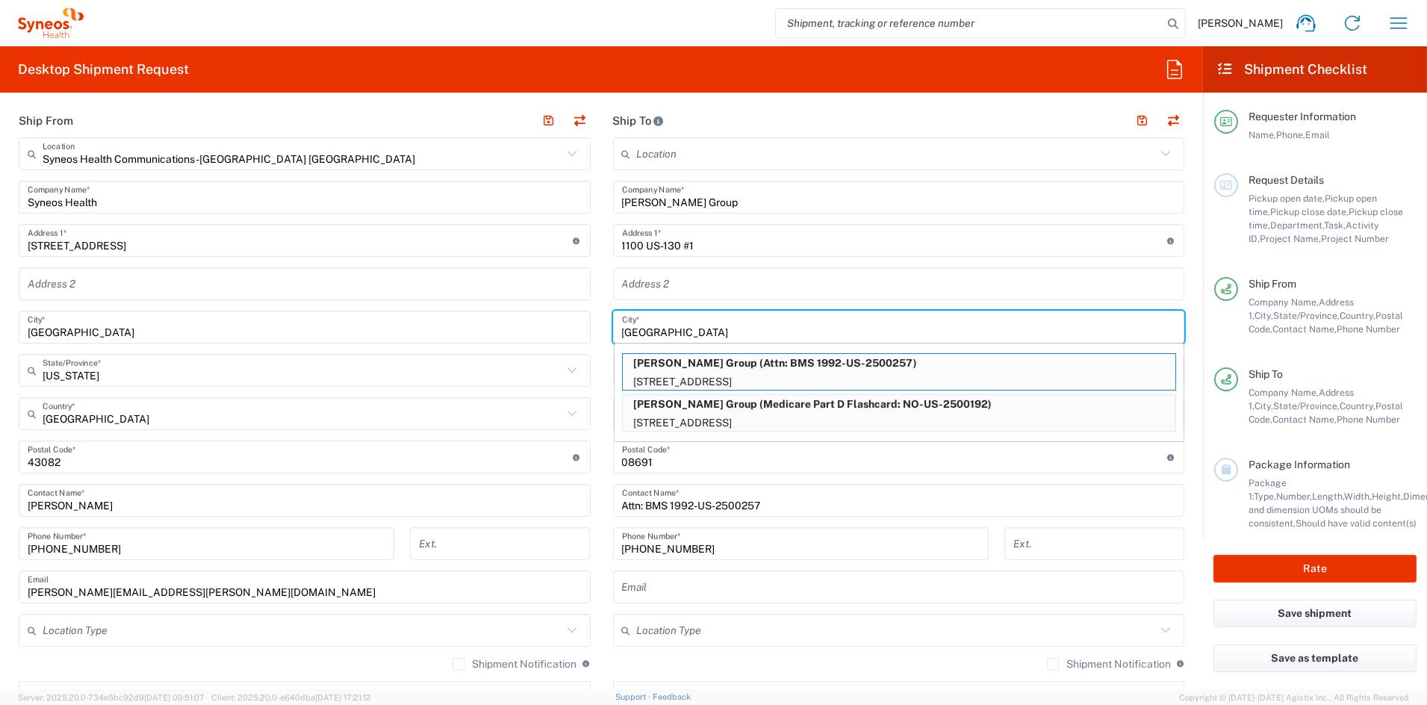
scroll to position [542, 0]
type input "[GEOGRAPHIC_DATA]"
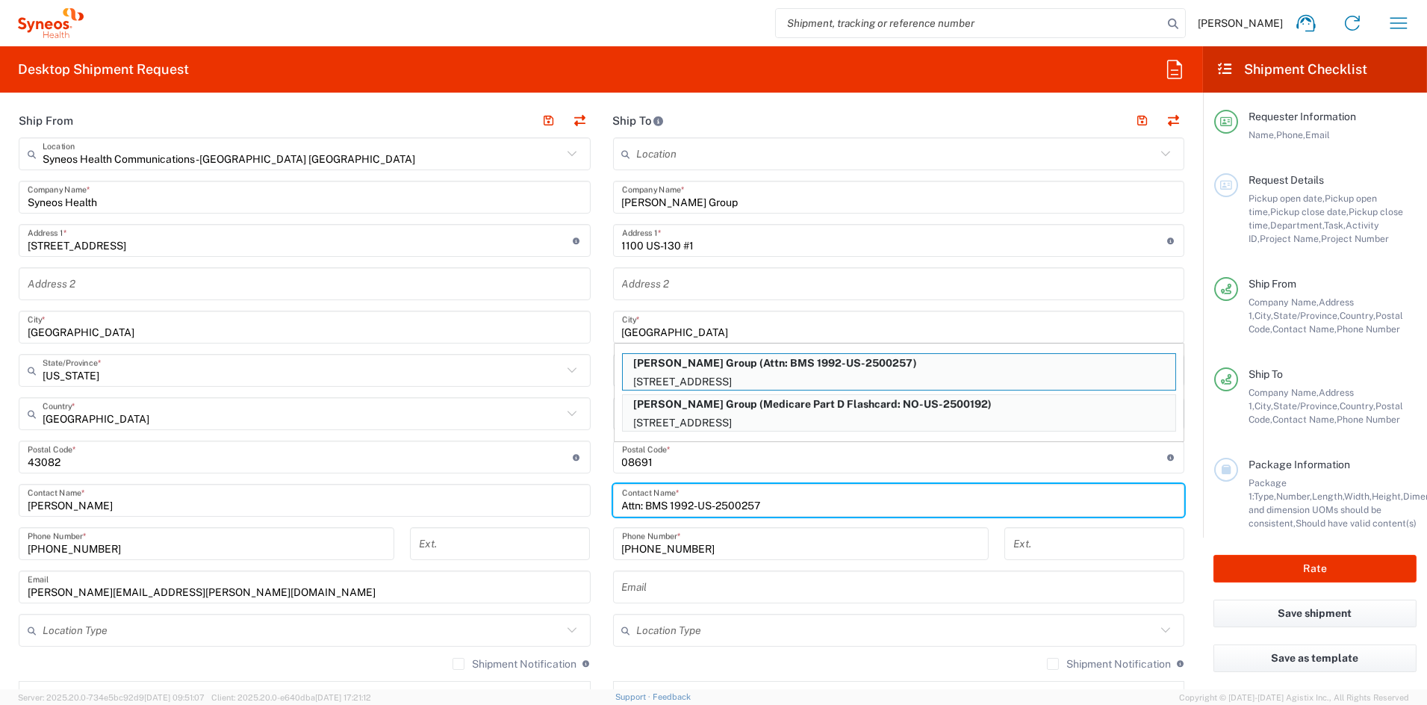
click at [768, 505] on input "Attn: BMS 1992-US-2500257" at bounding box center [899, 501] width 554 height 26
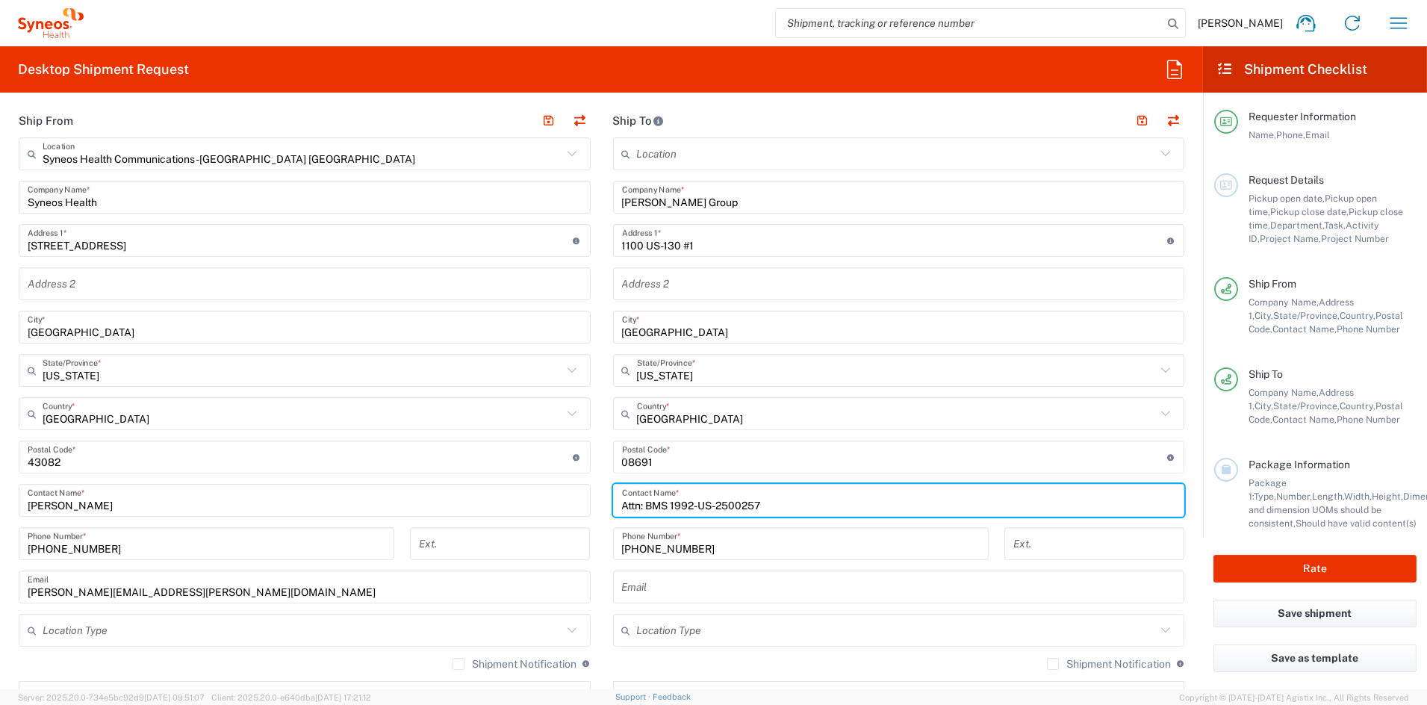
drag, startPoint x: 754, startPoint y: 506, endPoint x: 583, endPoint y: 509, distance: 170.3
click at [586, 509] on div "Ship From Syneos Health Communications-Westerville OH Location Syneos Health Co…" at bounding box center [601, 437] width 1188 height 667
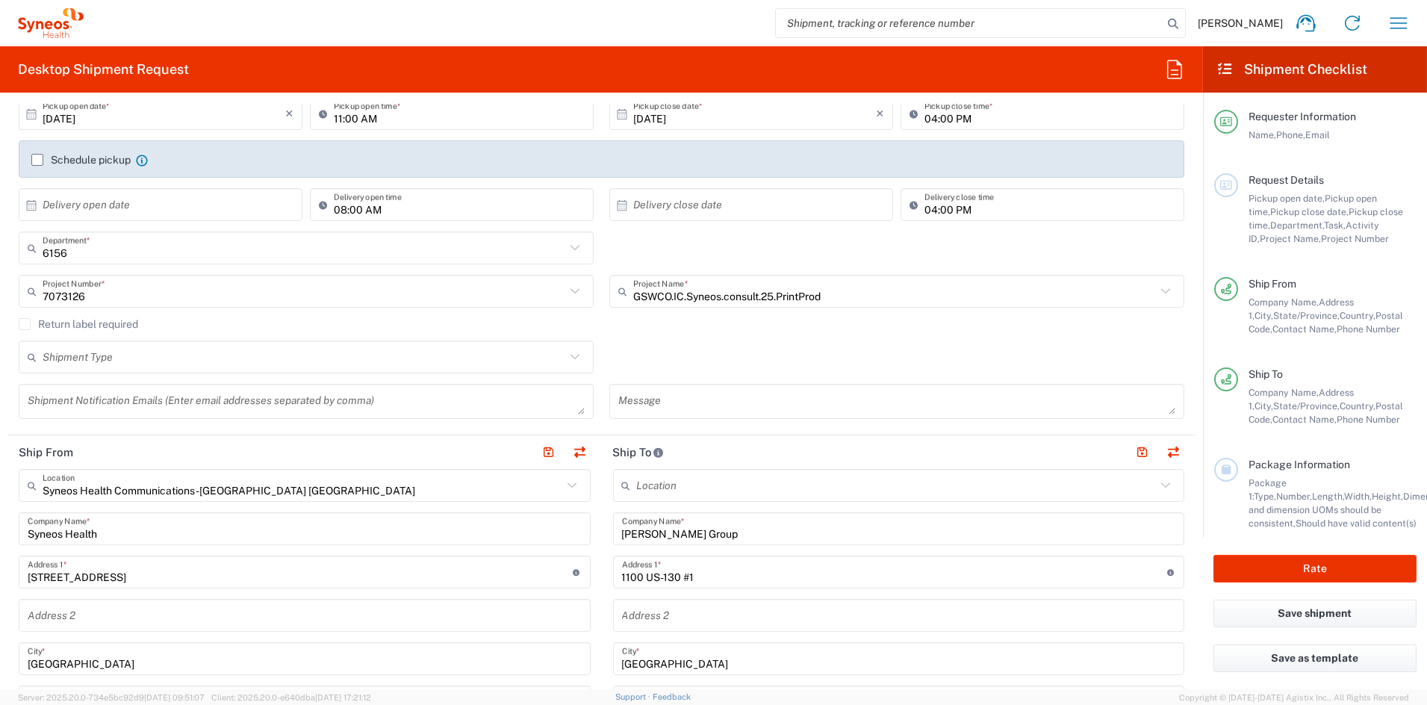
scroll to position [205, 0]
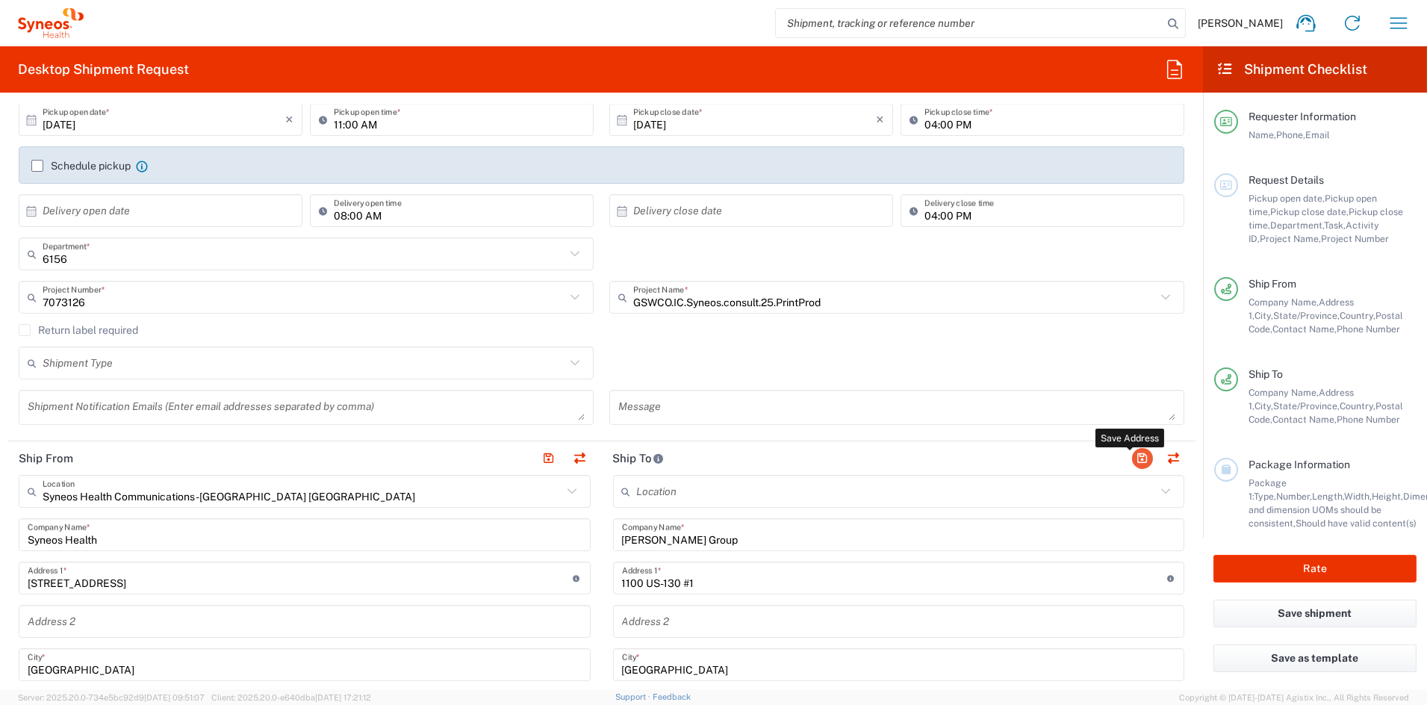
type input "[PERSON_NAME]"
click at [1132, 455] on button "button" at bounding box center [1142, 458] width 21 height 21
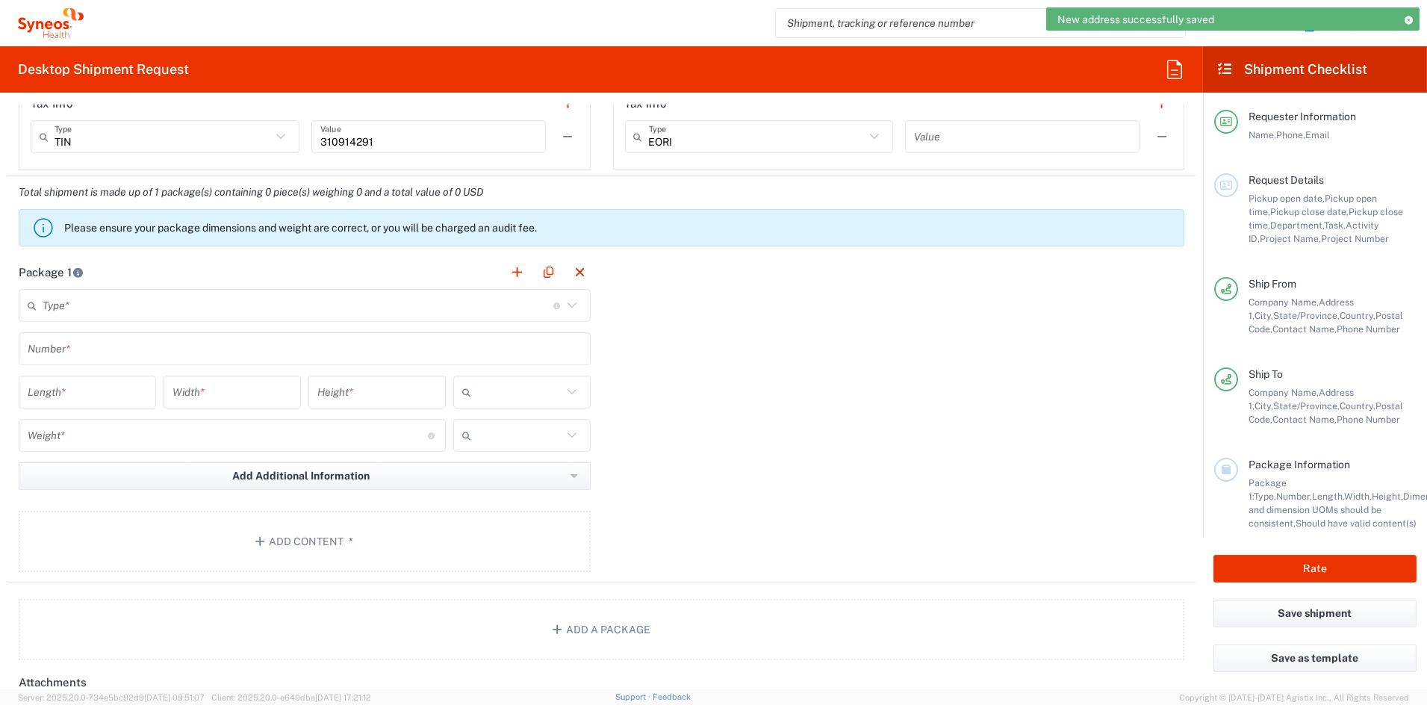
scroll to position [1151, 0]
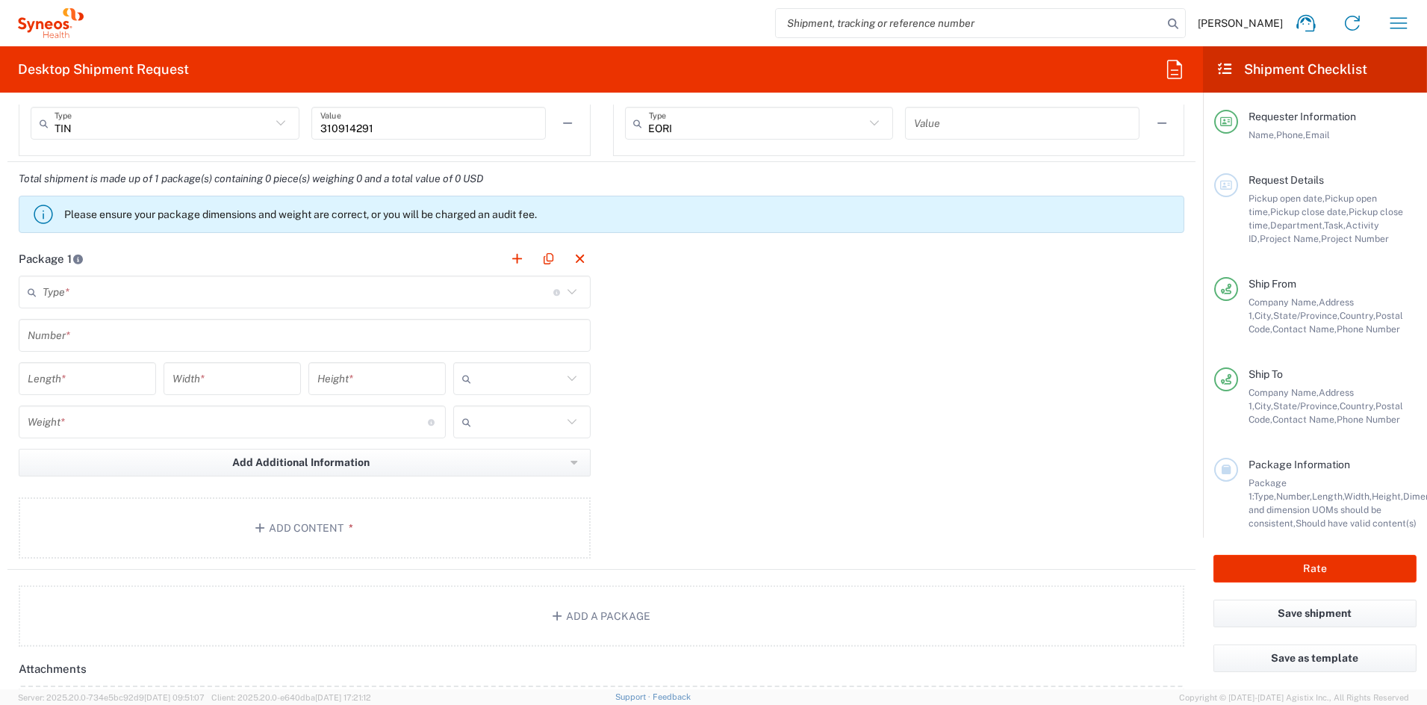
click at [86, 295] on input "text" at bounding box center [298, 292] width 511 height 26
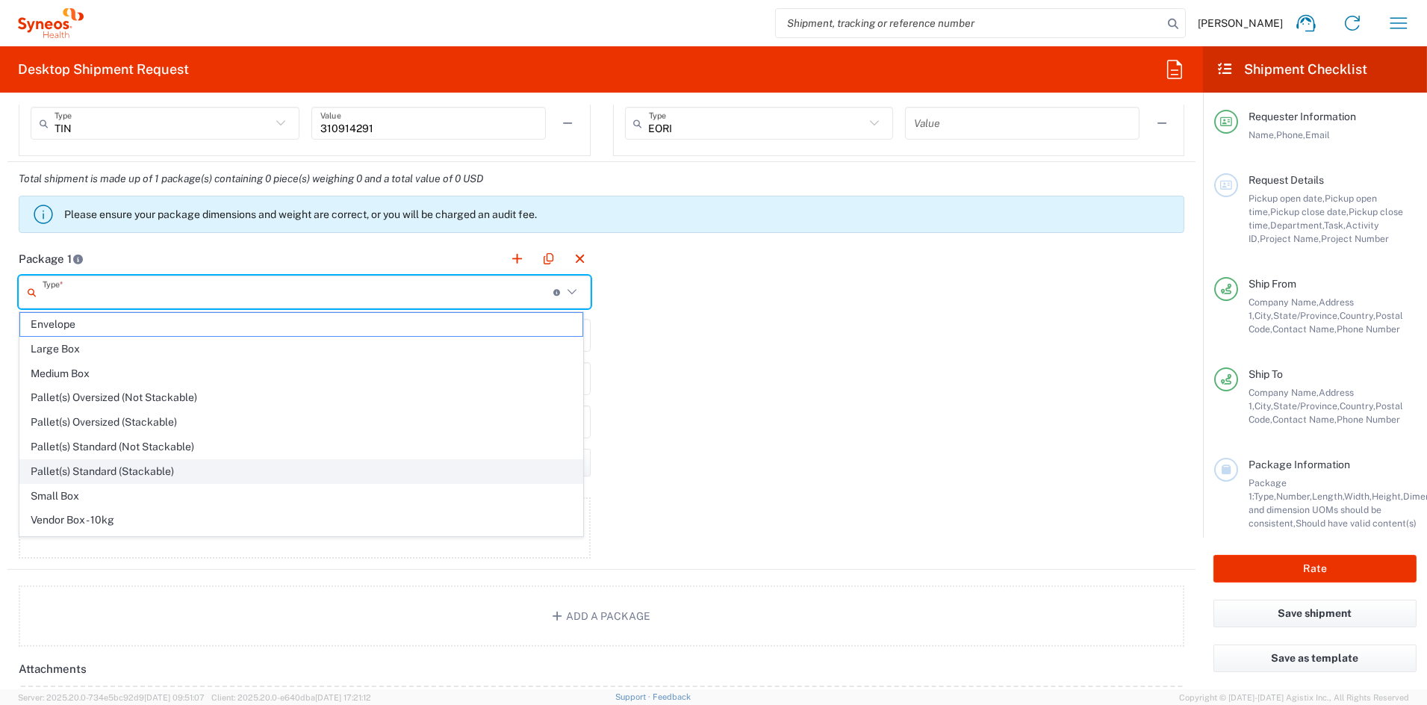
scroll to position [47, 0]
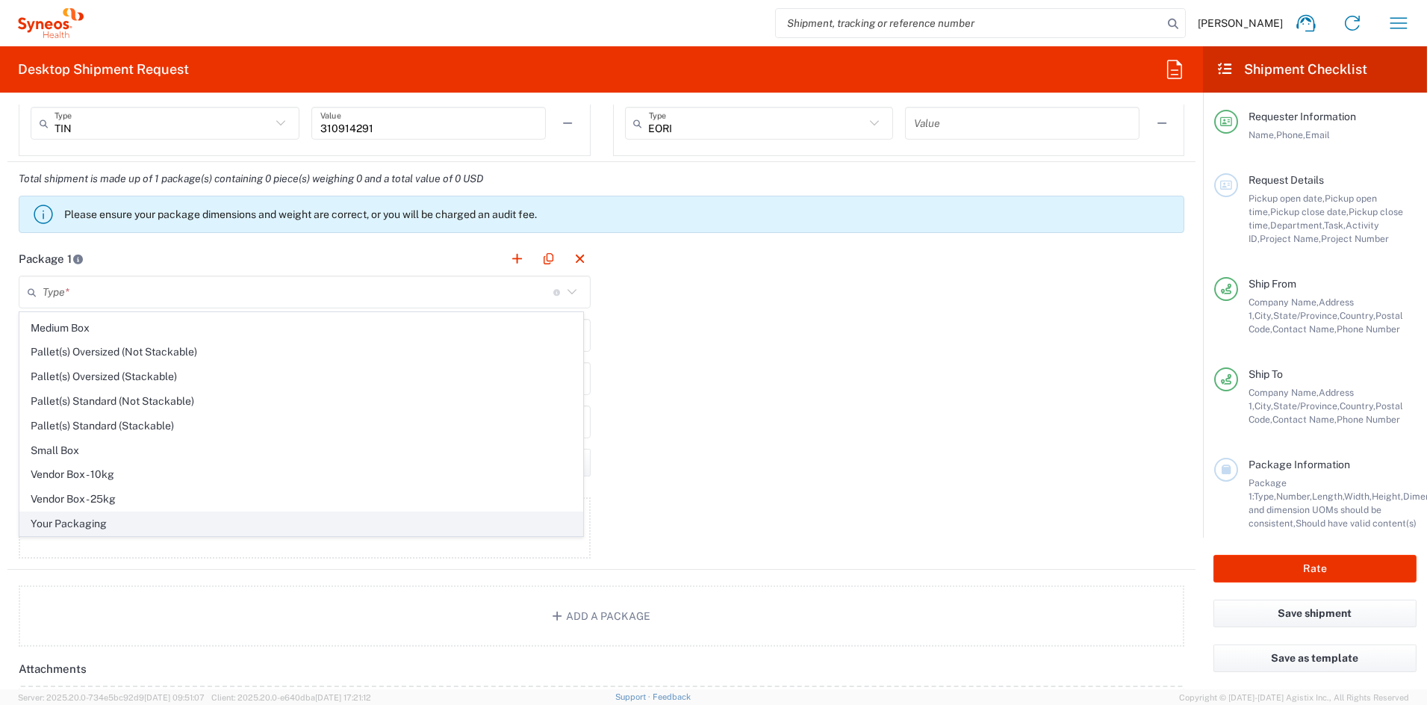
click at [83, 525] on span "Your Packaging" at bounding box center [301, 523] width 562 height 23
type input "Your Packaging"
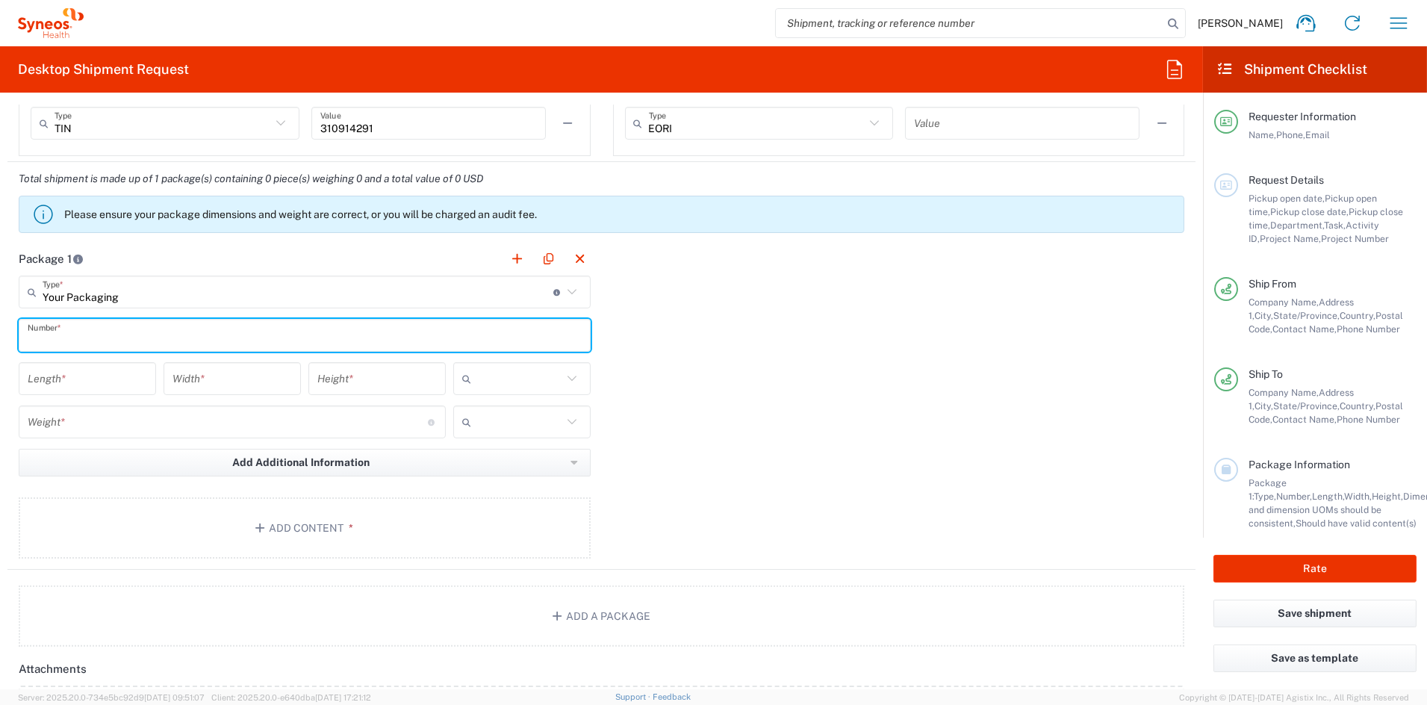
click at [72, 340] on input "text" at bounding box center [305, 336] width 554 height 26
type input "18"
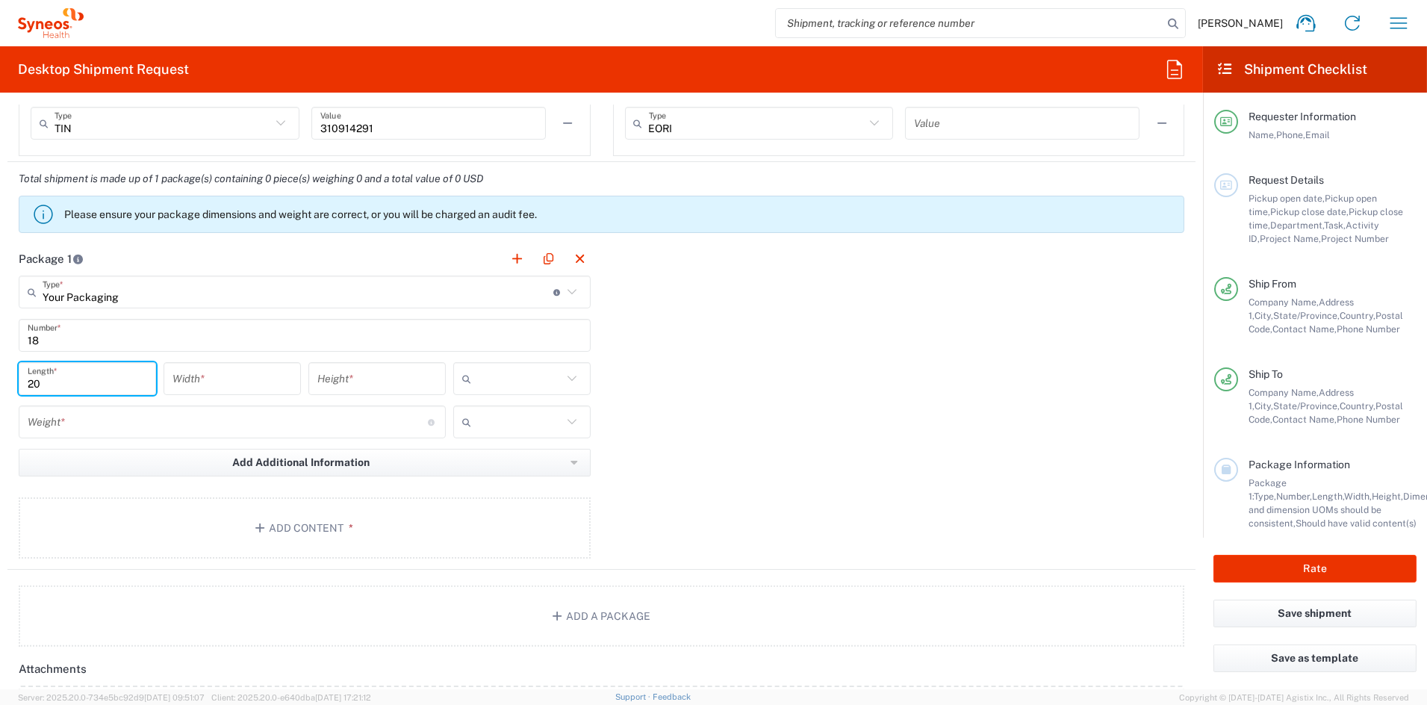
type input "20"
type input "14"
type input "7"
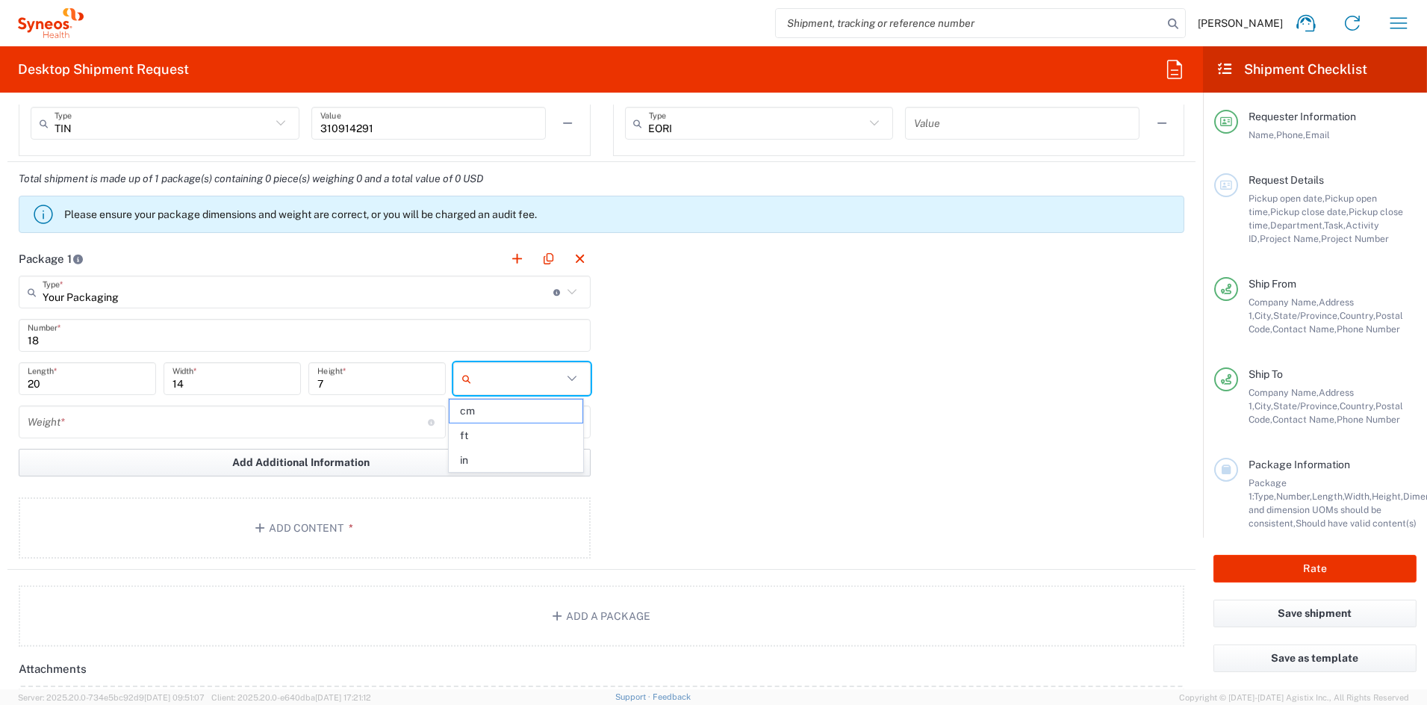
drag, startPoint x: 515, startPoint y: 465, endPoint x: 495, endPoint y: 462, distance: 19.5
click at [515, 464] on span "in" at bounding box center [516, 460] width 133 height 23
type input "in"
click at [145, 421] on input "number" at bounding box center [228, 422] width 400 height 26
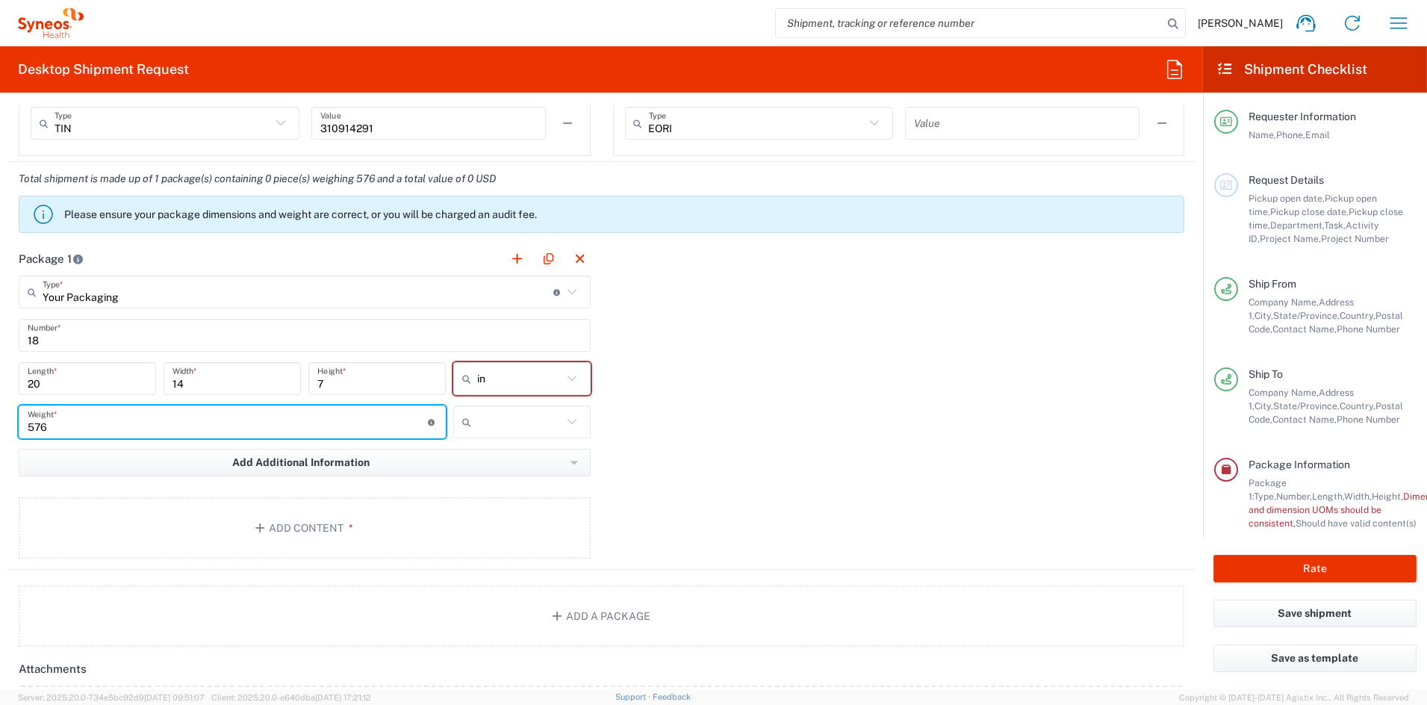
type input "576"
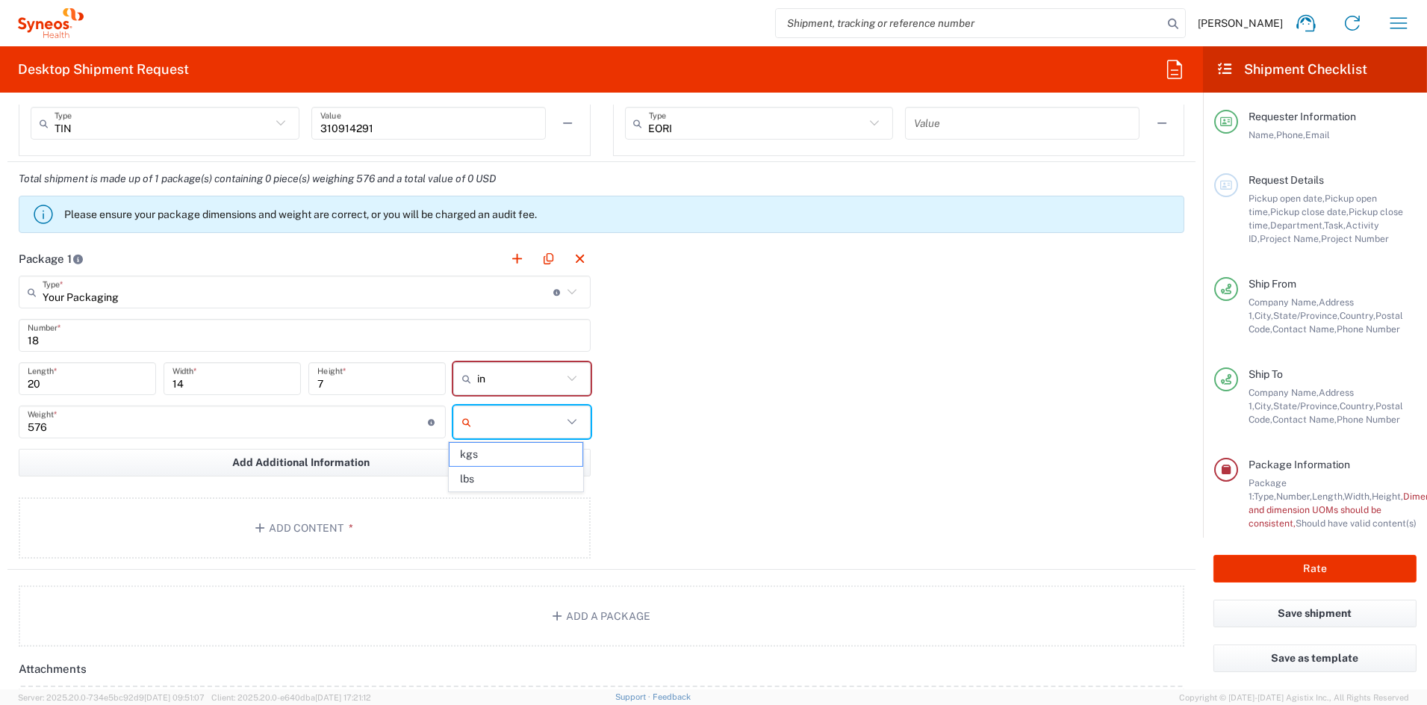
click at [514, 426] on input "text" at bounding box center [519, 422] width 85 height 24
click at [518, 484] on span "lbs" at bounding box center [516, 479] width 133 height 23
type input "lbs"
click at [239, 518] on button "Add Content *" at bounding box center [305, 527] width 572 height 61
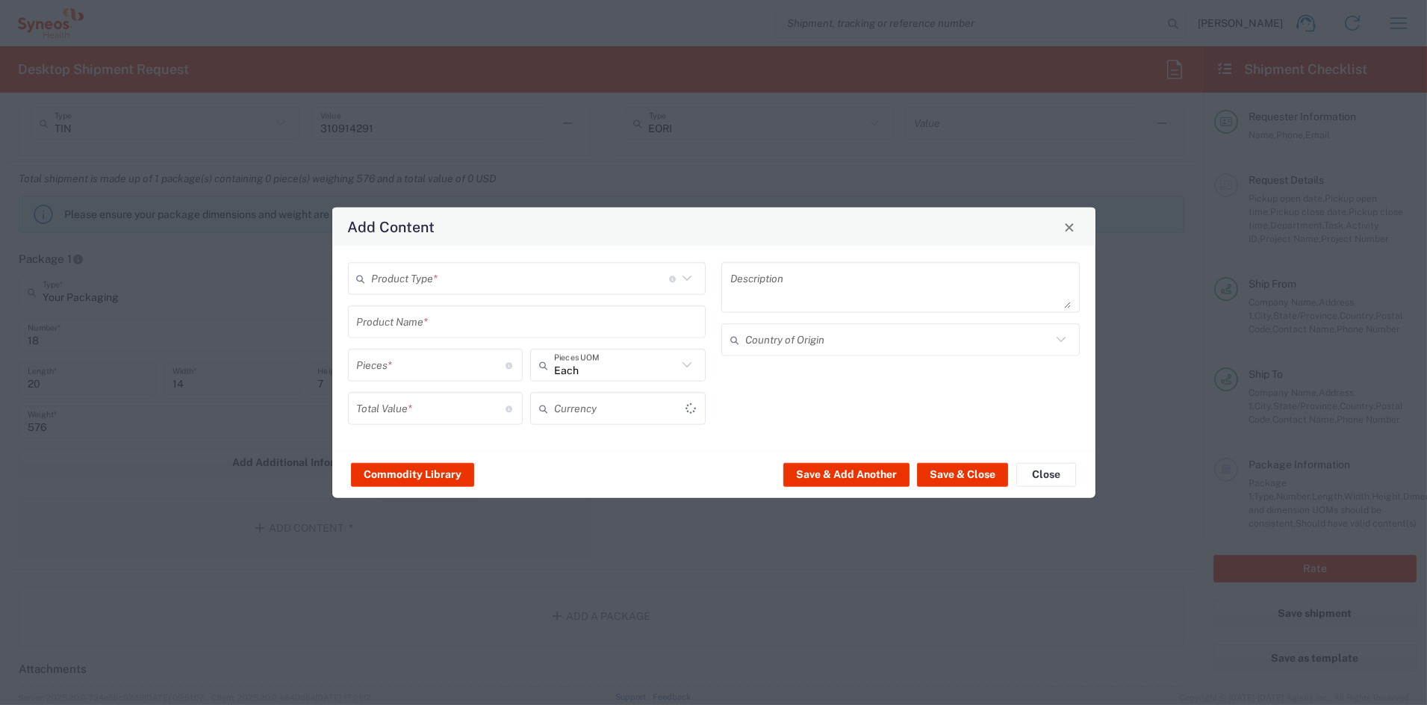
type input "US Dollar"
click at [429, 282] on input "text" at bounding box center [520, 278] width 297 height 26
click at [424, 334] on span "General Commodity" at bounding box center [527, 335] width 355 height 23
type input "General Commodity"
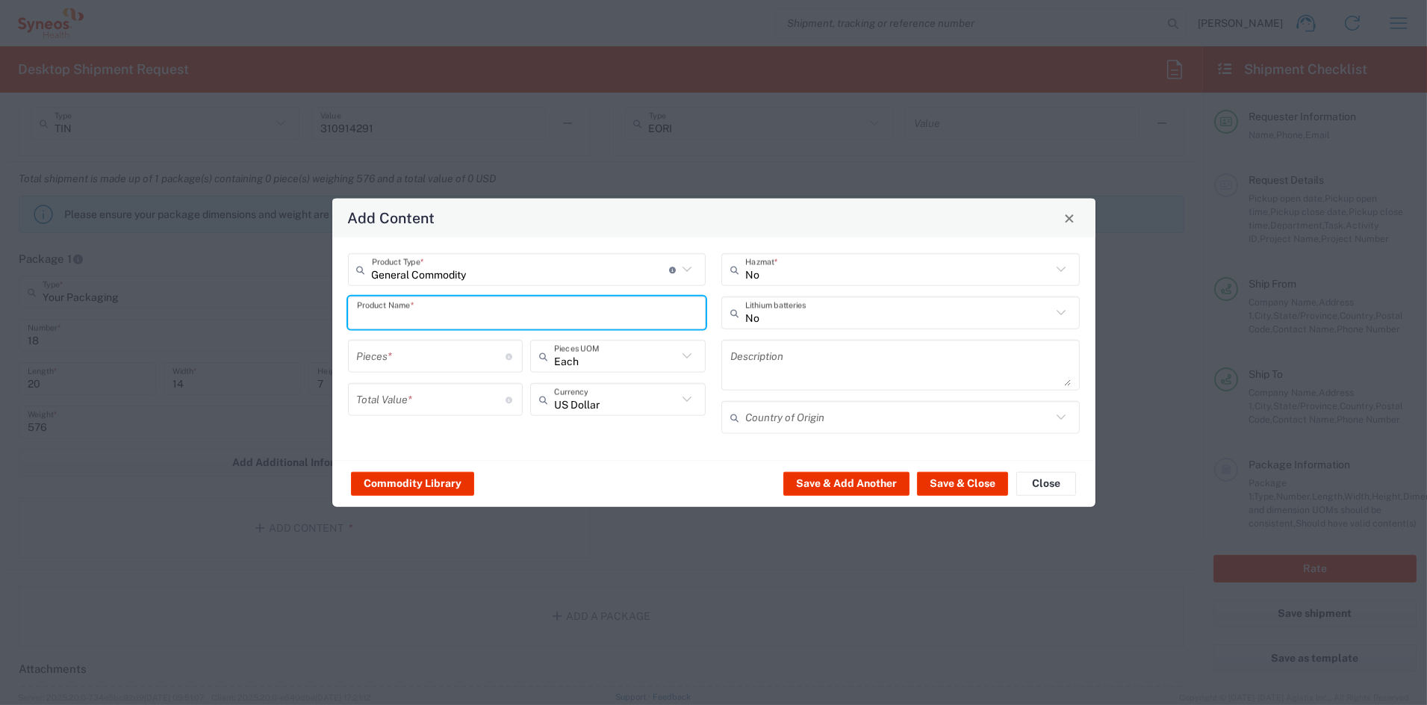
click at [415, 314] on input "text" at bounding box center [527, 313] width 341 height 26
type input "120 Stiched books per box"
click at [430, 362] on input "number" at bounding box center [431, 356] width 149 height 26
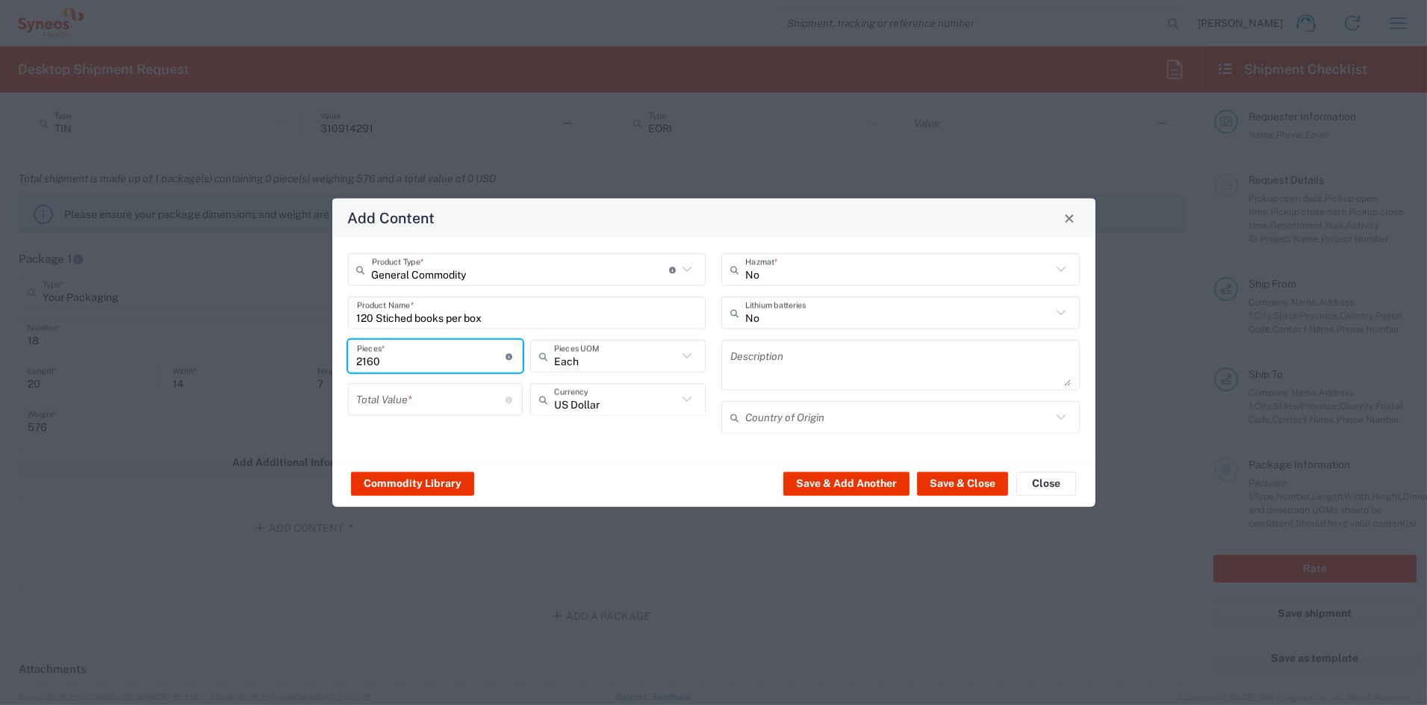
type input "2160"
click at [429, 391] on input "number" at bounding box center [431, 399] width 149 height 26
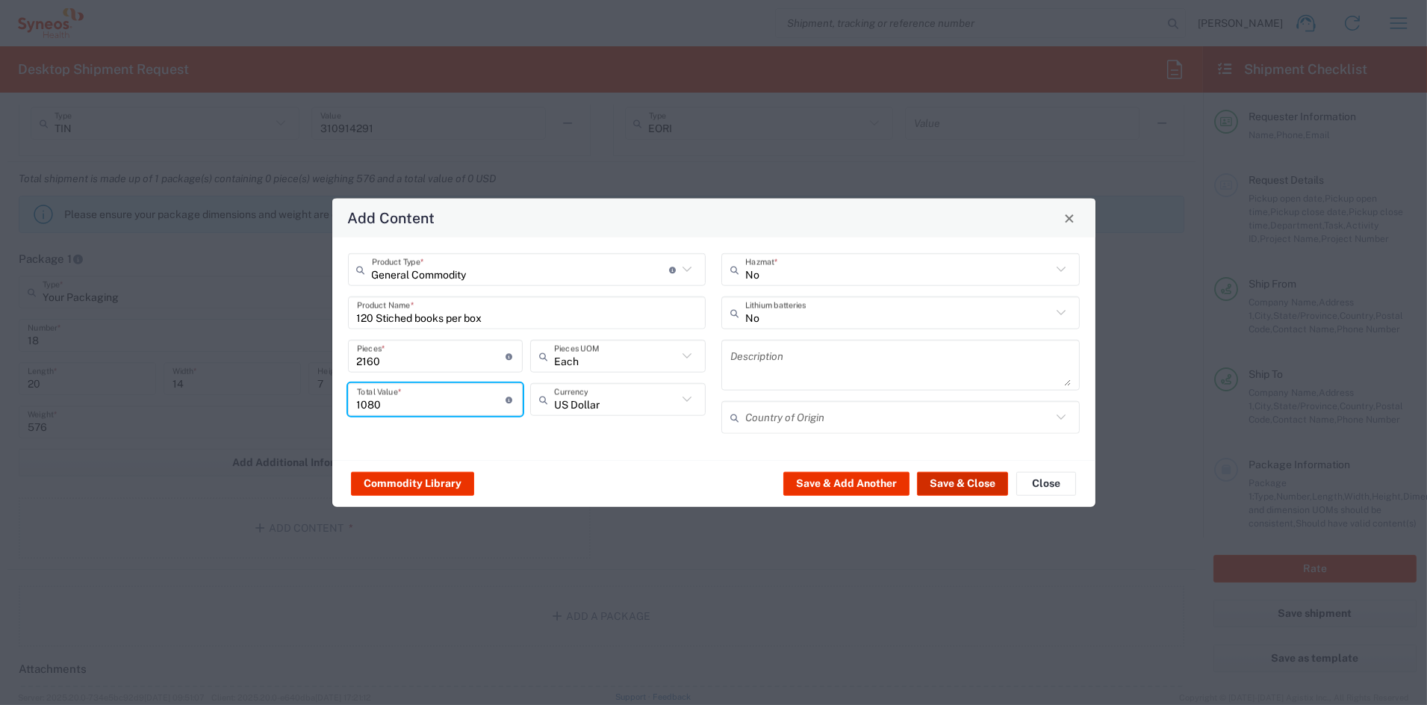
type input "1080"
click at [970, 485] on button "Save & Close" at bounding box center [962, 483] width 91 height 24
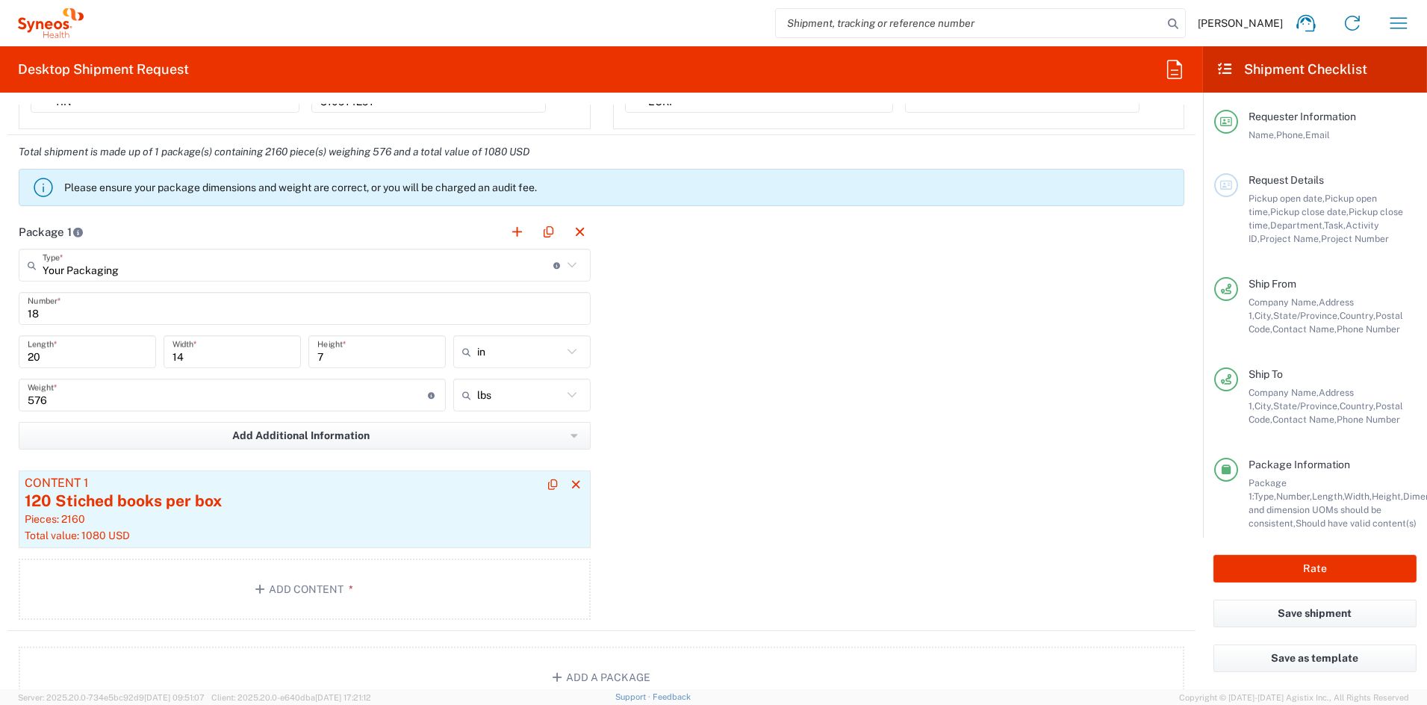
scroll to position [1179, 0]
click at [512, 232] on button "button" at bounding box center [517, 231] width 21 height 21
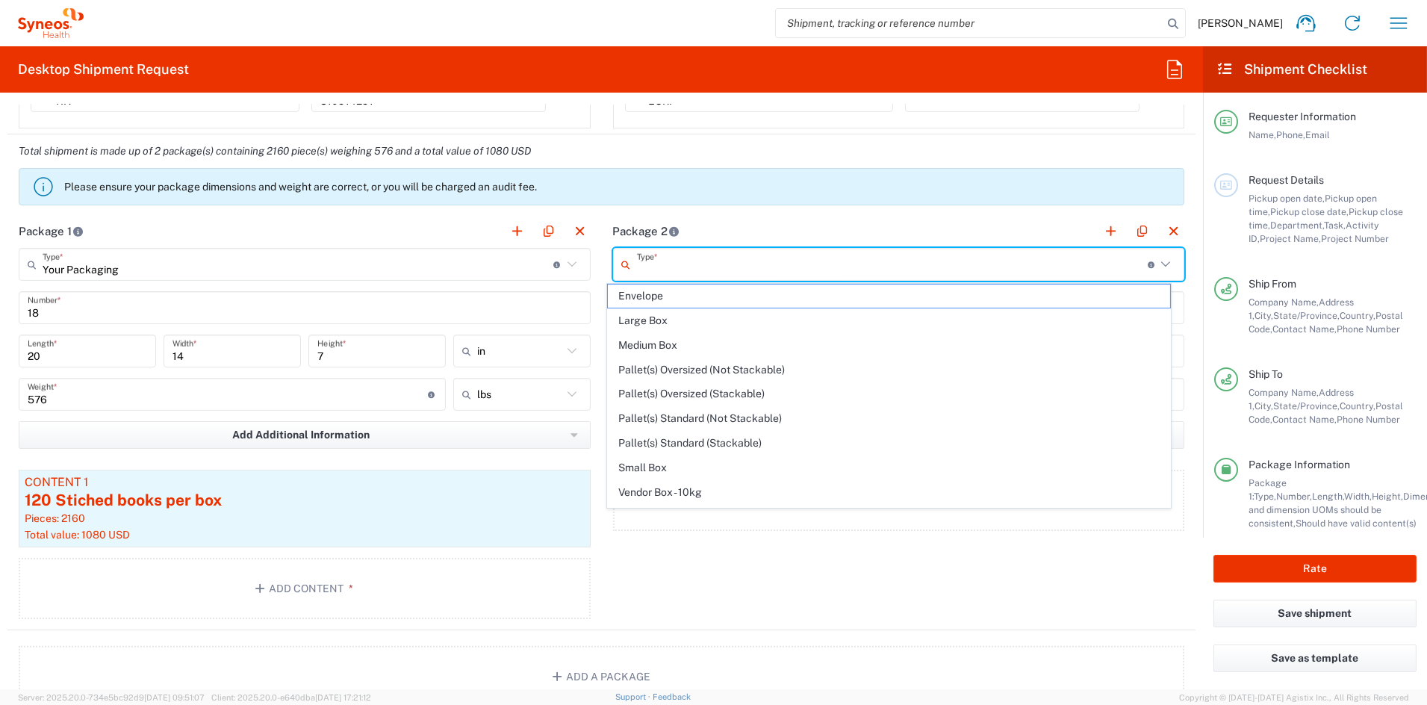
click at [745, 266] on input "text" at bounding box center [892, 265] width 511 height 26
drag, startPoint x: 668, startPoint y: 497, endPoint x: 669, endPoint y: 487, distance: 10.5
click at [668, 497] on span "Your Packaging" at bounding box center [889, 495] width 562 height 23
type input "Your Packaging"
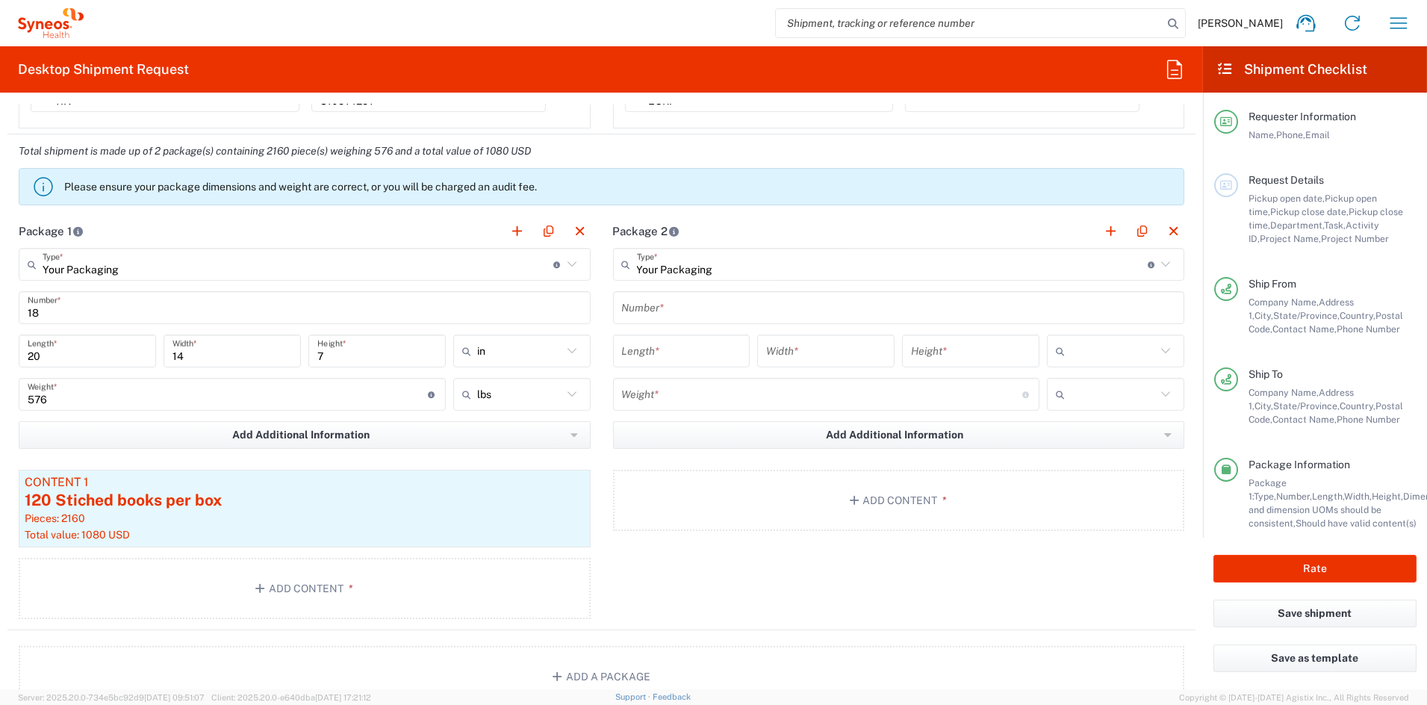
click at [674, 308] on input "text" at bounding box center [899, 308] width 554 height 26
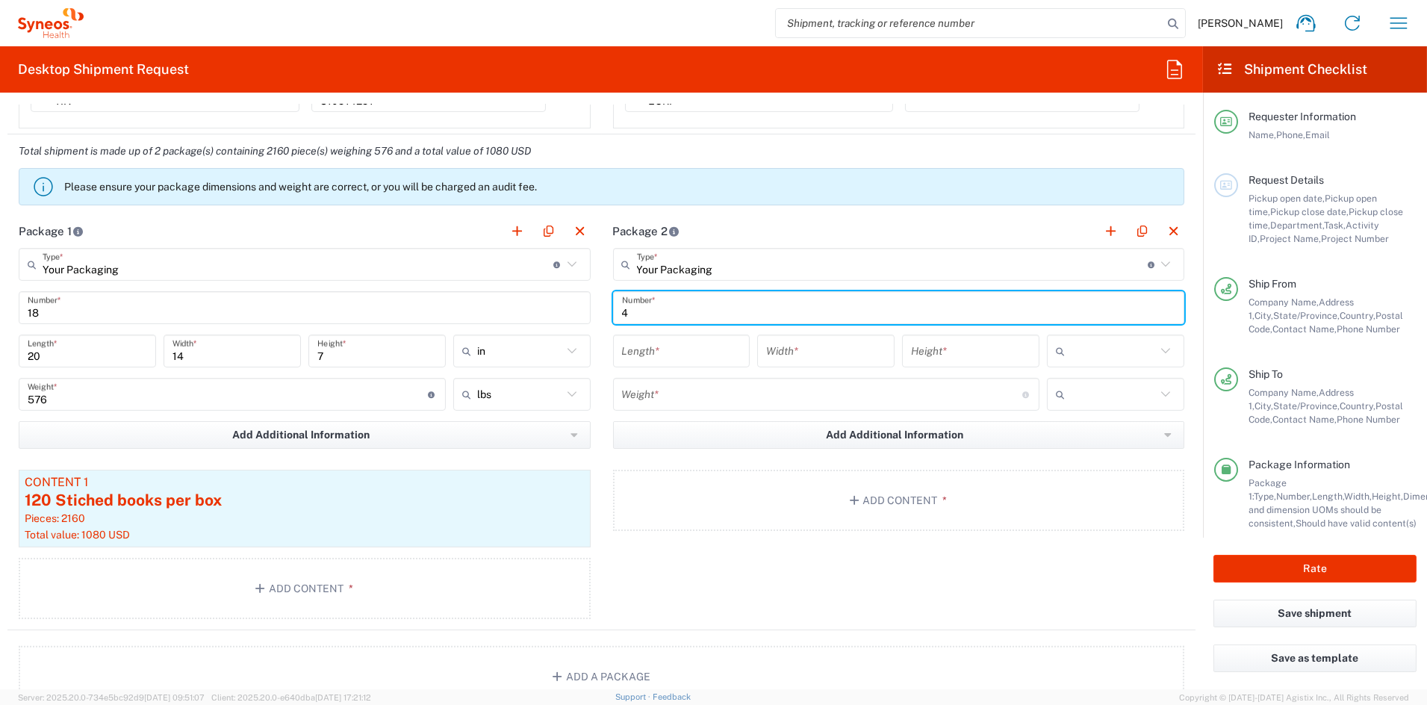
type input "4"
click at [680, 355] on input "number" at bounding box center [682, 351] width 120 height 26
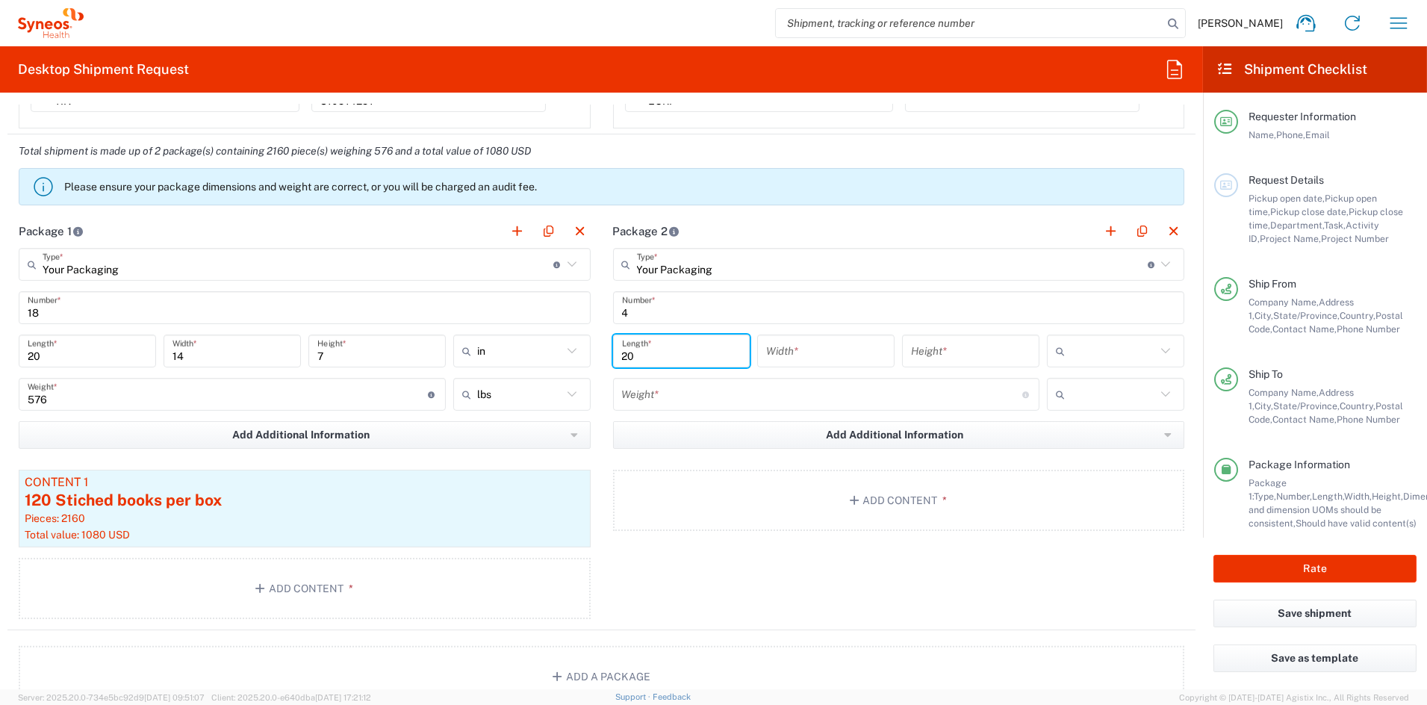
type input "20"
type input "14"
type input "11"
click at [1057, 437] on span "in" at bounding box center [1104, 432] width 133 height 23
type input "in"
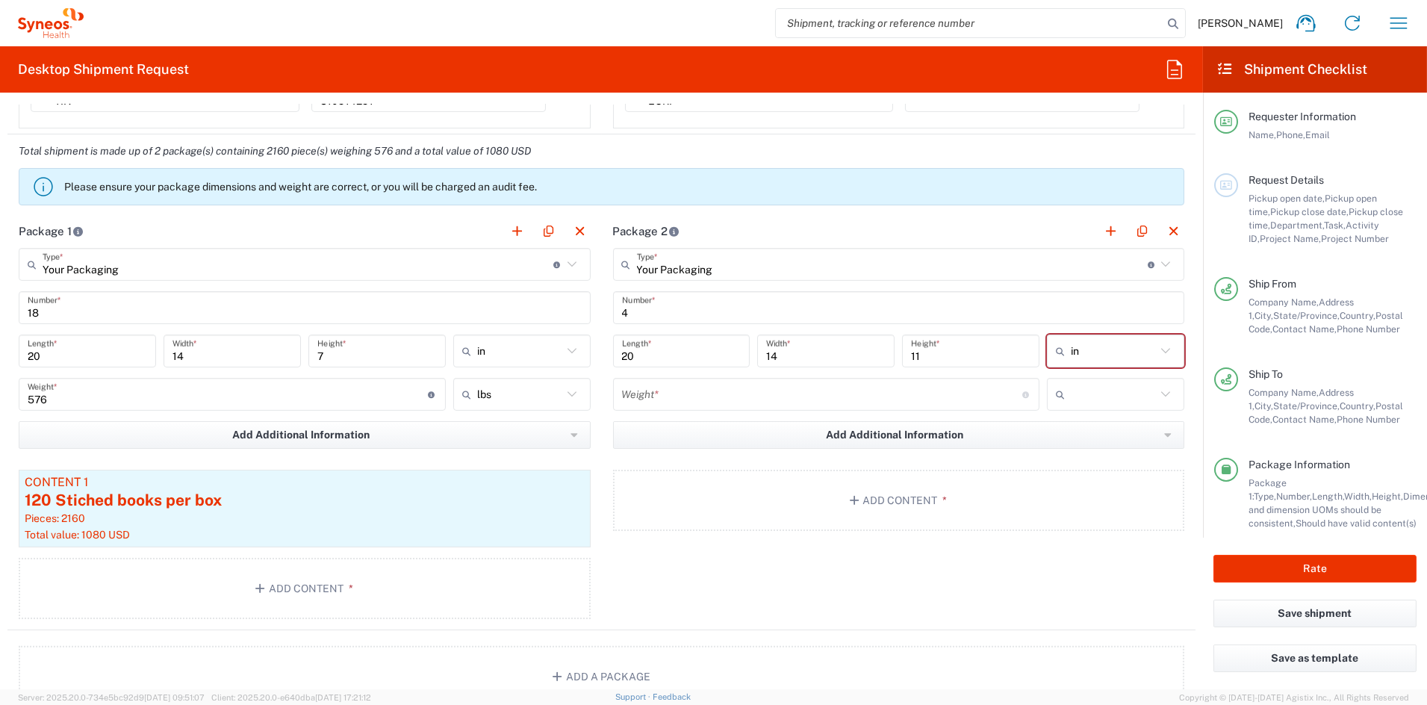
click at [698, 400] on input "number" at bounding box center [822, 395] width 400 height 26
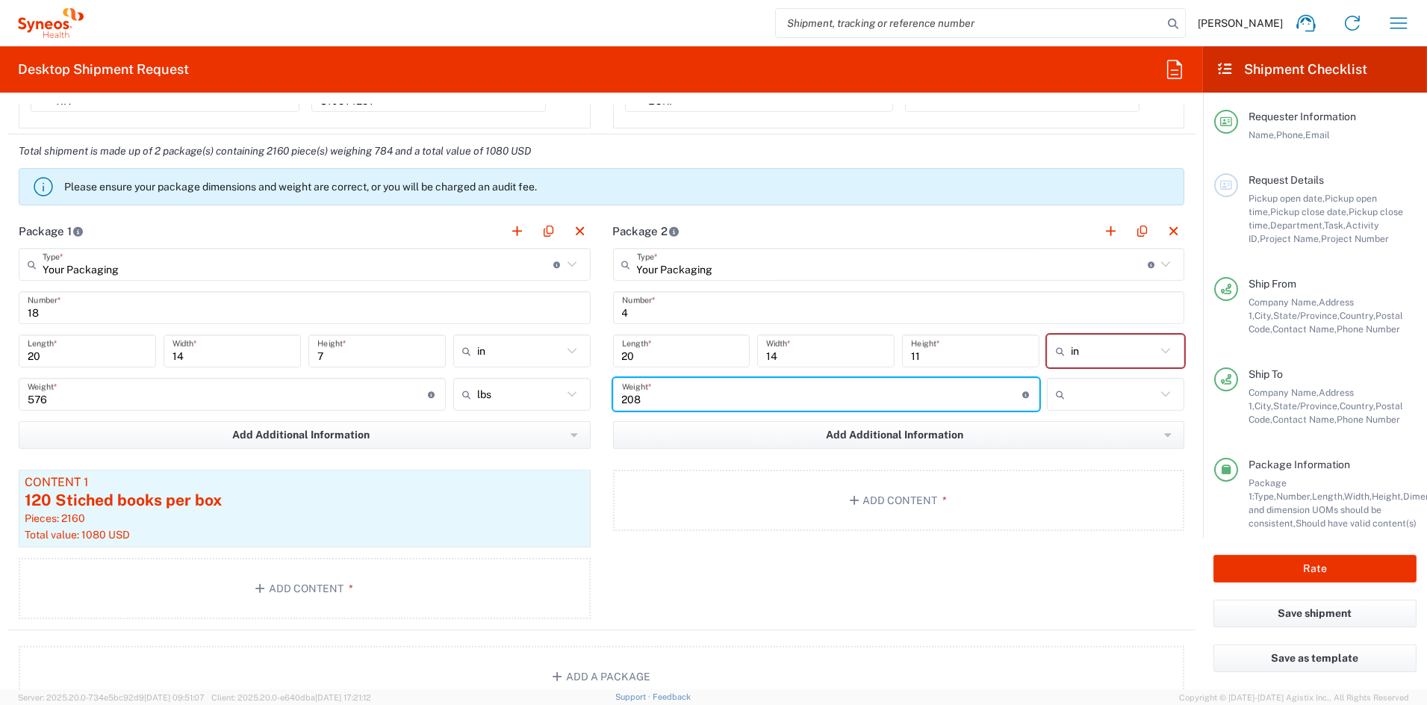
type input "208"
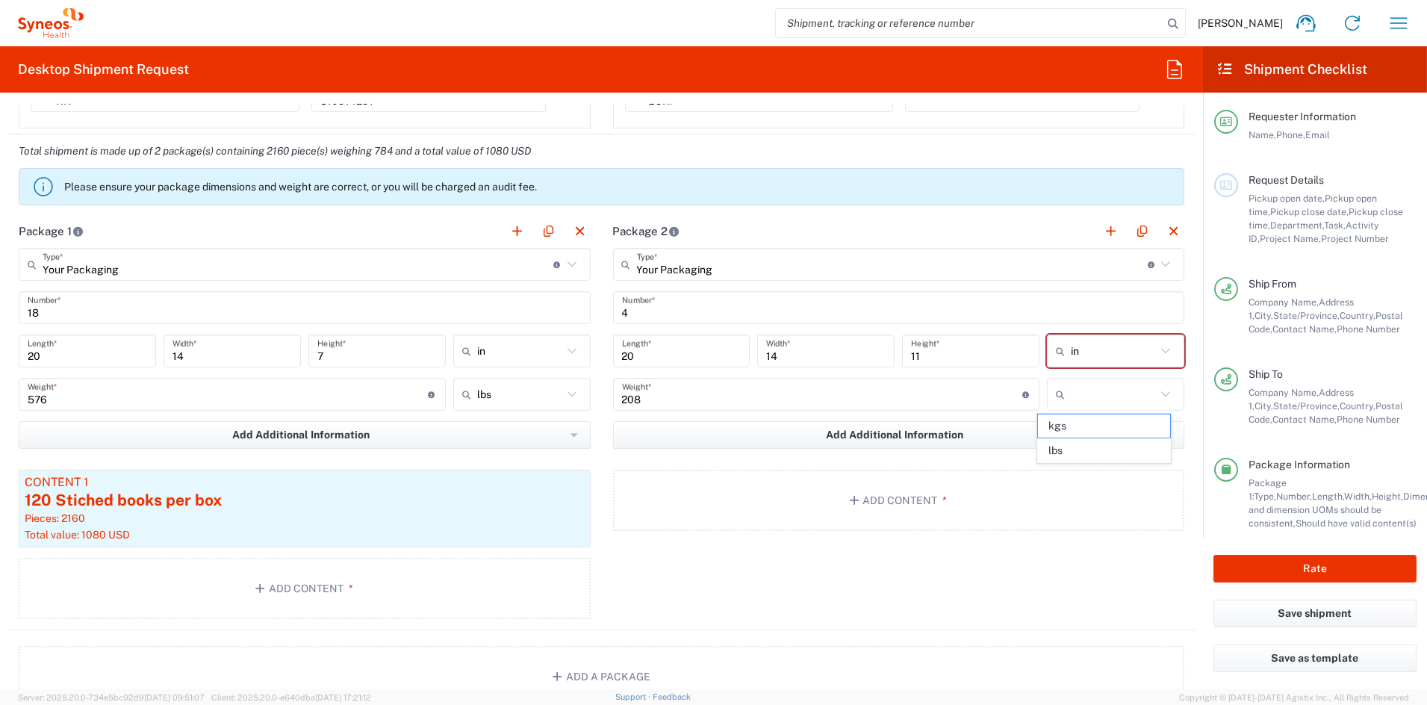
click at [1084, 449] on span "lbs" at bounding box center [1104, 450] width 133 height 23
type input "lbs"
click at [871, 495] on button "Add Content *" at bounding box center [899, 500] width 572 height 61
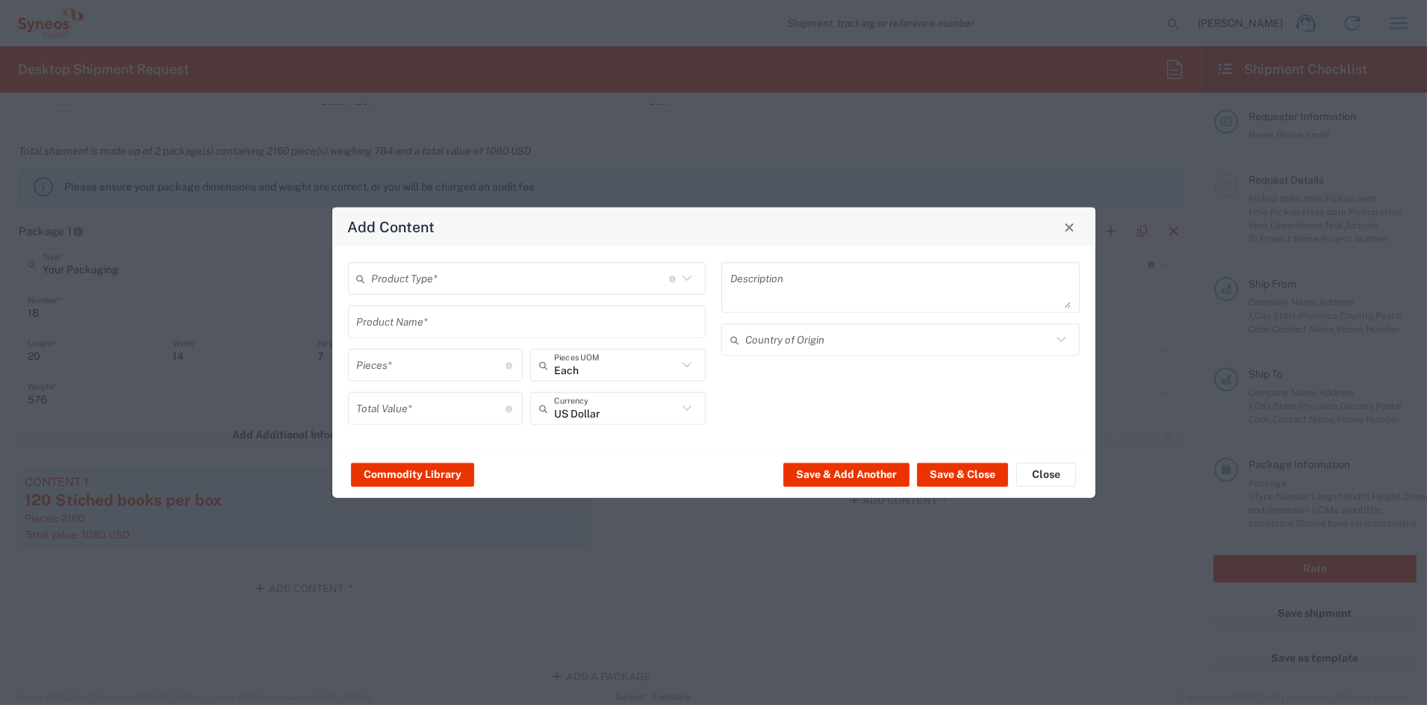
click at [434, 274] on input "text" at bounding box center [520, 278] width 297 height 26
click at [419, 335] on span "General Commodity" at bounding box center [527, 335] width 355 height 23
type input "General Commodity"
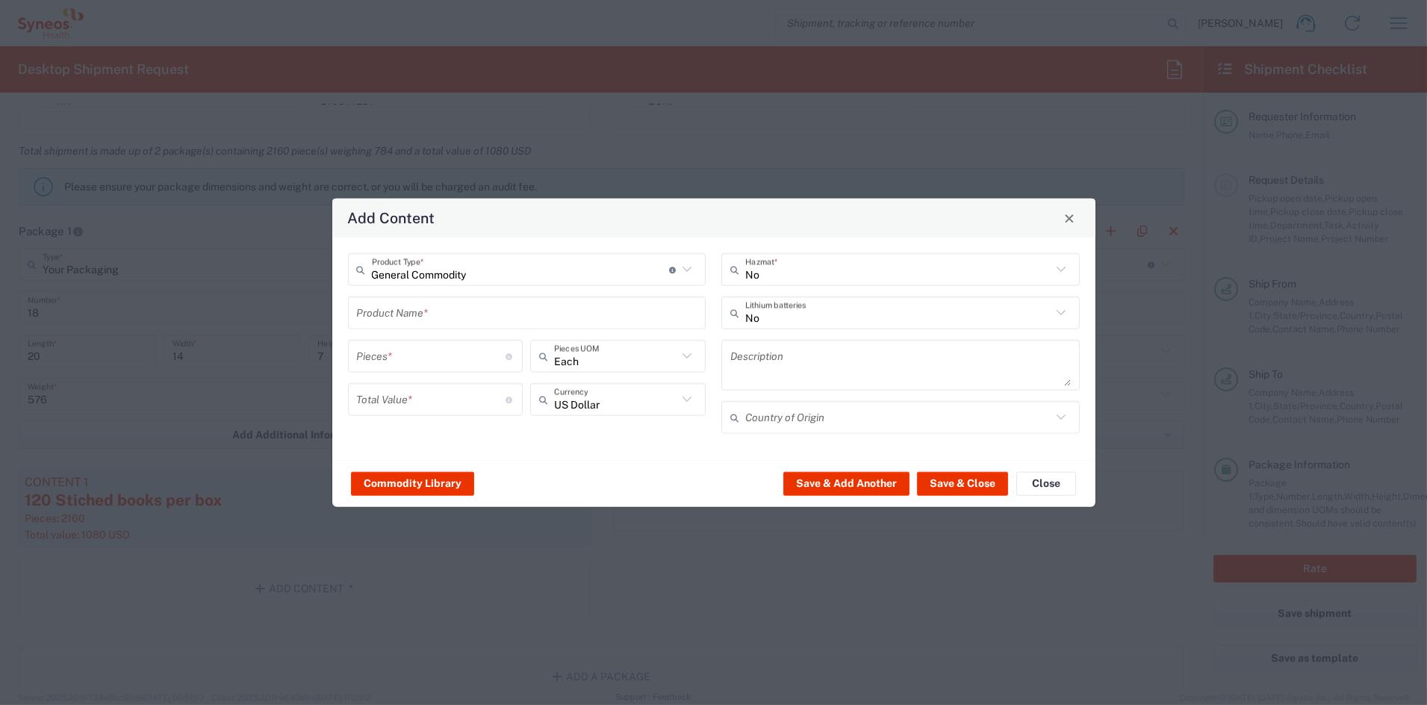
click at [414, 313] on input "text" at bounding box center [527, 313] width 341 height 26
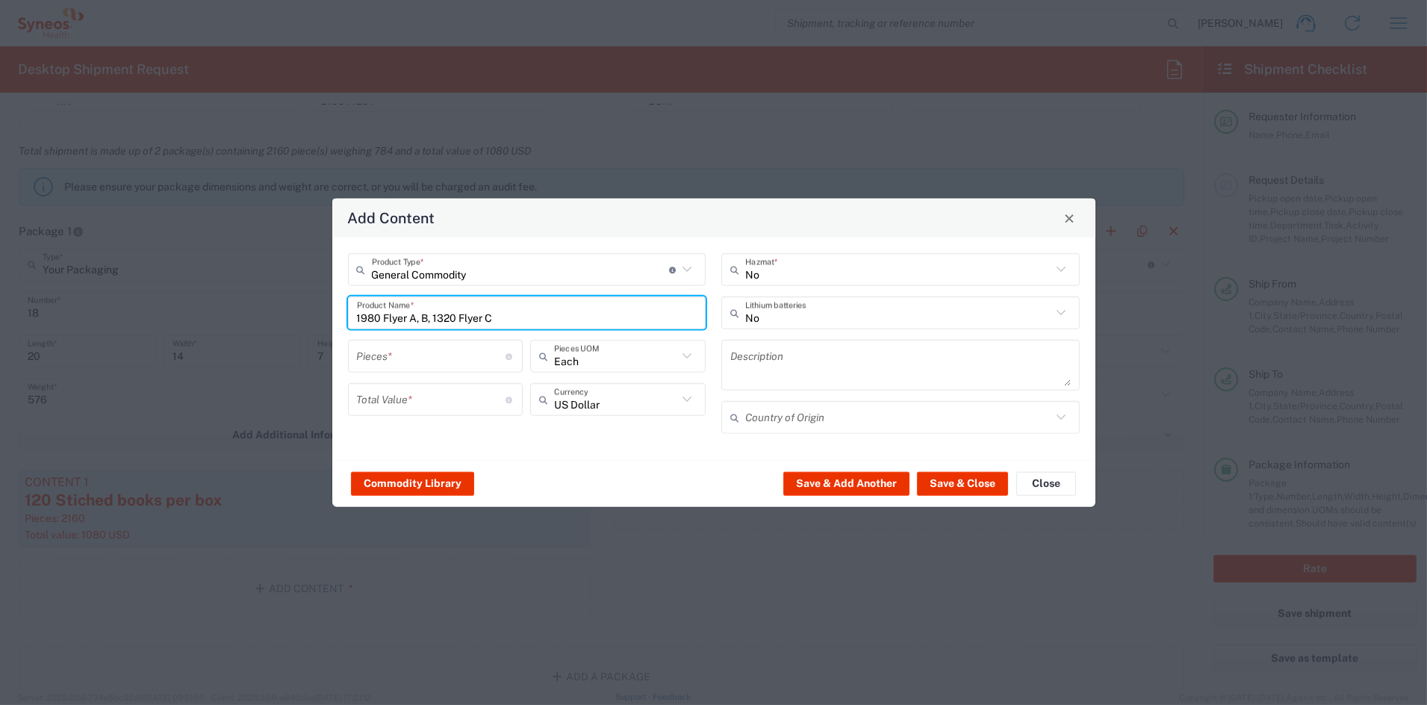
type input "1980 Flyer A, B, 1320 Flyer C"
click at [410, 356] on input "number" at bounding box center [431, 356] width 149 height 26
type input "5280"
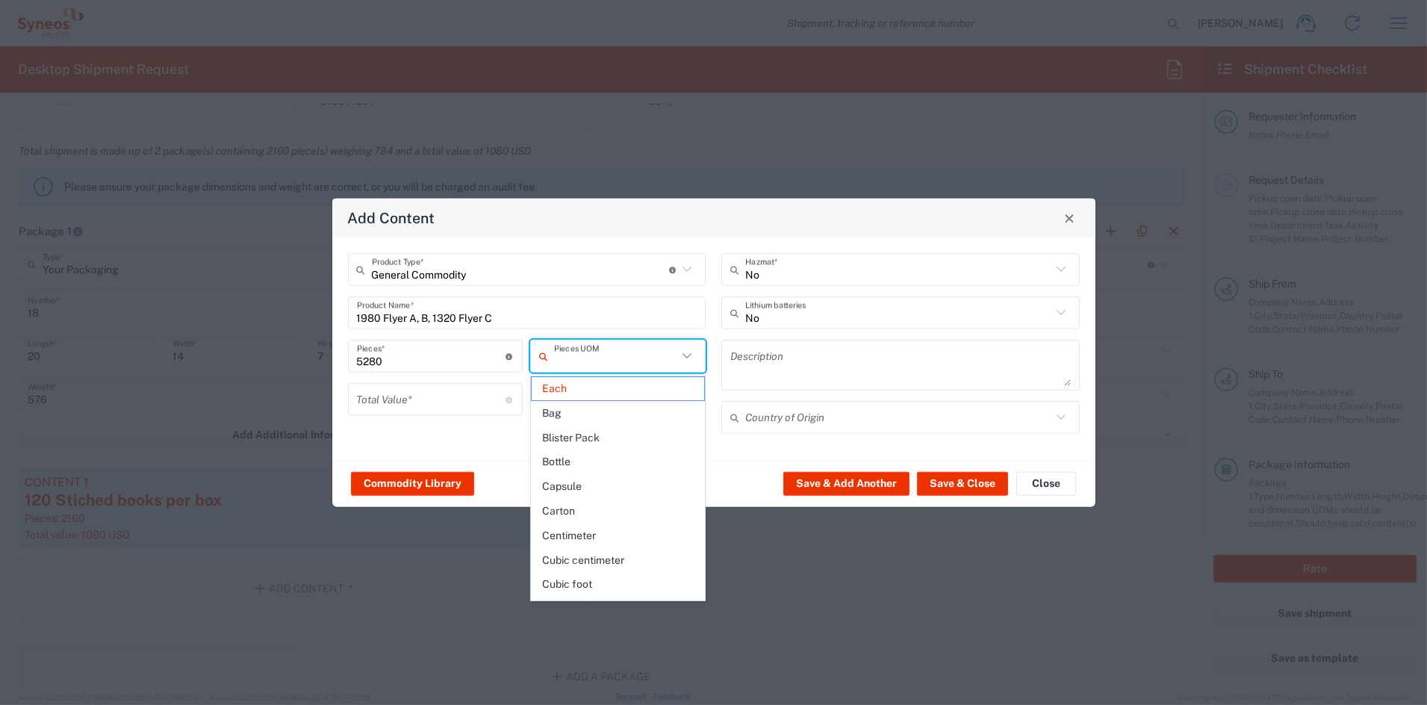
type input "Each"
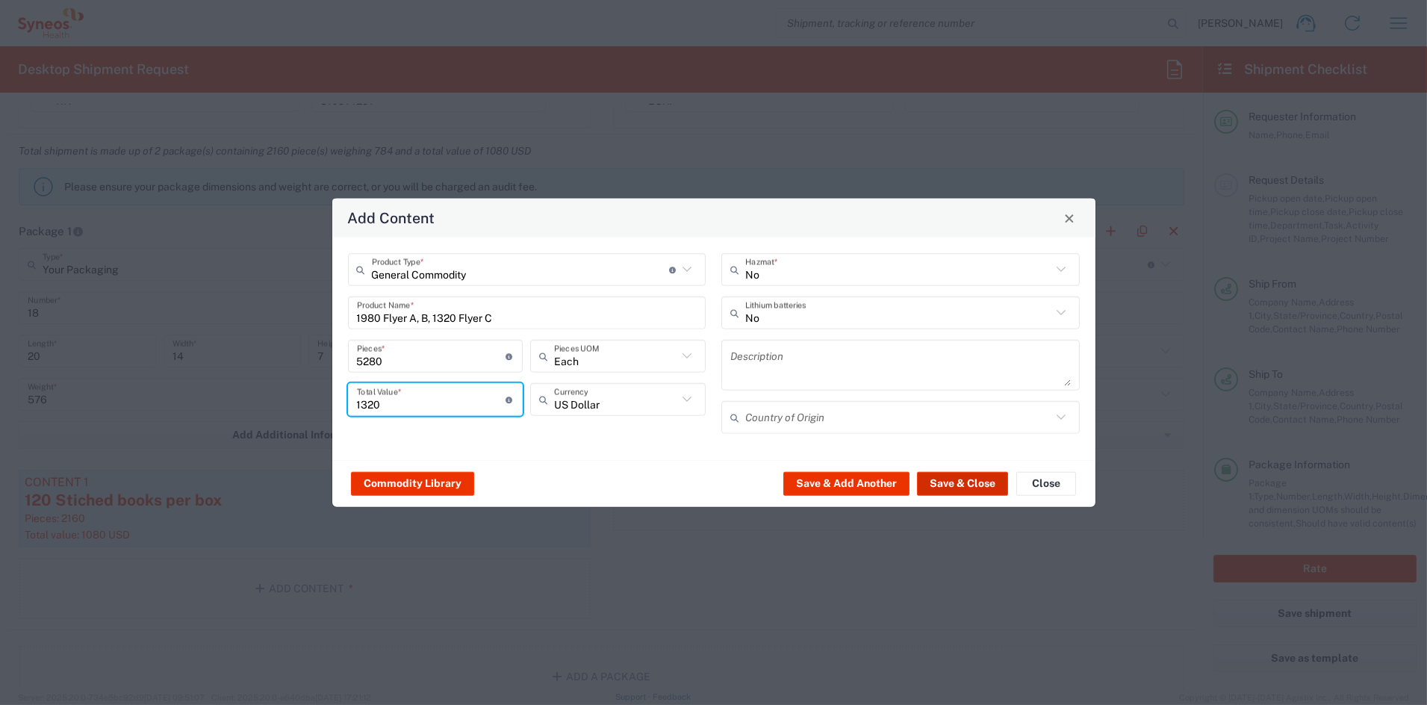
type input "1320"
click at [978, 489] on button "Save & Close" at bounding box center [962, 483] width 91 height 24
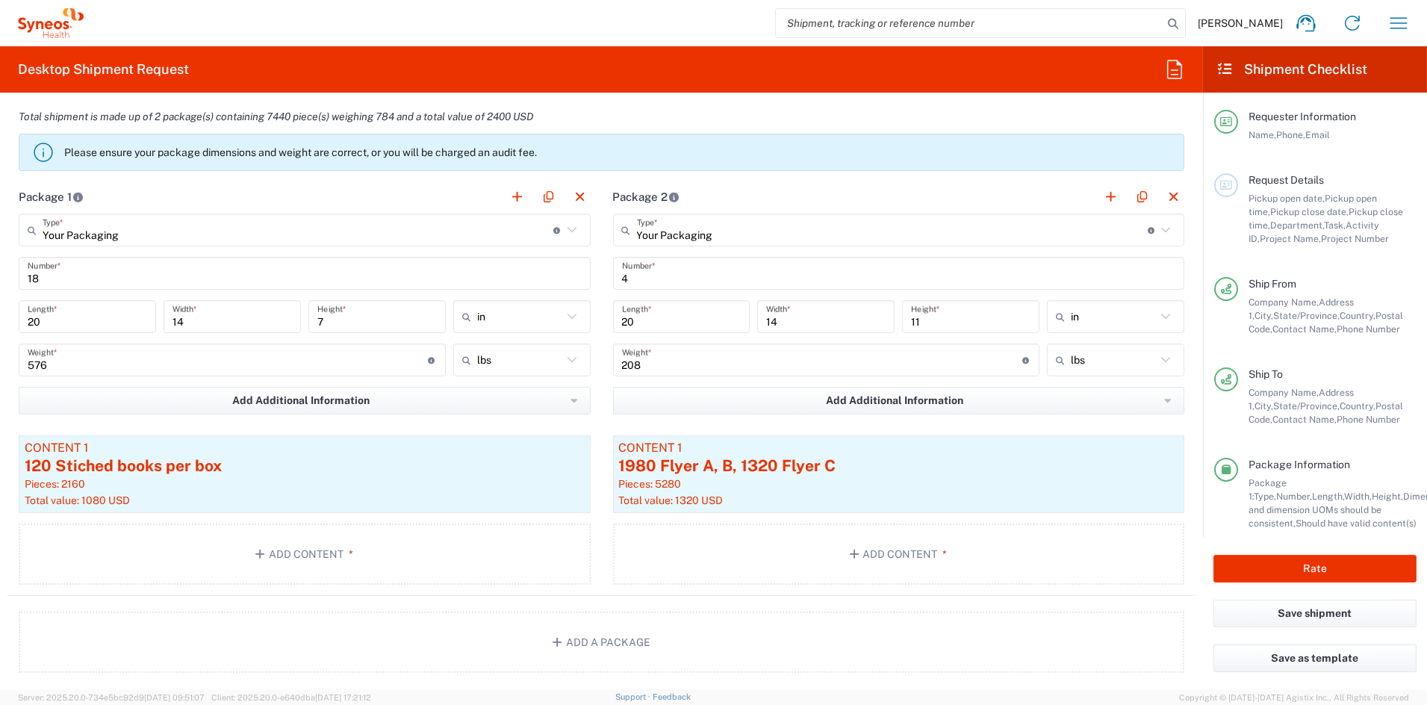
scroll to position [1148, 0]
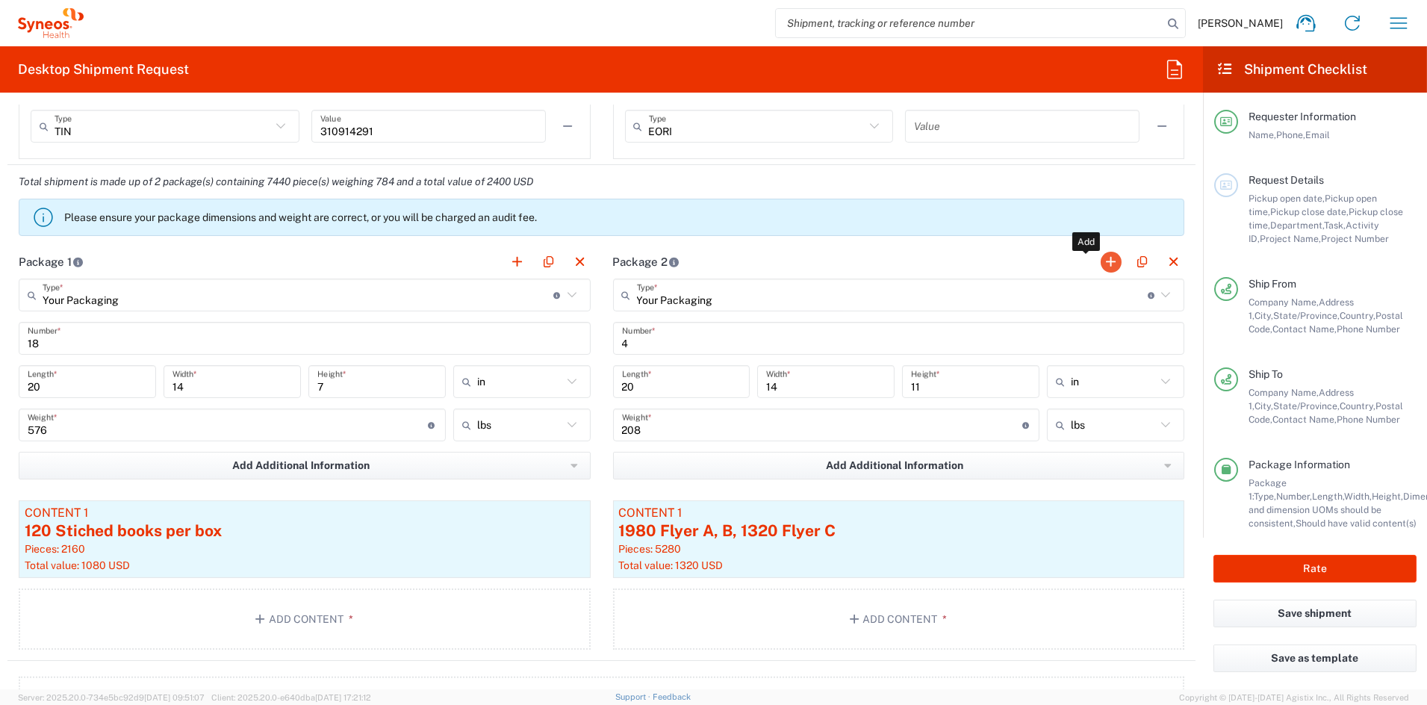
click at [1101, 263] on button "button" at bounding box center [1111, 262] width 21 height 21
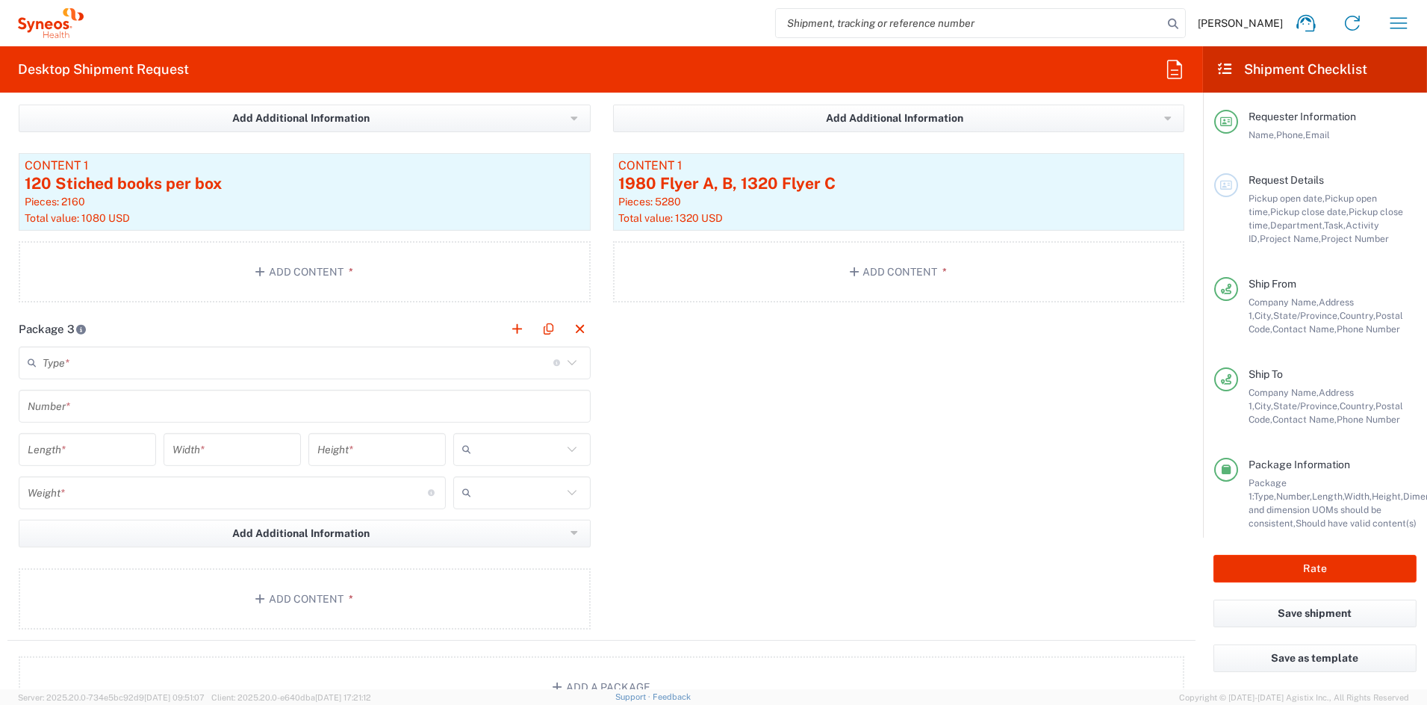
scroll to position [1497, 0]
click at [114, 362] on input "text" at bounding box center [298, 361] width 511 height 26
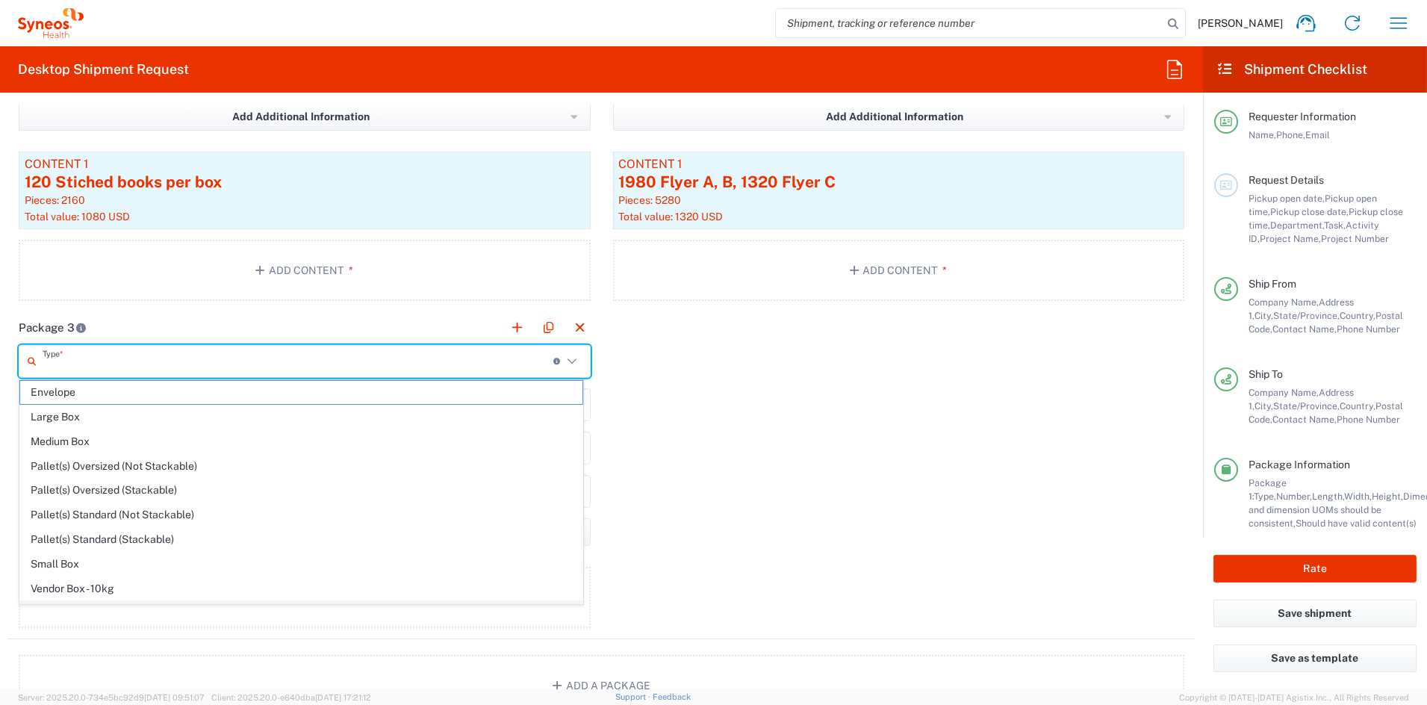
scroll to position [47, 0]
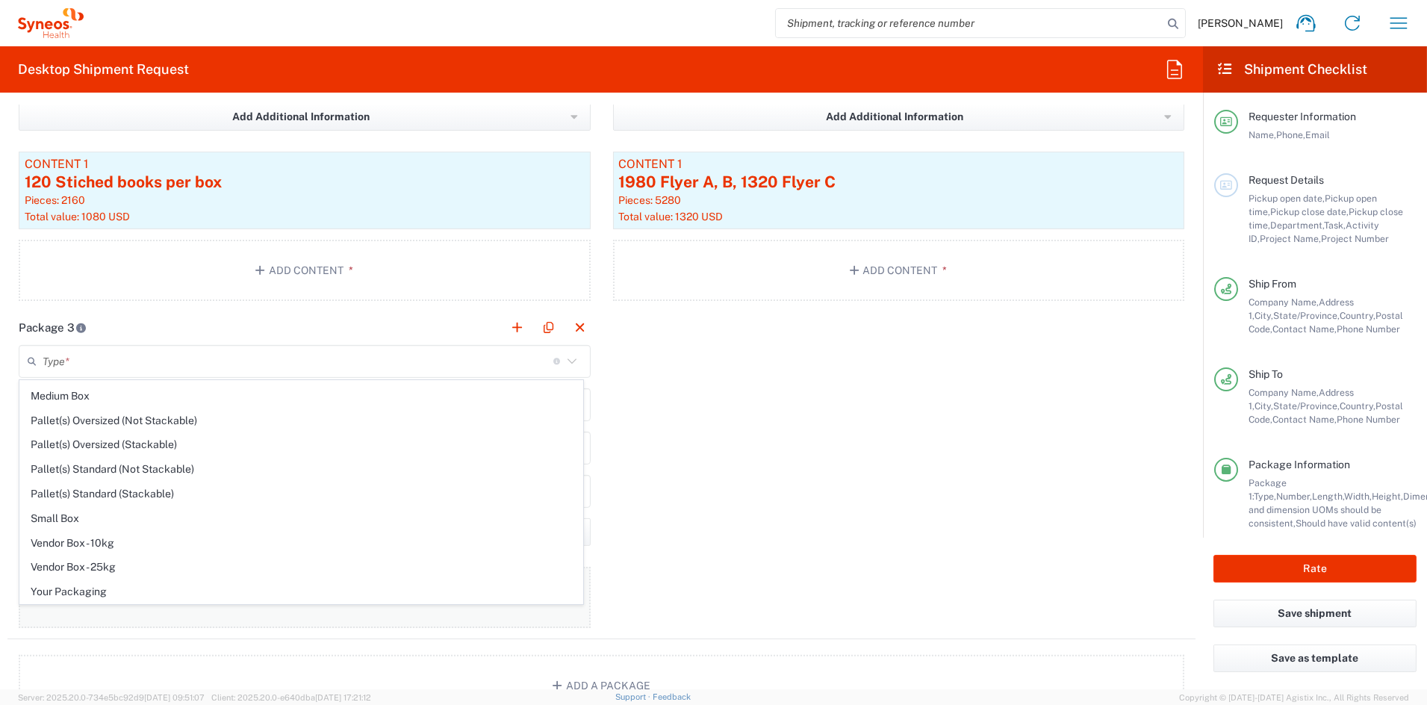
drag, startPoint x: 71, startPoint y: 591, endPoint x: 75, endPoint y: 583, distance: 8.4
click at [71, 591] on span "Your Packaging" at bounding box center [301, 591] width 562 height 23
type input "Your Packaging"
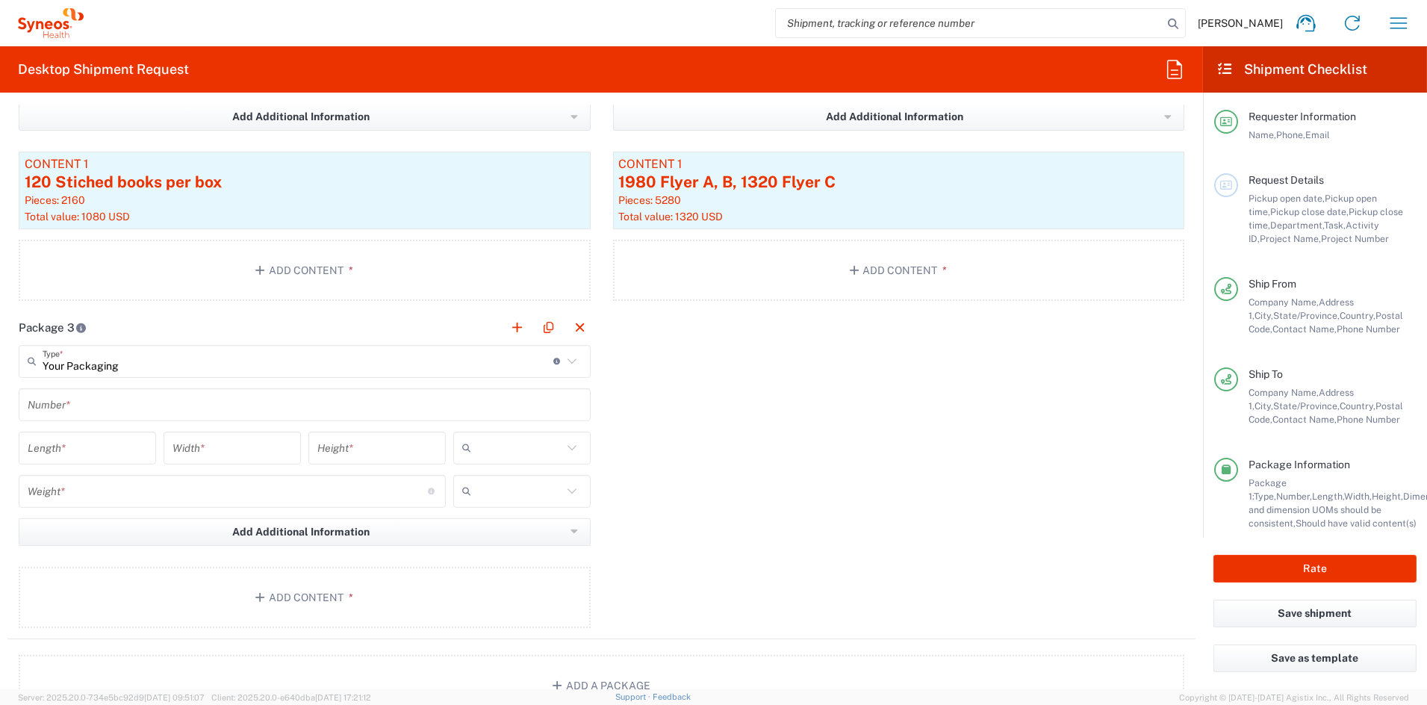
click at [63, 406] on input "text" at bounding box center [305, 404] width 554 height 26
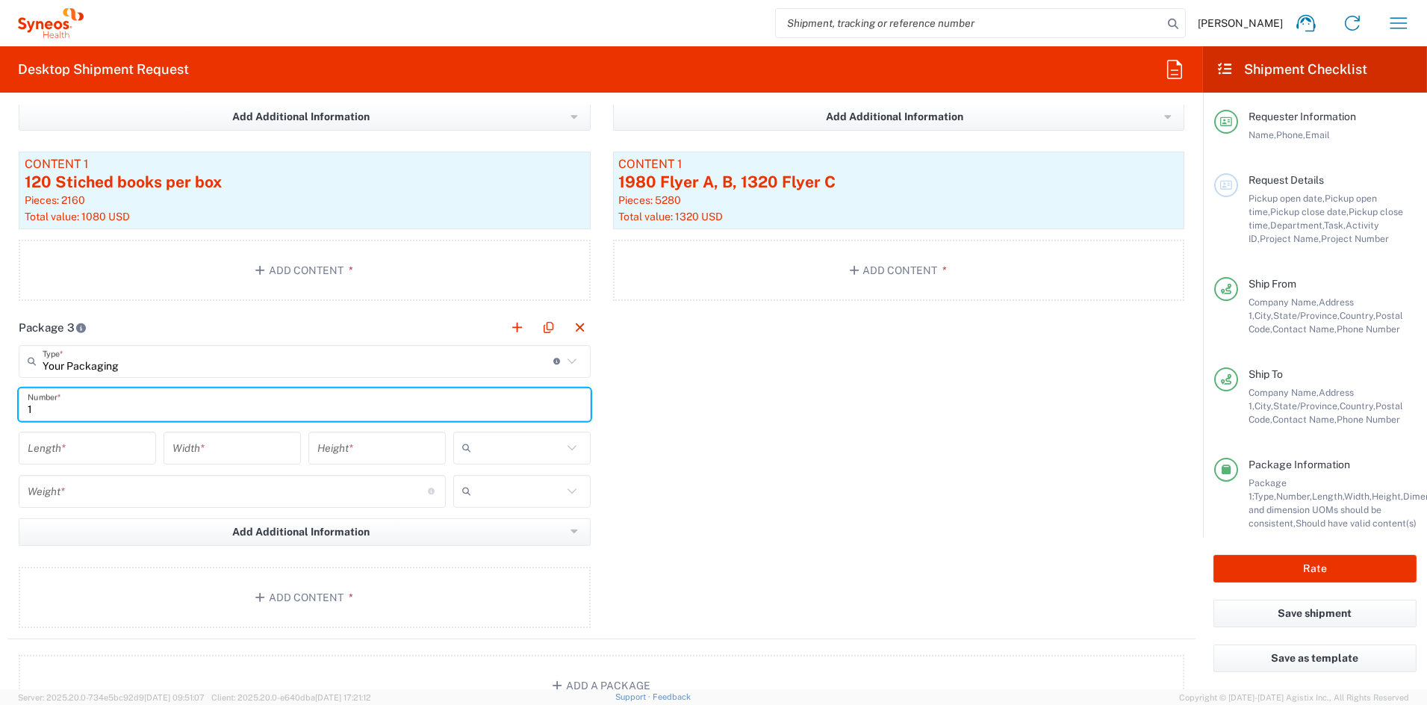
type input "1"
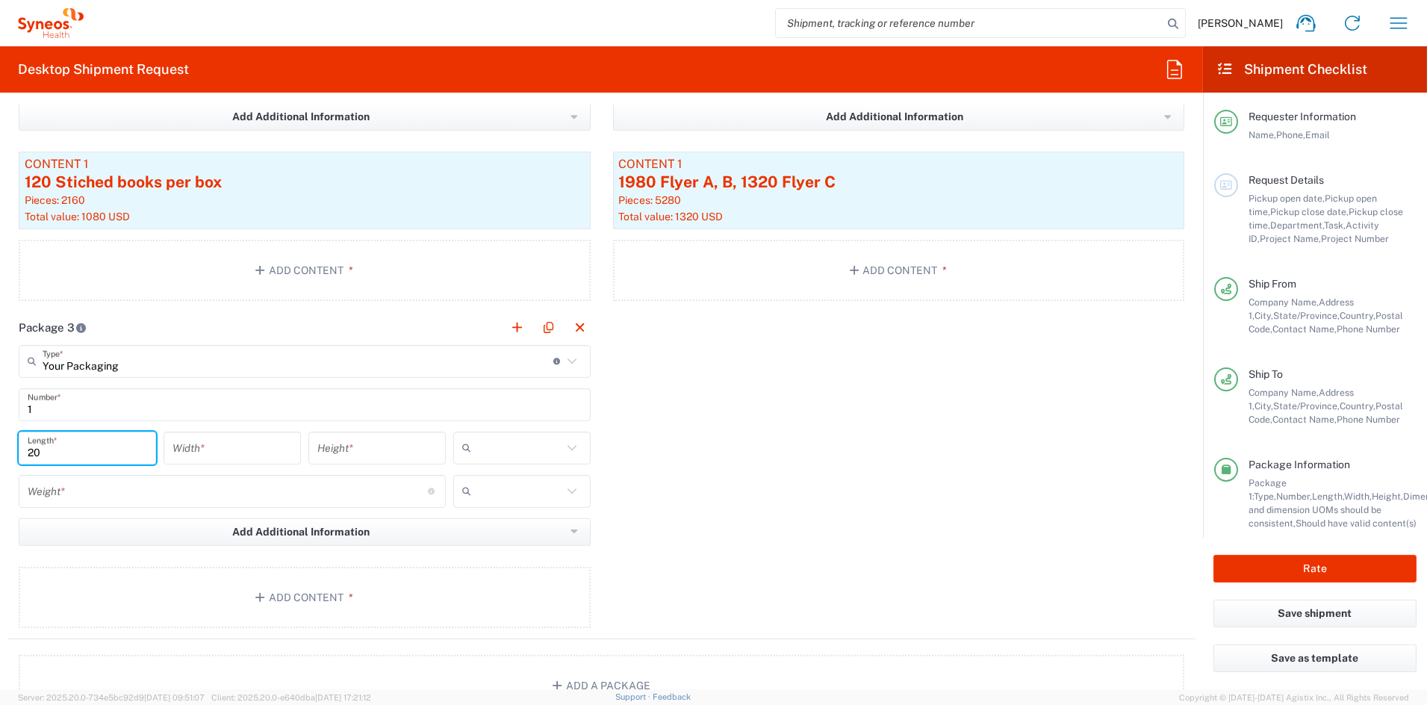
type input "20"
type input "14"
type input "11"
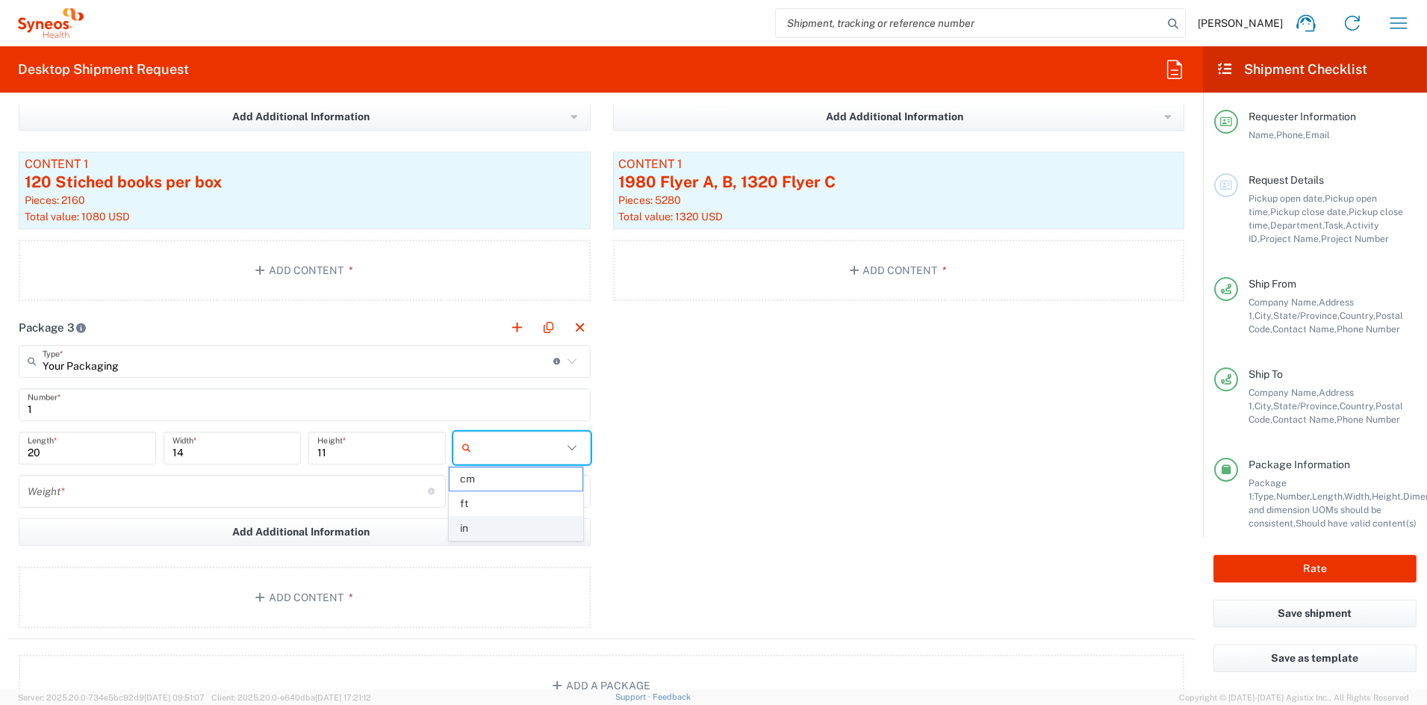
click at [468, 529] on span "in" at bounding box center [516, 528] width 133 height 23
type input "in"
click at [133, 491] on input "number" at bounding box center [228, 491] width 400 height 26
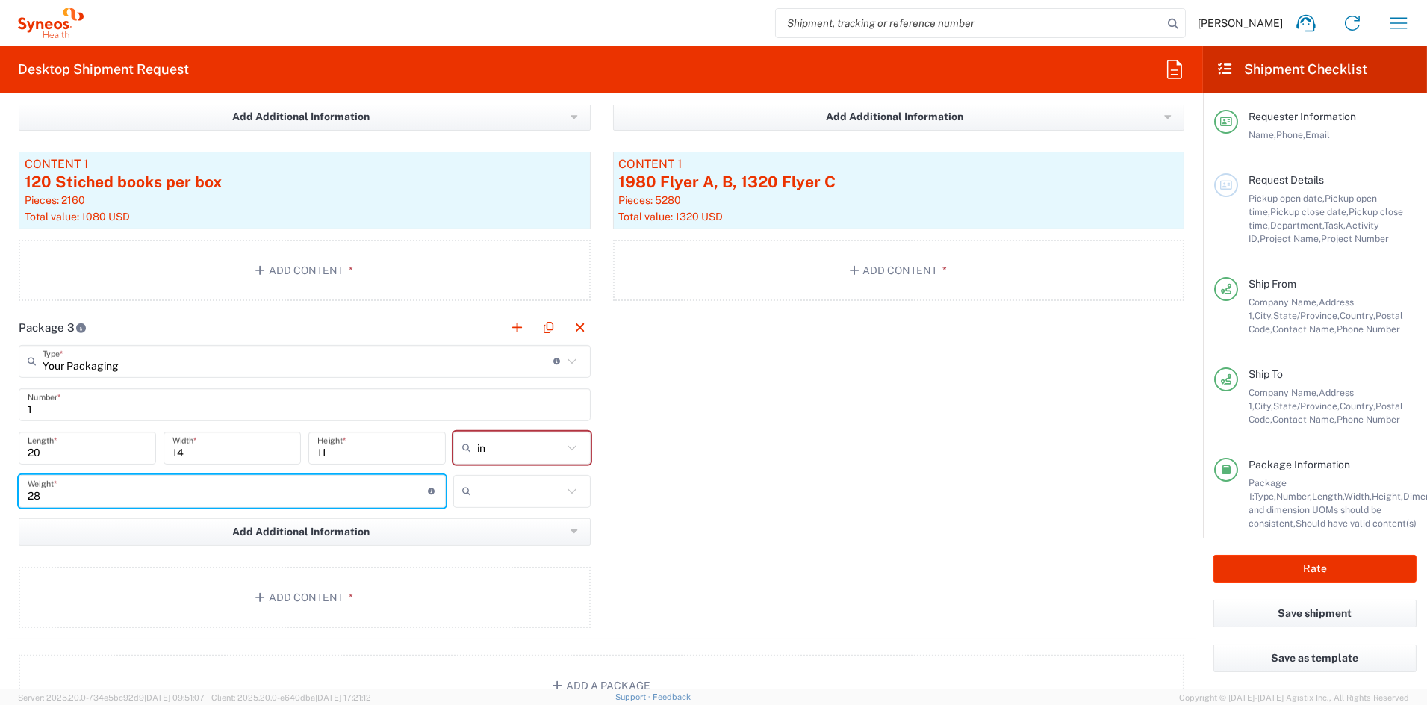
type input "28"
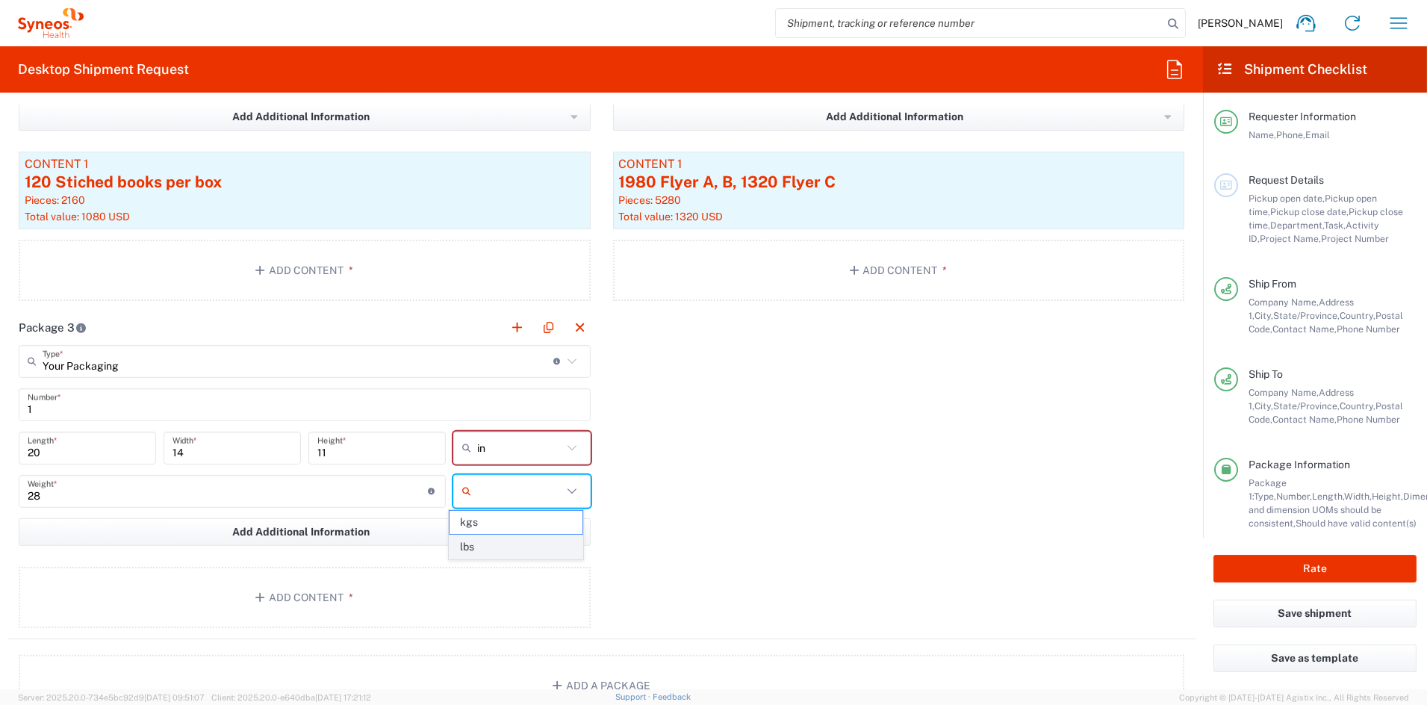
click at [478, 549] on span "lbs" at bounding box center [516, 547] width 133 height 23
type input "lbs"
click at [345, 583] on button "Add Content *" at bounding box center [305, 597] width 572 height 61
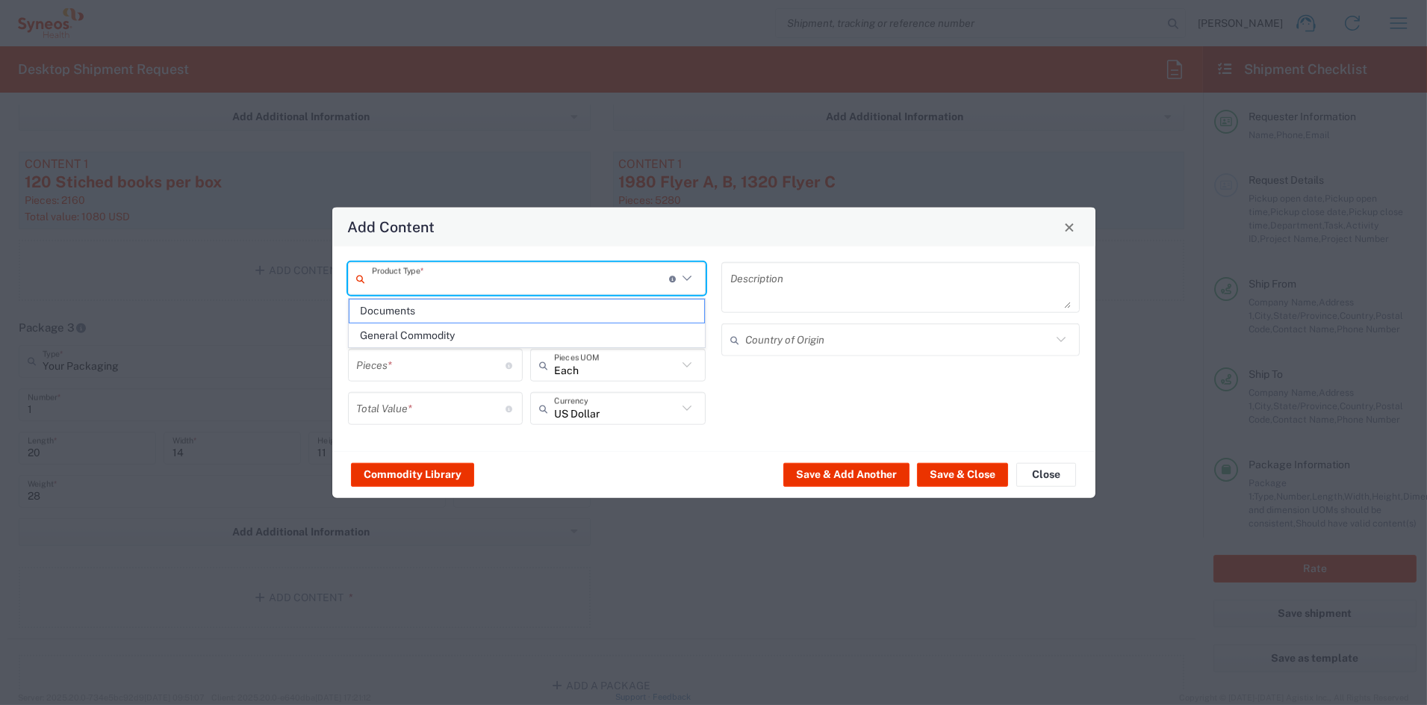
click at [425, 276] on input "text" at bounding box center [520, 278] width 297 height 26
click at [380, 329] on span "General Commodity" at bounding box center [527, 335] width 355 height 23
type input "General Commodity"
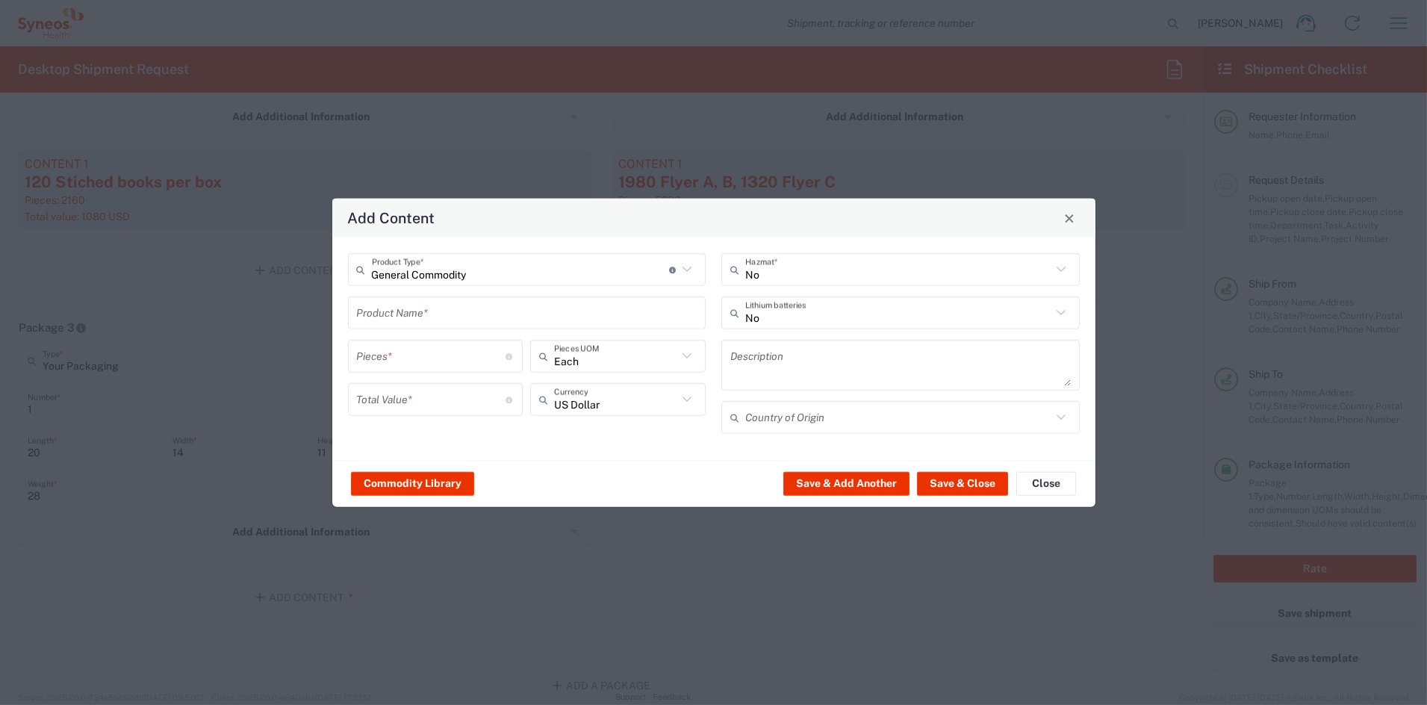
click at [397, 311] on input "text" at bounding box center [527, 313] width 341 height 26
type input "660 Flyer C"
click at [421, 353] on input "number" at bounding box center [431, 356] width 149 height 26
type input "660"
click at [424, 400] on input "number" at bounding box center [431, 399] width 149 height 26
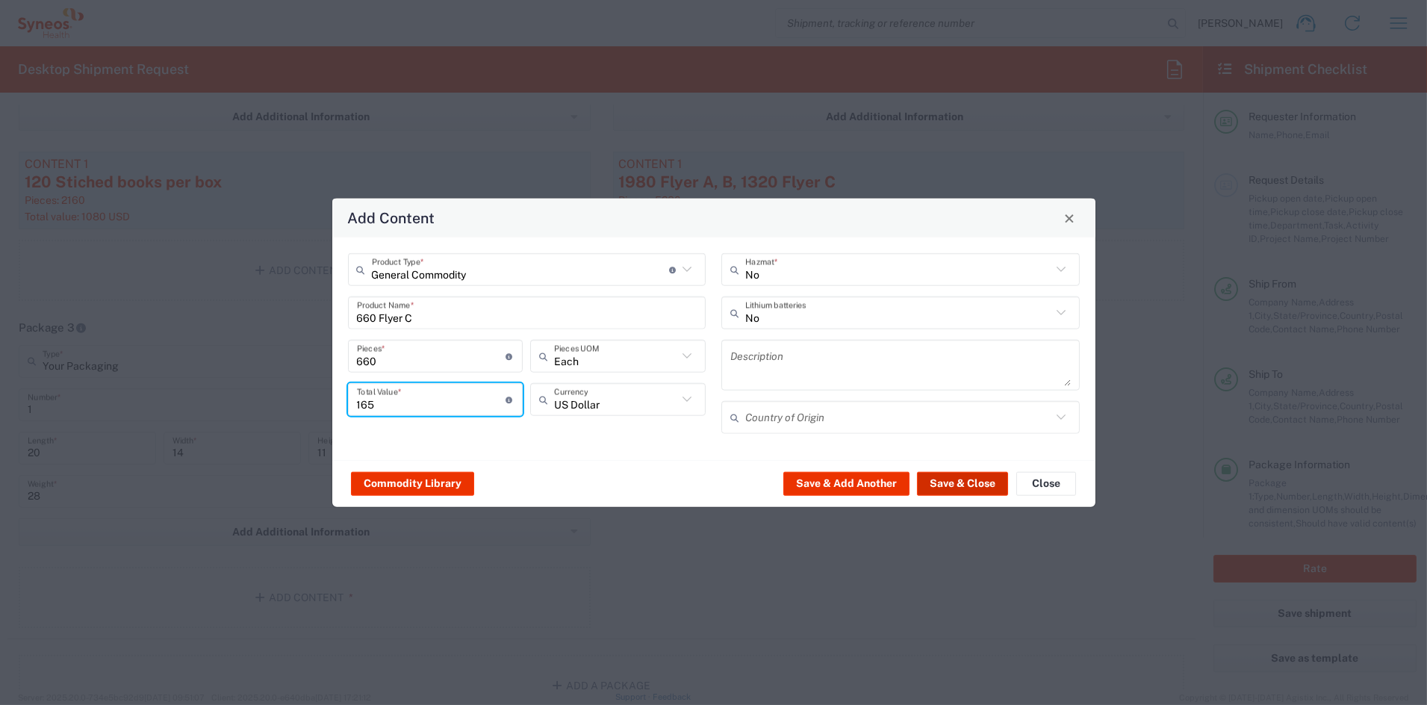
type input "165"
click at [958, 484] on button "Save & Close" at bounding box center [962, 483] width 91 height 24
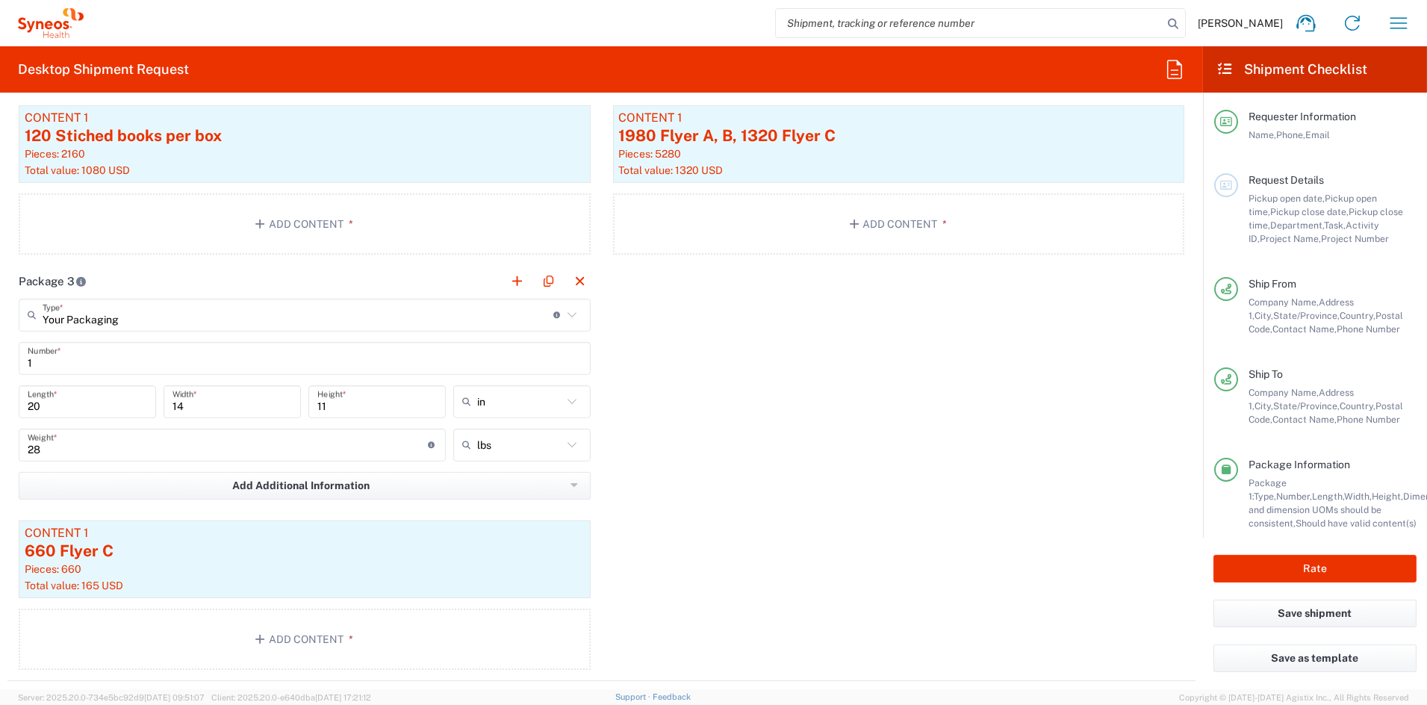
scroll to position [1540, 0]
click at [512, 281] on button "button" at bounding box center [517, 284] width 21 height 21
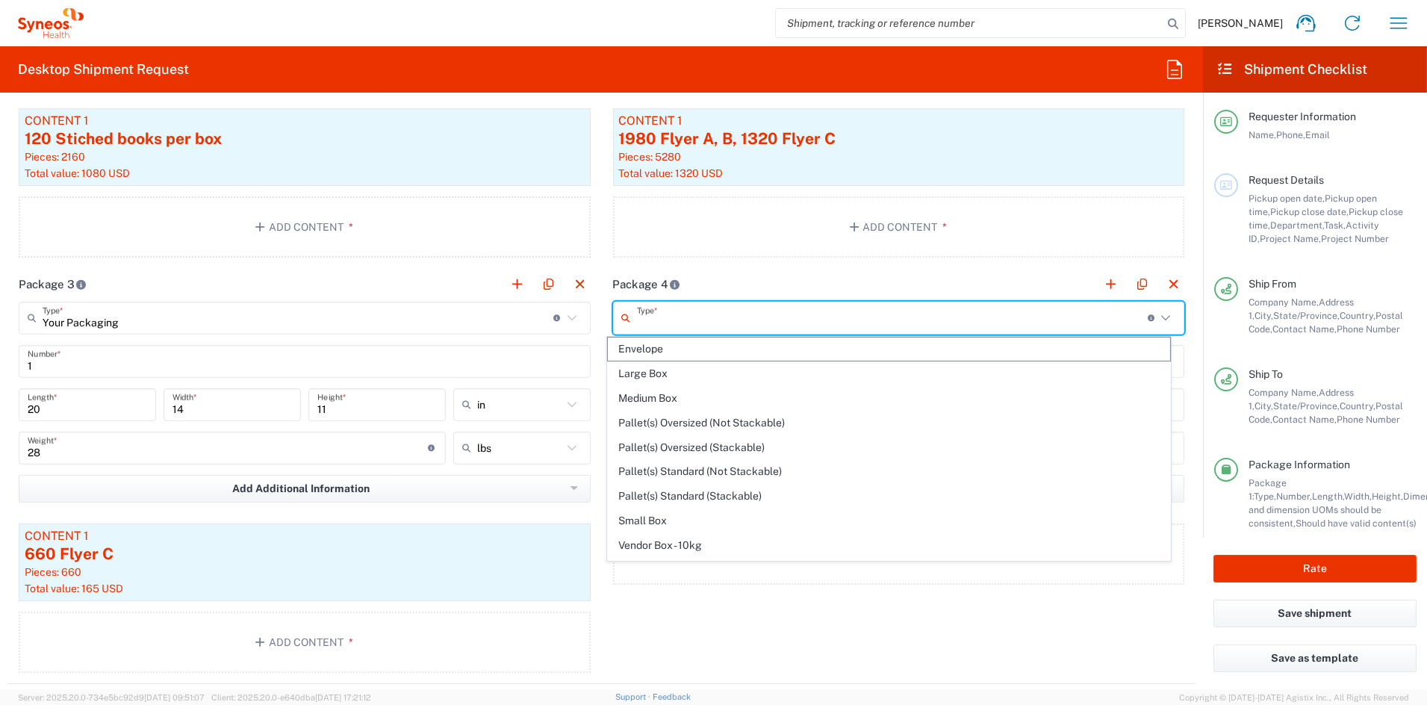
click at [661, 320] on input "text" at bounding box center [892, 318] width 511 height 26
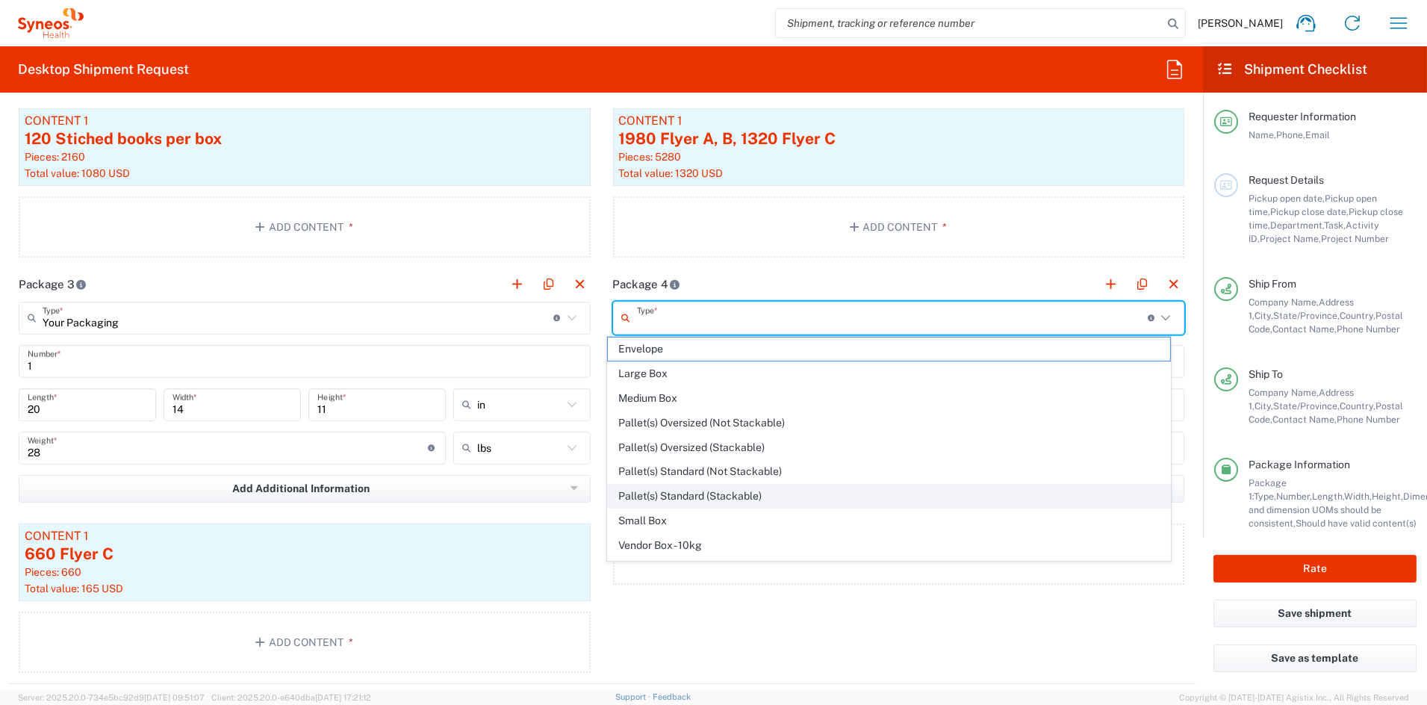
scroll to position [47, 0]
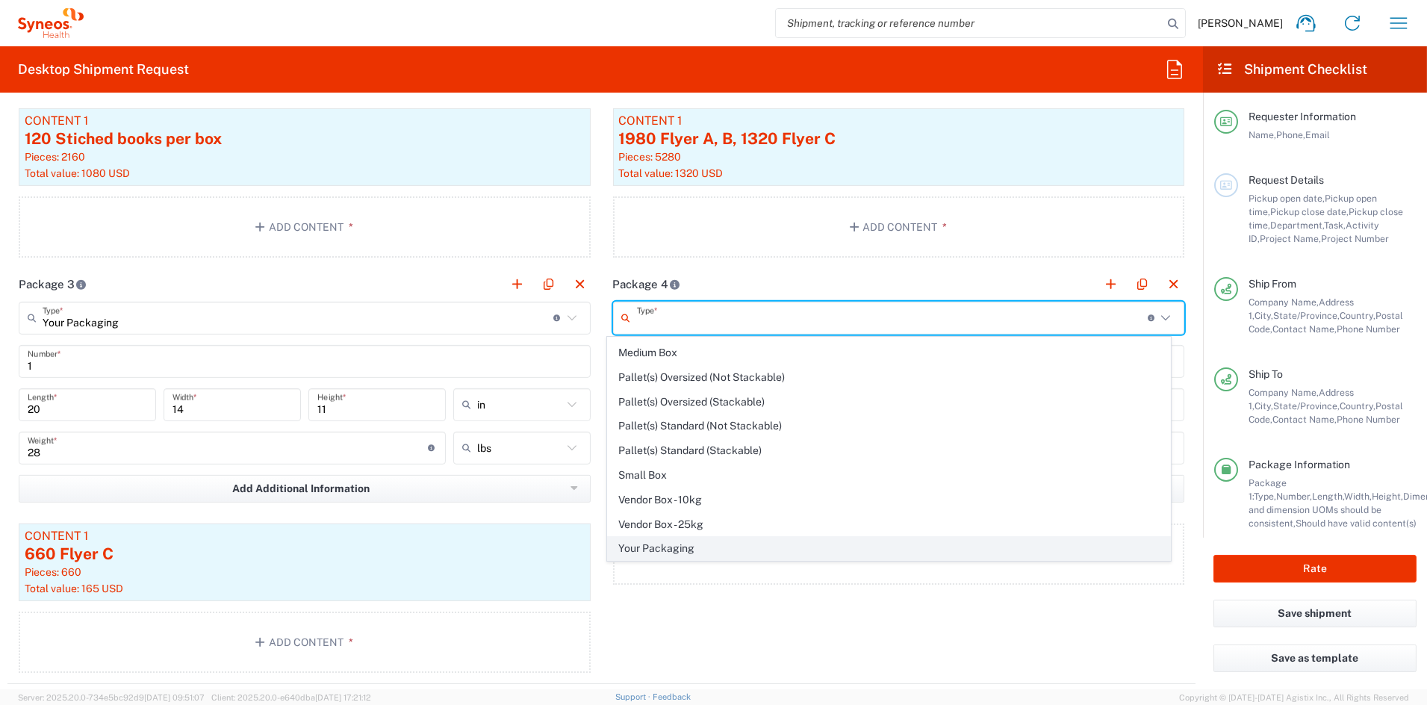
click at [675, 546] on span "Your Packaging" at bounding box center [889, 548] width 562 height 23
type input "Your Packaging"
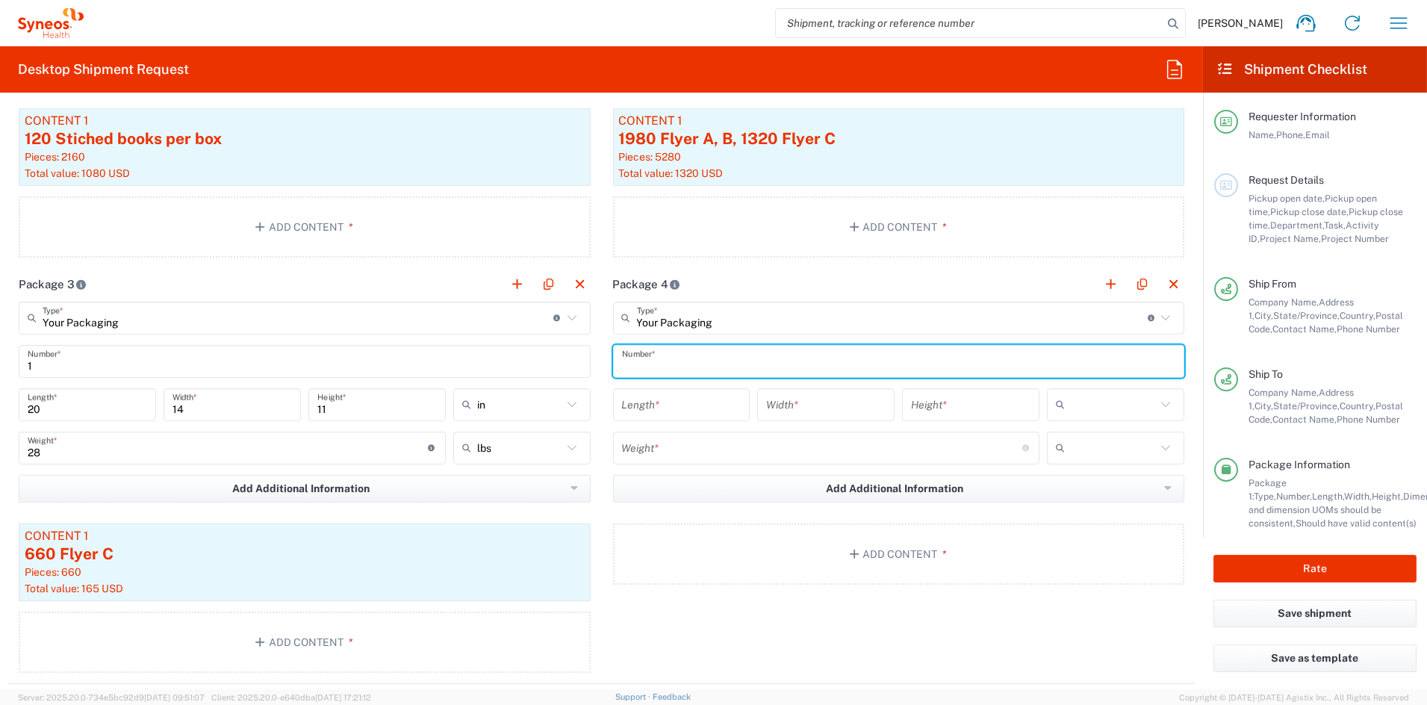
click at [662, 362] on input "text" at bounding box center [899, 361] width 554 height 26
type input "1"
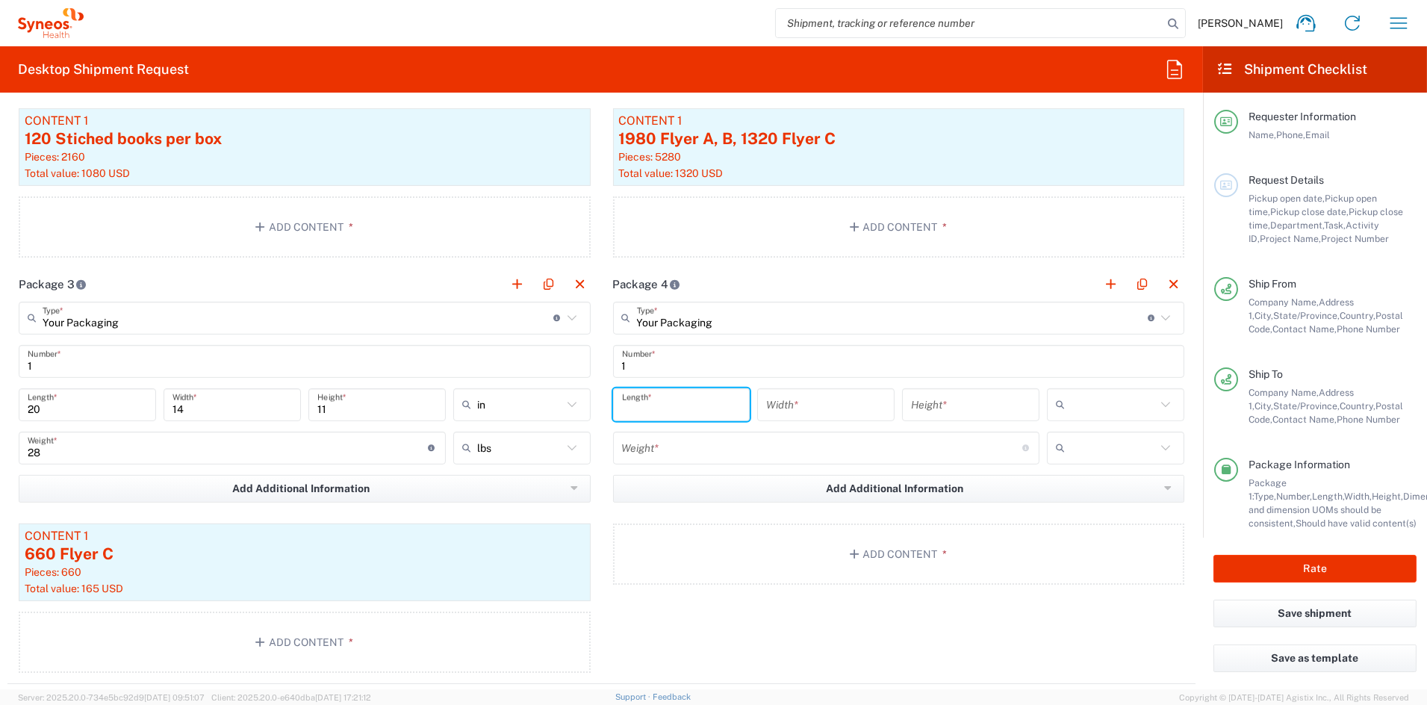
click at [654, 406] on input "number" at bounding box center [682, 404] width 120 height 26
type input "21"
type input "15"
type input "7"
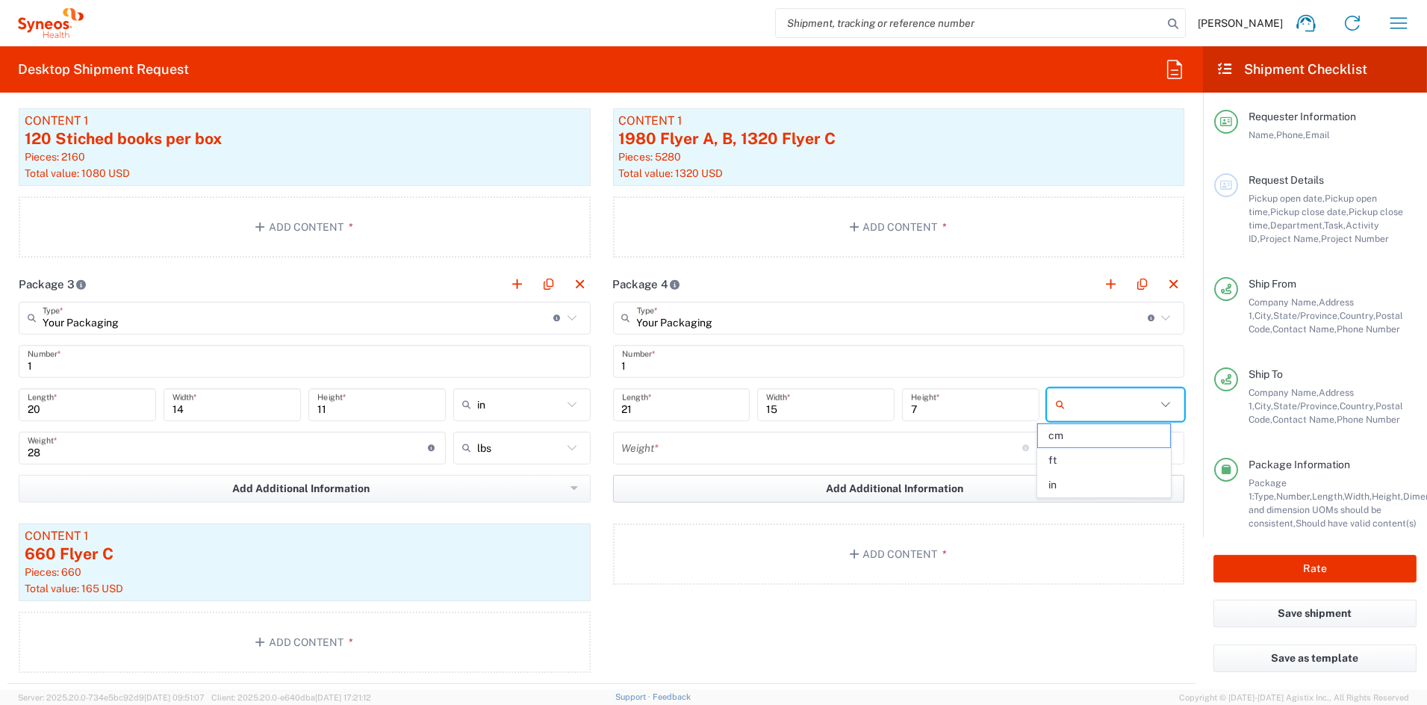
click at [1059, 489] on span "in" at bounding box center [1104, 485] width 133 height 23
type input "in"
click at [686, 452] on input "number" at bounding box center [822, 448] width 400 height 26
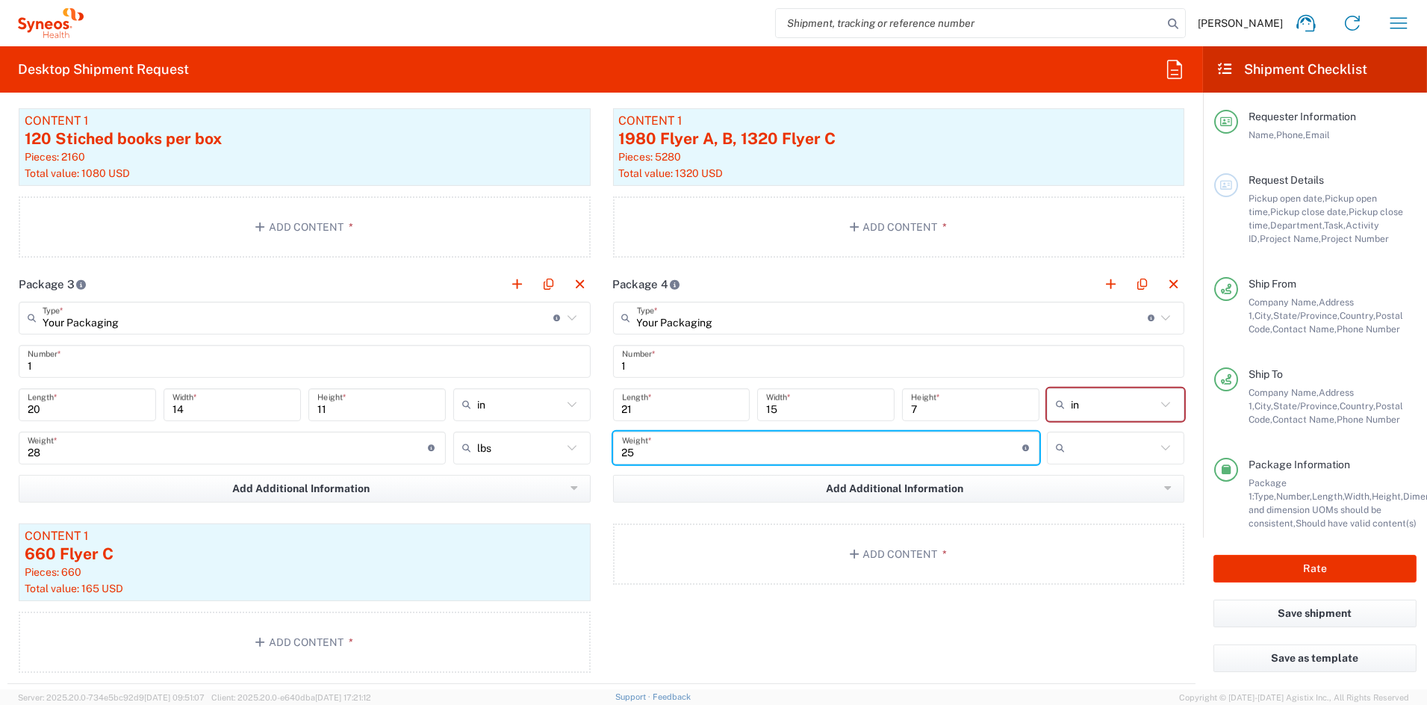
type input "25"
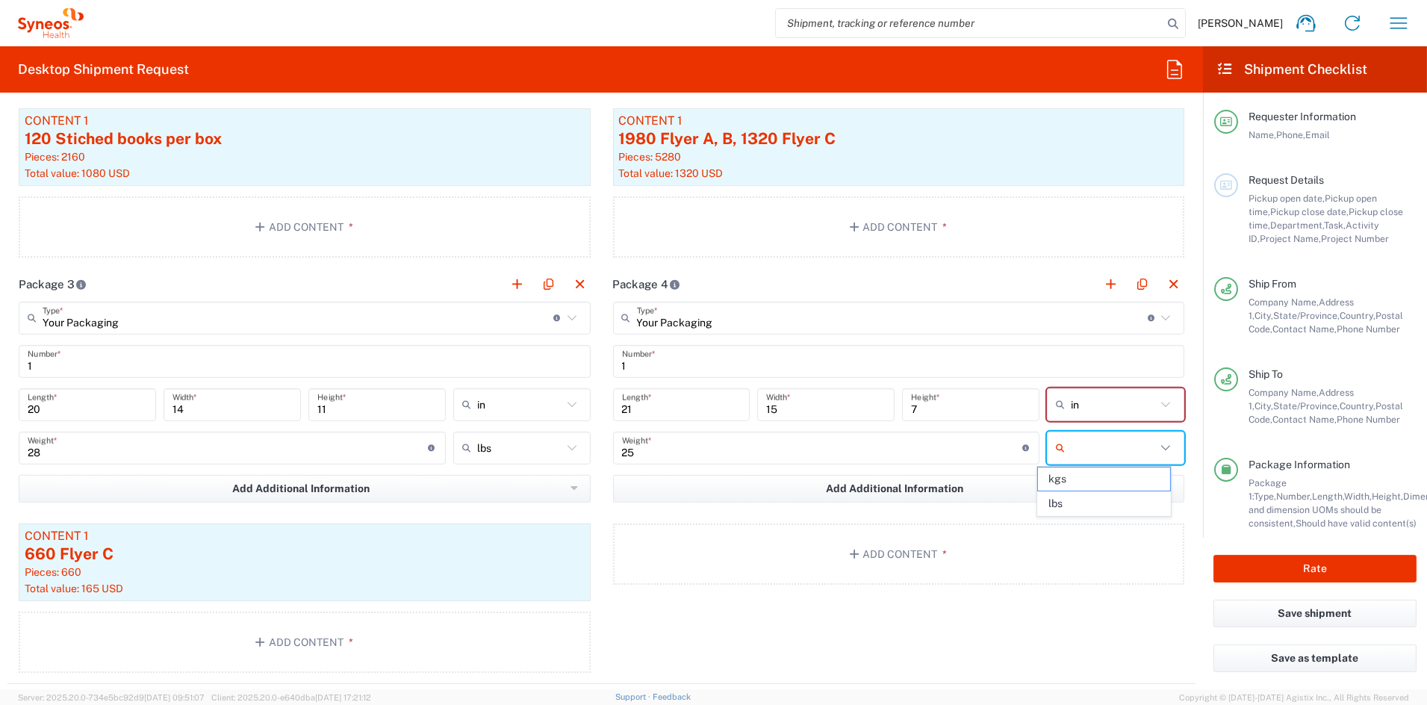
click at [1081, 449] on input "text" at bounding box center [1113, 448] width 85 height 24
click at [1078, 509] on span "lbs" at bounding box center [1104, 503] width 133 height 23
type input "lbs"
click at [842, 544] on button "Add Content *" at bounding box center [899, 554] width 572 height 61
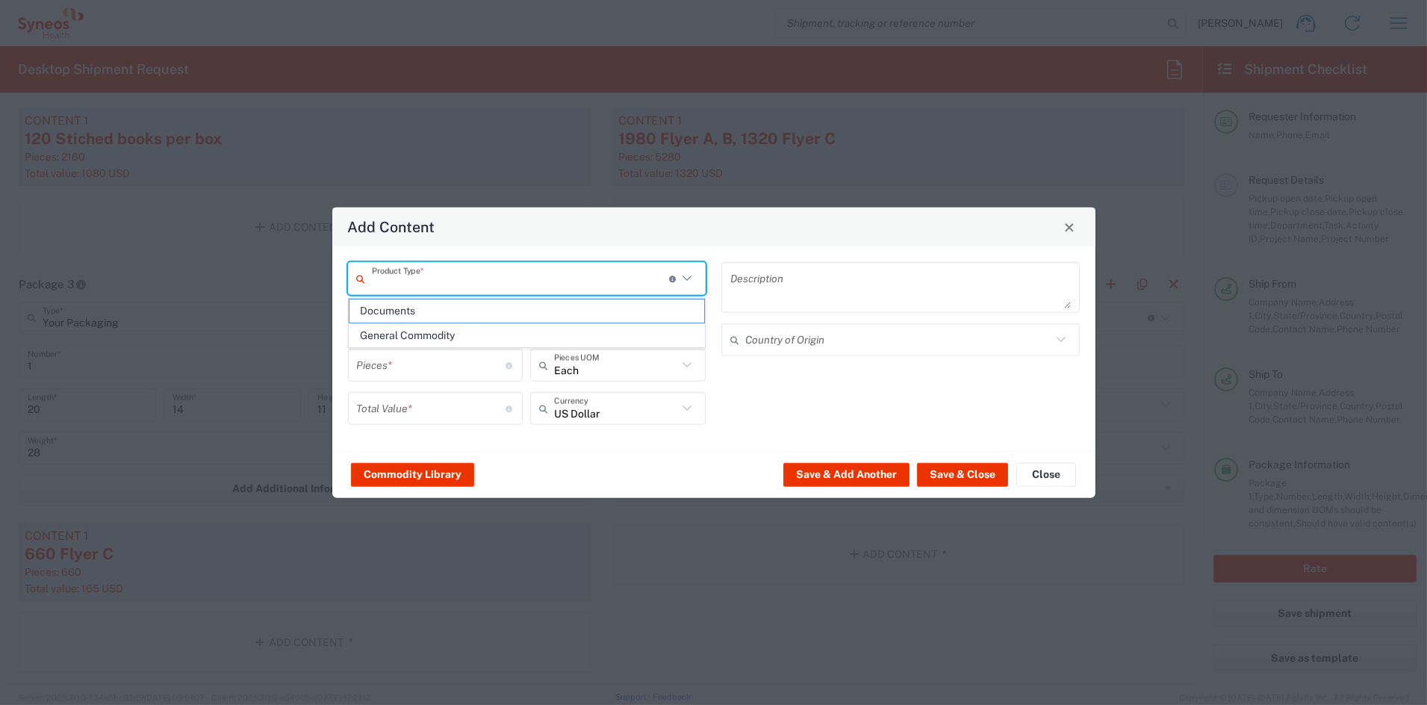
click at [438, 281] on input "text" at bounding box center [520, 278] width 297 height 26
click at [415, 336] on span "General Commodity" at bounding box center [527, 335] width 355 height 23
type input "General Commodity"
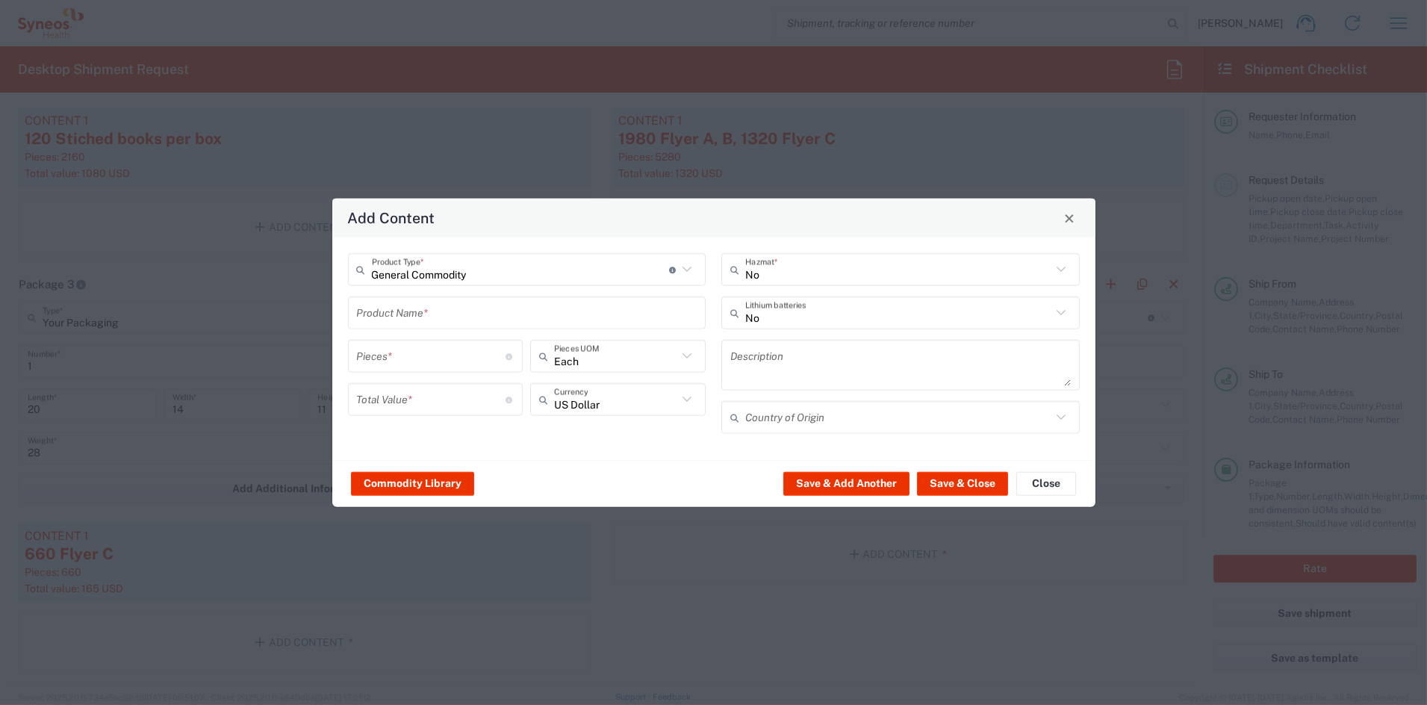
click at [412, 316] on input "text" at bounding box center [527, 313] width 341 height 26
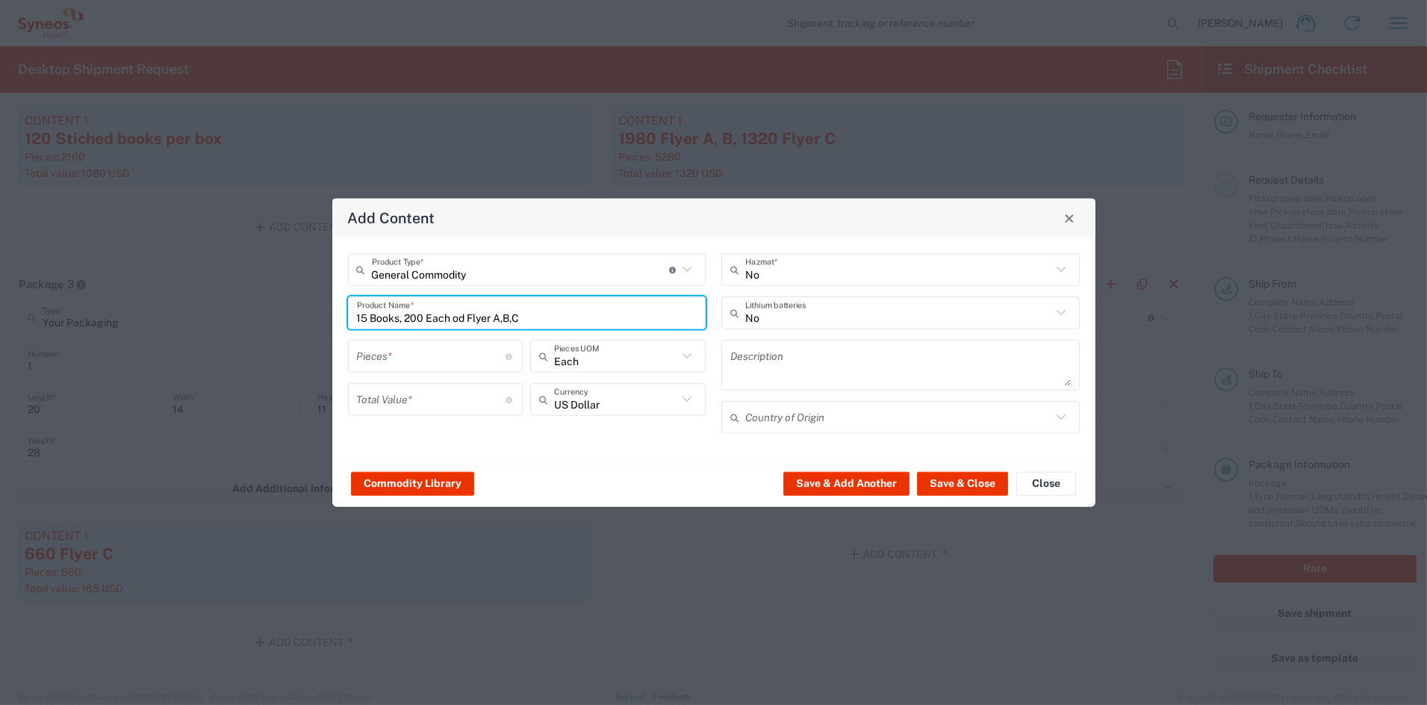
type input "15 Books, 200 Each od Flyer A,B,C"
click at [445, 363] on input "number" at bounding box center [431, 356] width 149 height 26
type input "615"
click at [472, 409] on input "number" at bounding box center [431, 399] width 149 height 26
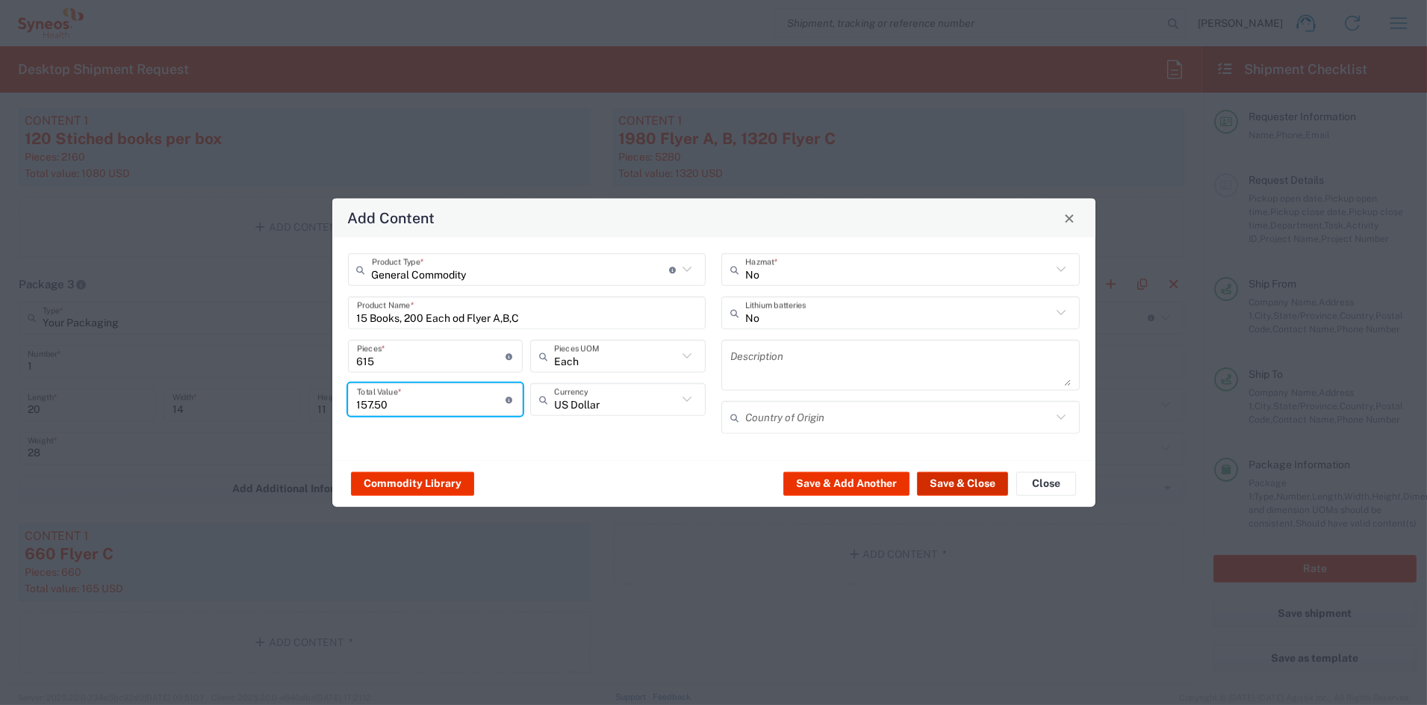
type input "157.50"
click at [954, 482] on button "Save & Close" at bounding box center [962, 483] width 91 height 24
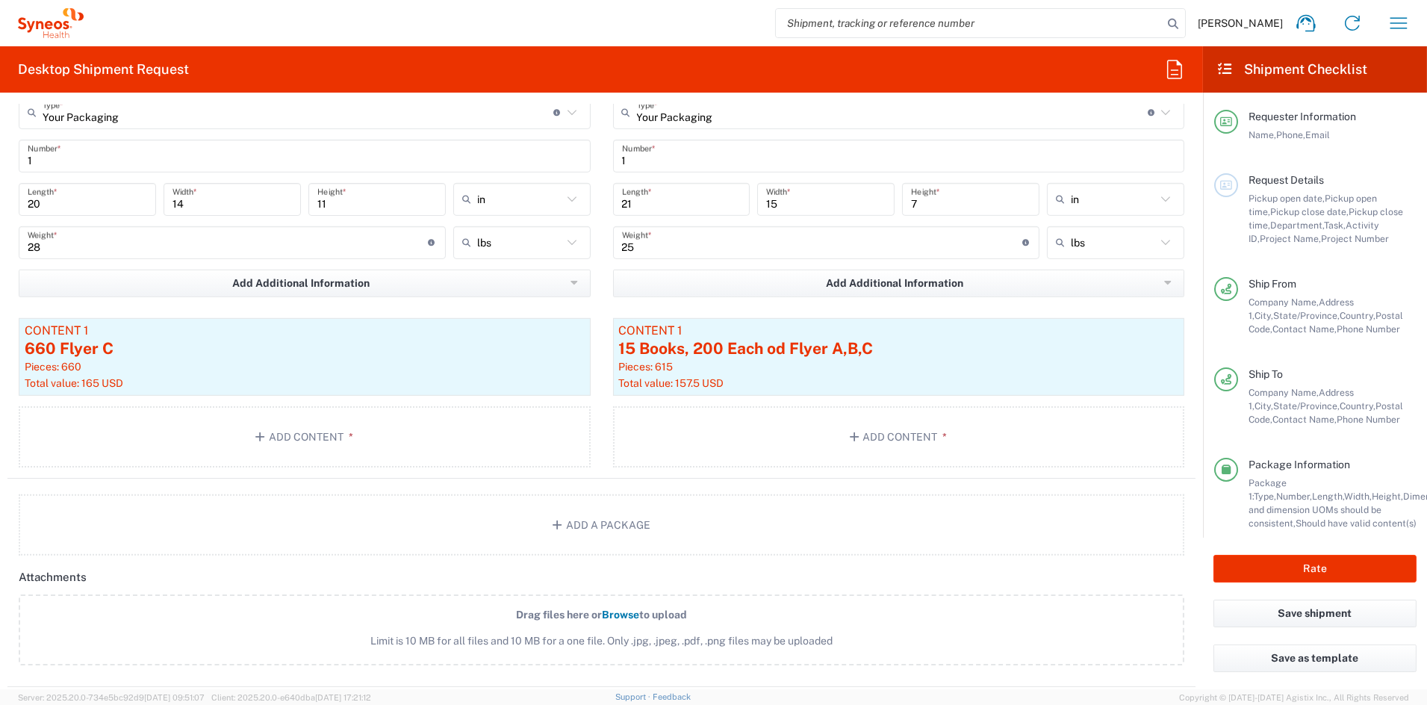
scroll to position [1743, 0]
click at [917, 368] on div "Pieces: 615" at bounding box center [899, 368] width 560 height 13
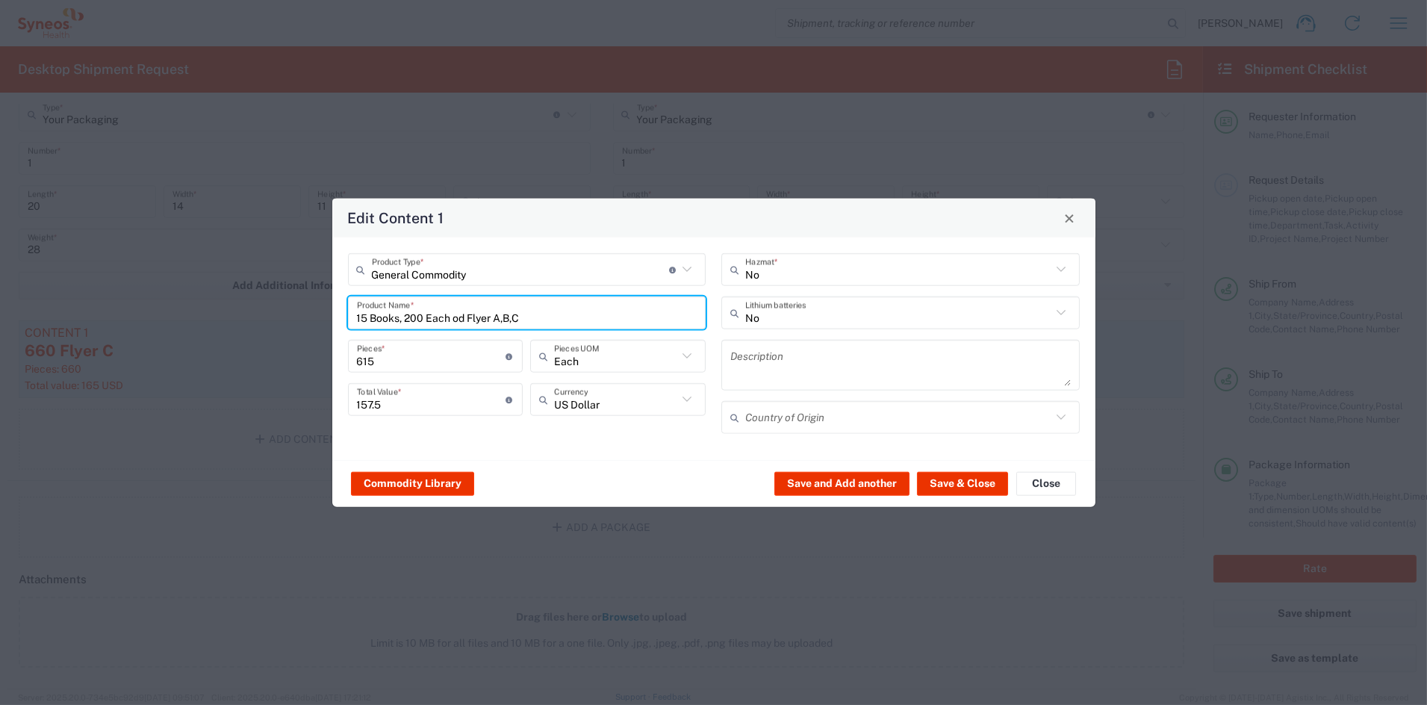
click at [464, 318] on input "15 Books, 200 Each od Flyer A,B,C" at bounding box center [527, 313] width 341 height 26
type input "15 Books, 200 Each of Flyer A,B,C"
click at [956, 485] on button "Save & Close" at bounding box center [962, 483] width 91 height 24
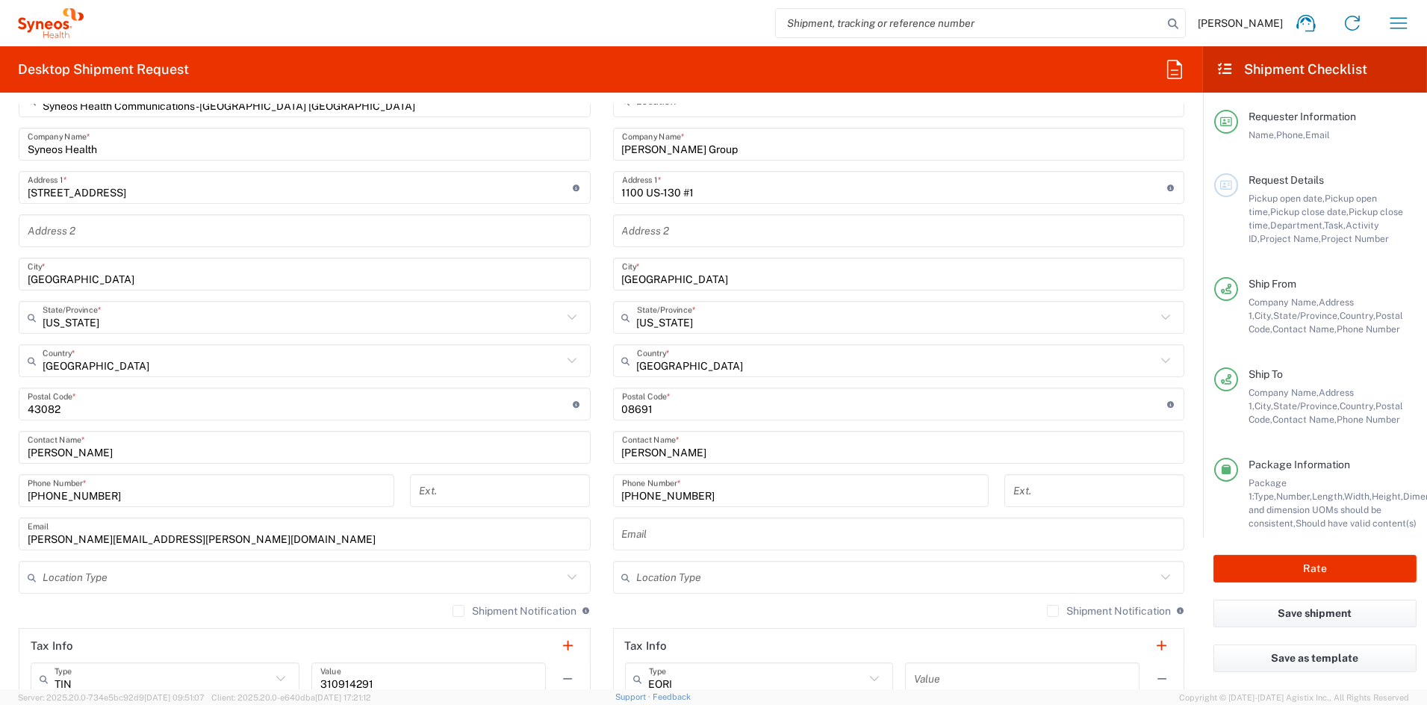
scroll to position [607, 0]
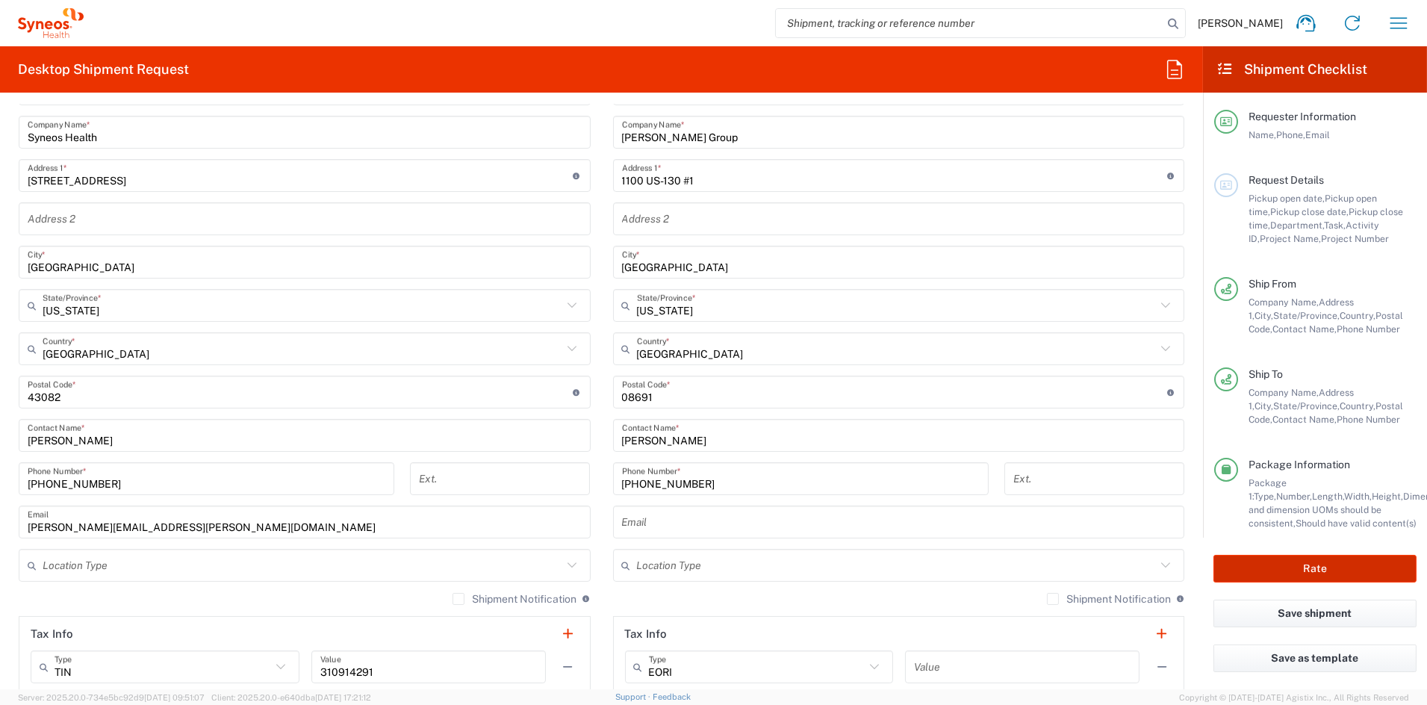
click at [1309, 564] on button "Rate" at bounding box center [1315, 569] width 203 height 28
type input "7073126"
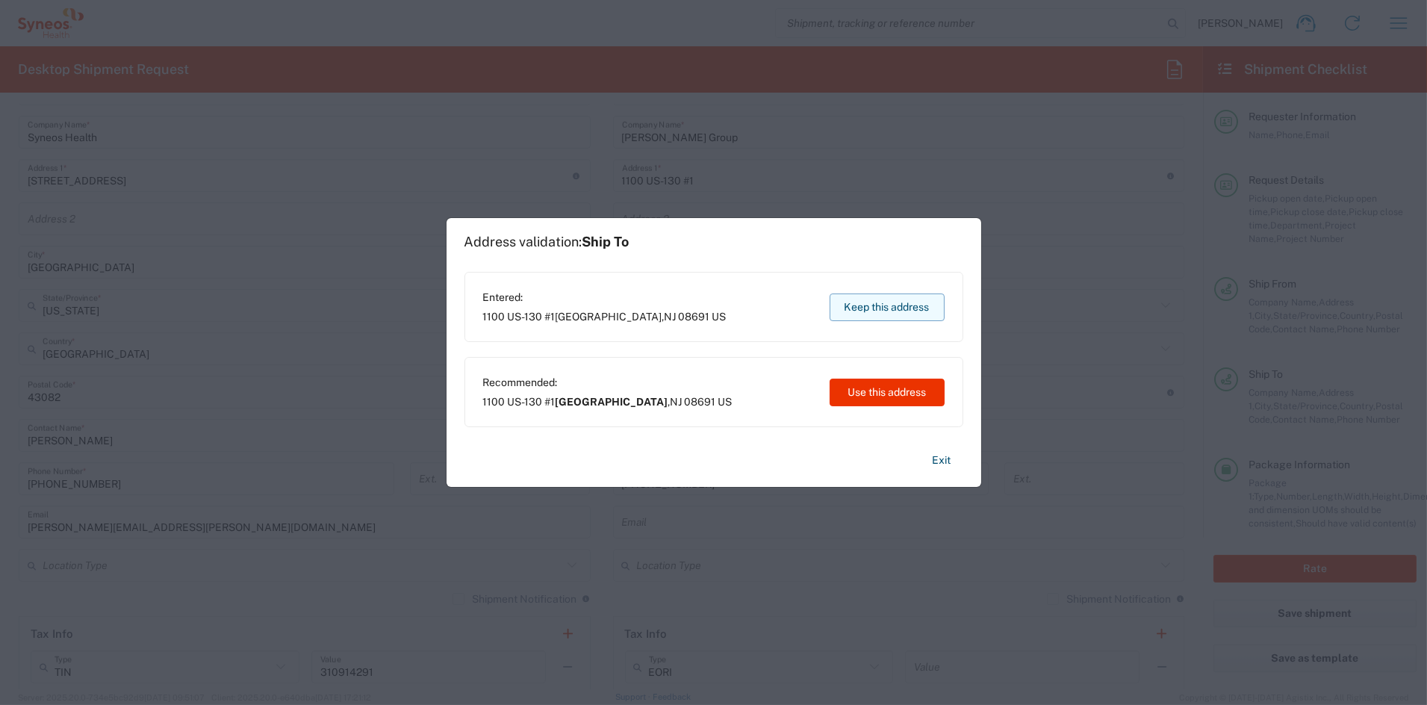
click at [877, 306] on button "Keep this address" at bounding box center [887, 308] width 115 height 28
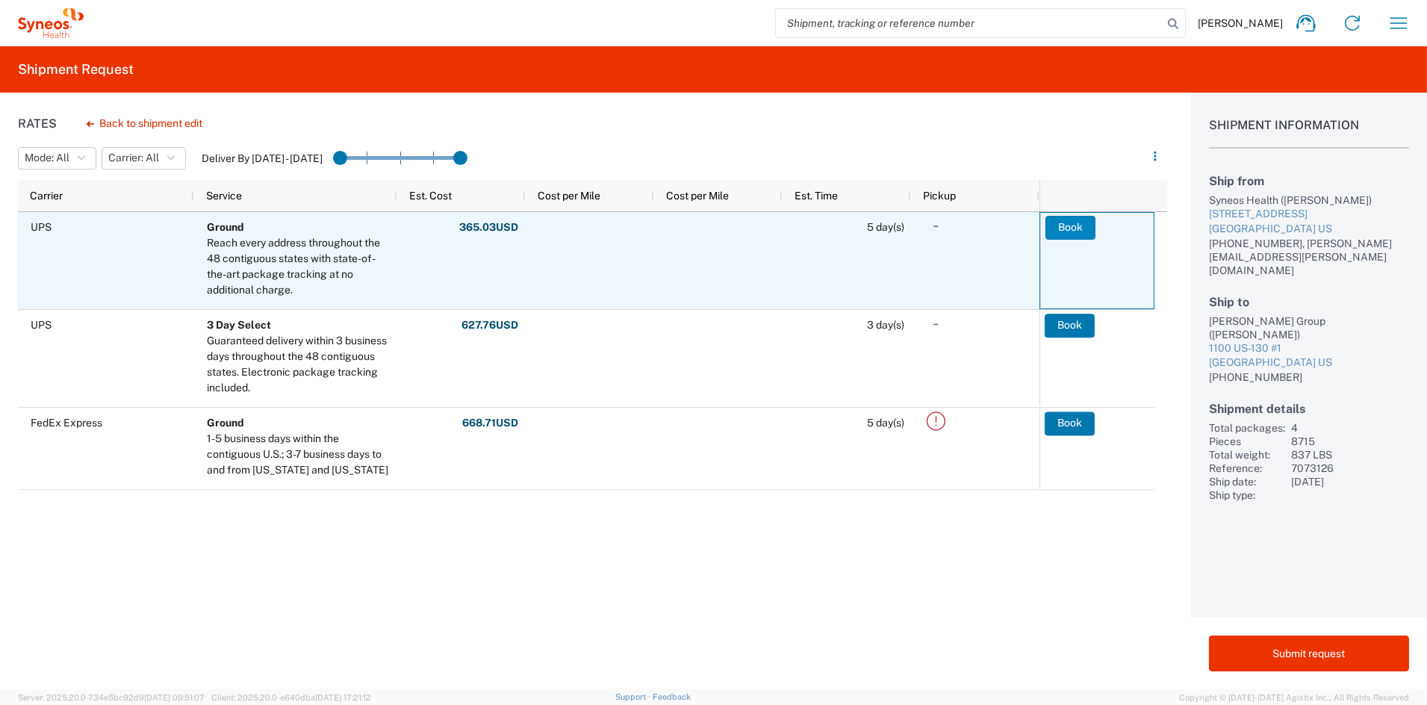
click at [1065, 226] on button "Book" at bounding box center [1071, 228] width 50 height 24
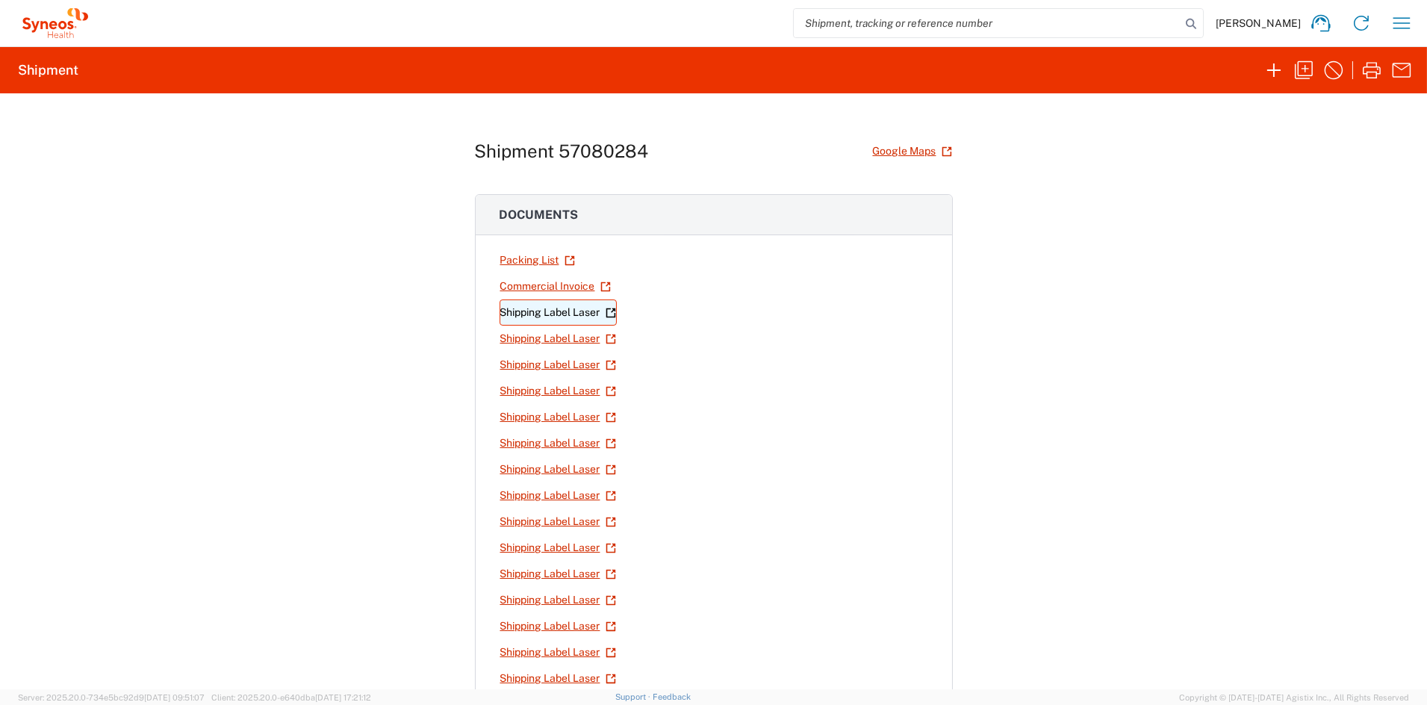
click at [559, 314] on link "Shipping Label Laser" at bounding box center [558, 313] width 117 height 26
click at [539, 341] on link "Shipping Label Laser" at bounding box center [558, 339] width 117 height 26
click at [577, 365] on link "Shipping Label Laser" at bounding box center [558, 365] width 117 height 26
click at [526, 390] on link "Shipping Label Laser" at bounding box center [558, 391] width 117 height 26
click at [571, 415] on link "Shipping Label Laser" at bounding box center [558, 417] width 117 height 26
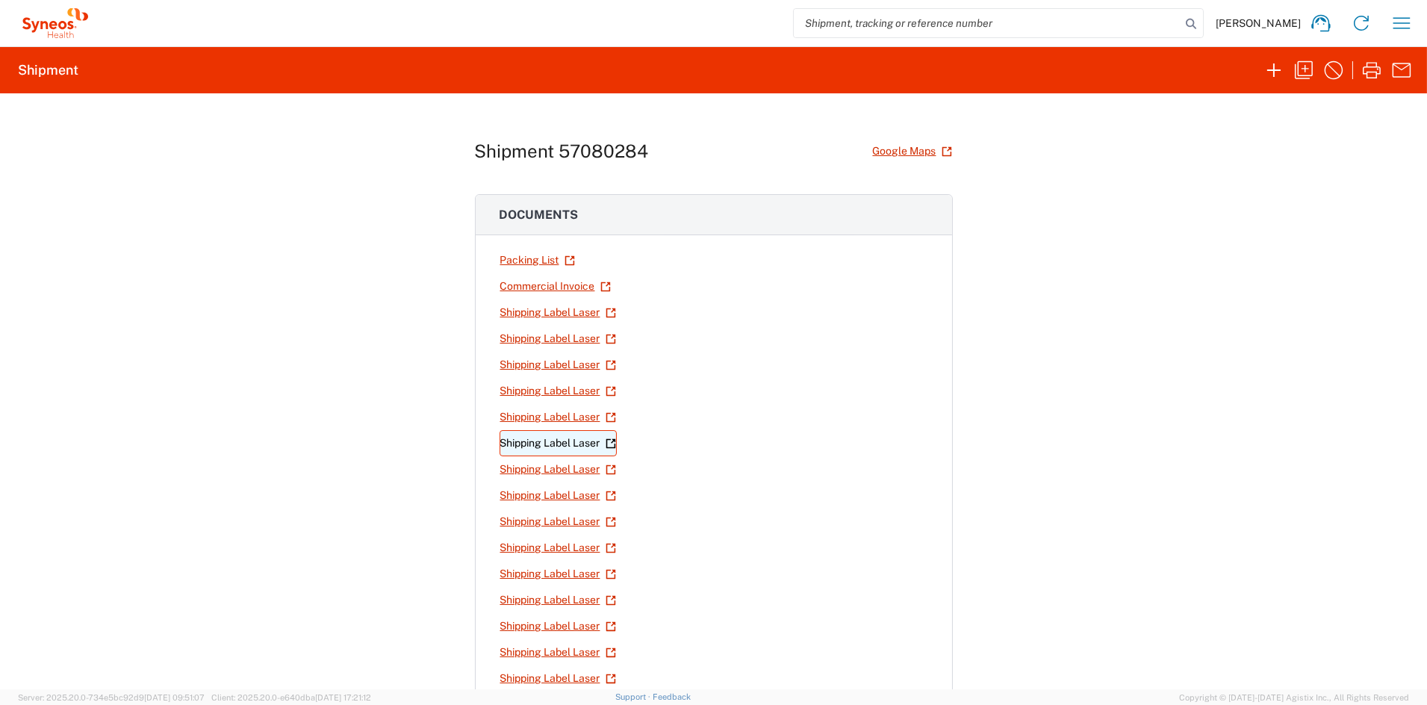
click at [523, 440] on link "Shipping Label Laser" at bounding box center [558, 443] width 117 height 26
click at [561, 471] on link "Shipping Label Laser" at bounding box center [558, 469] width 117 height 26
click at [562, 494] on link "Shipping Label Laser" at bounding box center [558, 496] width 117 height 26
click at [556, 524] on link "Shipping Label Laser" at bounding box center [558, 522] width 117 height 26
click at [547, 521] on link "Shipping Label Laser" at bounding box center [558, 522] width 117 height 26
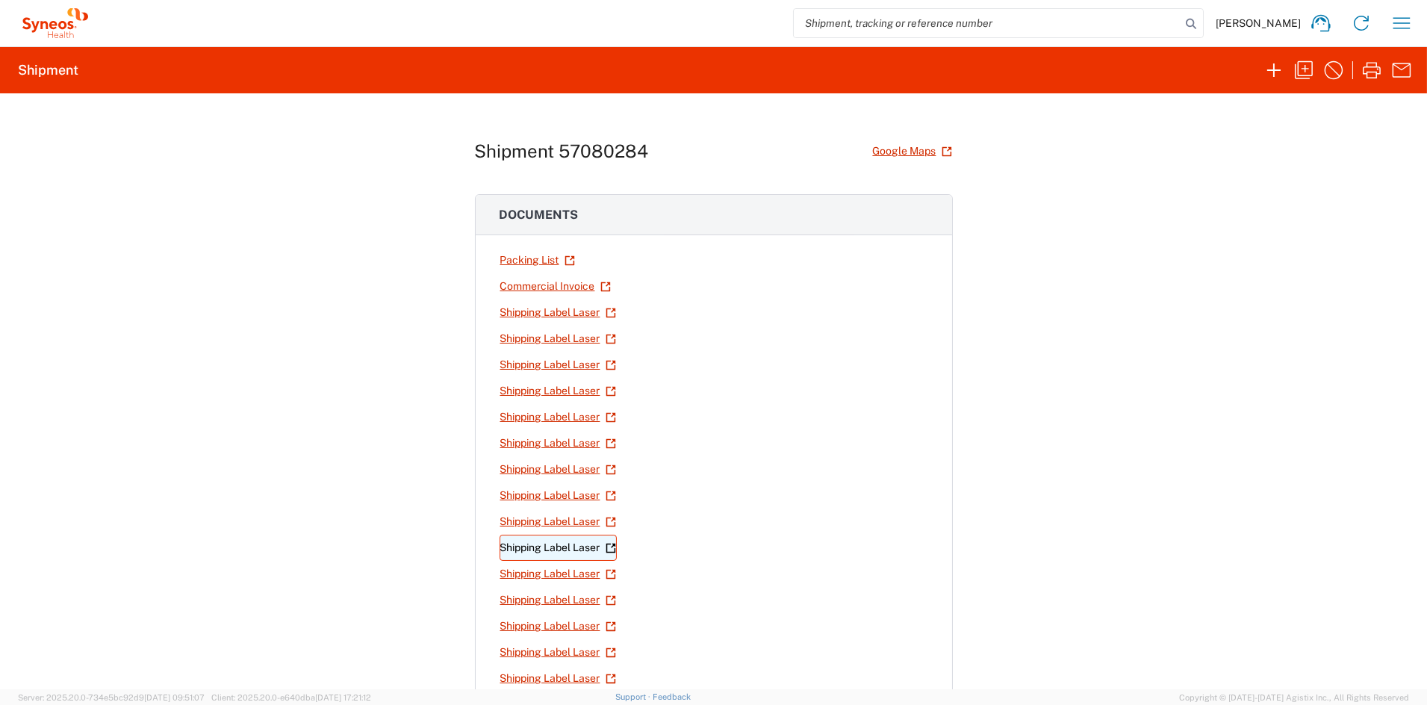
click at [567, 553] on link "Shipping Label Laser" at bounding box center [558, 548] width 117 height 26
click at [550, 577] on link "Shipping Label Laser" at bounding box center [558, 574] width 117 height 26
click at [571, 601] on link "Shipping Label Laser" at bounding box center [558, 600] width 117 height 26
click at [560, 628] on link "Shipping Label Laser" at bounding box center [558, 626] width 117 height 26
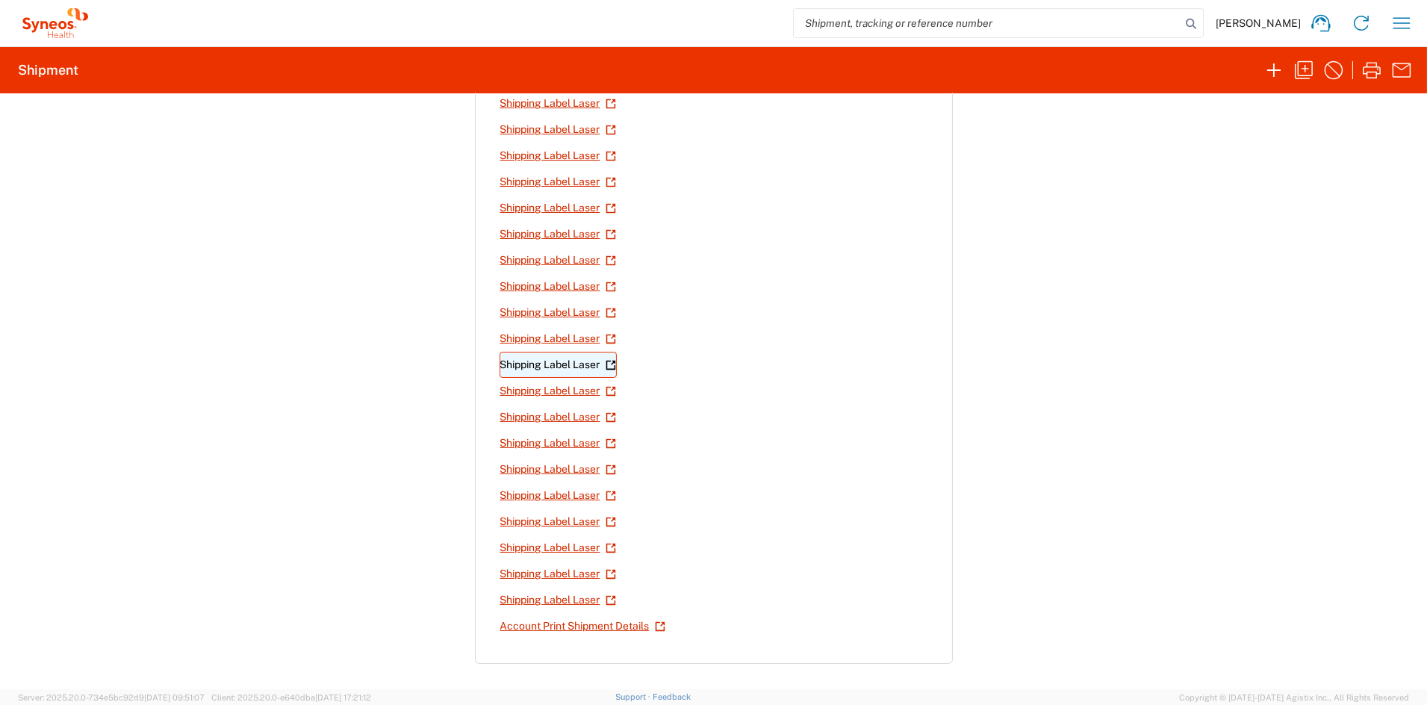
scroll to position [311, 0]
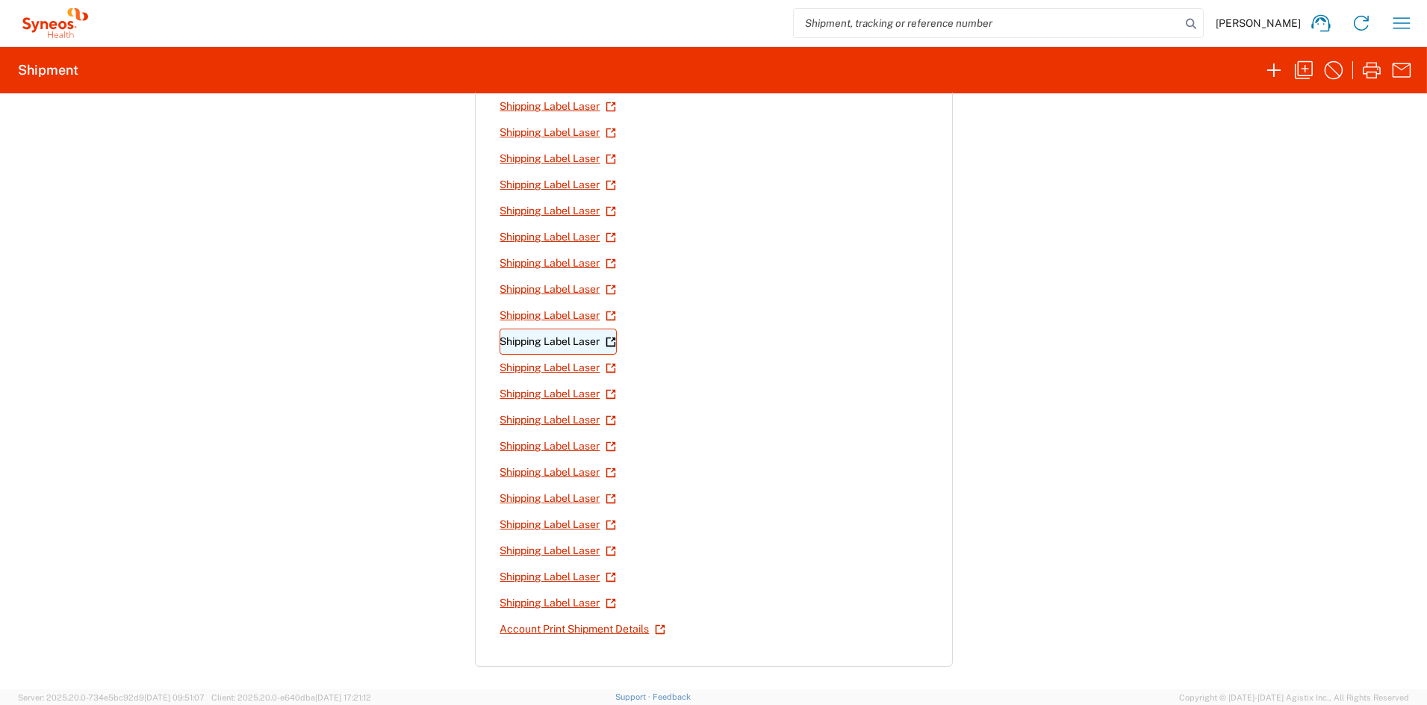
click at [561, 342] on link "Shipping Label Laser" at bounding box center [558, 342] width 117 height 26
click at [554, 367] on link "Shipping Label Laser" at bounding box center [558, 368] width 117 height 26
click at [577, 394] on link "Shipping Label Laser" at bounding box center [558, 394] width 117 height 26
click at [558, 424] on link "Shipping Label Laser" at bounding box center [558, 420] width 117 height 26
click at [522, 443] on link "Shipping Label Laser" at bounding box center [558, 446] width 117 height 26
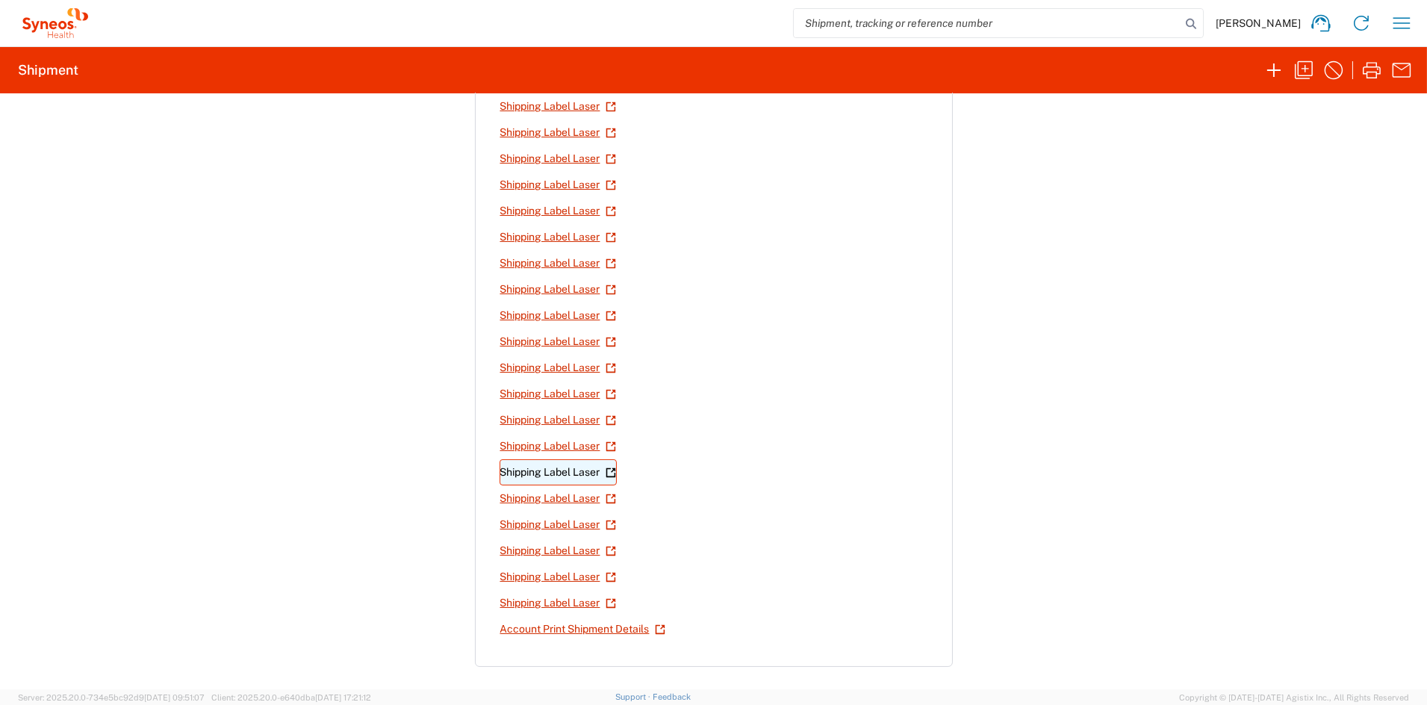
click at [571, 477] on link "Shipping Label Laser" at bounding box center [558, 472] width 117 height 26
click at [580, 501] on link "Shipping Label Laser" at bounding box center [558, 499] width 117 height 26
click at [560, 529] on link "Shipping Label Laser" at bounding box center [558, 525] width 117 height 26
click at [528, 549] on link "Shipping Label Laser" at bounding box center [558, 551] width 117 height 26
click at [561, 583] on link "Shipping Label Laser" at bounding box center [558, 577] width 117 height 26
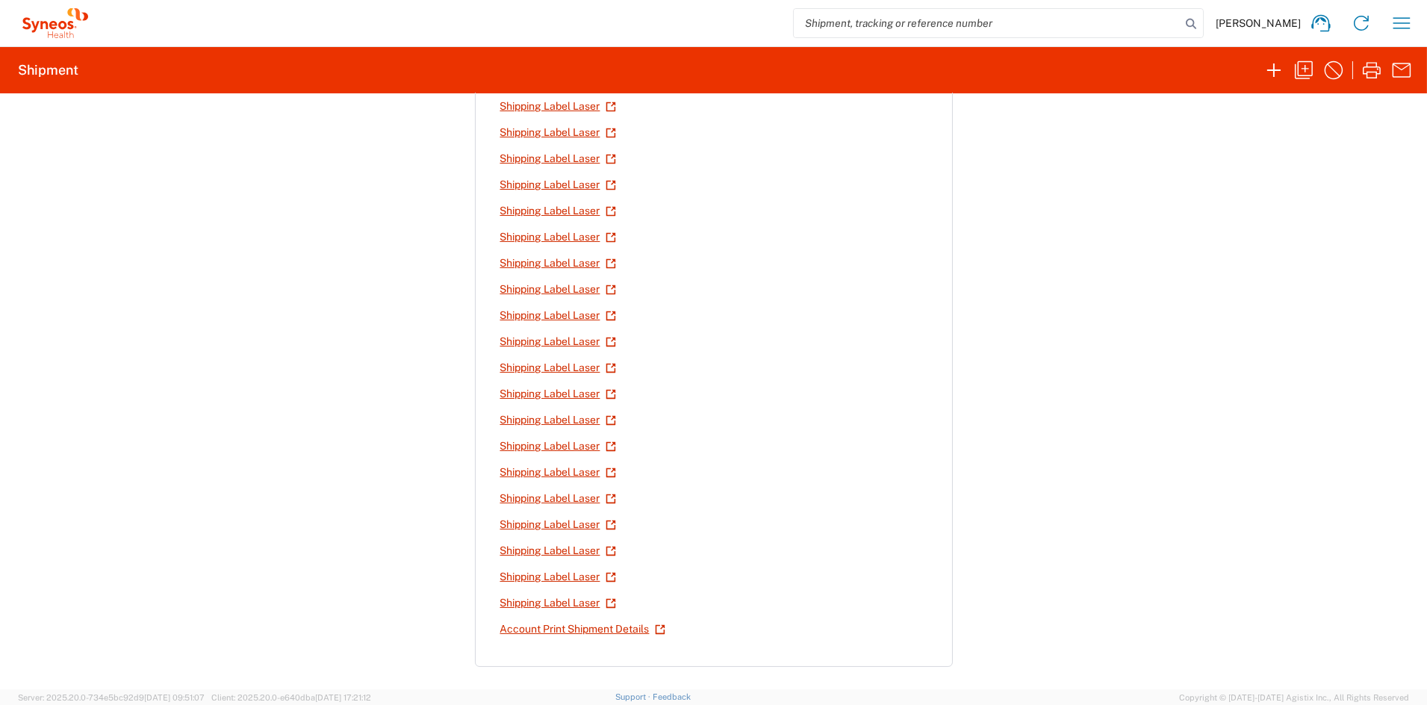
click at [566, 605] on link "Shipping Label Laser" at bounding box center [558, 603] width 117 height 26
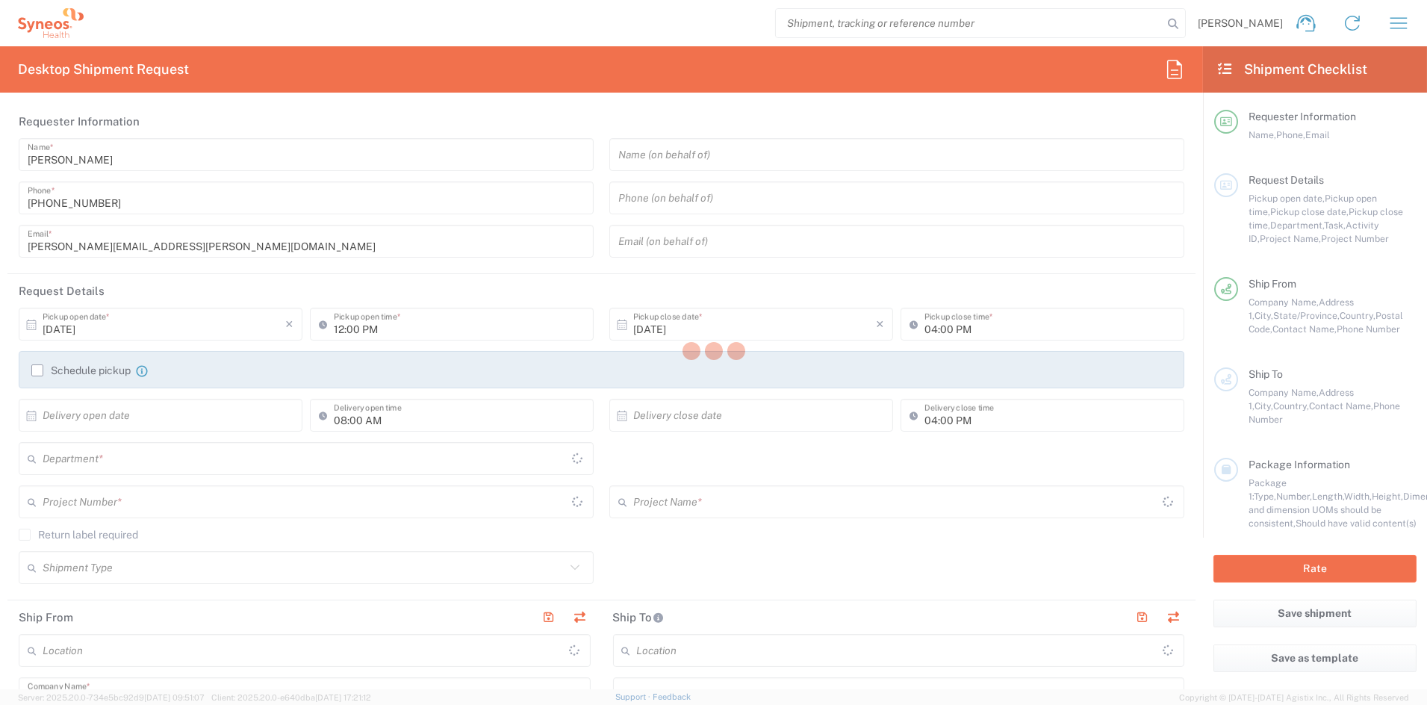
type input "[US_STATE]"
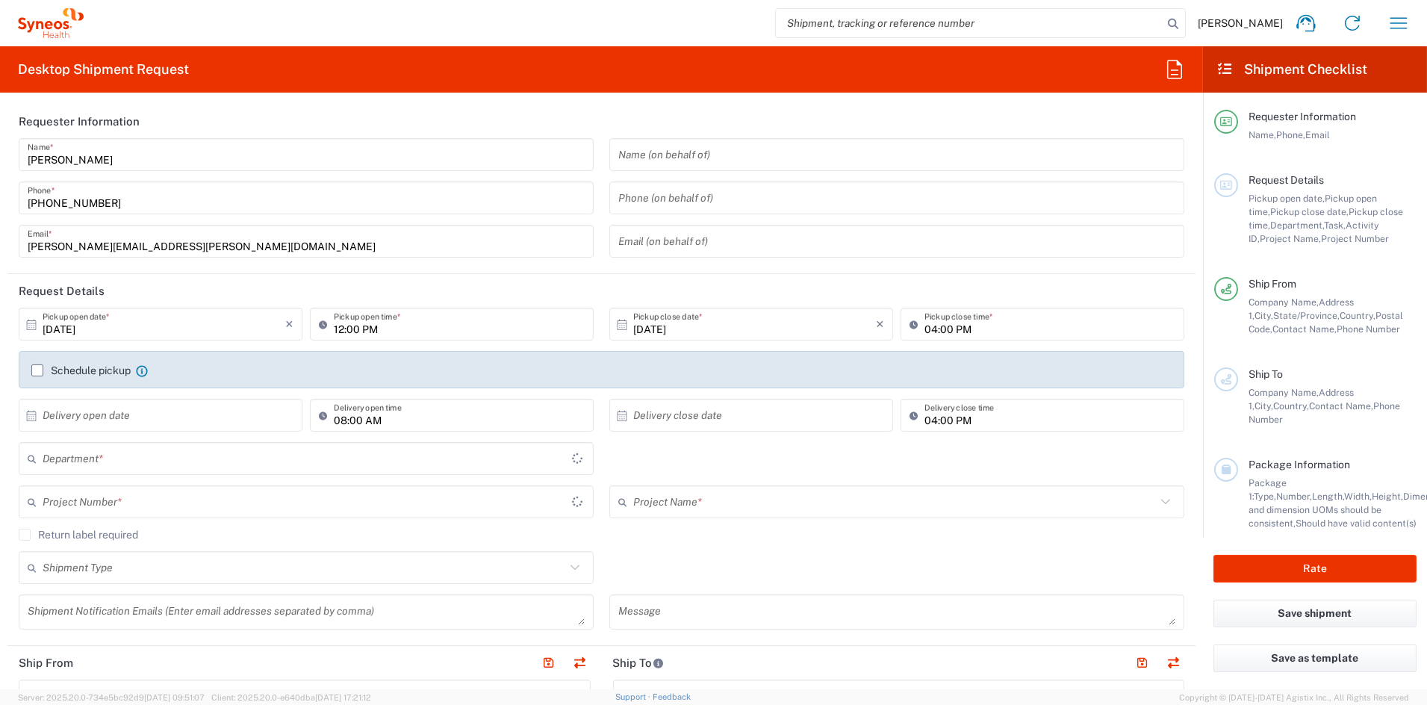
type input "[GEOGRAPHIC_DATA]"
type input "6156"
click at [1401, 23] on icon "button" at bounding box center [1399, 22] width 17 height 11
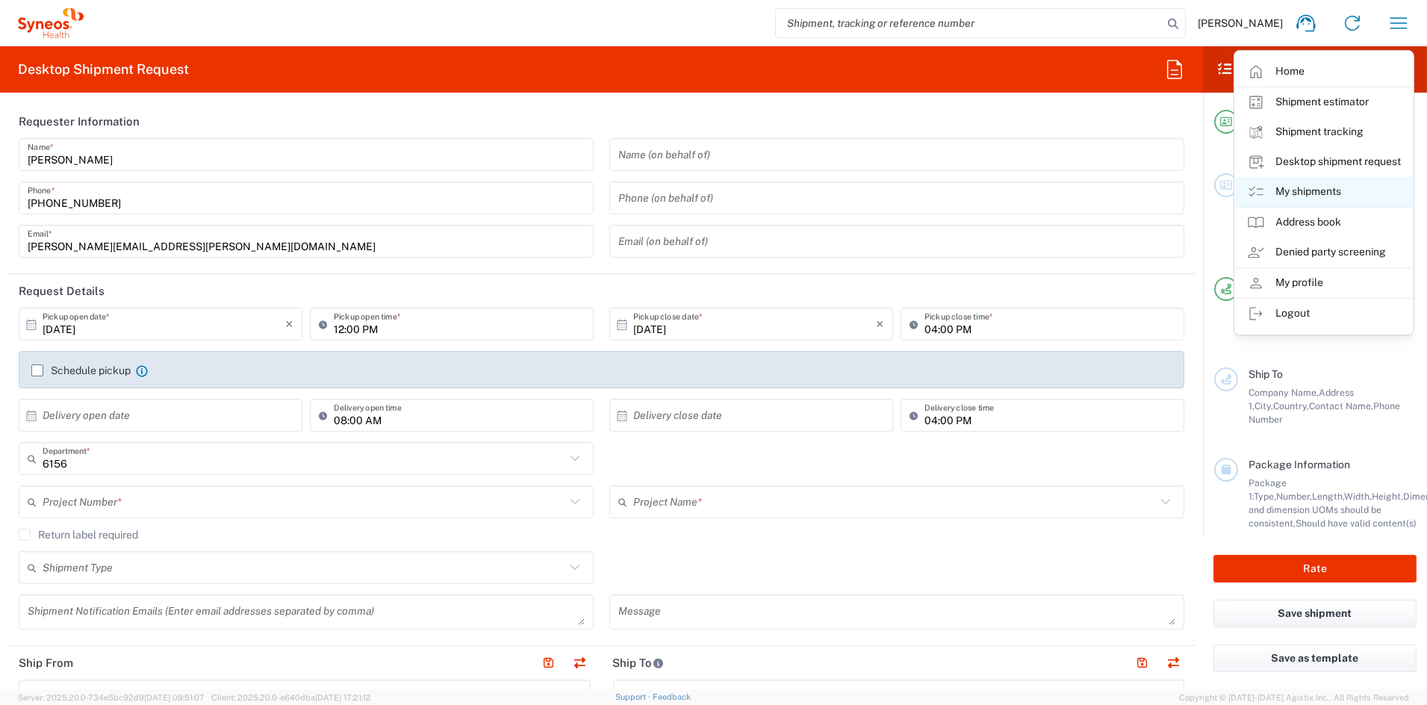
type input "Syneos Health Communications-[GEOGRAPHIC_DATA] [GEOGRAPHIC_DATA]"
click at [1319, 191] on link "My shipments" at bounding box center [1324, 192] width 178 height 30
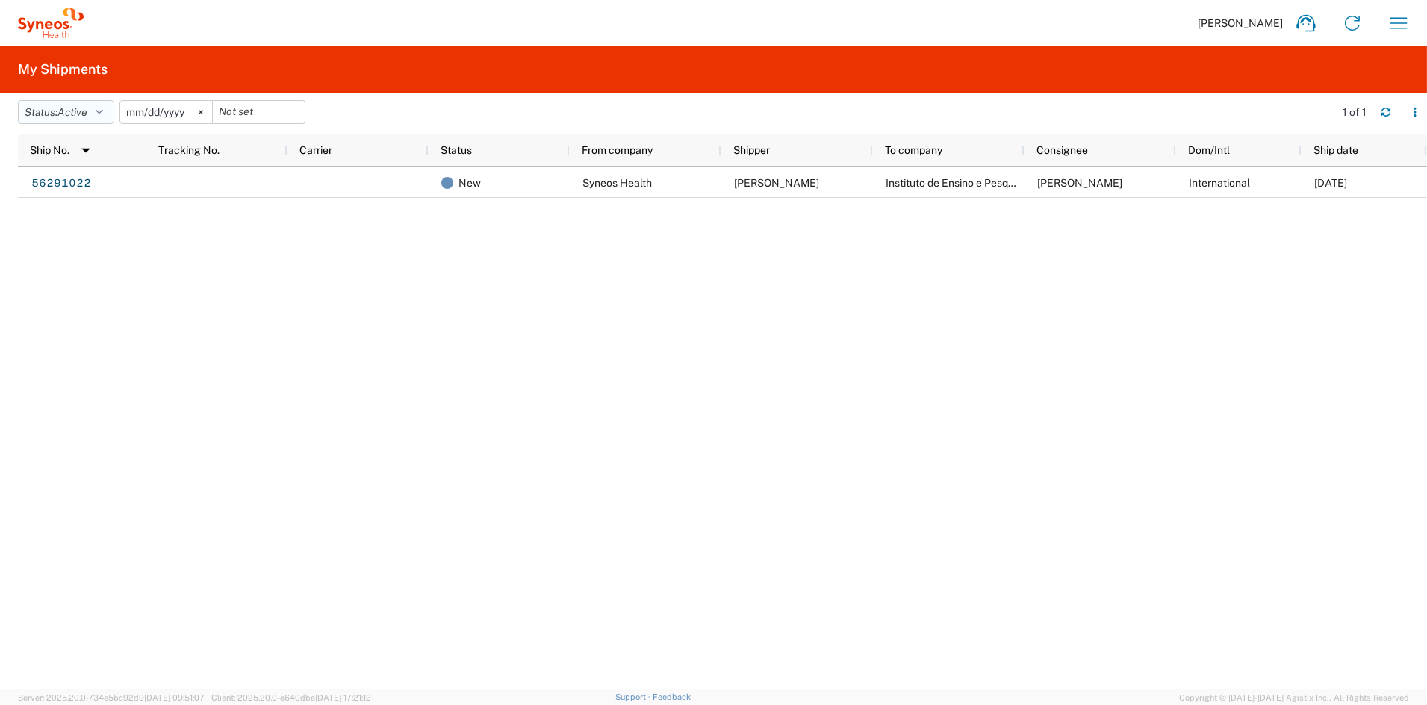
click at [51, 111] on button "Status: Active" at bounding box center [66, 112] width 96 height 24
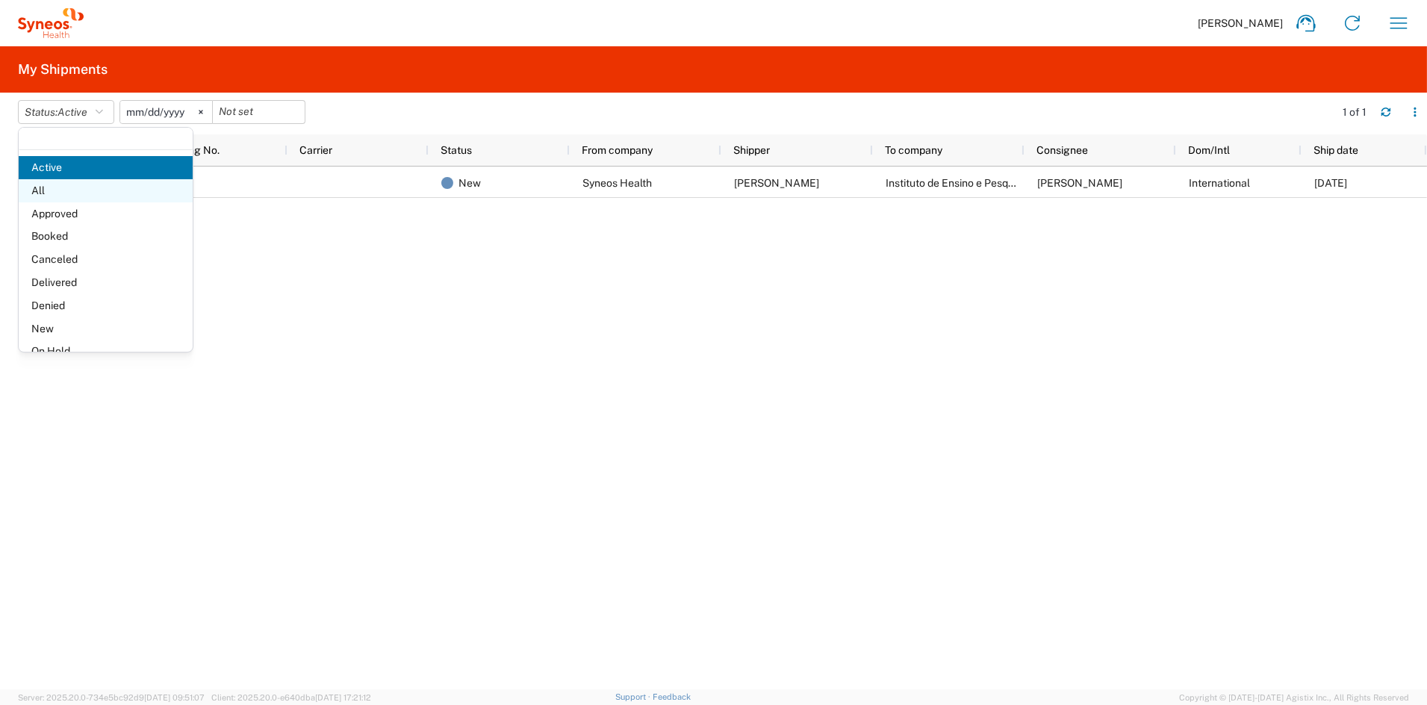
click at [58, 186] on span "All" at bounding box center [106, 190] width 174 height 23
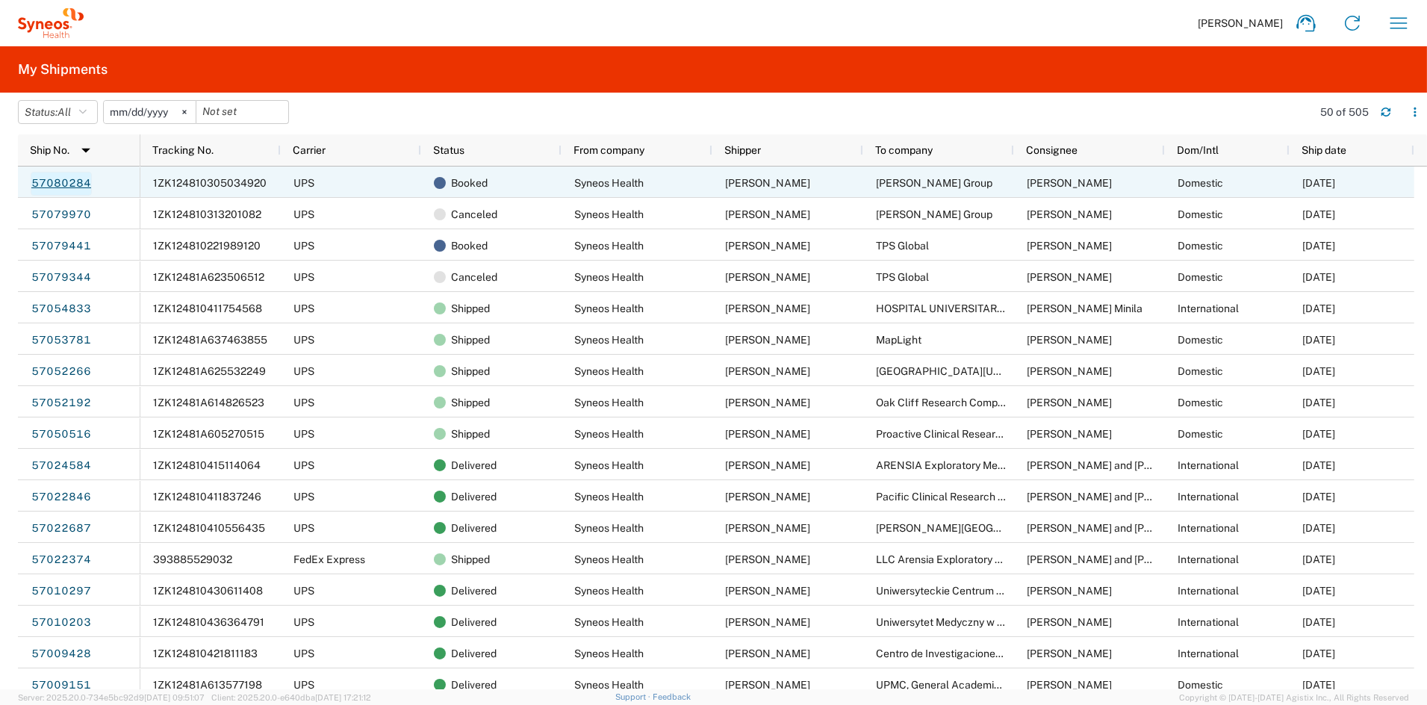
click at [75, 179] on link "57080284" at bounding box center [61, 184] width 61 height 24
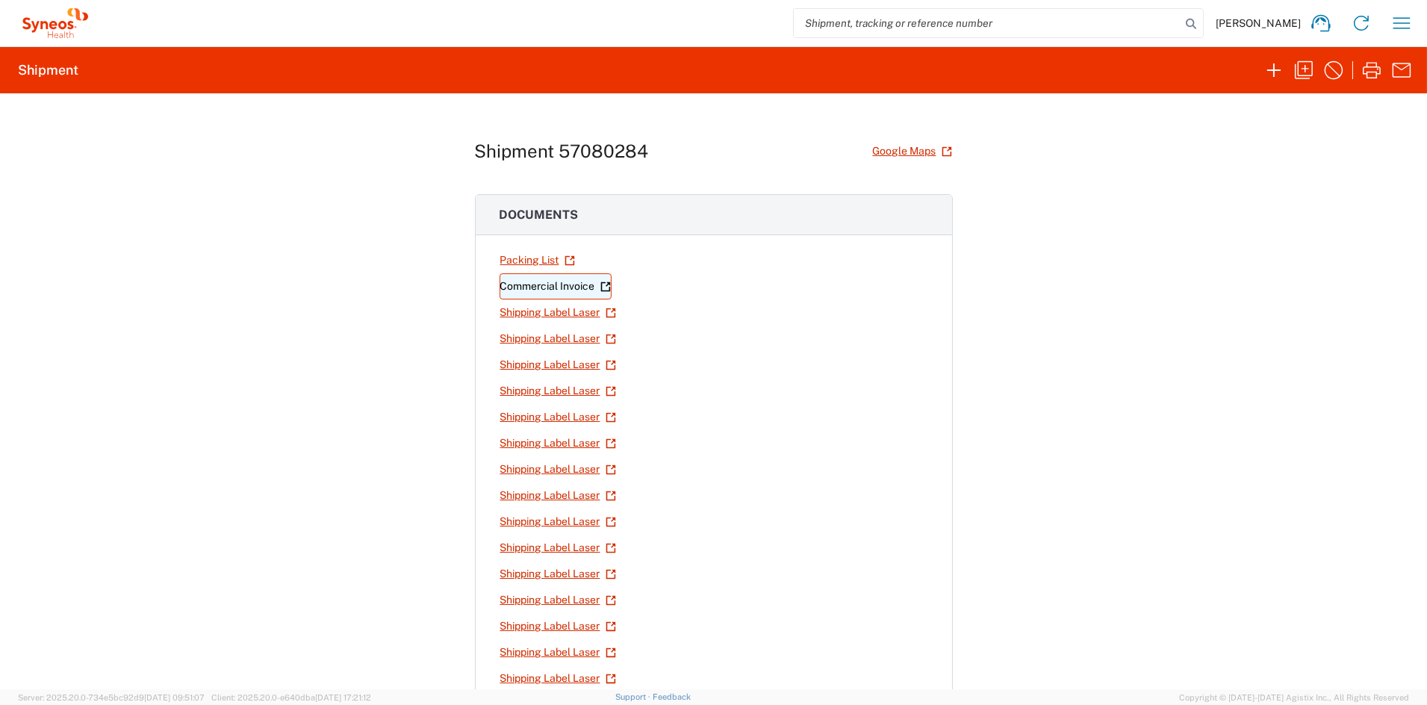
click at [556, 288] on link "Commercial Invoice" at bounding box center [556, 286] width 112 height 26
